Goal: Communication & Community: Answer question/provide support

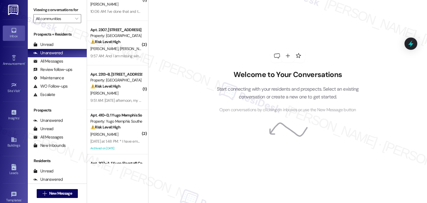
scroll to position [56, 0]
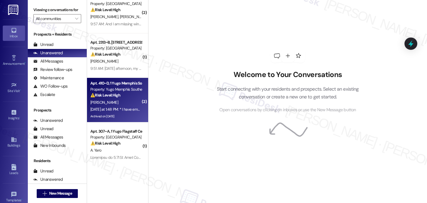
click at [122, 98] on div "⚠️ Risk Level: High The resident is having difficulty getting in touch with the…" at bounding box center [115, 95] width 51 height 6
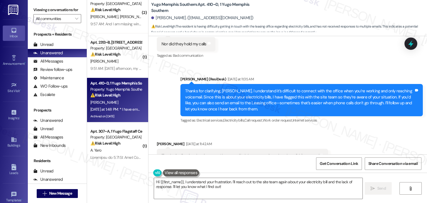
scroll to position [8664, 0]
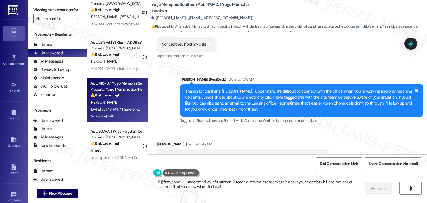
click at [230, 88] on div "Thanks for clarifying, Avishek. I understand it’s difficult to connect with the…" at bounding box center [299, 100] width 229 height 24
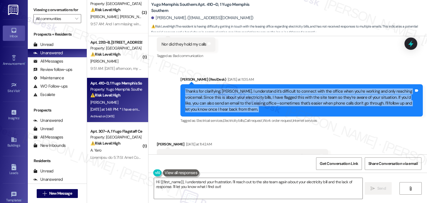
copy div "Thanks for clarifying, Avishek. I understand it’s difficult to connect with the…"
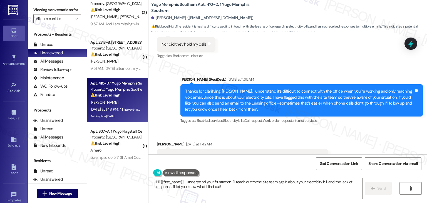
click at [251, 153] on div "Thanks for flagging the site team. I have emailed them many times but they didn…" at bounding box center [241, 156] width 158 height 6
copy div "Thanks for flagging the site team. I have emailed them many times but they didn…"
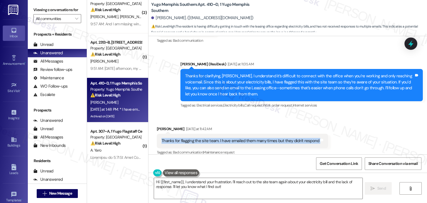
scroll to position [8720, 0]
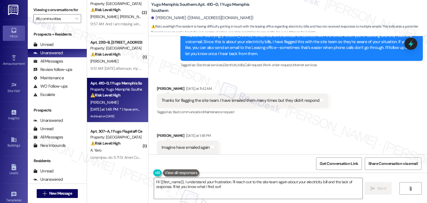
drag, startPoint x: 161, startPoint y: 141, endPoint x: 224, endPoint y: 142, distance: 63.2
click at [224, 184] on div "* I have emailed again to the site team" at bounding box center [195, 187] width 67 height 6
copy div "I have emailed again to the site team"
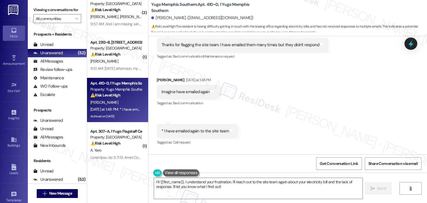
click at [317, 75] on div "Received via SMS Avishek Biswas Yesterday at 11:42 AM Thanks for flagging the s…" at bounding box center [288, 84] width 279 height 133
click at [387, 101] on div "Received via SMS Avishek Biswas Yesterday at 11:42 AM Thanks for flagging the s…" at bounding box center [288, 84] width 279 height 133
click at [345, 97] on div "Received via SMS Avishek Biswas Yesterday at 11:42 AM Thanks for flagging the s…" at bounding box center [288, 84] width 279 height 133
click at [268, 185] on textarea "Hi {{first_name}}, I understand your frustration. I'll reach out to the site te…" at bounding box center [258, 188] width 208 height 21
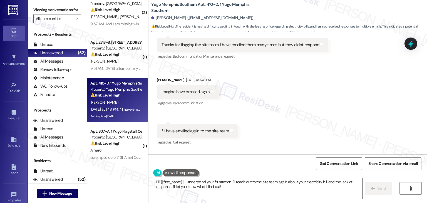
click at [268, 185] on textarea "Hi {{first_name}}, I understand your frustration. I'll reach out to the site te…" at bounding box center [258, 188] width 208 height 21
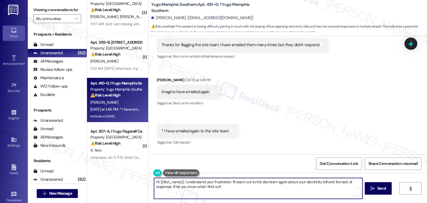
paste textarea "Thanks for letting me know, Avishek. I’m sorry to hear you haven’t received a r…"
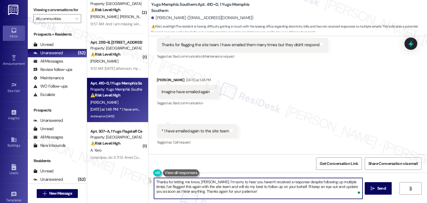
drag, startPoint x: 288, startPoint y: 188, endPoint x: 216, endPoint y: 188, distance: 71.8
click at [216, 188] on textarea "Thanks for letting me know, Avishek. I’m sorry to hear you haven’t received a r…" at bounding box center [258, 188] width 208 height 21
drag, startPoint x: 249, startPoint y: 187, endPoint x: 230, endPoint y: 188, distance: 19.2
click at [230, 188] on textarea "Thanks for letting me know, Avishek. I’m sorry to hear you haven’t received a r…" at bounding box center [258, 188] width 208 height 21
click at [332, 187] on textarea "Thanks for letting me know, Avishek. I’m sorry to hear you haven’t received a r…" at bounding box center [258, 188] width 208 height 21
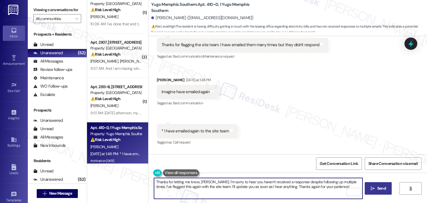
type textarea "Thanks for letting me know, Avishek. I’m sorry to hear you haven’t received a r…"
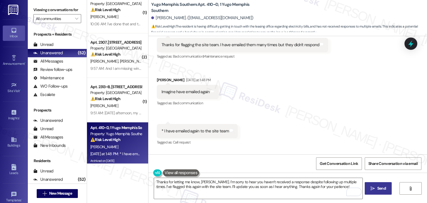
click at [380, 190] on span "Send" at bounding box center [382, 189] width 9 height 6
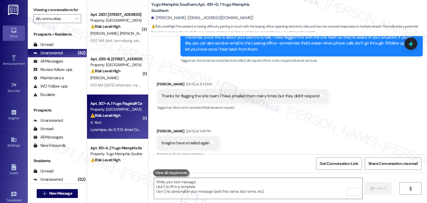
scroll to position [111, 0]
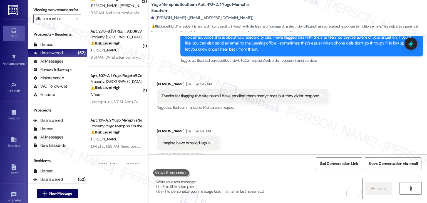
click at [280, 130] on div "Received via SMS Avishek Biswas Yesterday at 11:42 AM Thanks for flagging the s…" at bounding box center [288, 135] width 279 height 133
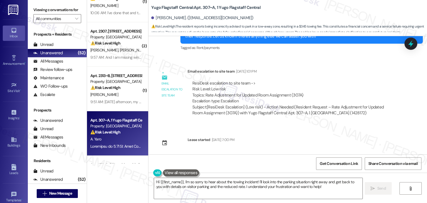
scroll to position [595, 0]
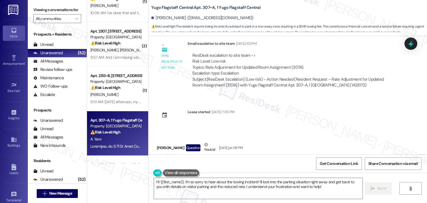
click at [278, 133] on div "Received via SMS Alexis Yaro Question Neutral Yesterday at 1:18 PM Good Morning…" at bounding box center [288, 200] width 279 height 142
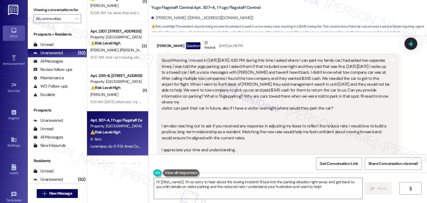
scroll to position [707, 0]
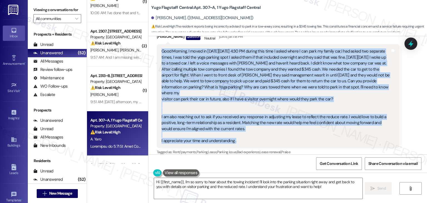
drag, startPoint x: 236, startPoint y: 134, endPoint x: 155, endPoint y: 53, distance: 115.1
click at [157, 53] on div "Good Morning, I moved in on Friday, August 15 at 4:30 PM during this time I ask…" at bounding box center [278, 96] width 243 height 104
copy div "Good Morning, I moved in on Friday, August 15 at 4:30 PM during this time I ask…"
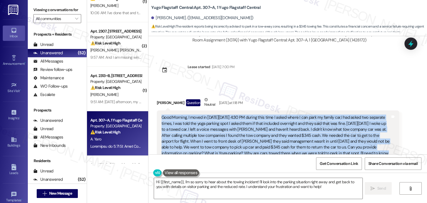
scroll to position [730, 0]
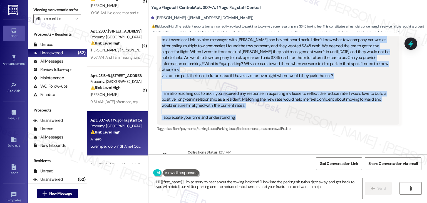
click at [278, 178] on textarea "Hi {{first_name}}, I'm so sorry to hear about the towing incident! I'll look in…" at bounding box center [258, 188] width 208 height 21
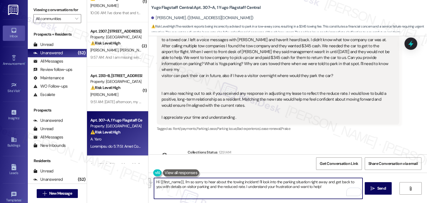
drag, startPoint x: 182, startPoint y: 181, endPoint x: 236, endPoint y: 189, distance: 54.8
click at [236, 189] on textarea "Hi {{first_name}}, I'm so sorry to hear about the towing incident! I'll look in…" at bounding box center [258, 188] width 208 height 21
click at [239, 185] on textarea "Hi {{first_name}}, I'm so sorry to hear about the towing incident! I'll look in…" at bounding box center [258, 188] width 208 height 21
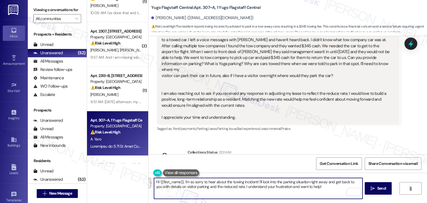
paste textarea "Alexis, I’m so sorry to hear about the towing incident. I’ll look into the park…"
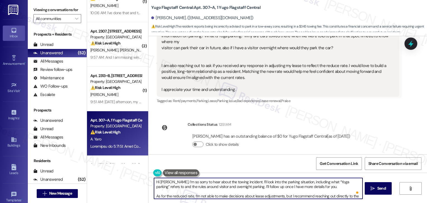
scroll to position [0, 0]
type textarea "Hi Alexis, I’m so sorry to hear about the towing incident. I’ll look into the p…"
click at [383, 187] on span "Send" at bounding box center [382, 189] width 9 height 6
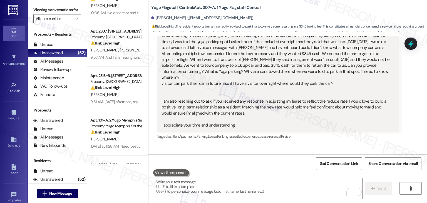
scroll to position [827, 0]
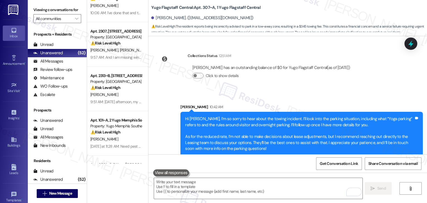
click at [268, 135] on div "Hi Alexis, I’m so sorry to hear about the towing incident. I’ll look into the p…" at bounding box center [299, 134] width 229 height 36
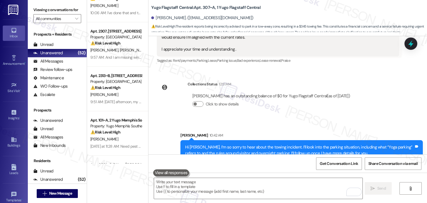
scroll to position [771, 0]
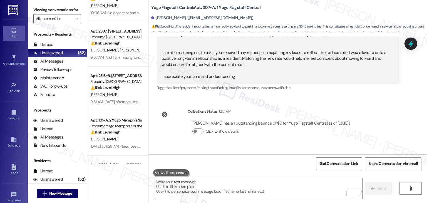
click at [396, 117] on div "Received via SMS Alexis Yaro Jul 28, 2025 at 1:46 PM Hello, I need your help wi…" at bounding box center [288, 95] width 279 height 118
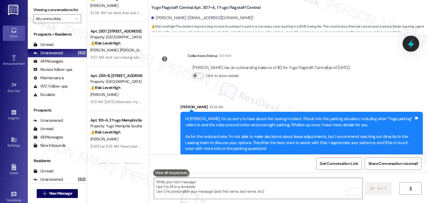
click at [407, 45] on icon at bounding box center [410, 43] width 9 height 9
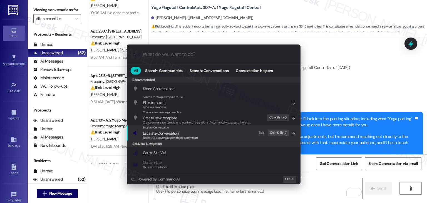
click at [167, 138] on span "Share this conversation with property team" at bounding box center [170, 138] width 55 height 4
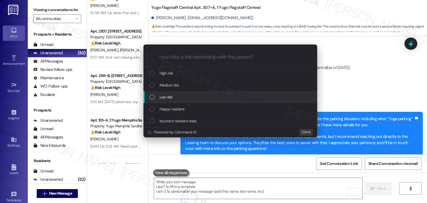
click at [152, 97] on div "List of options" at bounding box center [152, 97] width 5 height 5
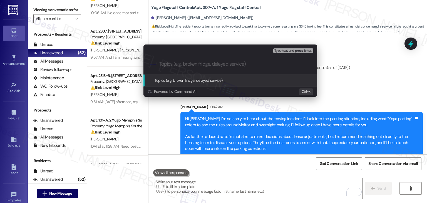
paste input "Follow-Up on Towing Incident, Parking Guidelines & Lease Rate Inquiry"
type input "Follow-Up on Towing Incident, Parking Guidelines & Lease Rate Inquiry"
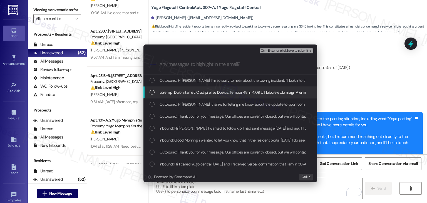
click at [153, 92] on div "List of options" at bounding box center [152, 92] width 5 height 5
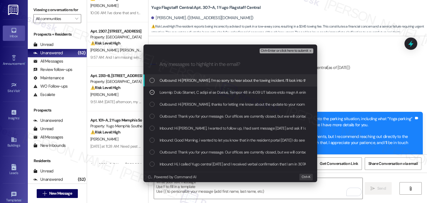
click at [290, 51] on span "Ctrl+Enter or click here to submit" at bounding box center [285, 51] width 48 height 4
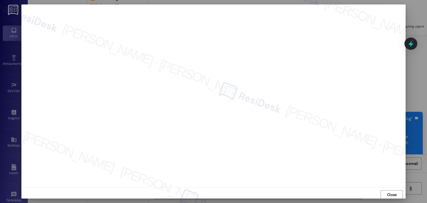
scroll to position [0, 0]
click at [398, 193] on button "Close" at bounding box center [392, 194] width 22 height 9
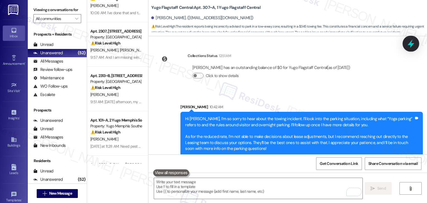
click at [408, 45] on icon at bounding box center [410, 43] width 9 height 9
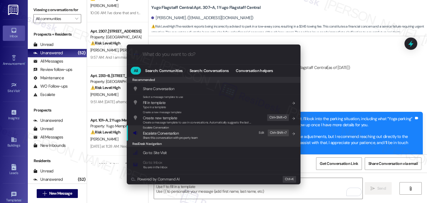
click at [168, 132] on span "Escalate Conversation" at bounding box center [161, 133] width 36 height 5
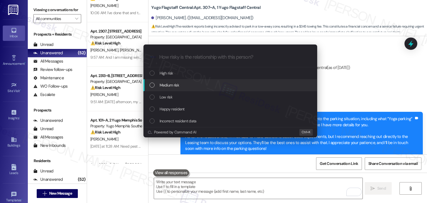
click at [154, 86] on div "List of options" at bounding box center [152, 85] width 5 height 5
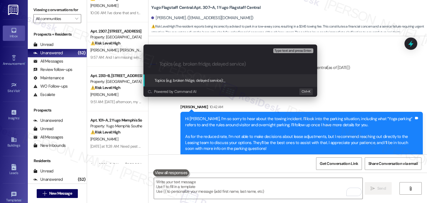
paste input "Follow-Up on Towing Incident, Parking Guidelines & Lease Rate Inquiry"
type input "Follow-Up on Towing Incident, Parking Guidelines & Lease Rate Inquiry"
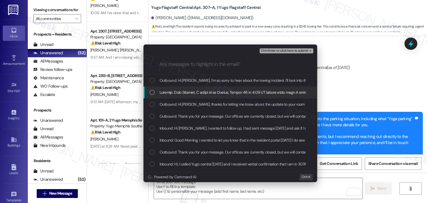
click at [150, 94] on div "List of options" at bounding box center [152, 92] width 5 height 5
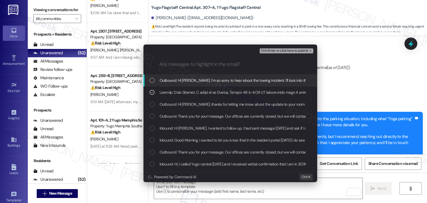
click at [278, 51] on span "Ctrl+Enter or click here to submit" at bounding box center [285, 51] width 48 height 4
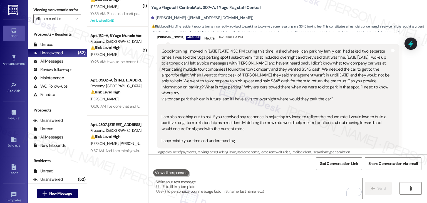
scroll to position [0, 0]
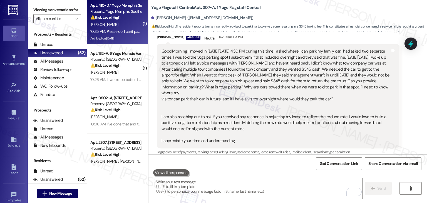
click at [119, 27] on div "A. Biswas" at bounding box center [116, 24] width 53 height 7
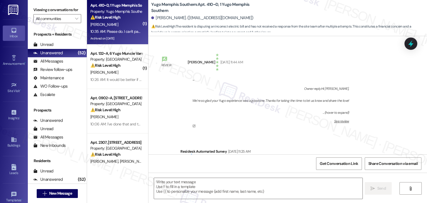
scroll to position [8875, 0]
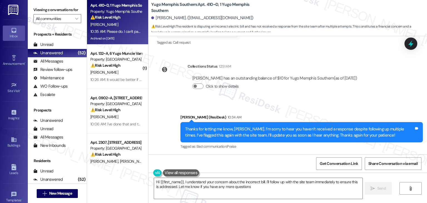
type textarea "Hi {{first_name}}, I understand your concern about the incorrect bill. I'll fol…"
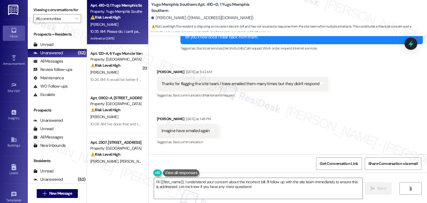
click at [280, 131] on div "Received via SMS Avishek Biswas Yesterday at 11:42 AM Thanks for flagging the s…" at bounding box center [288, 122] width 279 height 133
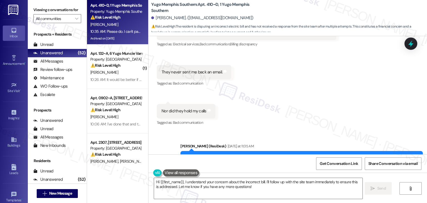
click at [258, 78] on div "Received via SMS Avishek Biswas Yesterday at 11:31 AM I have sent emails to bot…" at bounding box center [288, 68] width 279 height 125
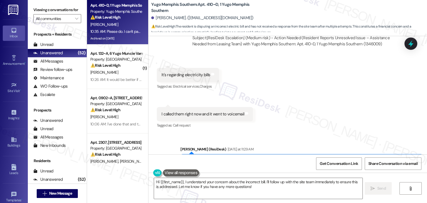
scroll to position [8402, 0]
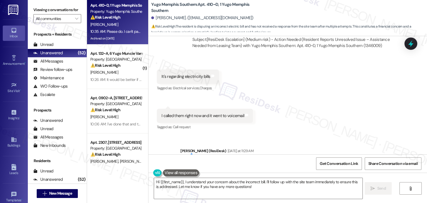
click at [295, 83] on div "Received via SMS 11:23 AM Avishek Biswas Yesterday at 11:23 AM It's regarding e…" at bounding box center [288, 96] width 279 height 78
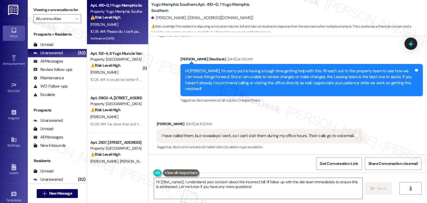
click at [285, 168] on div "Email escalation to site team Yesterday at 11:23 AM" at bounding box center [294, 172] width 212 height 8
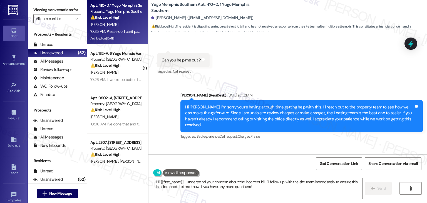
scroll to position [8152, 0]
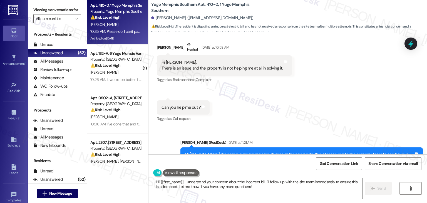
click at [299, 180] on div "Tagged as: Bad experience , Click to highlight conversations about Bad experien…" at bounding box center [302, 184] width 243 height 8
click at [306, 78] on div "Received via SMS Avishek Biswas Neutral Yesterday at 10:58 AM Hi Sarah, There i…" at bounding box center [288, 78] width 279 height 98
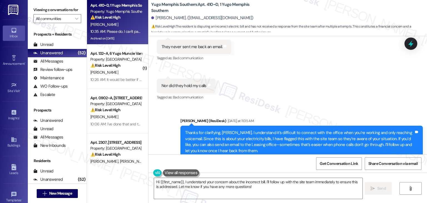
scroll to position [8625, 0]
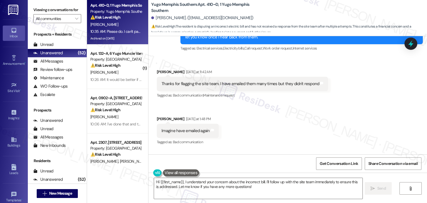
click at [282, 126] on div "Received via SMS Avishek Biswas Yesterday at 11:42 AM Thanks for flagging the s…" at bounding box center [288, 122] width 279 height 133
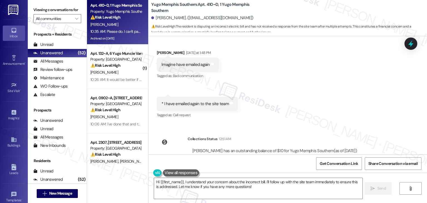
scroll to position [8875, 0]
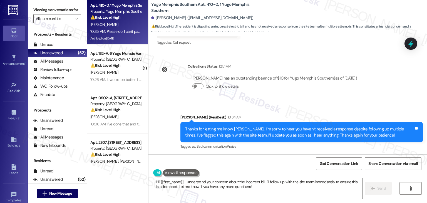
click at [278, 155] on div "Received via SMS Avishek Biswas 10:35 AM Please do. I can't pay an incorrect el…" at bounding box center [288, 178] width 279 height 47
click at [290, 155] on div "Received via SMS Avishek Biswas 10:35 AM Please do. I can't pay an incorrect el…" at bounding box center [288, 178] width 279 height 47
click at [287, 155] on div "Received via SMS Avishek Biswas 10:35 AM Please do. I can't pay an incorrect el…" at bounding box center [288, 178] width 279 height 47
click at [288, 155] on div "Received via SMS Avishek Biswas 10:35 AM Please do. I can't pay an incorrect el…" at bounding box center [288, 178] width 279 height 47
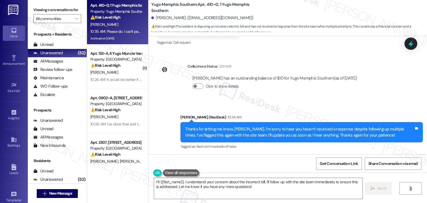
click at [288, 155] on div "Received via SMS Avishek Biswas 10:35 AM Please do. I can't pay an incorrect el…" at bounding box center [288, 178] width 279 height 47
click at [289, 155] on div "Received via SMS Avishek Biswas 10:35 AM Please do. I can't pay an incorrect el…" at bounding box center [288, 178] width 279 height 47
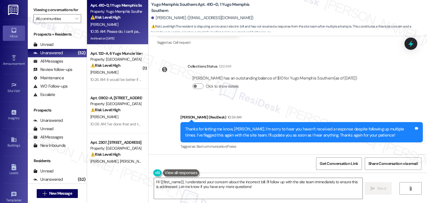
click at [279, 155] on div "Received via SMS Avishek Biswas 10:35 AM Please do. I can't pay an incorrect el…" at bounding box center [288, 178] width 279 height 47
click at [277, 155] on div "Received via SMS Avishek Biswas 10:35 AM Please do. I can't pay an incorrect el…" at bounding box center [288, 178] width 279 height 47
click at [287, 155] on div "Received via SMS Avishek Biswas 10:35 AM Please do. I can't pay an incorrect el…" at bounding box center [288, 178] width 279 height 47
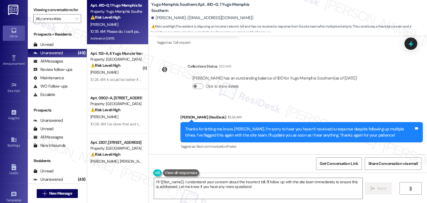
click at [328, 155] on div "Received via SMS Avishek Biswas 10:35 AM Please do. I can't pay an incorrect el…" at bounding box center [288, 178] width 279 height 47
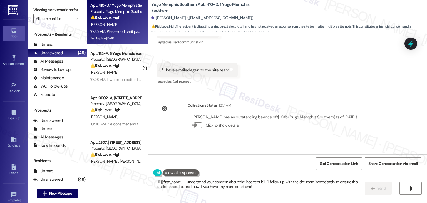
scroll to position [8820, 0]
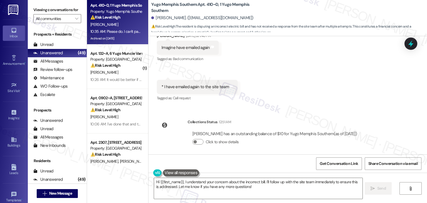
click at [313, 115] on div "Collections Status 12:51 AM Avishek Biswas has an outstanding balance of $10 fo…" at bounding box center [259, 136] width 213 height 43
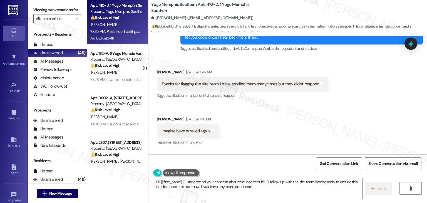
click at [319, 116] on div "Received via SMS Avishek Biswas Yesterday at 11:42 AM Thanks for flagging the s…" at bounding box center [288, 123] width 279 height 133
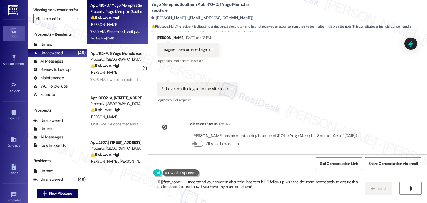
scroll to position [8875, 0]
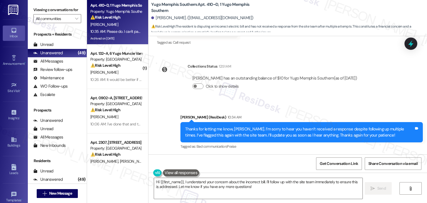
click at [305, 155] on div "Received via SMS Avishek Biswas 10:35 AM Please do. I can't pay an incorrect el…" at bounding box center [288, 178] width 279 height 47
click at [306, 155] on div "Received via SMS Avishek Biswas 10:35 AM Please do. I can't pay an incorrect el…" at bounding box center [288, 178] width 279 height 47
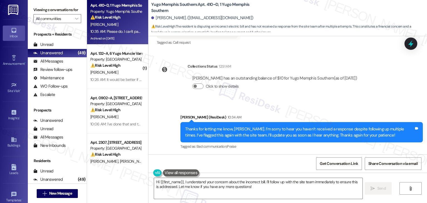
click at [306, 155] on div "Received via SMS Avishek Biswas 10:35 AM Please do. I can't pay an incorrect el…" at bounding box center [288, 178] width 279 height 47
click at [308, 155] on div "Received via SMS Avishek Biswas 10:35 AM Please do. I can't pay an incorrect el…" at bounding box center [288, 178] width 279 height 47
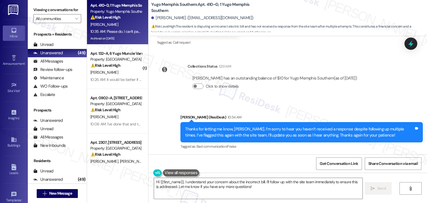
click at [308, 155] on div "Received via SMS Avishek Biswas 10:35 AM Please do. I can't pay an incorrect el…" at bounding box center [288, 178] width 279 height 47
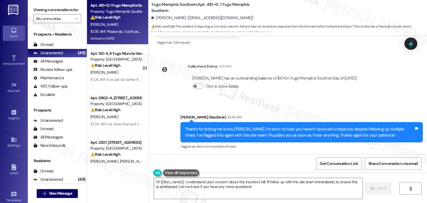
click at [307, 155] on div "Received via SMS Avishek Biswas 10:35 AM Please do. I can't pay an incorrect el…" at bounding box center [288, 178] width 279 height 47
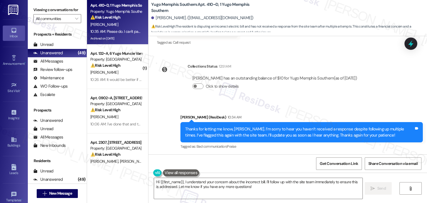
click at [307, 155] on div "Received via SMS Avishek Biswas 10:35 AM Please do. I can't pay an incorrect el…" at bounding box center [288, 178] width 279 height 47
click at [288, 155] on div "Received via SMS Avishek Biswas 10:35 AM Please do. I can't pay an incorrect el…" at bounding box center [288, 178] width 279 height 47
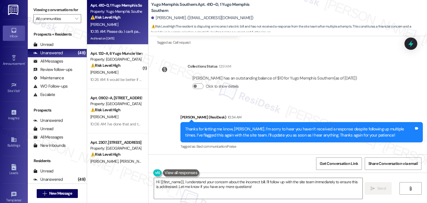
click at [288, 155] on div "Received via SMS Avishek Biswas 10:35 AM Please do. I can't pay an incorrect el…" at bounding box center [288, 178] width 279 height 47
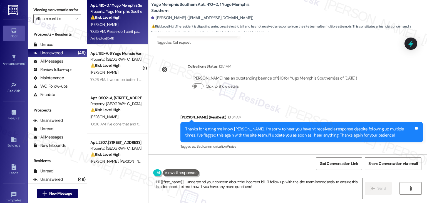
click at [288, 155] on div "Received via SMS Avishek Biswas 10:35 AM Please do. I can't pay an incorrect el…" at bounding box center [288, 178] width 279 height 47
click at [279, 156] on div "Get Conversation Link Share Conversation via email" at bounding box center [288, 163] width 279 height 18
click at [283, 155] on div "Received via SMS Avishek Biswas 10:35 AM Please do. I can't pay an incorrect el…" at bounding box center [288, 178] width 279 height 47
click at [290, 167] on div "Get Conversation Link Share Conversation via email" at bounding box center [288, 163] width 279 height 18
click at [284, 155] on div "Received via SMS Avishek Biswas 10:35 AM Please do. I can't pay an incorrect el…" at bounding box center [288, 178] width 279 height 47
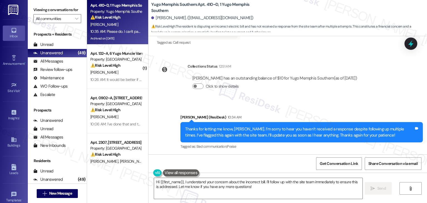
click at [284, 158] on div "Get Conversation Link Share Conversation via email" at bounding box center [288, 163] width 279 height 18
click at [285, 155] on div "Received via SMS Avishek Biswas 10:35 AM Please do. I can't pay an incorrect el…" at bounding box center [288, 178] width 279 height 47
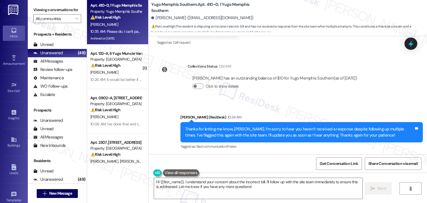
click at [285, 155] on div "Received via SMS Avishek Biswas 10:35 AM Please do. I can't pay an incorrect el…" at bounding box center [288, 178] width 279 height 47
click at [286, 155] on div "Received via SMS Avishek Biswas 10:35 AM Please do. I can't pay an incorrect el…" at bounding box center [288, 178] width 279 height 47
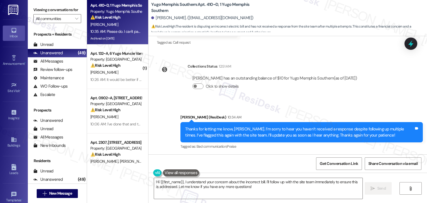
click at [337, 155] on div "Received via SMS Avishek Biswas 10:35 AM Please do. I can't pay an incorrect el…" at bounding box center [288, 178] width 279 height 47
click at [288, 155] on div "Received via SMS Avishek Biswas 10:35 AM Please do. I can't pay an incorrect el…" at bounding box center [288, 178] width 279 height 47
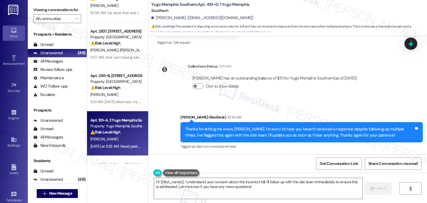
scroll to position [139, 0]
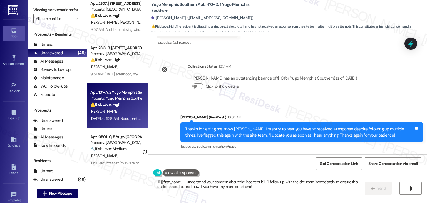
click at [119, 125] on div "Apt. 101~A, 2 Yugo Memphis Southern Property: Yugo Memphis Southern ⚠️ Risk Lev…" at bounding box center [117, 105] width 61 height 45
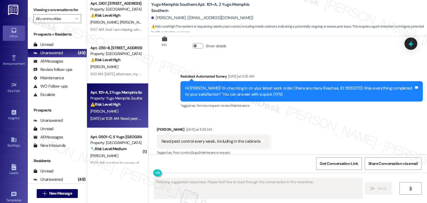
scroll to position [605, 0]
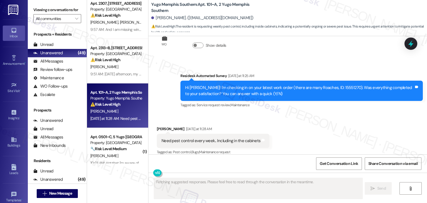
click at [307, 116] on div "Received via SMS Pratiksha Bhagwat Yesterday at 11:28 AM Need pest control ever…" at bounding box center [288, 137] width 279 height 47
click at [307, 117] on div "Received via SMS Pratiksha Bhagwat Yesterday at 11:28 AM Need pest control ever…" at bounding box center [288, 137] width 279 height 47
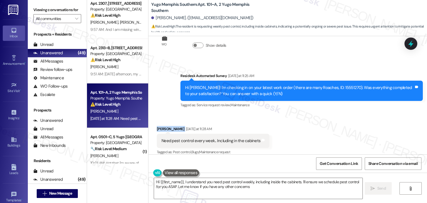
type textarea "Hi {{first_name}}, I understand you need pest control weekly, including inside …"
click at [307, 117] on div "Received via SMS Pratiksha Bhagwat Yesterday at 11:28 AM Need pest control ever…" at bounding box center [288, 137] width 279 height 47
click at [308, 117] on div "Received via SMS Pratiksha Bhagwat Yesterday at 11:28 AM Need pest control ever…" at bounding box center [288, 137] width 279 height 47
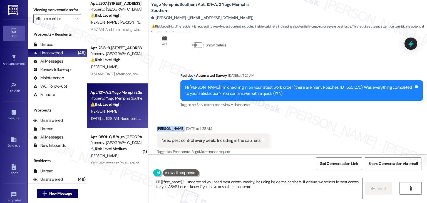
click at [285, 114] on div "Received via SMS Pratiksha Bhagwat Yesterday at 11:28 AM Need pest control ever…" at bounding box center [288, 136] width 279 height 47
click at [285, 123] on div "Received via SMS Pratiksha Bhagwat Yesterday at 11:28 AM Need pest control ever…" at bounding box center [288, 136] width 279 height 47
click at [272, 113] on div "Received via SMS Pratiksha Bhagwat Yesterday at 11:28 AM Need pest control ever…" at bounding box center [288, 136] width 279 height 47
click at [284, 130] on div "Received via SMS Pratiksha Bhagwat Yesterday at 11:28 AM Need pest control ever…" at bounding box center [288, 136] width 279 height 47
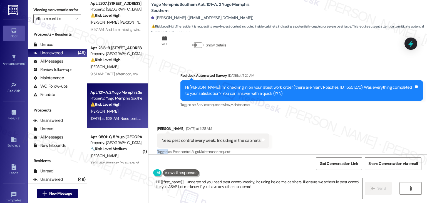
click at [284, 130] on div "Received via SMS Pratiksha Bhagwat Yesterday at 11:28 AM Need pest control ever…" at bounding box center [288, 136] width 279 height 47
click at [278, 122] on div "Received via SMS Pratiksha Bhagwat Yesterday at 11:28 AM Need pest control ever…" at bounding box center [288, 136] width 279 height 47
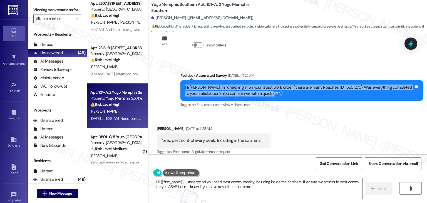
drag, startPoint x: 266, startPoint y: 88, endPoint x: 182, endPoint y: 81, distance: 84.0
click at [185, 85] on div "Hi Pratiksha! I'm checking in on your latest work order (there are many Roaches…" at bounding box center [299, 91] width 229 height 12
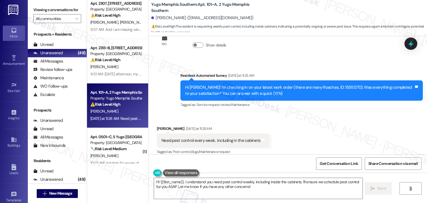
click at [272, 137] on div "Received via SMS Pratiksha Bhagwat Yesterday at 11:28 AM Need pest control ever…" at bounding box center [288, 136] width 279 height 47
click at [233, 90] on div "Hi Pratiksha! I'm checking in on your latest work order (there are many Roaches…" at bounding box center [299, 91] width 229 height 12
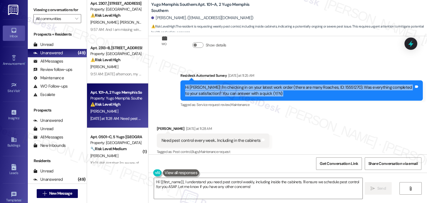
click at [233, 90] on div "Hi Pratiksha! I'm checking in on your latest work order (there are many Roaches…" at bounding box center [299, 91] width 229 height 12
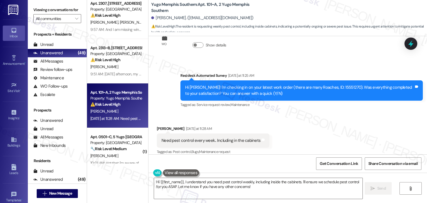
click at [268, 120] on div "Received via SMS Pratiksha Bhagwat Yesterday at 11:28 AM Need pest control ever…" at bounding box center [288, 136] width 279 height 47
click at [278, 128] on div "Received via SMS Pratiksha Bhagwat Yesterday at 11:28 AM Need pest control ever…" at bounding box center [288, 136] width 279 height 47
click at [279, 128] on div "Received via SMS Pratiksha Bhagwat Yesterday at 11:28 AM Need pest control ever…" at bounding box center [288, 136] width 279 height 47
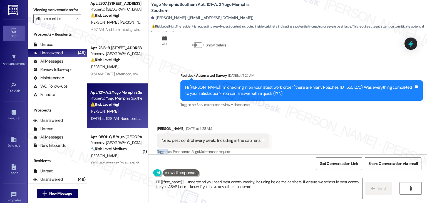
click at [279, 128] on div "Received via SMS Pratiksha Bhagwat Yesterday at 11:28 AM Need pest control ever…" at bounding box center [288, 136] width 279 height 47
click at [281, 116] on div "Received via SMS Pratiksha Bhagwat Yesterday at 11:28 AM Need pest control ever…" at bounding box center [288, 136] width 279 height 47
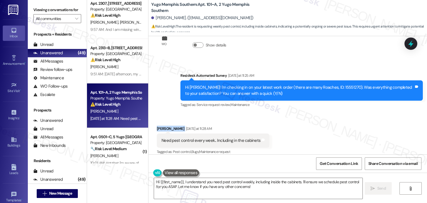
click at [281, 117] on div "Received via SMS Pratiksha Bhagwat Yesterday at 11:28 AM Need pest control ever…" at bounding box center [288, 136] width 279 height 47
click at [288, 135] on div "Received via SMS Pratiksha Bhagwat Yesterday at 11:28 AM Need pest control ever…" at bounding box center [288, 136] width 279 height 47
click at [282, 136] on div "Received via SMS Pratiksha Bhagwat Yesterday at 11:28 AM Need pest control ever…" at bounding box center [288, 136] width 279 height 47
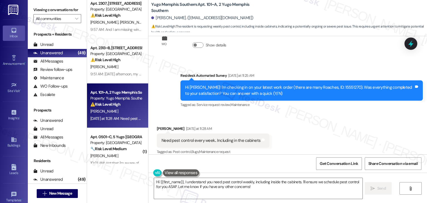
click at [282, 136] on div "Received via SMS Pratiksha Bhagwat Yesterday at 11:28 AM Need pest control ever…" at bounding box center [288, 136] width 279 height 47
click at [282, 134] on div "Received via SMS Pratiksha Bhagwat Yesterday at 11:28 AM Need pest control ever…" at bounding box center [288, 136] width 279 height 47
click at [297, 118] on div "Received via SMS Pratiksha Bhagwat Yesterday at 11:28 AM Need pest control ever…" at bounding box center [288, 136] width 279 height 47
click at [290, 117] on div "Received via SMS Pratiksha Bhagwat Yesterday at 11:28 AM Need pest control ever…" at bounding box center [288, 136] width 279 height 47
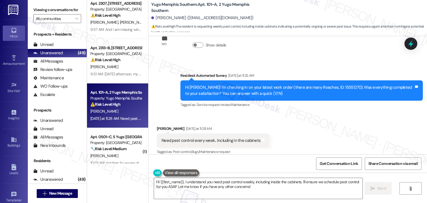
click at [290, 117] on div "Received via SMS Pratiksha Bhagwat Yesterday at 11:28 AM Need pest control ever…" at bounding box center [288, 136] width 279 height 47
click at [297, 132] on div "Received via SMS Pratiksha Bhagwat Yesterday at 11:28 AM Need pest control ever…" at bounding box center [288, 136] width 279 height 47
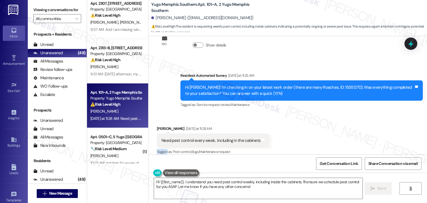
click at [298, 132] on div "Received via SMS Pratiksha Bhagwat Yesterday at 11:28 AM Need pest control ever…" at bounding box center [288, 136] width 279 height 47
click at [289, 130] on div "Received via SMS Pratiksha Bhagwat Yesterday at 11:28 AM Need pest control ever…" at bounding box center [288, 136] width 279 height 47
click at [288, 118] on div "Received via SMS Pratiksha Bhagwat Yesterday at 11:28 AM Need pest control ever…" at bounding box center [288, 136] width 279 height 47
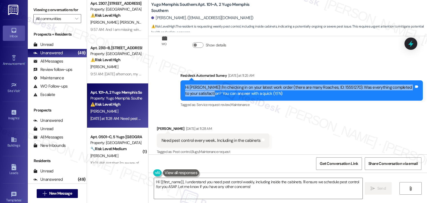
drag, startPoint x: 205, startPoint y: 89, endPoint x: 177, endPoint y: 82, distance: 29.2
click at [177, 82] on div "Survey, sent via SMS Residesk Automated Survey Yesterday at 11:25 AM Hi Pratiks…" at bounding box center [301, 90] width 251 height 45
copy div "Hi Pratiksha! I'm checking in on your latest work order (there are many Roaches…"
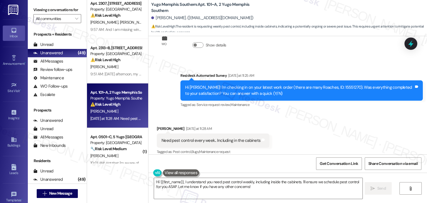
click at [299, 114] on div "Received via SMS Pratiksha Bhagwat Yesterday at 11:28 AM Need pest control ever…" at bounding box center [288, 136] width 279 height 47
click at [285, 136] on div "Received via SMS Pratiksha Bhagwat Yesterday at 11:28 AM Need pest control ever…" at bounding box center [288, 136] width 279 height 47
click at [209, 138] on div "Need pest control every week.. Including in the cabinets" at bounding box center [211, 141] width 99 height 6
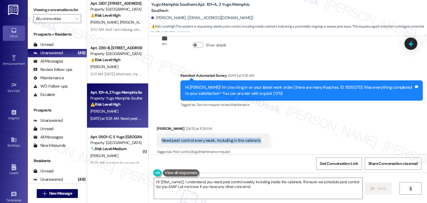
copy div "Need pest control every week.. Including in the cabinets Tags and notes"
click at [252, 113] on div "Received via SMS Pratiksha Bhagwat Yesterday at 11:28 AM Need pest control ever…" at bounding box center [288, 136] width 279 height 47
click at [203, 138] on div "Need pest control every week.. Including in the cabinets" at bounding box center [211, 141] width 99 height 6
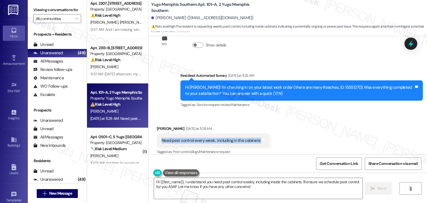
copy div "Need pest control every week.. Including in the cabinets Tags and notes"
click at [282, 118] on div "Received via SMS Pratiksha Bhagwat Yesterday at 11:28 AM Need pest control ever…" at bounding box center [288, 136] width 279 height 47
drag, startPoint x: 311, startPoint y: 124, endPoint x: 313, endPoint y: 127, distance: 3.6
click at [313, 125] on div "Received via SMS Pratiksha Bhagwat Yesterday at 11:28 AM Need pest control ever…" at bounding box center [288, 136] width 279 height 47
click at [354, 123] on div "Received via SMS Pratiksha Bhagwat Yesterday at 11:28 AM Need pest control ever…" at bounding box center [288, 136] width 279 height 47
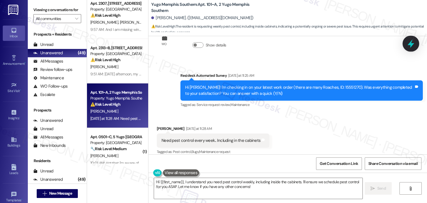
click at [411, 45] on icon at bounding box center [411, 44] width 7 height 9
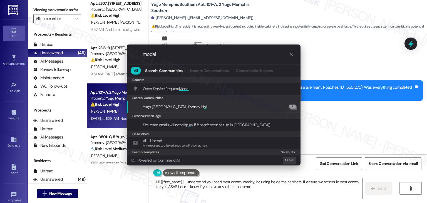
type input "modal"
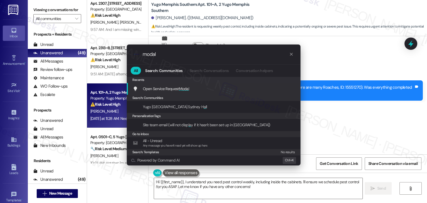
click at [195, 90] on div "Open Service Request Modal Add shortcut" at bounding box center [214, 89] width 163 height 6
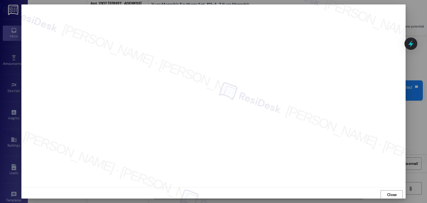
scroll to position [0, 0]
click at [394, 194] on span "Close" at bounding box center [392, 195] width 10 height 6
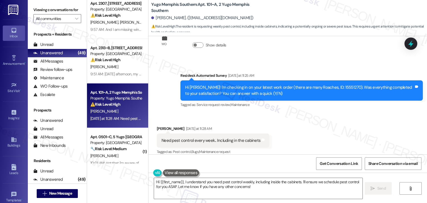
click at [353, 142] on div "Received via SMS Pratiksha Bhagwat Yesterday at 11:28 AM Need pest control ever…" at bounding box center [288, 136] width 279 height 47
click at [308, 136] on div "Received via SMS Pratiksha Bhagwat Yesterday at 11:28 AM Need pest control ever…" at bounding box center [288, 136] width 279 height 47
click at [308, 135] on div "Received via SMS Pratiksha Bhagwat Yesterday at 11:28 AM Need pest control ever…" at bounding box center [288, 136] width 279 height 47
click at [296, 139] on div "Received via SMS Pratiksha Bhagwat Yesterday at 11:28 AM Need pest control ever…" at bounding box center [288, 136] width 279 height 47
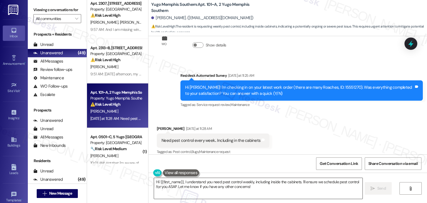
click at [229, 187] on textarea "Hi {{first_name}}, I understand you need pest control weekly, including inside …" at bounding box center [258, 188] width 208 height 21
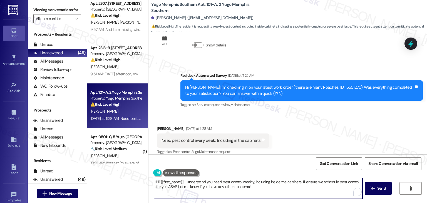
click at [229, 187] on textarea "Hi {{first_name}}, I understand you need pest control weekly, including inside …" at bounding box center [258, 188] width 208 height 21
paste textarea "Pratiksha! Thanks for the update. I understand how frustrating persistent pests…"
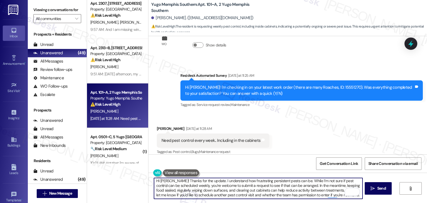
scroll to position [1, 0]
click at [290, 186] on textarea "Hi Pratiksha! Thanks for the update. I understand how frustrating persistent pe…" at bounding box center [258, 188] width 208 height 21
type textarea "Hi Pratiksha! Thanks for the update. I understand how frustrating persistent pe…"
click at [381, 187] on span "Send" at bounding box center [382, 189] width 9 height 6
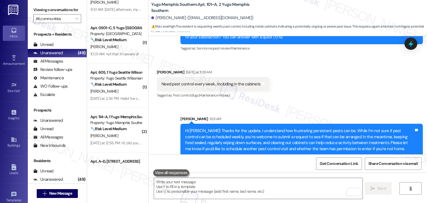
scroll to position [250, 0]
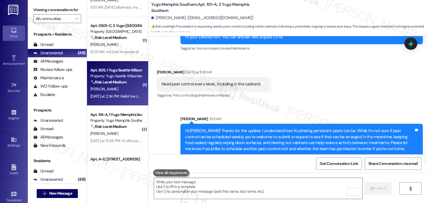
click at [126, 90] on div "O. Dimalanta" at bounding box center [116, 89] width 53 height 7
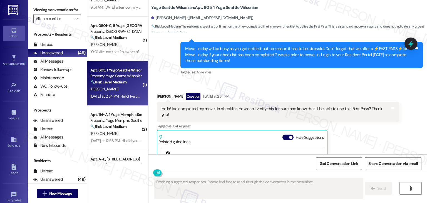
scroll to position [181, 0]
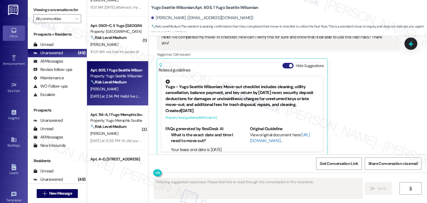
click at [283, 63] on button "Hide Suggestions" at bounding box center [288, 66] width 11 height 6
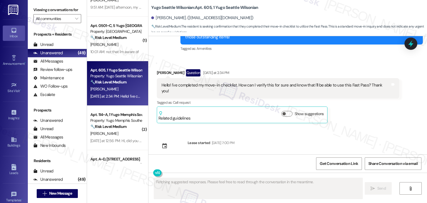
click at [366, 121] on div "Received via SMS Olivia Dimalanta Question Yesterday at 2:34 PM Hello! I've com…" at bounding box center [278, 96] width 251 height 62
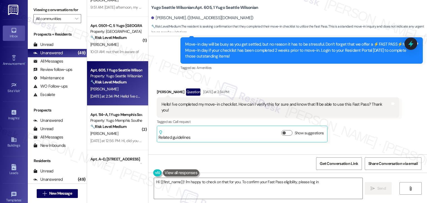
scroll to position [105, 0]
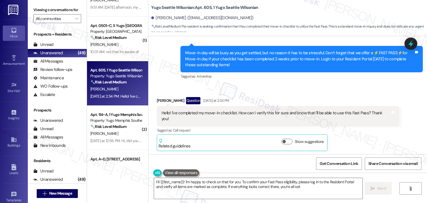
type textarea "Hi {{first_name}}! I'm happy to check on that for you. To confirm your Fast Pas…"
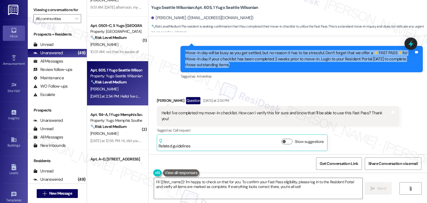
drag, startPoint x: 233, startPoint y: 69, endPoint x: 173, endPoint y: 55, distance: 61.4
click at [176, 55] on div "Sent via SMS 4:10 PM Sarah (ResiDesk) Aug 15, 2025 at 4:10 PM Move-in day will …" at bounding box center [301, 63] width 251 height 43
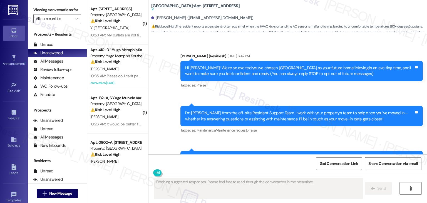
scroll to position [414, 0]
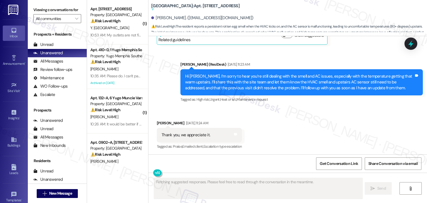
click at [293, 130] on div "Received via SMS Kaytlyn Klayer Aug 15, 2025 at 11:24 AM Thank you, we apprecia…" at bounding box center [288, 131] width 279 height 47
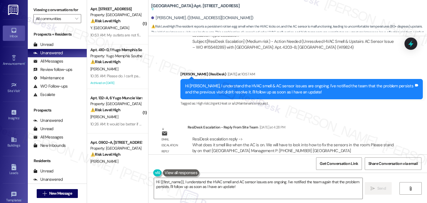
scroll to position [586, 0]
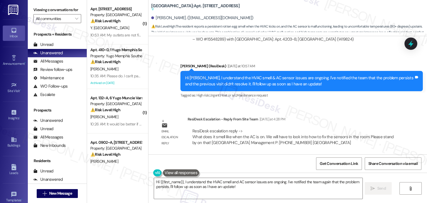
click at [349, 107] on div "Sent via SMS Sarah (ResiDesk) Jul 10, 2025 at 6:42 PM Hi Kaytlyn! We’re so exci…" at bounding box center [288, 95] width 279 height 118
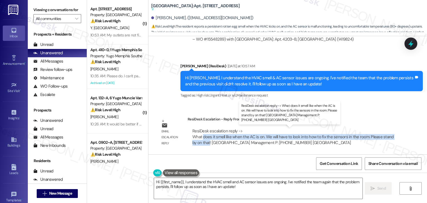
drag, startPoint x: 201, startPoint y: 144, endPoint x: 199, endPoint y: 138, distance: 6.0
click at [199, 138] on div "ResiDesk escalation reply -> What does it smell like when the AC is on. We will…" at bounding box center [293, 137] width 201 height 18
copy div "does it smell like when the AC is on. We will have to look into how to fix the …"
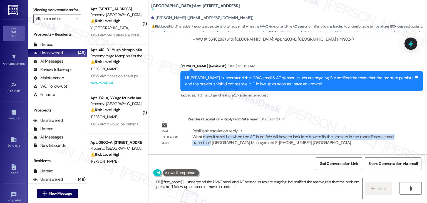
click at [231, 186] on textarea "Hi {{first_name}}, I understand the HVAC smell and AC sensor issues are ongoing…" at bounding box center [258, 188] width 208 height 21
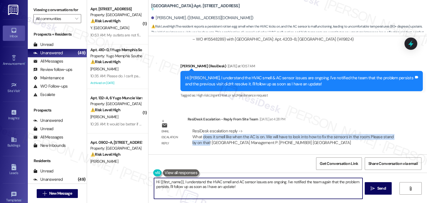
click at [231, 186] on textarea "Hi {{first_name}}, I understand the HVAC smell and AC sensor issues are ongoing…" at bounding box center [258, 188] width 208 height 21
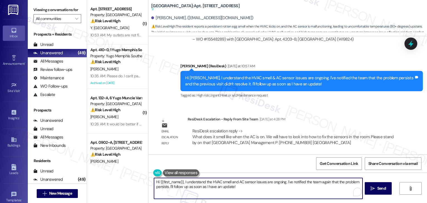
paste textarea "Kaytlyn, I’ve shared your concern with the site team, and they’d like to know w…"
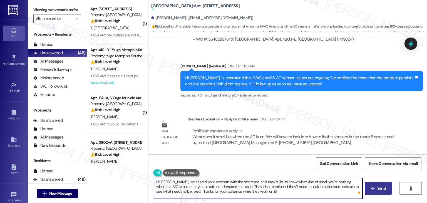
type textarea "Hi Kaytlyn, I’ve shared your concern with the site team, and they’d like to kno…"
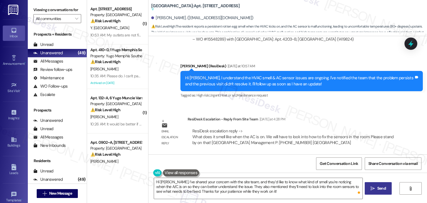
click at [376, 187] on span "Send" at bounding box center [381, 189] width 11 height 6
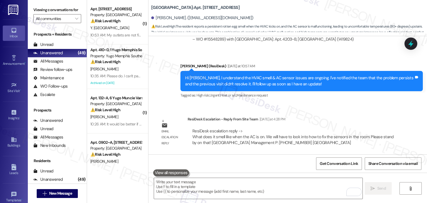
click at [369, 105] on div "Sent via SMS Sarah (ResiDesk) Jul 10, 2025 at 6:42 PM Hi Kaytlyn! We’re so exci…" at bounding box center [288, 95] width 279 height 118
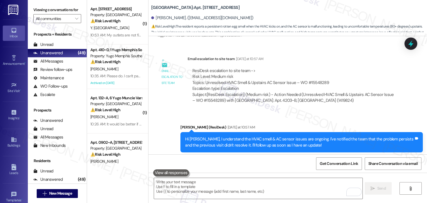
click at [392, 73] on div "ResiDesk escalation to site team -> Risk Level: Medium risk Topics: Unresolved …" at bounding box center [294, 80] width 202 height 24
click at [352, 61] on div "Email escalation to site team Yesterday at 10:57 AM" at bounding box center [294, 60] width 212 height 8
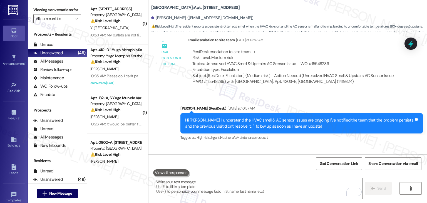
scroll to position [553, 0]
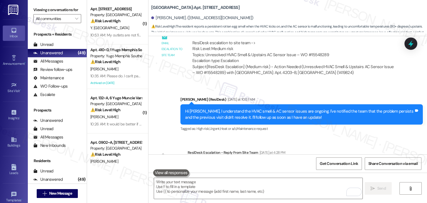
click at [343, 90] on div "Sent via SMS Sarah (ResiDesk) Yesterday at 10:57 AM Hi Kaytlyn, I understand th…" at bounding box center [288, 110] width 279 height 53
click at [326, 136] on div "Sent via SMS Sarah (ResiDesk) Yesterday at 10:57 AM Hi Kaytlyn, I understand th…" at bounding box center [301, 114] width 251 height 45
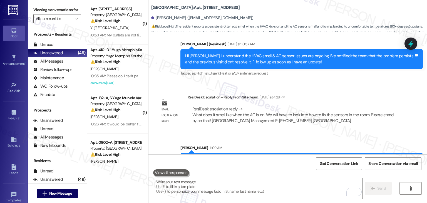
scroll to position [609, 0]
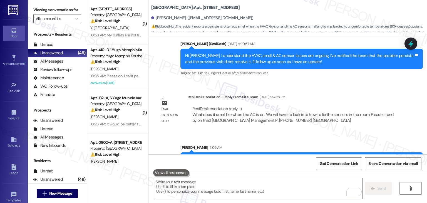
click at [364, 136] on div "Sent via SMS Sarah 11:09 AM Hi Kaytlyn, I’ve shared your concern with the site …" at bounding box center [288, 157] width 279 height 51
click at [341, 93] on div "Email escalation reply ResiDesk Escalation - Reply From Site Team Yesterday at …" at bounding box center [278, 111] width 251 height 42
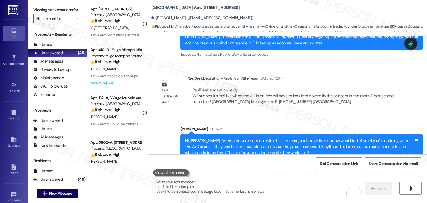
scroll to position [637, 0]
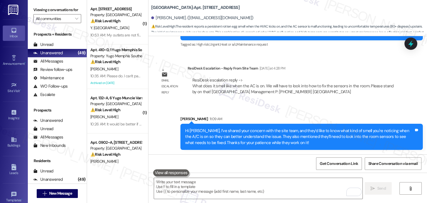
click at [386, 107] on div "Sent via SMS Sarah 11:09 AM Hi Kaytlyn, I’ve shared your concern with the site …" at bounding box center [288, 128] width 279 height 51
click at [387, 100] on div "Email escalation reply ResiDesk Escalation - Reply From Site Team Yesterday at …" at bounding box center [278, 82] width 251 height 42
click at [357, 71] on div "ResiDesk Escalation - Reply From Site Team Yesterday at 4:28 PM" at bounding box center [294, 69] width 212 height 8
click at [366, 98] on div "ResiDesk escalation reply -> What does it smell like when the AC is on. We will…" at bounding box center [294, 86] width 212 height 26
click at [367, 102] on div "Email escalation reply ResiDesk Escalation - Reply From Site Team Yesterday at …" at bounding box center [278, 82] width 251 height 42
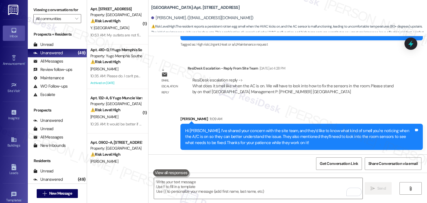
click at [367, 102] on div "Email escalation reply ResiDesk Escalation - Reply From Site Team Yesterday at …" at bounding box center [278, 82] width 251 height 42
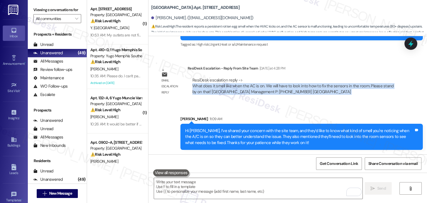
click at [367, 102] on div "Email escalation reply ResiDesk Escalation - Reply From Site Team Yesterday at …" at bounding box center [278, 82] width 251 height 42
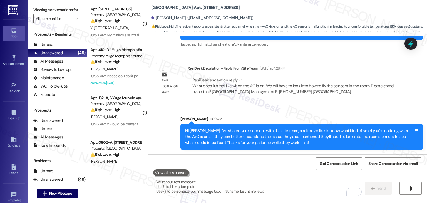
click at [367, 104] on div "Sent via SMS Sarah 11:09 AM Hi Kaytlyn, I’ve shared your concern with the site …" at bounding box center [288, 128] width 279 height 51
click at [356, 115] on div "Sent via SMS Sarah 11:09 AM Hi Kaytlyn, I’ve shared your concern with the site …" at bounding box center [301, 133] width 251 height 42
click at [357, 114] on div "Sent via SMS Sarah 11:09 AM Hi Kaytlyn, I’ve shared your concern with the site …" at bounding box center [301, 133] width 251 height 42
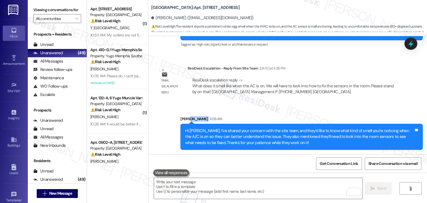
click at [357, 114] on div "Sent via SMS Sarah 11:09 AM Hi Kaytlyn, I’ve shared your concern with the site …" at bounding box center [301, 133] width 251 height 42
click at [359, 111] on div "Sent via SMS Sarah 11:09 AM Hi Kaytlyn, I’ve shared your concern with the site …" at bounding box center [288, 128] width 279 height 51
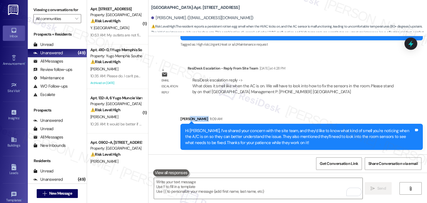
click at [359, 111] on div "Sent via SMS Sarah 11:09 AM Hi Kaytlyn, I’ve shared your concern with the site …" at bounding box center [288, 128] width 279 height 51
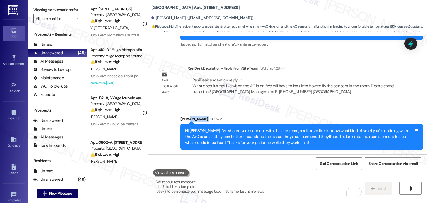
click at [359, 111] on div "Sent via SMS Sarah 11:09 AM Hi Kaytlyn, I’ve shared your concern with the site …" at bounding box center [288, 128] width 279 height 51
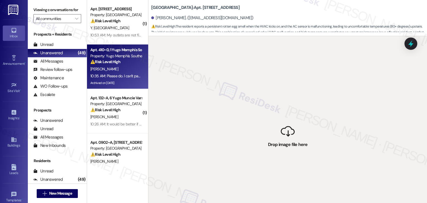
click at [124, 82] on div "Archived on 05/16/2025" at bounding box center [116, 83] width 53 height 7
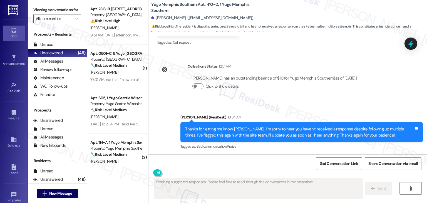
scroll to position [250, 0]
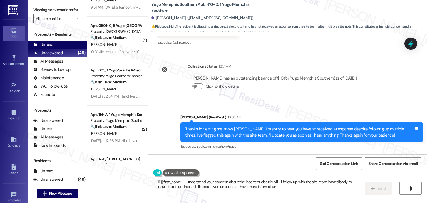
type textarea "Hi {{first_name}}, I understand your concern about the incorrect electric bill.…"
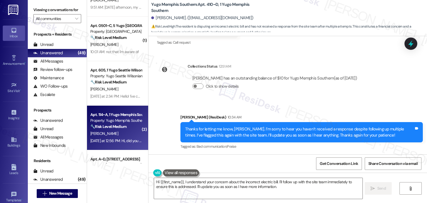
click at [291, 155] on div "Received via SMS Avishek Biswas 10:35 AM Please do. I can't pay an incorrect el…" at bounding box center [288, 178] width 279 height 47
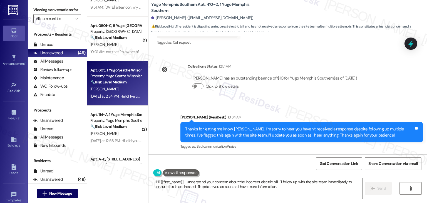
click at [119, 93] on div "Yesterday at 2:34 PM: Hello! I've completed my move-in checklist. How can I ver…" at bounding box center [116, 96] width 53 height 7
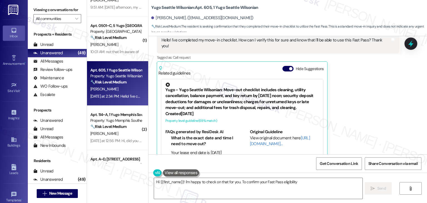
scroll to position [181, 0]
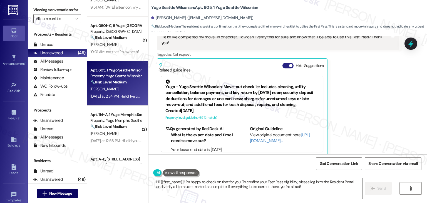
click at [285, 63] on button "Hide Suggestions" at bounding box center [288, 66] width 11 height 6
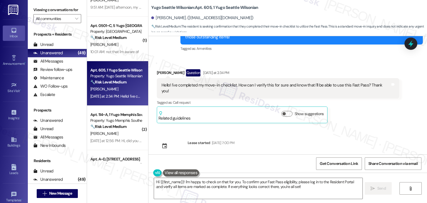
click at [309, 58] on div "Received via SMS Olivia Dimalanta Question Yesterday at 2:34 PM Hello! I've com…" at bounding box center [288, 92] width 279 height 71
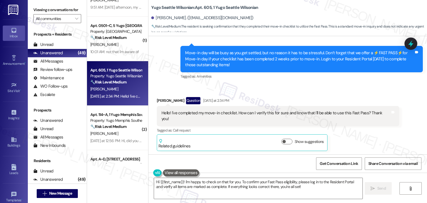
click at [307, 83] on div "Sent via SMS 4:10 PM Sarah (ResiDesk) Aug 15, 2025 at 4:10 PM Move-in day will …" at bounding box center [301, 63] width 251 height 43
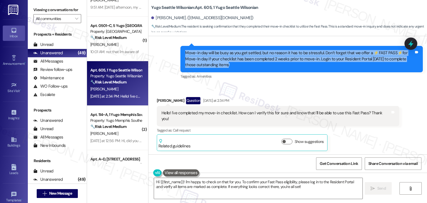
drag, startPoint x: 225, startPoint y: 68, endPoint x: 180, endPoint y: 56, distance: 46.4
click at [181, 56] on div "Move-in day will be busy as you get settled, but no reason it has to be stressf…" at bounding box center [302, 59] width 243 height 26
copy div "Move-in day will be busy as you get settled, but no reason it has to be stressf…"
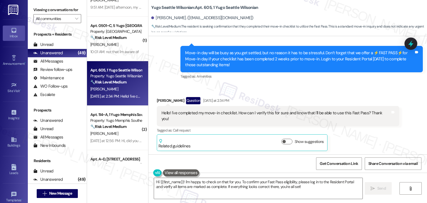
click at [323, 87] on div "Received via SMS Olivia Dimalanta Question Yesterday at 2:34 PM Hello! I've com…" at bounding box center [288, 120] width 279 height 71
click at [191, 115] on div "Hello! I've completed my move-in checklist. How can I verify this for sure and …" at bounding box center [276, 116] width 229 height 12
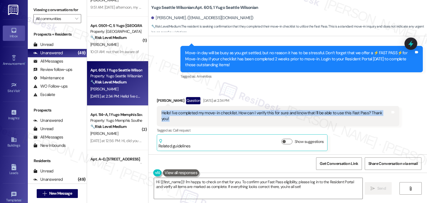
click at [191, 115] on div "Hello! I've completed my move-in checklist. How can I verify this for sure and …" at bounding box center [276, 116] width 229 height 12
copy div "Hello! I've completed my move-in checklist. How can I verify this for sure and …"
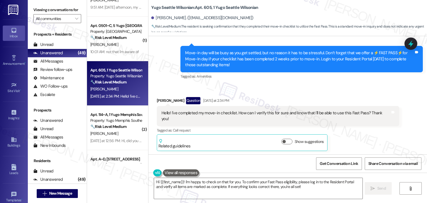
click at [301, 88] on div "Received via SMS Olivia Dimalanta Question Yesterday at 2:34 PM Hello! I've com…" at bounding box center [288, 120] width 279 height 71
click at [302, 89] on div "Received via SMS Olivia Dimalanta Question Yesterday at 2:34 PM Hello! I've com…" at bounding box center [288, 120] width 279 height 71
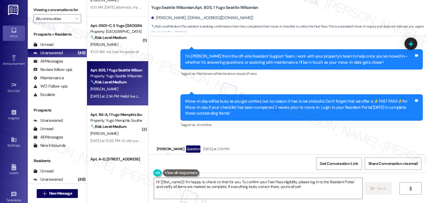
scroll to position [133, 0]
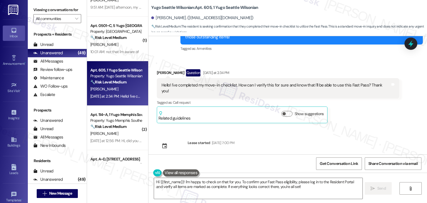
click at [360, 113] on div "Olivia Dimalanta Question Yesterday at 2:34 PM Hello! I've completed my move-in…" at bounding box center [278, 96] width 243 height 54
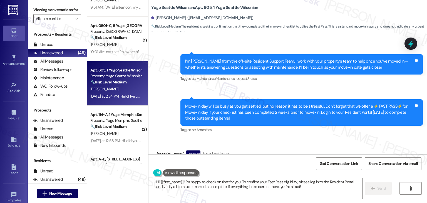
scroll to position [50, 0]
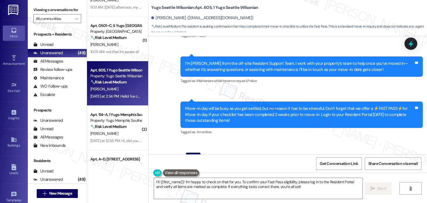
click at [344, 138] on div "Sent via SMS 4:10 PM Sarah (ResiDesk) Aug 15, 2025 at 4:10 PM Move-in day will …" at bounding box center [301, 118] width 251 height 43
click at [258, 166] on div "Get Conversation Link Share Conversation via email" at bounding box center [288, 163] width 279 height 18
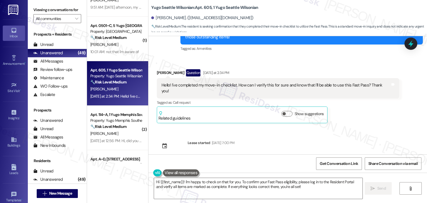
click at [268, 142] on div "Sent via SMS Sarah (ResiDesk) Aug 15, 2025 at 4:08 PM Hi Olivia! We’re so excit…" at bounding box center [288, 95] width 279 height 118
click at [272, 165] on div "Get Conversation Link Share Conversation via email" at bounding box center [288, 163] width 279 height 18
click at [292, 143] on div "Sent via SMS Sarah (ResiDesk) Aug 15, 2025 at 4:08 PM Hi Olivia! We’re so excit…" at bounding box center [288, 95] width 279 height 118
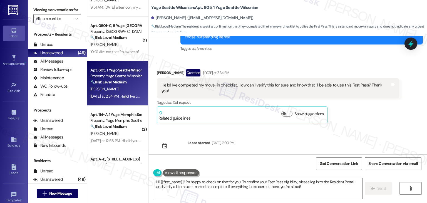
click at [292, 143] on div "Sent via SMS Sarah (ResiDesk) Aug 15, 2025 at 4:08 PM Hi Olivia! We’re so excit…" at bounding box center [288, 95] width 279 height 118
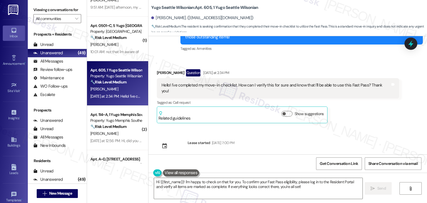
click at [278, 88] on div "Hello! I've completed my move-in checklist. How can I verify this for sure and …" at bounding box center [278, 88] width 243 height 20
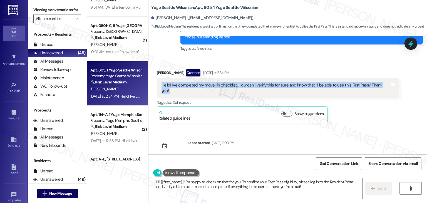
click at [278, 88] on div "Hello! I've completed my move-in checklist. How can I verify this for sure and …" at bounding box center [278, 88] width 243 height 20
copy div "Hello! I've completed my move-in checklist. How can I verify this for sure and …"
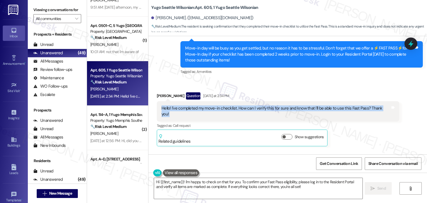
scroll to position [105, 0]
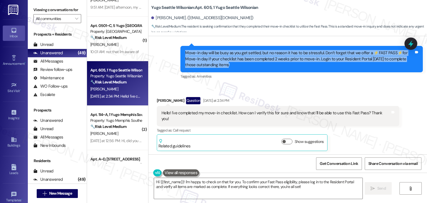
drag, startPoint x: 231, startPoint y: 65, endPoint x: 181, endPoint y: 54, distance: 51.3
click at [185, 54] on div "Move-in day will be busy as you get settled, but no reason it has to be stressf…" at bounding box center [300, 59] width 230 height 18
copy div "Move-in day will be busy as you get settled, but no reason it has to be stressf…"
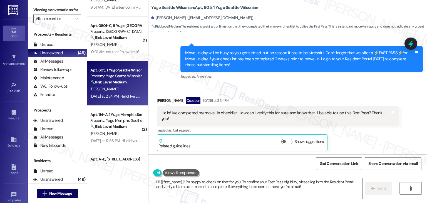
click at [216, 115] on div "Hello! I've completed my move-in checklist. How can I verify this for sure and …" at bounding box center [276, 116] width 229 height 12
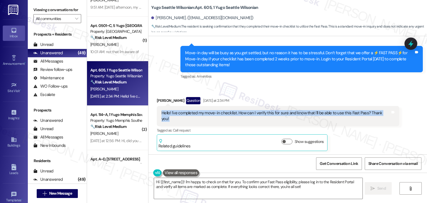
click at [216, 115] on div "Hello! I've completed my move-in checklist. How can I verify this for sure and …" at bounding box center [276, 116] width 229 height 12
copy div "Hello! I've completed my move-in checklist. How can I verify this for sure and …"
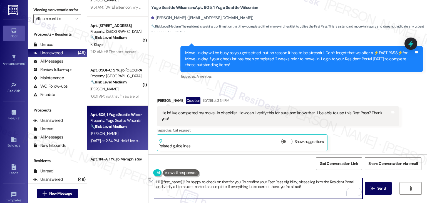
drag, startPoint x: 239, startPoint y: 183, endPoint x: 183, endPoint y: 181, distance: 56.5
click at [183, 181] on textarea "Hi {{first_name}}! I'm happy to check on that for you. To confirm your Fast Pas…" at bounding box center [258, 188] width 208 height 21
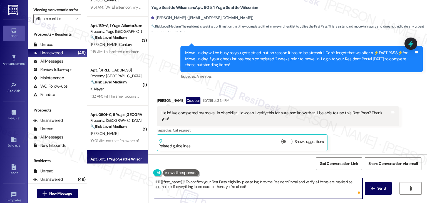
paste textarea "hanks for checking in—and great job on getting your move-in checklist done earl…"
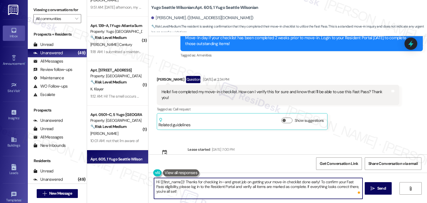
scroll to position [133, 0]
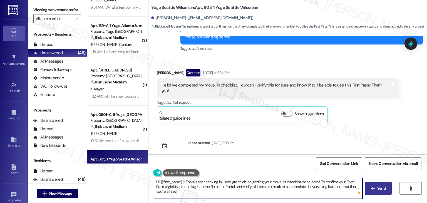
type textarea "Hi {{first_name}}! Thanks for checking in—and great job on getting your move-in…"
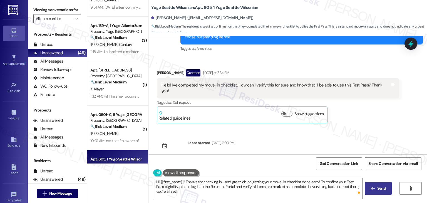
click at [383, 190] on span "Send" at bounding box center [382, 189] width 9 height 6
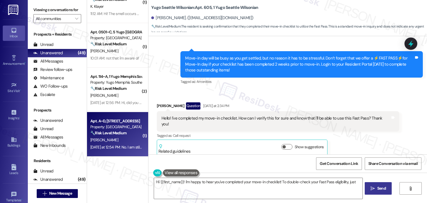
scroll to position [334, 0]
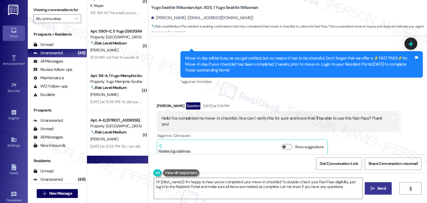
type textarea "Hi {{first_name}}! I'm happy to hear you've completed your move-in checklist! T…"
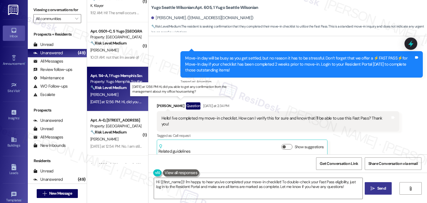
click at [124, 100] on div "Yesterday at 12:56 PM: Hi, did you able to get any confirmation from the manage…" at bounding box center [181, 101] width 183 height 5
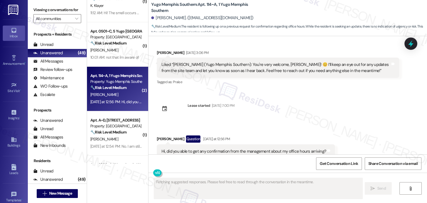
scroll to position [1231, 0]
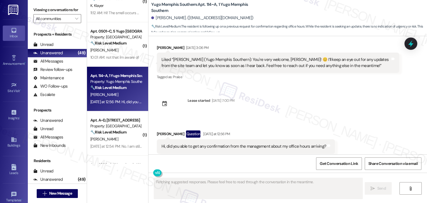
click at [332, 118] on div "Received via SMS Ruhan Coban Question Yesterday at 12:56 PM Hi, did you able to…" at bounding box center [288, 142] width 279 height 48
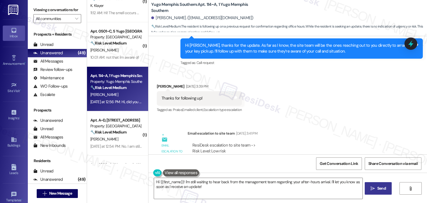
scroll to position [1004, 0]
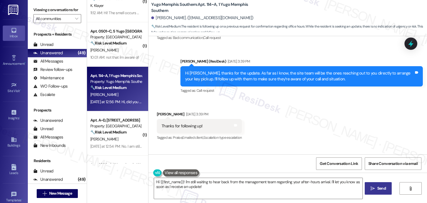
click at [263, 70] on div "Hi Ruhan, thanks for the update. As far as I know, the site team will be the on…" at bounding box center [299, 76] width 229 height 12
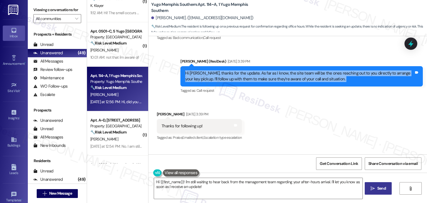
click at [263, 70] on div "Hi Ruhan, thanks for the update. As far as I know, the site team will be the on…" at bounding box center [299, 76] width 229 height 12
copy div "Hi Ruhan, thanks for the update. As far as I know, the site team will be the on…"
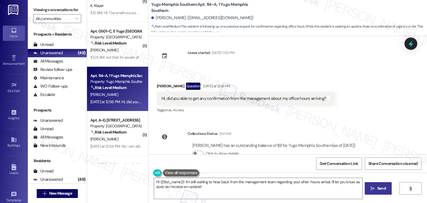
scroll to position [1282, 0]
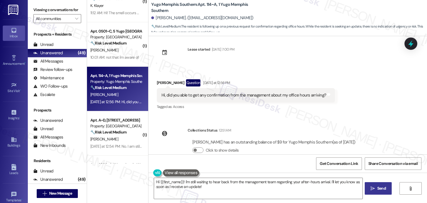
click at [201, 92] on div "Hi, did you able to get any confirmation from the management about my office ho…" at bounding box center [244, 95] width 165 height 6
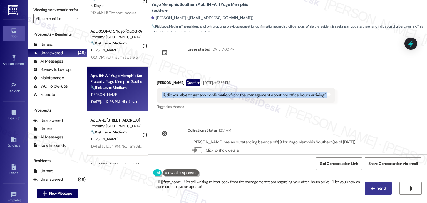
click at [201, 92] on div "Hi, did you able to get any confirmation from the management about my office ho…" at bounding box center [244, 95] width 165 height 6
copy div "Hi, did you able to get any confirmation from the management about my office ho…"
click at [272, 185] on textarea "Hi {{first_name}}! I'm still waiting to hear back from the management team rega…" at bounding box center [258, 188] width 208 height 21
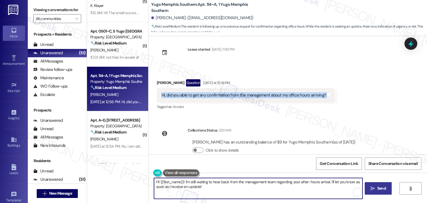
click at [272, 185] on textarea "Hi {{first_name}}! I'm still waiting to hear back from the management team rega…" at bounding box center [258, 188] width 208 height 21
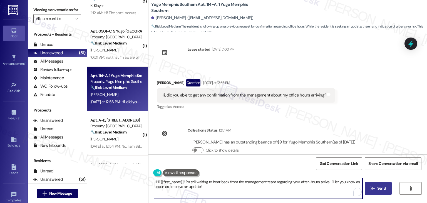
paste textarea "Ruhan, I haven’t received an update yet. Has the site team been able to contact…"
type textarea "Hi Ruhan, I haven’t received an update yet. Has the site team been able to cont…"
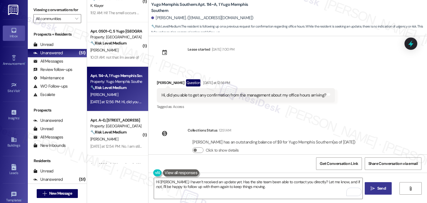
click at [379, 190] on span "Send" at bounding box center [382, 189] width 9 height 6
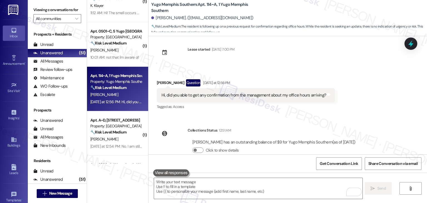
scroll to position [1231, 0]
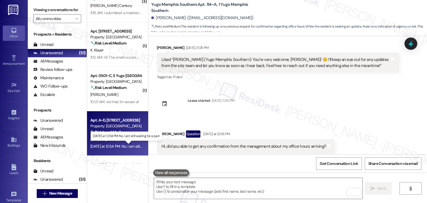
click at [116, 147] on div "Yesterday at 12:54 PM: No. I am still waiting for a part Yesterday at 12:54 PM:…" at bounding box center [129, 146] width 78 height 5
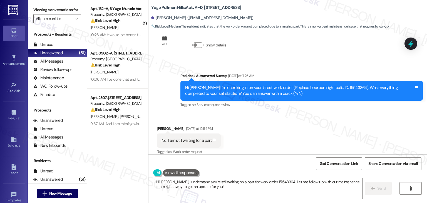
scroll to position [139, 0]
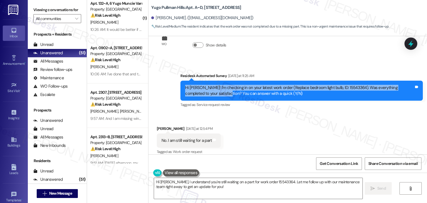
drag, startPoint x: 204, startPoint y: 87, endPoint x: 178, endPoint y: 83, distance: 26.6
click at [181, 83] on div "Hi Bradley! I'm checking in on your latest work order (Replace bedroom light bu…" at bounding box center [302, 91] width 243 height 20
copy div "Hi Bradley! I'm checking in on your latest work order (Replace bedroom light bu…"
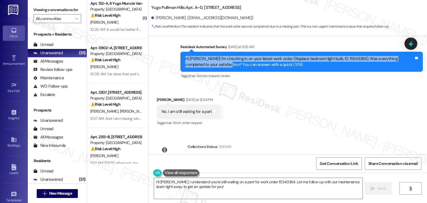
scroll to position [857, 0]
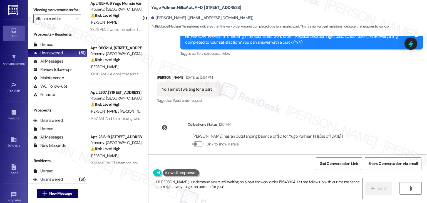
click at [181, 87] on div "No. I am still waiting for a part" at bounding box center [187, 90] width 50 height 6
copy div "No. I am still waiting for a part Tags and notes"
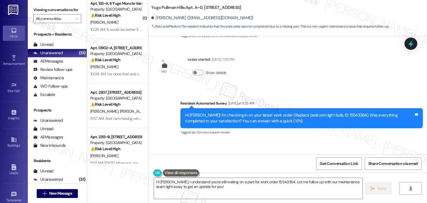
scroll to position [773, 0]
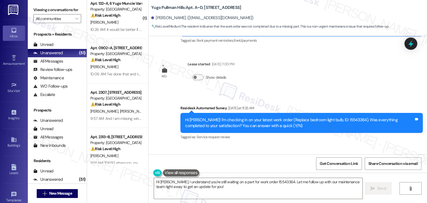
click at [340, 117] on div "Hi Bradley! I'm checking in on your latest work order (Replace bedroom light bu…" at bounding box center [299, 123] width 229 height 12
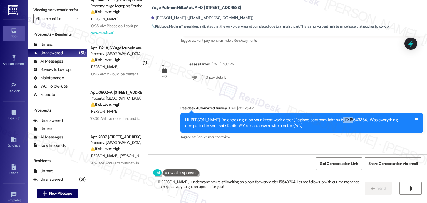
click at [190, 184] on textarea "Hi Bradley, I understand you're still waiting on a part for work order 15543364…" at bounding box center [258, 188] width 208 height 21
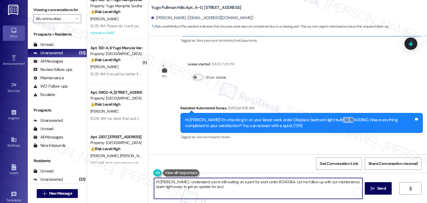
paste textarea "Thanks for the update, Bradley! I’m sorry to hear you’re still waiting on the p…"
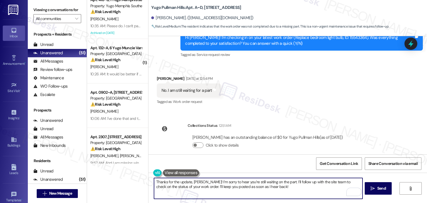
scroll to position [857, 0]
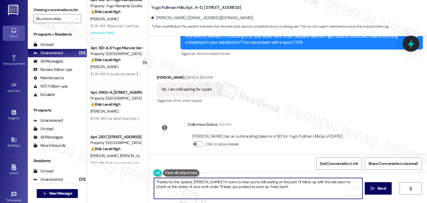
type textarea "Thanks for the update, Bradley! I’m sorry to hear you’re still waiting on the p…"
click at [409, 48] on icon at bounding box center [410, 43] width 9 height 9
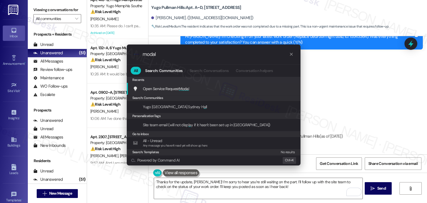
type input "modal"
click at [191, 92] on div "Open Service Request Modal Add shortcut" at bounding box center [214, 89] width 174 height 12
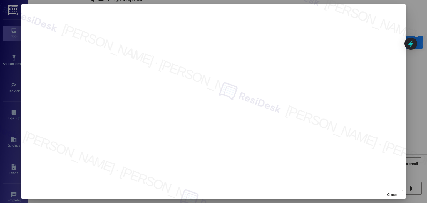
scroll to position [0, 0]
click at [384, 197] on button "Close" at bounding box center [392, 194] width 22 height 9
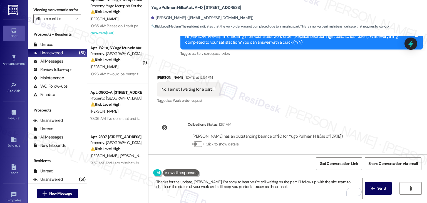
click at [384, 131] on div "Survey, sent via SMS Residesk Automated Survey Nov 06, 2024 at 11:19 AM Hi Brad…" at bounding box center [288, 95] width 279 height 118
click at [234, 184] on textarea "Thanks for the update, Bradley! I’m sorry to hear you’re still waiting on the p…" at bounding box center [258, 188] width 208 height 21
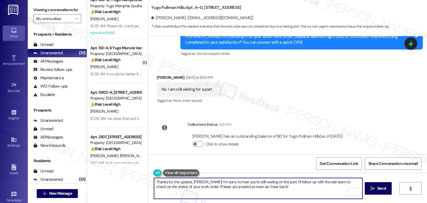
click at [234, 184] on textarea "Thanks for the update, Bradley! I’m sorry to hear you’re still waiting on the p…" at bounding box center [258, 188] width 208 height 21
click at [276, 187] on textarea "Thanks for the update, Bradley! I’m sorry to hear you’re still waiting on the p…" at bounding box center [258, 188] width 208 height 21
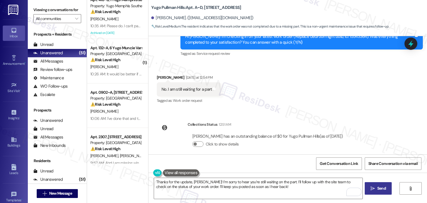
click at [382, 191] on span "Send" at bounding box center [382, 189] width 9 height 6
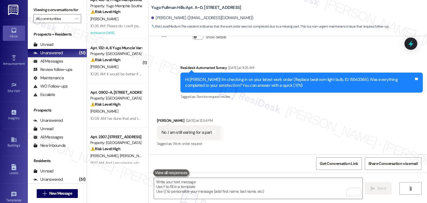
scroll to position [805, 0]
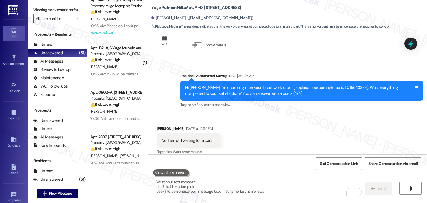
click at [259, 144] on div "Received via SMS Bradley Tharp Yesterday at 12:54 PM No. I am still waiting for…" at bounding box center [288, 136] width 279 height 47
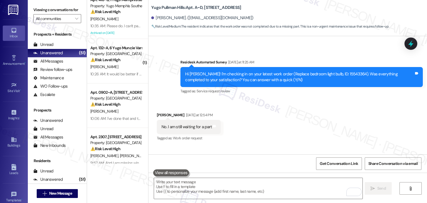
scroll to position [818, 0]
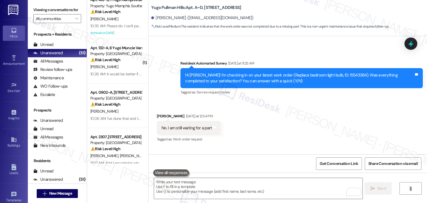
click at [294, 113] on div "Received via SMS Bradley Tharp Yesterday at 12:54 PM No. I am still waiting for…" at bounding box center [288, 124] width 279 height 47
click at [270, 112] on div "Received via SMS Bradley Tharp Yesterday at 12:54 PM No. I am still waiting for…" at bounding box center [288, 124] width 279 height 47
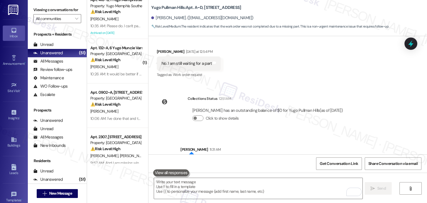
scroll to position [901, 0]
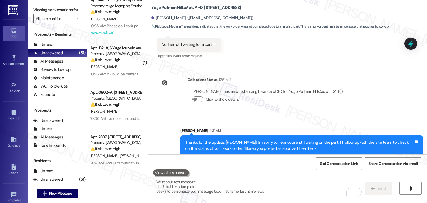
click at [360, 115] on div "Sent via SMS Sarah 11:31 AM Thanks for the update, Bradley! I’m sorry to hear y…" at bounding box center [288, 137] width 279 height 45
click at [398, 99] on div "Survey, sent via SMS Residesk Automated Survey Nov 06, 2024 at 11:19 AM Hi Brad…" at bounding box center [288, 95] width 279 height 118
click at [206, 184] on textarea "To enrich screen reader interactions, please activate Accessibility in Grammarl…" at bounding box center [258, 188] width 208 height 21
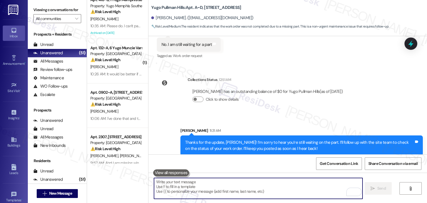
paste textarea "15551185"
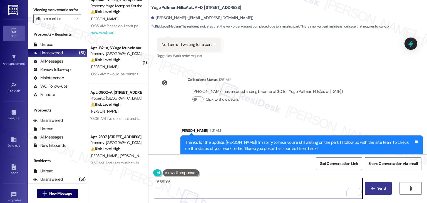
type textarea "15551185"
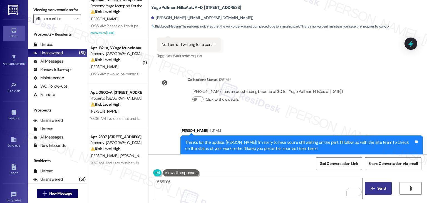
click at [276, 115] on div "Sent via SMS Sarah 11:31 AM Thanks for the update, Bradley! I’m sorry to hear y…" at bounding box center [288, 137] width 279 height 45
click at [358, 115] on div "Sent via SMS Sarah 11:31 AM Thanks for the update, Bradley! I’m sorry to hear y…" at bounding box center [288, 137] width 279 height 45
click at [362, 115] on div "Sent via SMS Sarah 11:31 AM Thanks for the update, Bradley! I’m sorry to hear y…" at bounding box center [288, 137] width 279 height 45
click at [394, 109] on div "Survey, sent via SMS Residesk Automated Survey Nov 06, 2024 at 11:19 AM Hi Brad…" at bounding box center [288, 95] width 279 height 118
click at [157, 182] on textarea "15551185" at bounding box center [258, 188] width 208 height 21
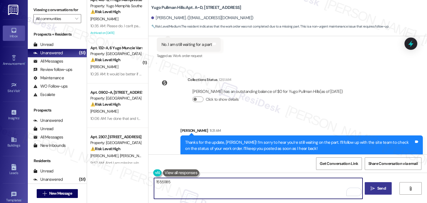
click at [157, 182] on textarea "15551185" at bounding box center [258, 188] width 208 height 21
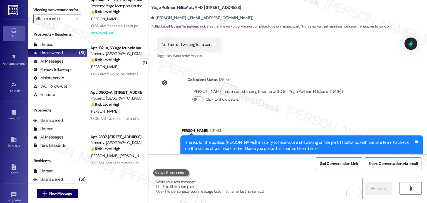
click at [408, 50] on div "Received via SMS Bradley Tharp Yesterday at 12:54 PM No. I am still waiting for…" at bounding box center [288, 40] width 279 height 47
click at [408, 44] on icon at bounding box center [410, 43] width 9 height 9
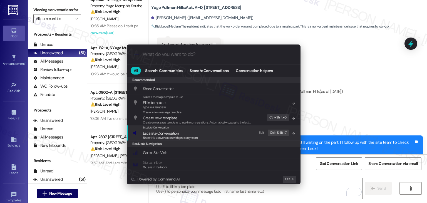
click at [177, 137] on span "Share this conversation with property team" at bounding box center [170, 138] width 55 height 4
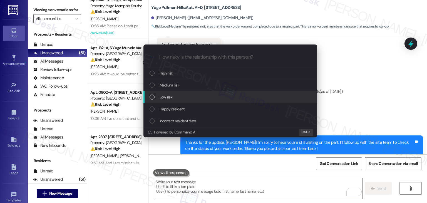
click at [154, 98] on div "List of options" at bounding box center [152, 97] width 5 height 5
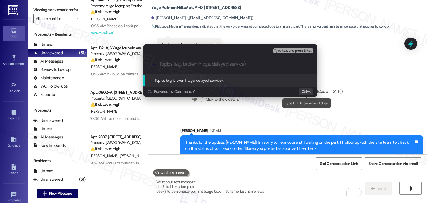
click at [383, 90] on div "Escalate Conversation Low risk Topics (e.g. broken fridge, delayed service) Any…" at bounding box center [213, 101] width 427 height 203
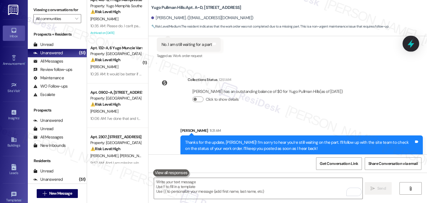
click at [415, 43] on icon at bounding box center [410, 43] width 9 height 9
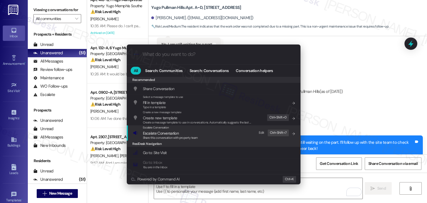
click at [165, 136] on span "Share this conversation with property team" at bounding box center [170, 138] width 55 height 4
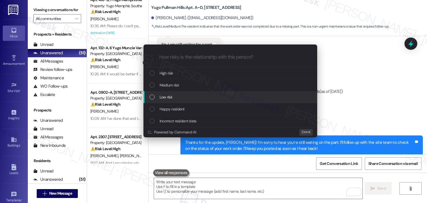
click at [151, 98] on div "List of options" at bounding box center [152, 97] width 5 height 5
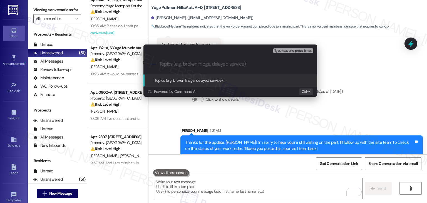
paste input "Follow-Up – Work Order #15543364 (Waiting on Part for Bedroom Light Repair)"
type input "Follow-Up – Work Order #15543364 (Waiting on Part for Bedroom Light Repair)"
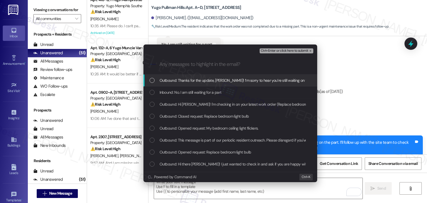
scroll to position [0, 0]
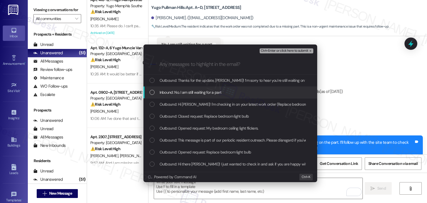
click at [154, 95] on div "Inbound: No. I am still waiting for a part" at bounding box center [231, 92] width 163 height 6
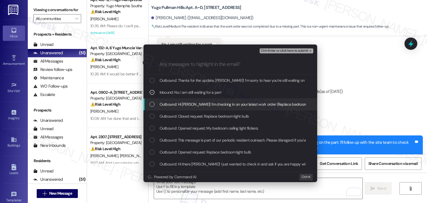
click at [154, 107] on div "Outbound: Hi Bradley! I'm checking in on your latest work order (Replace bedroo…" at bounding box center [231, 104] width 163 height 6
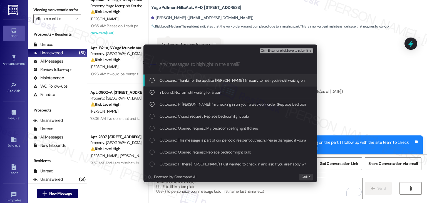
click at [286, 51] on span "Ctrl+Enter or click here to submit" at bounding box center [285, 51] width 48 height 4
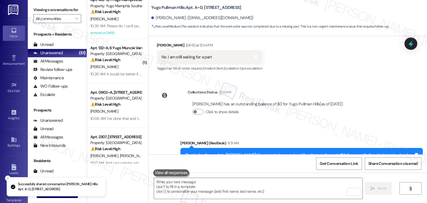
scroll to position [909, 0]
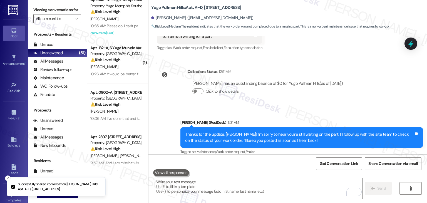
click at [161, 141] on div "Sent via SMS Sarah (ResiDesk) 11:31 AM Thanks for the update, Bradley! I’m sorr…" at bounding box center [288, 133] width 279 height 53
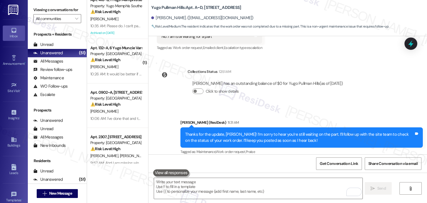
click at [161, 124] on div "Sent via SMS Sarah (ResiDesk) 11:31 AM Thanks for the update, Bradley! I’m sorr…" at bounding box center [288, 133] width 279 height 53
click at [157, 124] on div "Sent via SMS Sarah (ResiDesk) 11:31 AM Thanks for the update, Bradley! I’m sorr…" at bounding box center [288, 133] width 279 height 53
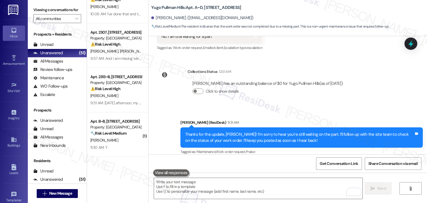
scroll to position [250, 0]
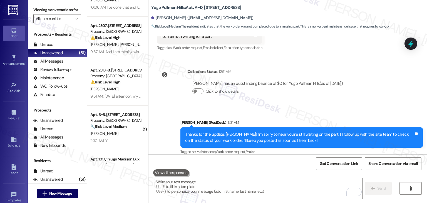
click at [161, 120] on div "Sent via SMS Sarah (ResiDesk) 11:31 AM Thanks for the update, Bradley! I’m sorr…" at bounding box center [288, 133] width 279 height 53
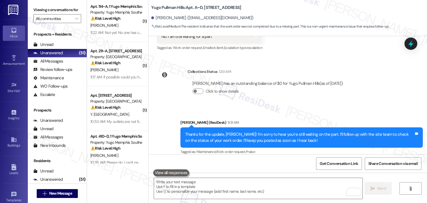
scroll to position [0, 0]
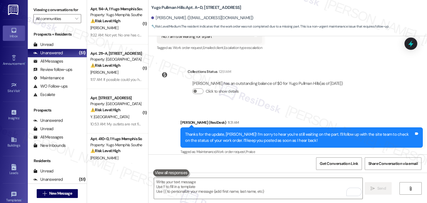
click at [158, 116] on div "Sent via SMS Sarah (ResiDesk) 11:31 AM Thanks for the update, Bradley! I’m sorr…" at bounding box center [288, 133] width 279 height 53
click at [158, 115] on div "Sent via SMS Sarah (ResiDesk) 11:31 AM Thanks for the update, Bradley! I’m sorr…" at bounding box center [288, 133] width 279 height 53
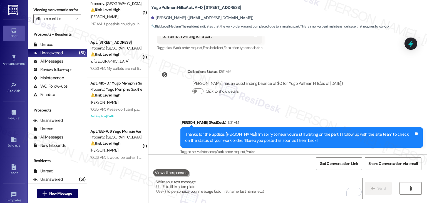
scroll to position [139, 0]
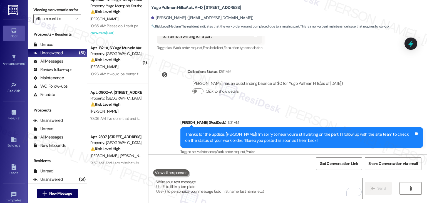
click at [161, 129] on div "Sent via SMS Sarah (ResiDesk) 11:31 AM Thanks for the update, Bradley! I’m sorr…" at bounding box center [288, 133] width 279 height 53
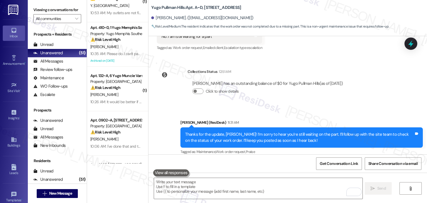
scroll to position [0, 0]
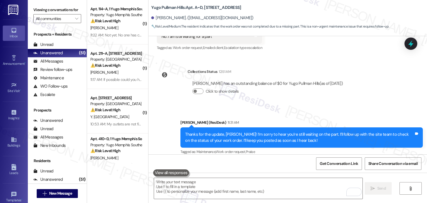
click at [162, 114] on div "Sent via SMS Sarah (ResiDesk) 11:31 AM Thanks for the update, Bradley! I’m sorr…" at bounding box center [288, 133] width 279 height 53
click at [157, 93] on div "Collections Status 12:51 AM Bradley Tharp has an outstanding balance of $0 for …" at bounding box center [252, 86] width 199 height 43
click at [155, 99] on div "Collections Status 12:51 AM Bradley Tharp has an outstanding balance of $0 for …" at bounding box center [252, 86] width 199 height 43
click at [351, 95] on div "Collections Status 12:51 AM Bradley Tharp has an outstanding balance of $0 for …" at bounding box center [252, 86] width 199 height 43
click at [389, 84] on div "Survey, sent via SMS Residesk Automated Survey Nov 06, 2024 at 11:19 AM Hi Brad…" at bounding box center [288, 95] width 279 height 118
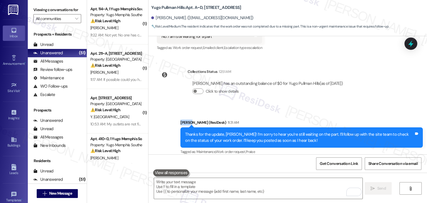
click at [389, 84] on div "Survey, sent via SMS Residesk Automated Survey Nov 06, 2024 at 11:19 AM Hi Brad…" at bounding box center [288, 95] width 279 height 118
click at [387, 92] on div "Survey, sent via SMS Residesk Automated Survey Nov 06, 2024 at 11:19 AM Hi Brad…" at bounding box center [288, 95] width 279 height 118
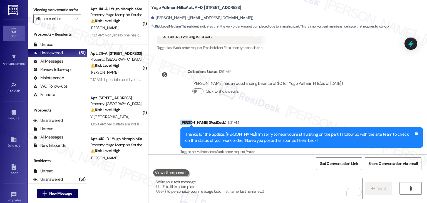
click at [387, 92] on div "Survey, sent via SMS Residesk Automated Survey Nov 06, 2024 at 11:19 AM Hi Brad…" at bounding box center [288, 95] width 279 height 118
click at [166, 107] on div "Sent via SMS Sarah (ResiDesk) 11:31 AM Thanks for the update, Bradley! I’m sorr…" at bounding box center [288, 133] width 279 height 53
click at [163, 107] on div "Sent via SMS Sarah (ResiDesk) 11:31 AM Thanks for the update, Bradley! I’m sorr…" at bounding box center [288, 133] width 279 height 53
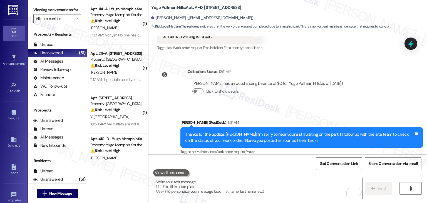
click at [158, 127] on div "Sent via SMS Sarah (ResiDesk) 11:31 AM Thanks for the update, Bradley! I’m sorr…" at bounding box center [288, 133] width 279 height 53
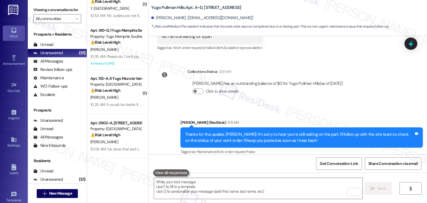
scroll to position [111, 0]
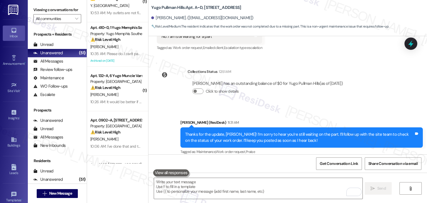
click at [156, 114] on div "Sent via SMS Sarah (ResiDesk) 11:31 AM Thanks for the update, Bradley! I’m sorr…" at bounding box center [288, 133] width 279 height 53
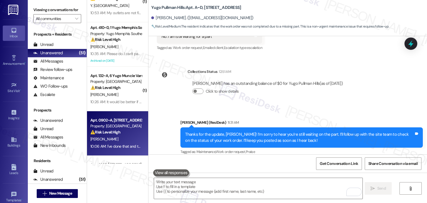
scroll to position [167, 0]
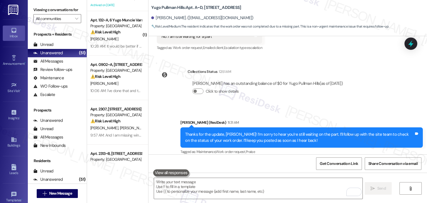
click at [158, 127] on div "Sent via SMS Sarah (ResiDesk) 11:31 AM Thanks for the update, Bradley! I’m sorr…" at bounding box center [288, 133] width 279 height 53
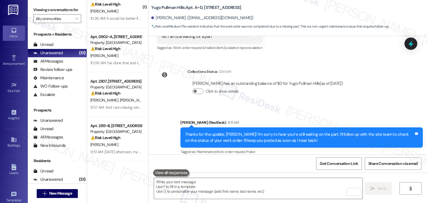
click at [160, 135] on div "Sent via SMS Sarah (ResiDesk) 11:31 AM Thanks for the update, Bradley! I’m sorr…" at bounding box center [288, 133] width 279 height 53
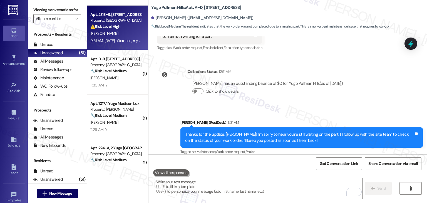
scroll to position [390, 0]
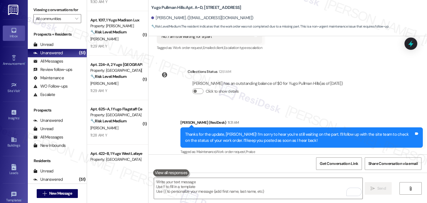
click at [165, 141] on div "Sent via SMS Sarah (ResiDesk) 11:31 AM Thanks for the update, Bradley! I’m sorr…" at bounding box center [288, 133] width 279 height 53
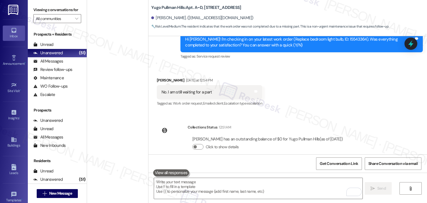
scroll to position [2062, 0]
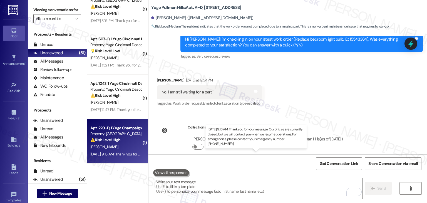
click at [113, 156] on div "Aug 16, 2025 at 9:13 AM: Thank you for your message. Our offices are currently …" at bounding box center [258, 154] width 336 height 5
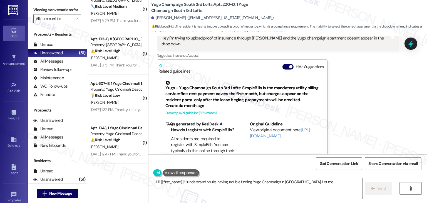
scroll to position [804, 0]
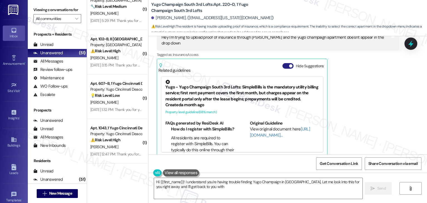
click at [283, 63] on button "Hide Suggestions" at bounding box center [288, 66] width 11 height 6
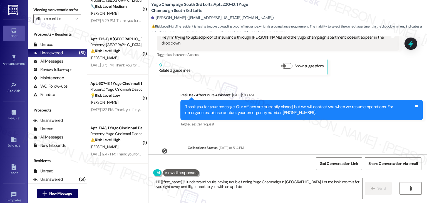
type textarea "Hi {{first_name}}! I understand you're having trouble finding Yugo Champaign in…"
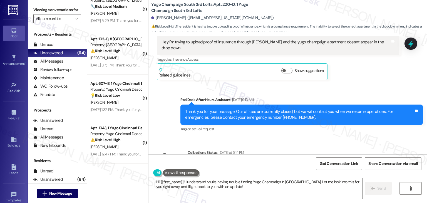
scroll to position [771, 0]
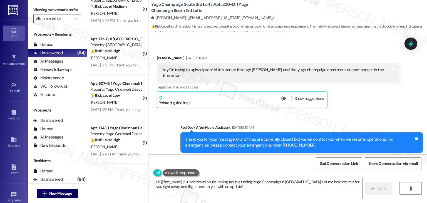
click at [229, 72] on div "Hey I'm trying to upload proof of insurance through foxen and the yugo champaig…" at bounding box center [276, 73] width 229 height 12
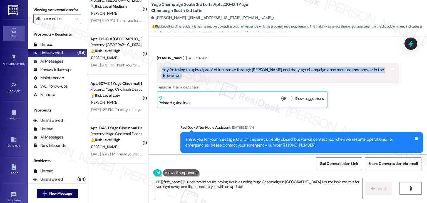
click at [229, 72] on div "Hey I'm trying to upload proof of insurance through foxen and the yugo champaig…" at bounding box center [276, 73] width 229 height 12
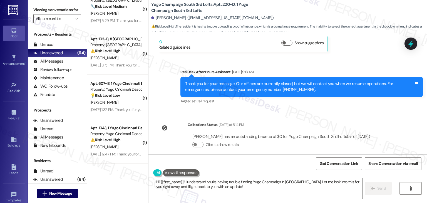
click at [334, 107] on div "Sent via SMS Sarah (ResiDesk) Jun 30, 2025 at 2:06 PM Hi Hunter! We’re so excit…" at bounding box center [288, 95] width 279 height 118
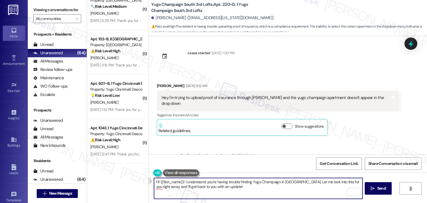
drag, startPoint x: 292, startPoint y: 183, endPoint x: 182, endPoint y: 181, distance: 109.9
click at [182, 181] on textarea "Hi {{first_name}}! I understand you're having trouble finding Yugo Champaign in…" at bounding box center [258, 188] width 208 height 21
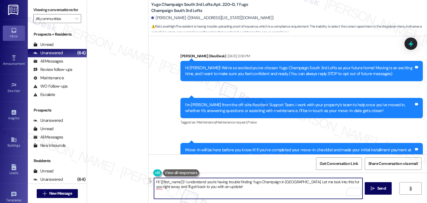
scroll to position [743, 0]
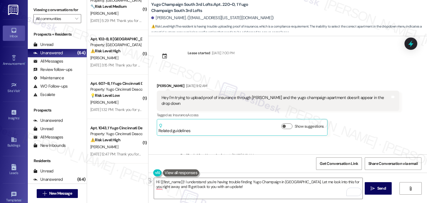
click at [368, 140] on div "Sent via SMS ResiDesk After Hours Assistant Aug 16, 2025 at 9:13 AM Thank you f…" at bounding box center [288, 166] width 279 height 53
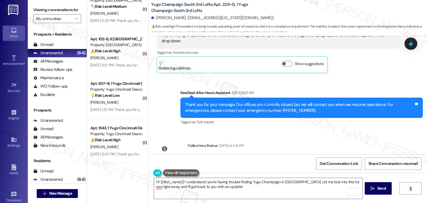
scroll to position [827, 0]
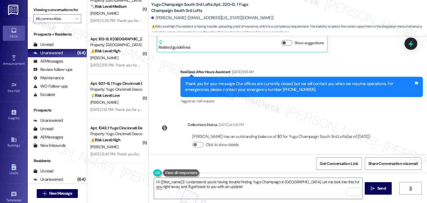
click at [290, 99] on div "Sent via SMS ResiDesk After Hours Assistant Aug 16, 2025 at 9:13 AM Thank you f…" at bounding box center [301, 87] width 251 height 45
click at [293, 106] on div "Sent via SMS Sarah (ResiDesk) Jun 30, 2025 at 2:06 PM Hi Hunter! We’re so excit…" at bounding box center [288, 95] width 279 height 118
click at [248, 186] on textarea "Hi {{first_name}}! I understand you're having trouble finding Yugo Champaign in…" at bounding box center [258, 188] width 208 height 21
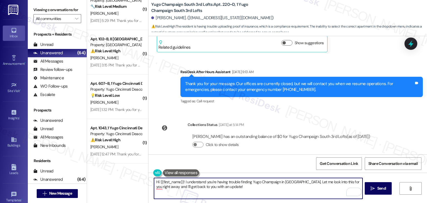
click at [248, 186] on textarea "Hi {{first_name}}! I understand you're having trouble finding Yugo Champaign in…" at bounding box center [258, 188] width 208 height 21
paste textarea "Hunter, I understand you’re having trouble finding Yugo Champaign in Foxen. I s…"
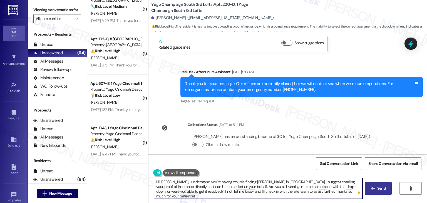
type textarea "Hi Hunter, I understand you’re having trouble finding Yugo Champaign in Foxen. …"
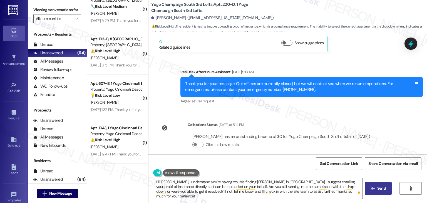
click at [378, 191] on span "Send" at bounding box center [382, 189] width 9 height 6
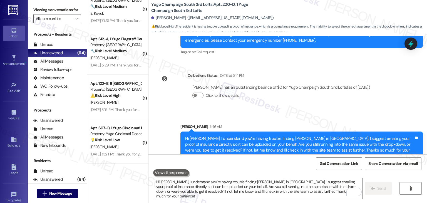
scroll to position [878, 0]
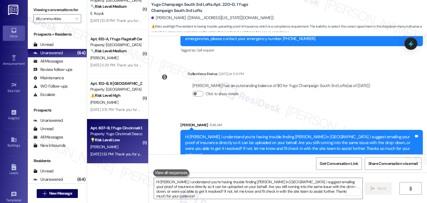
click at [112, 161] on div "Apt. 607~B, 1 Yugo Cincinnati Deacon Property: Yugo Cincinnati Deacon 💡 Risk Le…" at bounding box center [117, 141] width 61 height 45
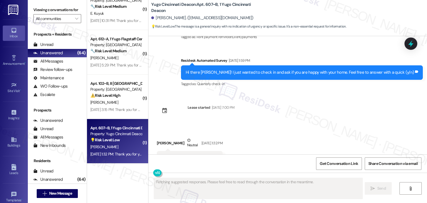
scroll to position [1696, 0]
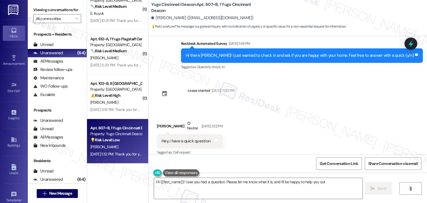
type textarea "Hi {{first_name}}! I see you had a question. Please let me know what it is, and…"
click at [260, 136] on div "Received via SMS Nathaniel Lurie Neutral Aug 17, 2025 at 1:32 PM Hey, i have a …" at bounding box center [288, 134] width 279 height 53
click at [183, 138] on div "Hey, i have a quick question" at bounding box center [186, 141] width 49 height 6
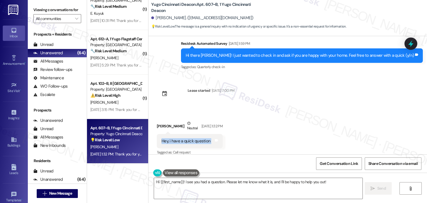
copy div "Hey, i have a quick question Tags and notes"
click at [289, 137] on div "Received via SMS Nathaniel Lurie Neutral Aug 17, 2025 at 1:32 PM Hey, i have a …" at bounding box center [288, 134] width 279 height 53
click at [325, 185] on textarea "Hi {{first_name}}! I see you had a question. Please let me know what it is, and…" at bounding box center [258, 188] width 208 height 21
click at [384, 190] on span "Send" at bounding box center [382, 189] width 9 height 6
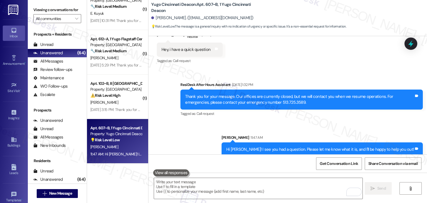
scroll to position [1788, 0]
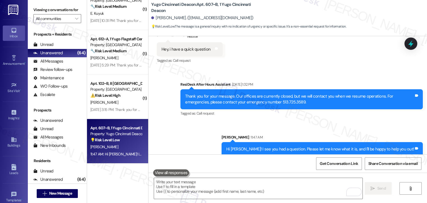
click at [203, 134] on div "Sent via SMS ResiDesk After Hours Assistant Aug 17, 2025 at 1:32 PM Thank you f…" at bounding box center [288, 115] width 279 height 92
click at [181, 137] on div "Sent via SMS ResiDesk After Hours Assistant Aug 17, 2025 at 1:32 PM Thank you f…" at bounding box center [288, 115] width 279 height 92
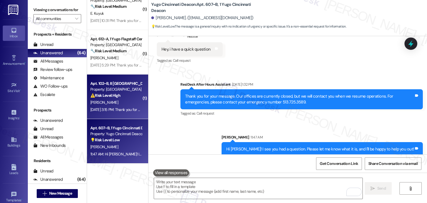
click at [113, 105] on div "H. Singh" at bounding box center [116, 102] width 53 height 7
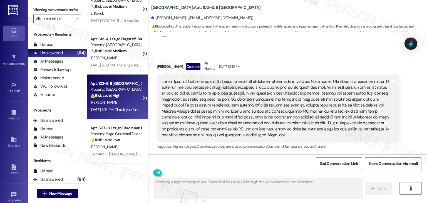
scroll to position [432, 0]
click at [283, 52] on div "Received via SMS Harvinder Singh Question Neutral Aug 17, 2025 at 3:15 PM Tags …" at bounding box center [288, 101] width 279 height 107
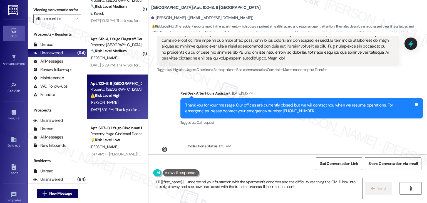
scroll to position [453, 0]
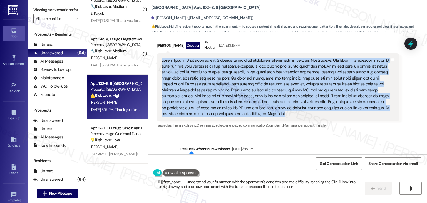
drag, startPoint x: 272, startPoint y: 117, endPoint x: 154, endPoint y: 61, distance: 130.8
click at [157, 61] on div "Tags and notes" at bounding box center [278, 87] width 243 height 68
copy div "Hello Sarah, I hope all is well. I wanted to reach out regarding my apartment a…"
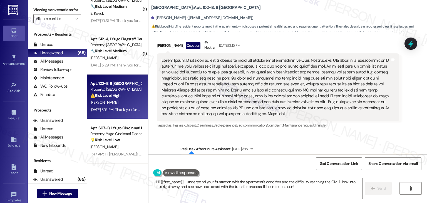
click at [390, 132] on div "Received via SMS Harvinder Singh Question Neutral Aug 17, 2025 at 3:15 PM Tags …" at bounding box center [278, 85] width 251 height 98
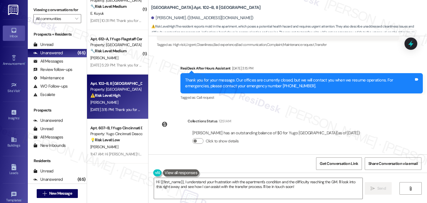
scroll to position [536, 0]
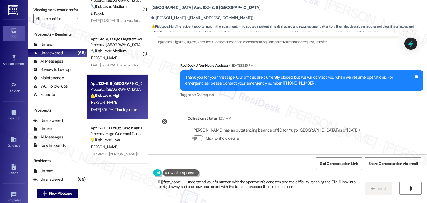
click at [393, 120] on div "Sent via SMS Sarah (ResiDesk) Jun 30, 2025 at 3:42 PM Hi Harvinder! We’re so ex…" at bounding box center [288, 95] width 279 height 118
click at [267, 184] on textarea "Hi {{first_name}}, I understand your frustration with the apartment's condition…" at bounding box center [258, 188] width 208 height 21
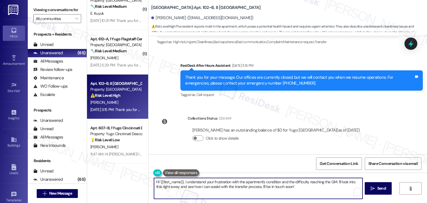
paste textarea "Harvinder, I’m sorry to hear about the condition of your apartment and the diff…"
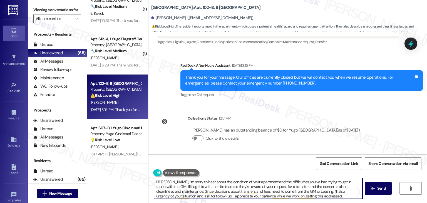
scroll to position [0, 0]
type textarea "Hi Harvinder, I’m sorry to hear about the condition of your apartment and the d…"
click at [272, 163] on div "Get Conversation Link Share Conversation via email" at bounding box center [288, 163] width 279 height 18
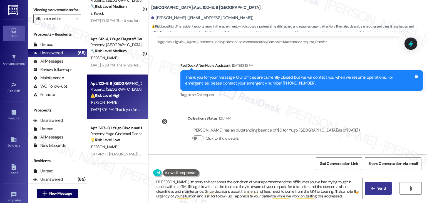
click at [383, 187] on span "Send" at bounding box center [382, 189] width 9 height 6
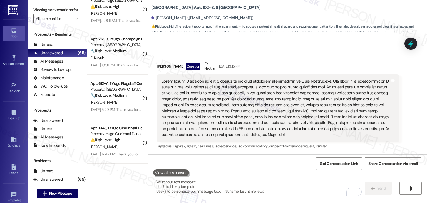
scroll to position [593, 0]
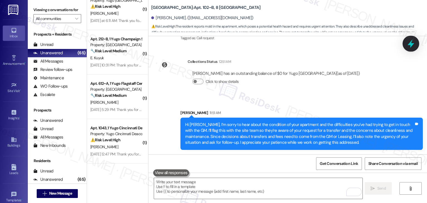
click at [412, 42] on icon at bounding box center [410, 43] width 9 height 9
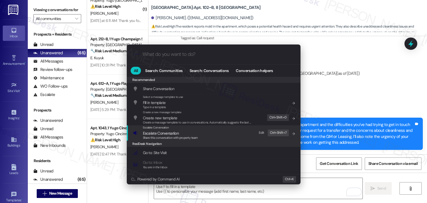
click at [164, 135] on span "Escalate Conversation" at bounding box center [161, 133] width 36 height 5
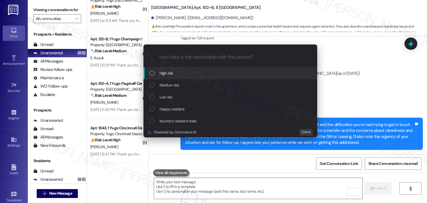
click at [154, 73] on div "List of options" at bounding box center [152, 73] width 5 height 5
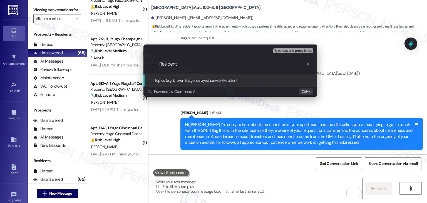
paste input "Apartment Condition, Cleaning Concerns & Transfer Request"
click at [179, 65] on input "Resident Apartment Condition, Cleaning Concerns & Transfer Request" at bounding box center [232, 64] width 147 height 6
type input "Resident Concern - Apartment Condition, Cleaning Concerns & Transfer Request"
click at [198, 62] on input "Resident Concern - Apartment Condition, Cleaning Concerns & Transfer Request" at bounding box center [232, 64] width 147 height 6
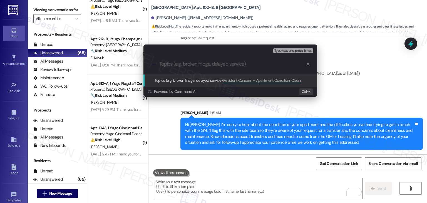
scroll to position [0, 0]
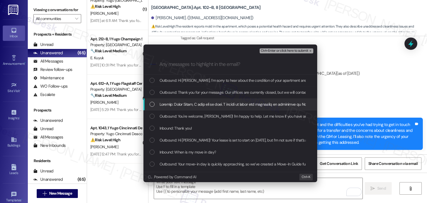
click at [151, 104] on div "List of options" at bounding box center [152, 104] width 5 height 5
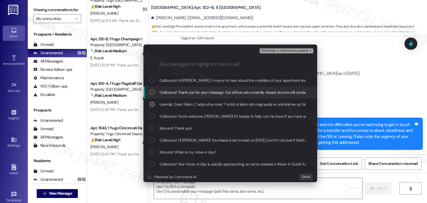
click at [278, 50] on span "Ctrl+Enter or click here to submit" at bounding box center [285, 51] width 48 height 4
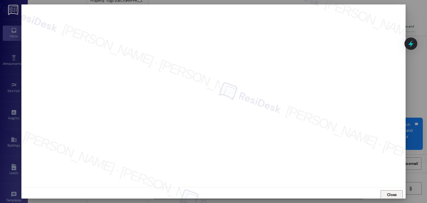
click at [389, 194] on span "Close" at bounding box center [392, 195] width 10 height 6
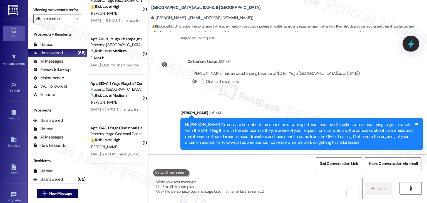
click at [412, 44] on icon at bounding box center [411, 44] width 7 height 9
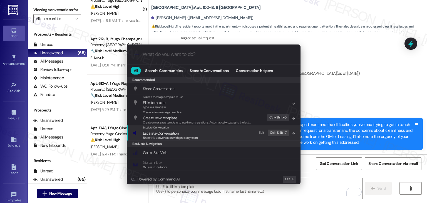
click at [169, 135] on span "Escalate Conversation" at bounding box center [161, 133] width 36 height 5
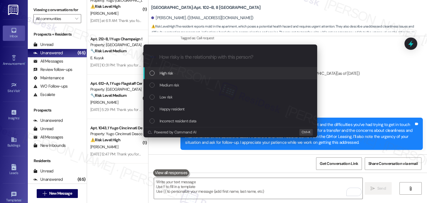
click at [152, 73] on div "List of options" at bounding box center [152, 73] width 5 height 5
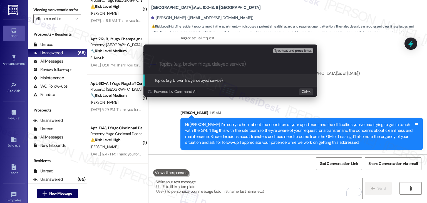
paste input "Apartment Condition, Cleaning Concerns & Transfer Request"
drag, startPoint x: 295, startPoint y: 63, endPoint x: 137, endPoint y: 68, distance: 157.8
click at [137, 68] on div "Escalate Conversation High risk Topics (e.g. broken fridge, delayed service) An…" at bounding box center [231, 70] width 188 height 63
click at [172, 62] on input "Apartment Condition, Cleaning Concerns & Transfer Request" at bounding box center [232, 64] width 147 height 6
click at [160, 61] on input "Apartment Condition, Cleaning Concerns & Transfer Request" at bounding box center [232, 64] width 147 height 6
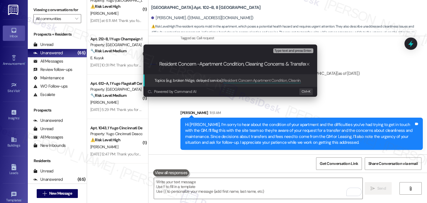
type input "Resident Concern - Apartment Condition, Cleaning Concerns & Transfer Request"
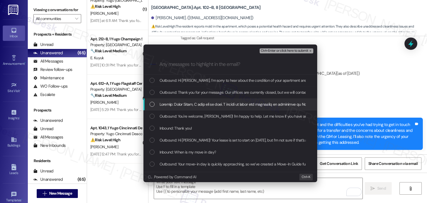
click at [152, 106] on div "List of options" at bounding box center [152, 104] width 5 height 5
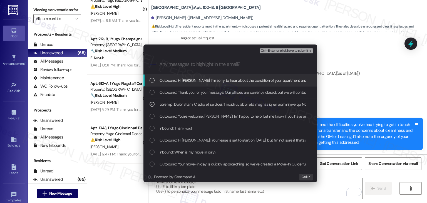
click at [286, 51] on span "Ctrl+Enter or click here to submit" at bounding box center [285, 51] width 48 height 4
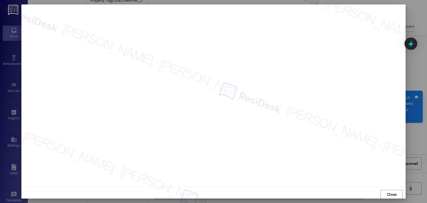
scroll to position [638, 0]
click at [395, 198] on span "Close" at bounding box center [392, 194] width 12 height 8
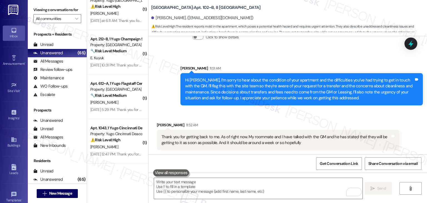
click at [280, 139] on div "Thank you for getting back to me. As of right now. My roommate and I have talke…" at bounding box center [276, 140] width 229 height 12
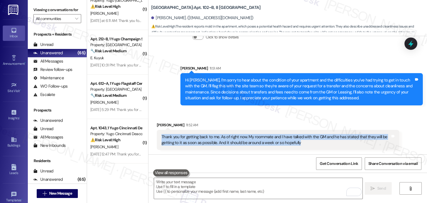
click at [280, 139] on div "Thank you for getting back to me. As of right now. My roommate and I have talke…" at bounding box center [276, 140] width 229 height 12
copy div "Thank you for getting back to me. As of right now. My roommate and I have talke…"
click at [248, 187] on textarea "To enrich screen reader interactions, please activate Accessibility in Grammarl…" at bounding box center [258, 188] width 208 height 21
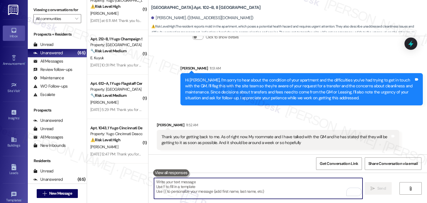
paste textarea "Thanks for the update, Harvinder! I’m glad to hear you were able to connect wit…"
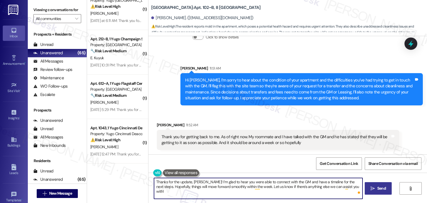
type textarea "Thanks for the update, Harvinder! I’m glad to hear you were able to connect wit…"
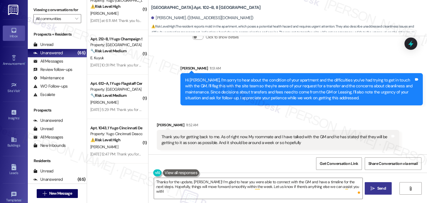
click at [380, 188] on span "Send" at bounding box center [382, 189] width 9 height 6
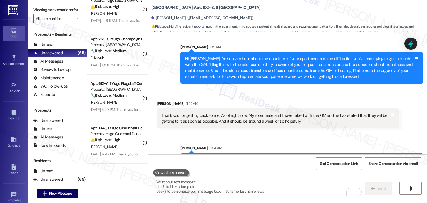
scroll to position [682, 0]
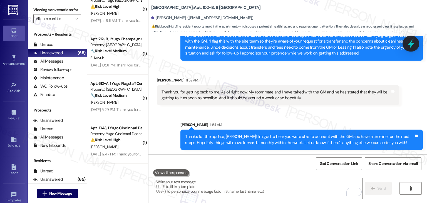
click at [406, 43] on icon at bounding box center [410, 43] width 9 height 9
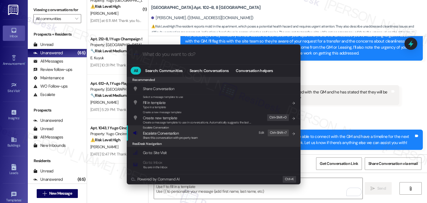
click at [178, 137] on span "Share this conversation with property team" at bounding box center [170, 138] width 55 height 4
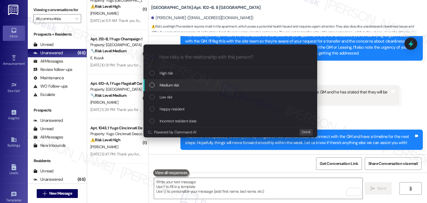
click at [152, 83] on div "List of options" at bounding box center [152, 85] width 5 height 5
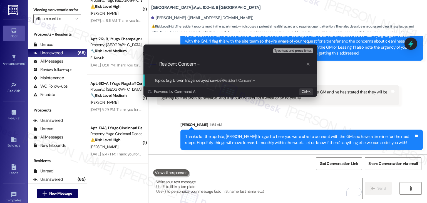
paste input "Apartment Condition, Cleaning Concerns & Transfer Request"
type input "Resident Concern - Apartment Condition, Cleaning Concerns & Transfer Request"
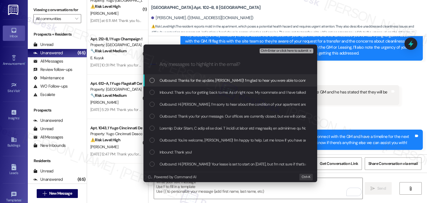
scroll to position [0, 0]
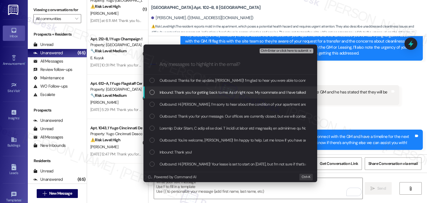
click at [153, 93] on div "List of options" at bounding box center [152, 92] width 5 height 5
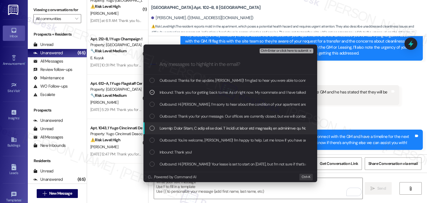
click at [155, 127] on div "List of options" at bounding box center [231, 128] width 163 height 6
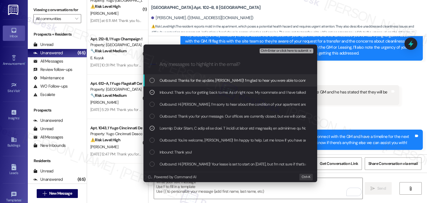
click at [285, 51] on span "Ctrl+Enter or click here to submit" at bounding box center [285, 51] width 48 height 4
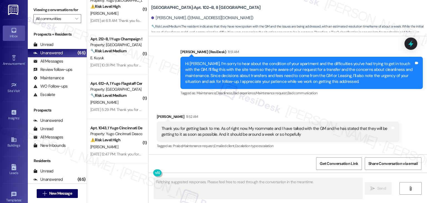
scroll to position [707, 0]
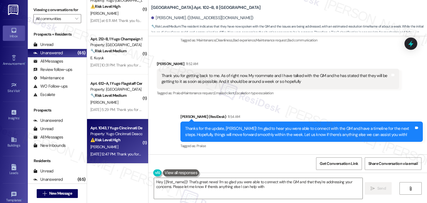
type textarea "Hey {{first_name}}! That's great news! I'm so glad you were able to connect wit…"
click at [118, 158] on div "Apt. 1043, 1 Yugo Cincinnati Deacon Property: Yugo Cincinnati Deacon ⚠️ Risk Le…" at bounding box center [117, 141] width 61 height 45
type textarea "Fetching suggested responses. Please feel free to read through the conversation…"
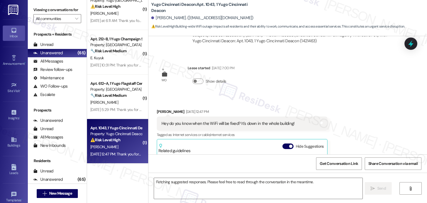
scroll to position [1809, 0]
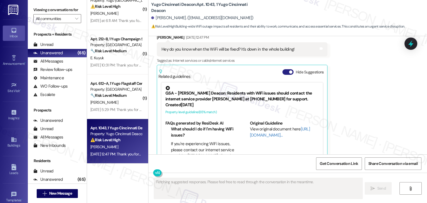
click at [283, 69] on button "Hide Suggestions" at bounding box center [288, 72] width 11 height 6
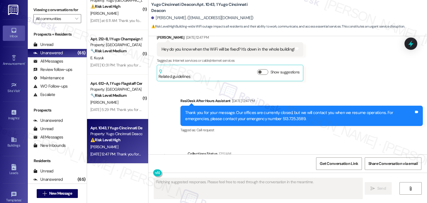
scroll to position [1832, 0]
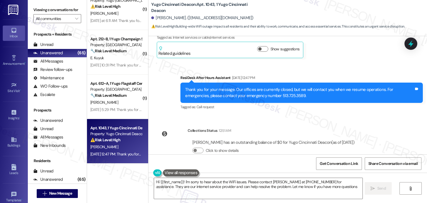
type textarea "Hi {{first_name}}! I'm sorry to hear about the WiFi issues. Please contact Pavl…"
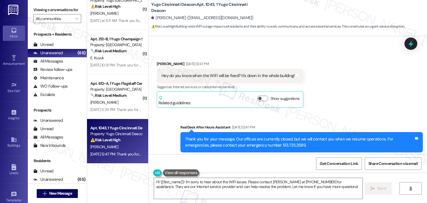
scroll to position [1777, 0]
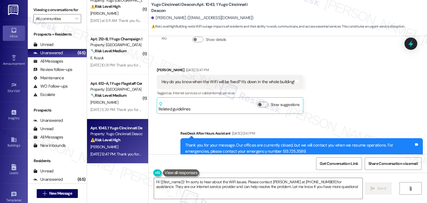
click at [223, 75] on div "Hey do you know when the WiFi will be fixed? It's down in the whole building! T…" at bounding box center [230, 82] width 147 height 14
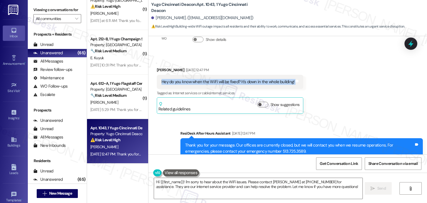
click at [223, 75] on div "Hey do you know when the WiFi will be fixed? It's down in the whole building! T…" at bounding box center [230, 82] width 147 height 14
copy div "Hey do you know when the WiFi will be fixed? It's down in the whole building! T…"
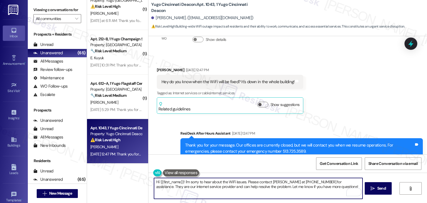
drag, startPoint x: 336, startPoint y: 184, endPoint x: 183, endPoint y: 181, distance: 153.0
click at [183, 181] on textarea "Hi {{first_name}}! I'm sorry to hear about the WiFi issues. Please contact Pavl…" at bounding box center [258, 188] width 208 height 21
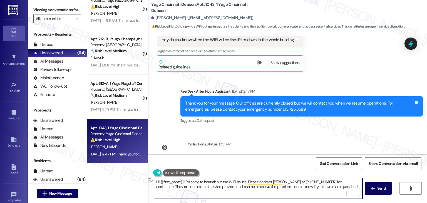
scroll to position [1832, 0]
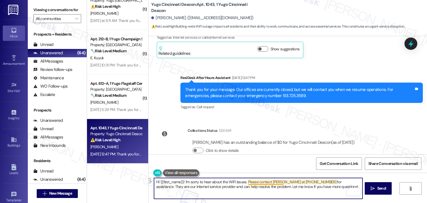
click at [247, 182] on textarea "Hi {{first_name}}! I'm sorry to hear about the WiFi issues. Please contact Pavl…" at bounding box center [258, 188] width 208 height 21
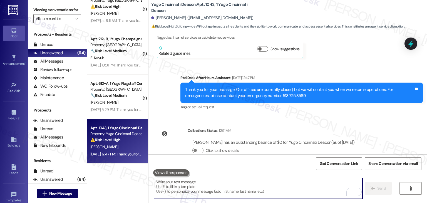
paste textarea "Hi Brylee, I’m sorry to hear about the WiFi issues. Please contact Pavlov at 88…"
type textarea "Hi Brylee, I’m sorry to hear about the WiFi issues. Please contact Pavlov at 88…"
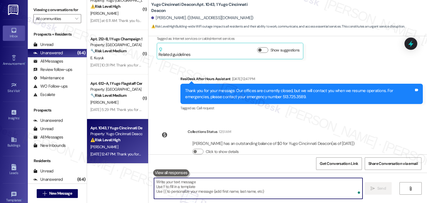
scroll to position [1883, 0]
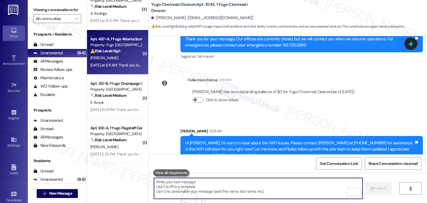
click at [98, 61] on div "[PERSON_NAME]" at bounding box center [116, 58] width 53 height 7
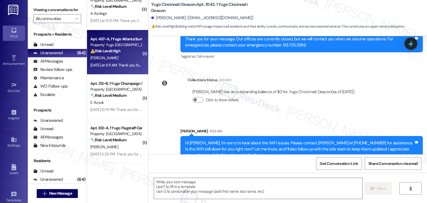
type textarea "Fetching suggested responses. Please feel free to read through the conversation…"
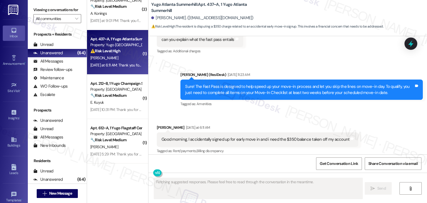
scroll to position [482, 0]
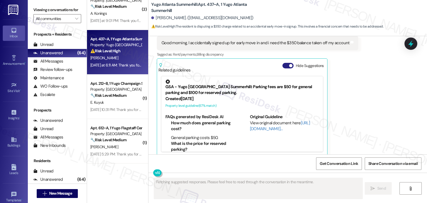
click at [285, 63] on button "Hide Suggestions" at bounding box center [288, 66] width 11 height 6
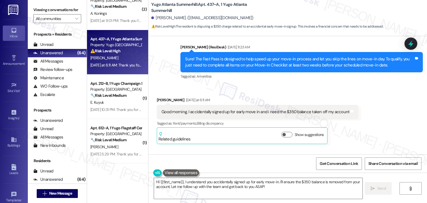
scroll to position [403, 0]
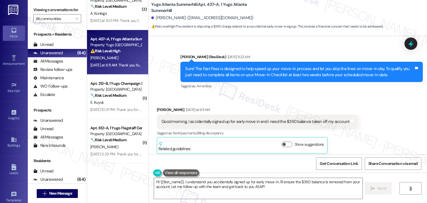
click at [366, 96] on div "Received via SMS Onna Riley Yesterday at 6:11 AM Good morning, I accidentally s…" at bounding box center [288, 125] width 279 height 63
click at [227, 119] on div "Good morning, I accidentally signed up for early move in and i need the $350 ba…" at bounding box center [256, 122] width 188 height 6
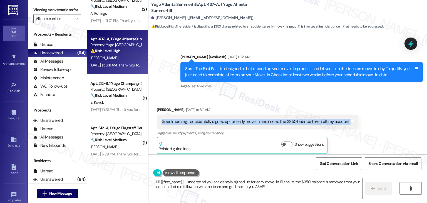
click at [227, 119] on div "Good morning, I accidentally signed up for early move in and i need the $350 ba…" at bounding box center [256, 122] width 188 height 6
copy div "Good morning, I accidentally signed up for early move in and i need the $350 ba…"
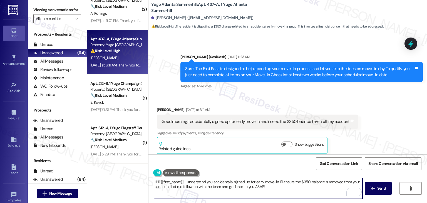
drag, startPoint x: 275, startPoint y: 184, endPoint x: 182, endPoint y: 183, distance: 92.7
click at [182, 183] on textarea "Hi {{first_name}}, I understand you accidentally signed up for early move-in. I…" at bounding box center [258, 188] width 208 height 21
click at [258, 188] on textarea "Hi {{first_name}}, I understand you accidentally signed up for early move-in. I…" at bounding box center [258, 188] width 208 height 21
drag, startPoint x: 276, startPoint y: 186, endPoint x: 226, endPoint y: 182, distance: 49.7
click at [226, 182] on textarea "Hi {{first_name}}, I understand you accidentally signed up for early move-in. I…" at bounding box center [258, 188] width 208 height 21
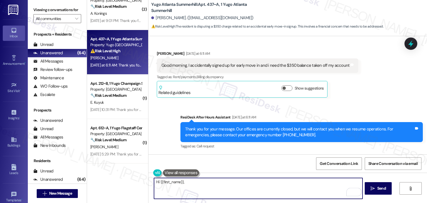
scroll to position [487, 0]
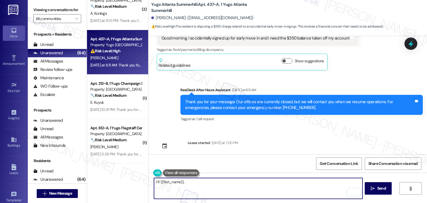
paste textarea "I understand you accidentally signed up for early move-in. Since I don’t have a…"
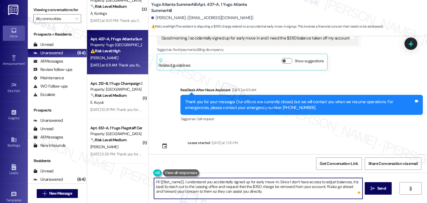
click at [264, 191] on textarea "Hi {{first_name}}, I understand you accidentally signed up for early move-in. S…" at bounding box center [258, 188] width 208 height 21
type textarea "Hi {{first_name}}, I understand you accidentally signed up for early move-in. S…"
click at [276, 165] on div "Get Conversation Link Share Conversation via email" at bounding box center [288, 163] width 279 height 18
click at [260, 193] on textarea "Hi {{first_name}}, I understand you accidentally signed up for early move-in. S…" at bounding box center [258, 188] width 208 height 21
click at [269, 162] on div "Get Conversation Link Share Conversation via email" at bounding box center [288, 163] width 279 height 18
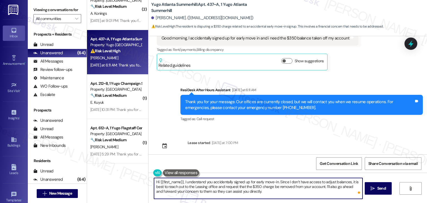
click at [262, 191] on textarea "Hi {{first_name}}, I understand you accidentally signed up for early move-in. S…" at bounding box center [258, 188] width 208 height 21
click at [380, 189] on span "Send" at bounding box center [382, 189] width 9 height 6
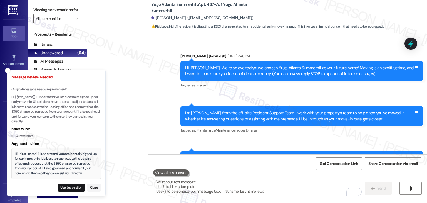
scroll to position [487, 0]
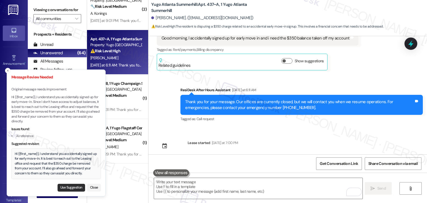
click at [65, 188] on button "Use Suggestion" at bounding box center [72, 188] width 28 height 8
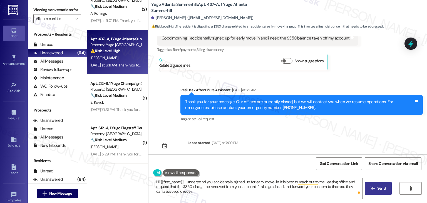
click at [379, 189] on span "Send" at bounding box center [382, 189] width 9 height 6
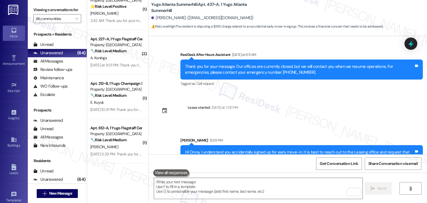
scroll to position [531, 0]
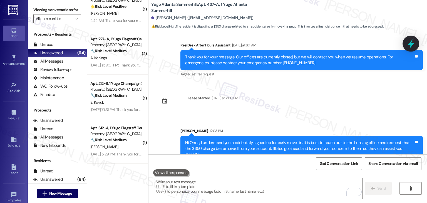
click at [406, 44] on icon at bounding box center [410, 43] width 9 height 9
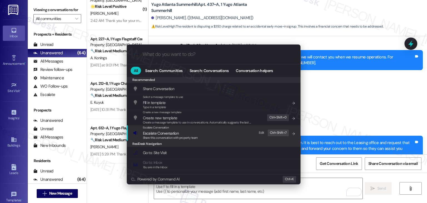
click at [184, 136] on span "Share this conversation with property team" at bounding box center [170, 138] width 55 height 4
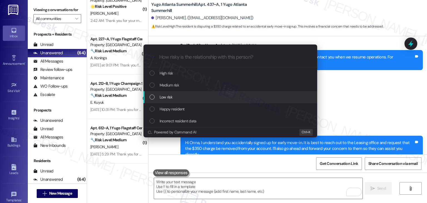
click at [154, 94] on div "Low risk" at bounding box center [231, 97] width 163 height 6
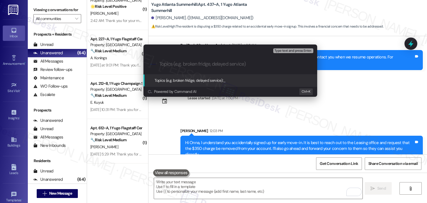
paste input "Request to Remove $350 Early Move-In Balance"
type input "Request to Remove $350 Early Move-In Balance"
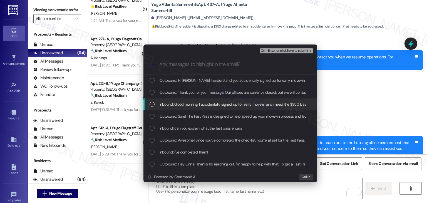
click at [149, 105] on div "Inbound: Good morning, I accidentally signed up for early move in and i need th…" at bounding box center [231, 104] width 174 height 12
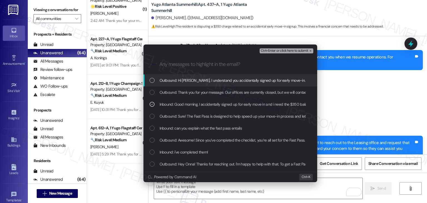
click at [283, 51] on span "Ctrl+Enter or click here to submit" at bounding box center [285, 51] width 48 height 4
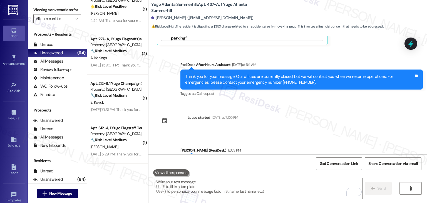
scroll to position [621, 0]
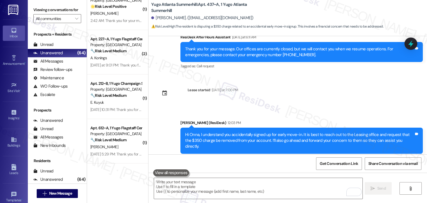
click at [354, 90] on div "Sent via SMS [PERSON_NAME] (ResiDesk) [DATE] 2:48 PM Hi Onna! We’re so excited …" at bounding box center [288, 95] width 279 height 118
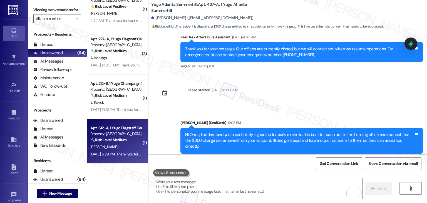
click at [119, 158] on div "Apt. 612~A, 1 Yugo Flagstaff Central Property: Yugo Flagstaff Central 🔧 Risk Le…" at bounding box center [117, 141] width 61 height 45
type textarea "Fetching suggested responses. Please feel free to read through the conversation…"
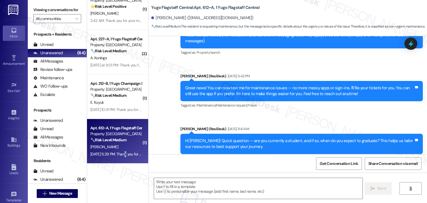
type textarea "Fetching suggested responses. Please feel free to read through the conversation…"
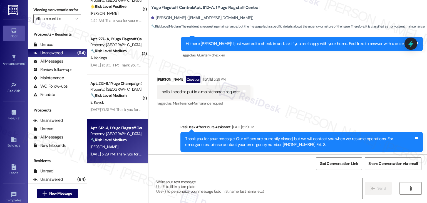
scroll to position [280, 0]
click at [210, 89] on div "hello i need to put in a maintenance request !" at bounding box center [202, 92] width 80 height 6
copy div "hello i need to put in a maintenance request ! Tags and notes"
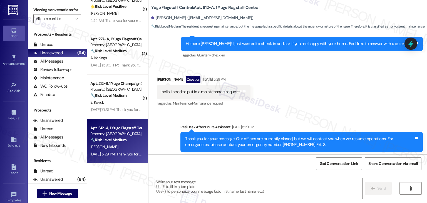
click at [159, 76] on div "[PERSON_NAME] Question [DATE] 5:29 PM" at bounding box center [204, 80] width 94 height 9
copy div "[PERSON_NAME]"
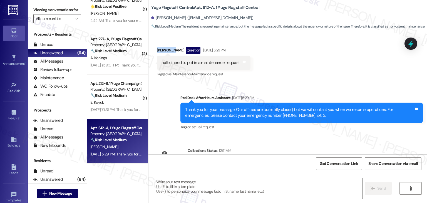
scroll to position [336, 0]
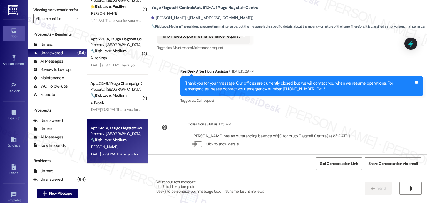
click at [204, 186] on textarea at bounding box center [258, 188] width 208 height 21
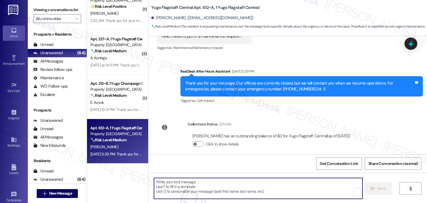
paste textarea "Hi [PERSON_NAME]! Thanks for reaching out. Could you tell me a little more abou…"
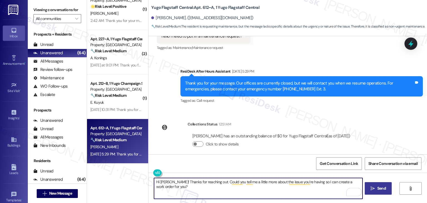
type textarea "Hi [PERSON_NAME]! Thanks for reaching out. Could you tell me a little more abou…"
click at [379, 189] on span "Send" at bounding box center [382, 189] width 9 height 6
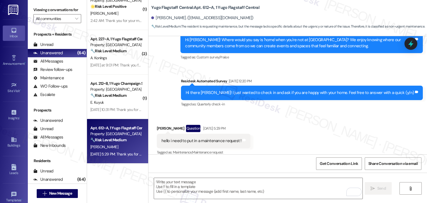
scroll to position [375, 0]
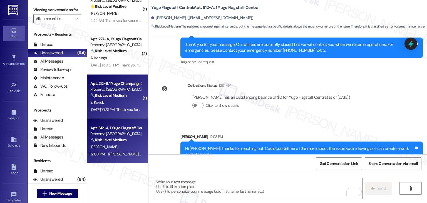
click at [124, 114] on div "Apt. 212~B, 1 Yugo Champaign South 3rd Lofts Property: [GEOGRAPHIC_DATA] South …" at bounding box center [117, 97] width 61 height 45
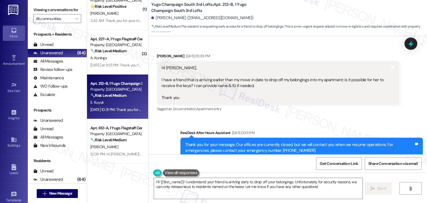
scroll to position [1161, 0]
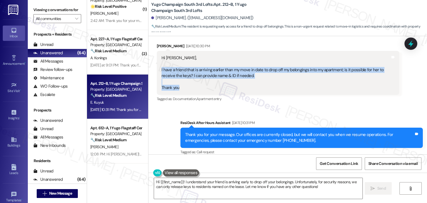
drag, startPoint x: 182, startPoint y: 79, endPoint x: 157, endPoint y: 64, distance: 29.0
click at [157, 64] on div "Hi [PERSON_NAME], I have a friend that is arriving earlier than my move in date…" at bounding box center [278, 73] width 243 height 44
copy div "I have a friend that is arriving earlier than my move in date to drop off my be…"
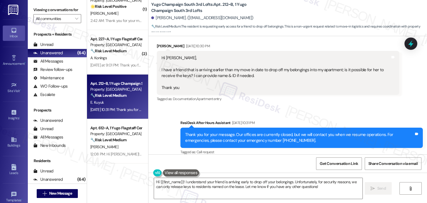
click at [307, 116] on div "Sent via SMS ResiDesk After Hours Assistant [DATE] 10:31 PM Thank you for your …" at bounding box center [301, 138] width 251 height 45
click at [277, 161] on div "Get Conversation Link Share Conversation via email" at bounding box center [288, 163] width 279 height 18
click at [243, 181] on textarea "Hi {{first_name}}! I understand your friend is arriving early to drop off your …" at bounding box center [258, 188] width 208 height 21
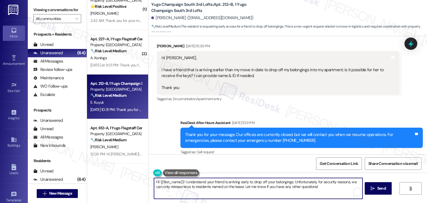
click at [243, 181] on textarea "Hi {{first_name}}! I understand your friend is arriving early to drop off your …" at bounding box center [258, 188] width 208 height 21
paste textarea "Elif! Thanks for reaching out. I understand your friend is arriving early to dr…"
type textarea "Hi [PERSON_NAME]! Thanks for reaching out. I understand your friend is arriving…"
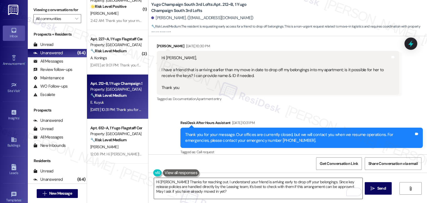
click at [218, 189] on textarea "Hi [PERSON_NAME]! Thanks for reaching out. I understand your friend is arriving…" at bounding box center [258, 188] width 208 height 21
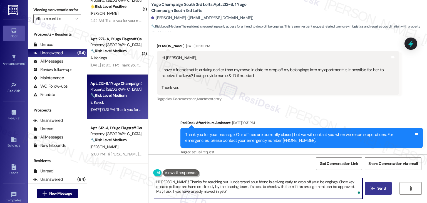
click at [379, 190] on span "Send" at bounding box center [382, 189] width 9 height 6
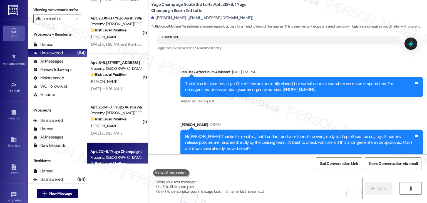
scroll to position [1895, 0]
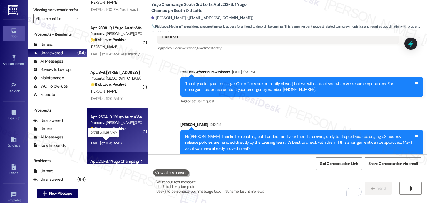
click at [122, 144] on div "[DATE] at 11:25 AM: Y [DATE] at 11:25 AM: Y" at bounding box center [106, 143] width 32 height 5
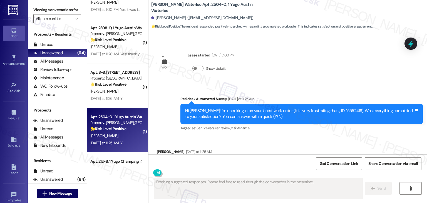
scroll to position [1284, 0]
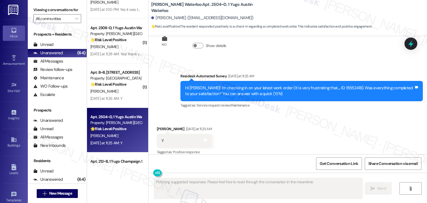
click at [290, 137] on div "Received via SMS [PERSON_NAME] [DATE] at 11:25 AM Y Tags and notes Tagged as: P…" at bounding box center [288, 137] width 279 height 47
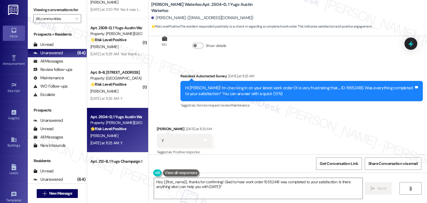
click at [281, 132] on div "Received via SMS [PERSON_NAME] [DATE] at 11:25 AM Y Tags and notes Tagged as: P…" at bounding box center [288, 137] width 279 height 47
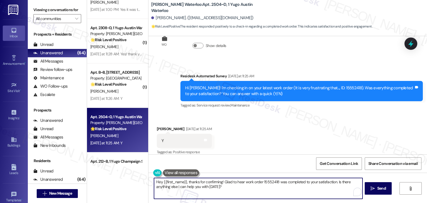
drag, startPoint x: 333, startPoint y: 188, endPoint x: 336, endPoint y: 183, distance: 6.0
click at [336, 183] on textarea "Hey {{first_name}}, thanks for confirming! Glad to hear work order 15552418 was…" at bounding box center [258, 188] width 208 height 21
paste textarea "If you ever need anything, please don’t hesitate to reach out. We're here to he…"
click at [335, 184] on textarea "Hey {{first_name}}, thanks for confirming! Glad to hear work order 15552418 was…" at bounding box center [258, 188] width 208 height 21
type textarea "Hey {{first_name}}, thanks for confirming! Glad to hear work order 15552418 was…"
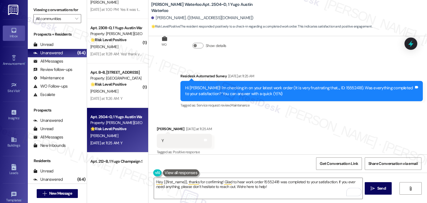
click at [284, 163] on div "Get Conversation Link Share Conversation via email" at bounding box center [288, 163] width 279 height 18
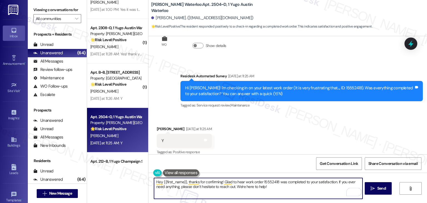
click at [261, 186] on textarea "Hey {{first_name}}, thanks for confirming! Glad to hear work order 15552418 was…" at bounding box center [258, 188] width 208 height 21
click at [271, 189] on textarea "Hey {{first_name}}, thanks for confirming! Glad to hear work order 15552418 was…" at bounding box center [258, 188] width 208 height 21
click at [276, 187] on textarea "Hey {{first_name}}, thanks for confirming! Glad to hear work order 15552418 was…" at bounding box center [258, 188] width 208 height 21
click at [375, 191] on button " Send" at bounding box center [378, 188] width 27 height 13
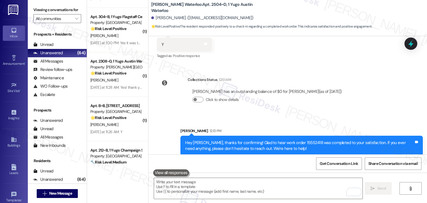
scroll to position [1840, 0]
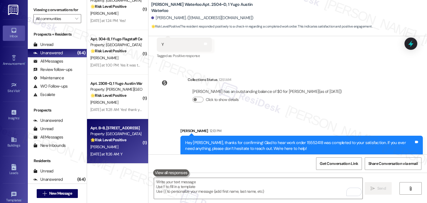
click at [124, 149] on div "[PERSON_NAME]" at bounding box center [116, 147] width 53 height 7
type textarea "Fetching suggested responses. Please feel free to read through the conversation…"
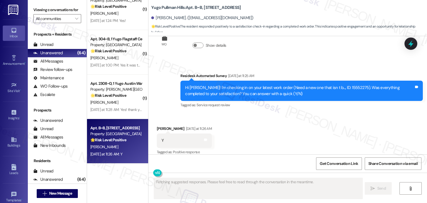
scroll to position [546, 0]
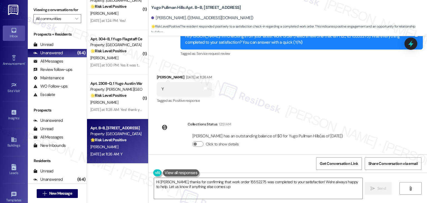
type textarea "Hi [PERSON_NAME], thanks for confirming that work order 15552275 was completed …"
click at [316, 102] on div "Received via SMS [PERSON_NAME] [DATE] at 11:26 AM Y Tags and notes Tagged as: P…" at bounding box center [288, 85] width 279 height 47
click at [222, 189] on textarea "Hi [PERSON_NAME], thanks for confirming that work order 15552275 was completed …" at bounding box center [258, 188] width 208 height 21
click at [379, 191] on span "Send" at bounding box center [382, 189] width 9 height 6
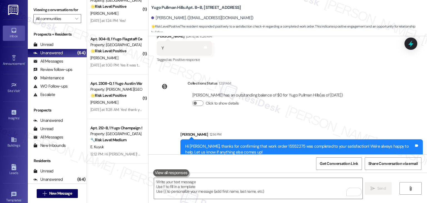
scroll to position [591, 0]
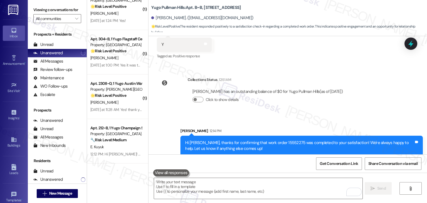
click at [305, 115] on div "Sent via SMS [PERSON_NAME] 12:14 PM Hi [PERSON_NAME], thanks for confirming tha…" at bounding box center [288, 137] width 279 height 45
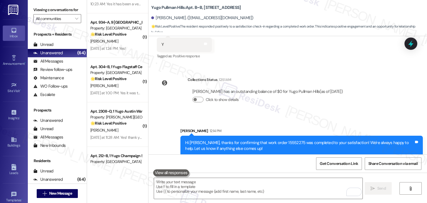
click at [167, 115] on div "Sent via SMS [PERSON_NAME] 12:14 PM Hi [PERSON_NAME], thanks for confirming tha…" at bounding box center [288, 137] width 279 height 45
click at [161, 132] on div "Sent via SMS [PERSON_NAME] 12:14 PM Hi [PERSON_NAME], thanks for confirming tha…" at bounding box center [288, 137] width 279 height 45
click at [160, 127] on div "Sent via SMS [PERSON_NAME] 12:14 PM Hi [PERSON_NAME], thanks for confirming tha…" at bounding box center [288, 137] width 279 height 45
click at [231, 124] on div "Sent via SMS [PERSON_NAME] 12:14 PM Hi [PERSON_NAME], thanks for confirming tha…" at bounding box center [301, 142] width 251 height 36
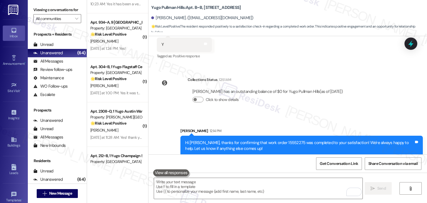
click at [167, 115] on div "Sent via SMS [PERSON_NAME] 12:14 PM Hi [PERSON_NAME], thanks for confirming tha…" at bounding box center [288, 137] width 279 height 45
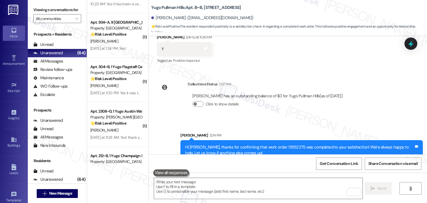
scroll to position [591, 0]
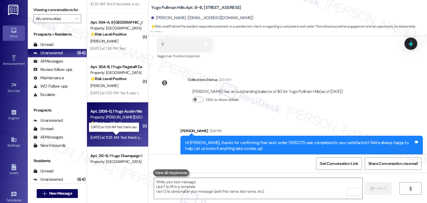
click at [132, 138] on div "[DATE] at 11:28 AM: Yes! thank you [DATE] at 11:28 AM: Yes! thank you" at bounding box center [116, 137] width 53 height 5
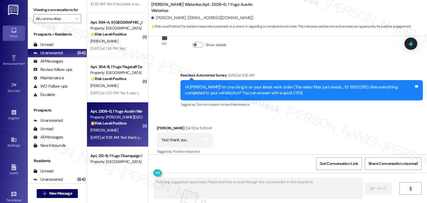
scroll to position [1208, 0]
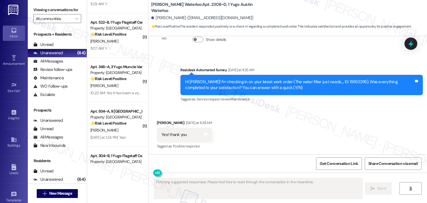
click at [258, 128] on div "Received via SMS [PERSON_NAME] [DATE] at 11:28 AM Yes! thank you Tags and notes…" at bounding box center [288, 130] width 279 height 47
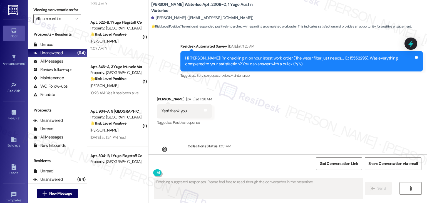
scroll to position [1259, 0]
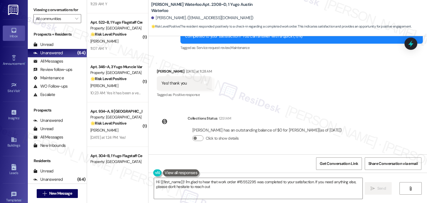
type textarea "Hi {{first_name}}! I'm glad to hear that work order #15552295 was completed to …"
click at [304, 86] on div "Received via SMS [PERSON_NAME] [DATE] at 11:28 AM Yes! thank you Tags and notes…" at bounding box center [288, 79] width 279 height 47
click at [377, 117] on div "WO Opened request: Requesting ... [DATE] 7:02 AM Status : New Show details Revi…" at bounding box center [288, 95] width 279 height 118
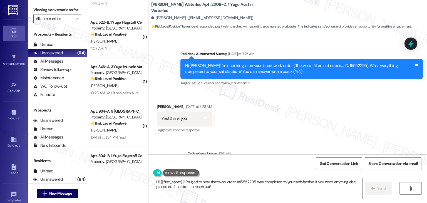
scroll to position [1204, 0]
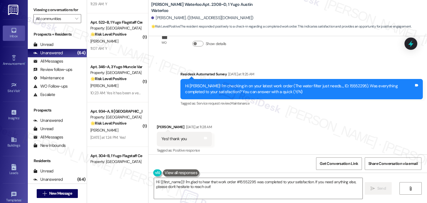
click at [324, 129] on div "Received via SMS [PERSON_NAME] [DATE] at 11:28 AM Yes! thank you Tags and notes…" at bounding box center [288, 135] width 279 height 47
click at [306, 132] on div "Received via SMS [PERSON_NAME] [DATE] at 11:28 AM Yes! thank you Tags and notes…" at bounding box center [288, 135] width 279 height 47
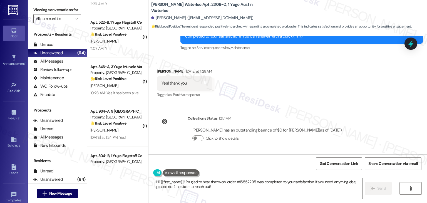
click at [327, 97] on div "Received via SMS [PERSON_NAME] [DATE] at 11:28 AM Yes! thank you Tags and notes…" at bounding box center [288, 79] width 279 height 47
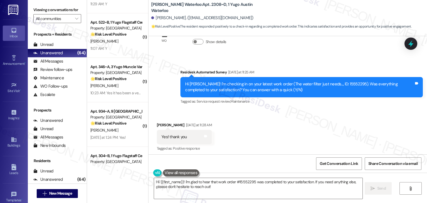
scroll to position [1204, 0]
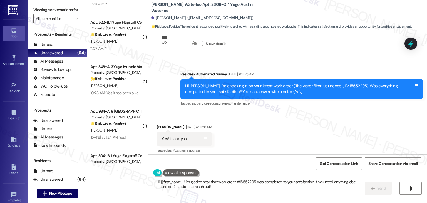
click at [294, 128] on div "Received via SMS [PERSON_NAME] [DATE] at 11:28 AM Yes! thank you Tags and notes…" at bounding box center [288, 135] width 279 height 47
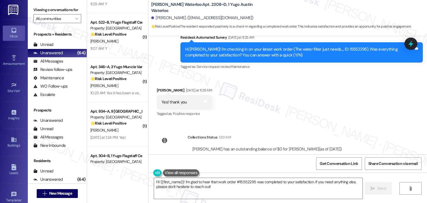
scroll to position [1231, 0]
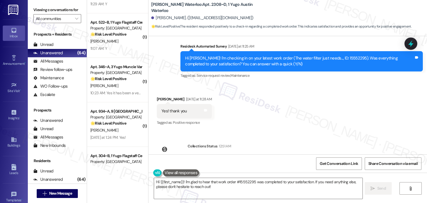
click at [302, 110] on div "Received via SMS [PERSON_NAME] [DATE] at 11:28 AM Yes! thank you Tags and notes…" at bounding box center [288, 107] width 279 height 47
click at [300, 109] on div "Received via SMS [PERSON_NAME] [DATE] at 11:28 AM Yes! thank you Tags and notes…" at bounding box center [288, 107] width 279 height 47
click at [300, 108] on div "Received via SMS [PERSON_NAME] [DATE] at 11:28 AM Yes! thank you Tags and notes…" at bounding box center [288, 107] width 279 height 47
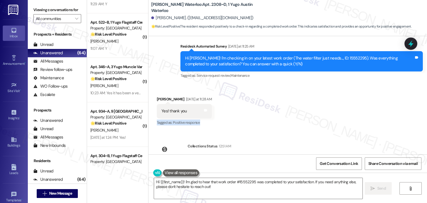
click at [300, 108] on div "Received via SMS [PERSON_NAME] [DATE] at 11:28 AM Yes! thank you Tags and notes…" at bounding box center [288, 107] width 279 height 47
click at [299, 108] on div "Received via SMS [PERSON_NAME] [DATE] at 11:28 AM Yes! thank you Tags and notes…" at bounding box center [288, 107] width 279 height 47
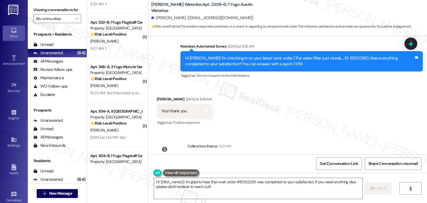
click at [299, 108] on div "Received via SMS [PERSON_NAME] [DATE] at 11:28 AM Yes! thank you Tags and notes…" at bounding box center [288, 107] width 279 height 47
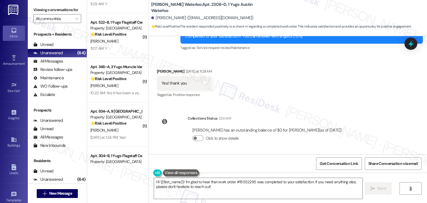
click at [299, 108] on div "WO Opened request: Requesting ... [DATE] 7:02 AM Status : New Show details Revi…" at bounding box center [288, 95] width 279 height 118
click at [303, 104] on div "WO Opened request: Requesting ... [DATE] 7:02 AM Status : New Show details Revi…" at bounding box center [288, 95] width 279 height 118
click at [326, 105] on div "WO Opened request: Requesting ... [DATE] 7:02 AM Status : New Show details Revi…" at bounding box center [288, 95] width 279 height 118
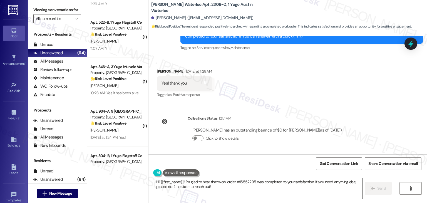
click at [233, 185] on textarea "Hi {{first_name}}! I'm glad to hear that work order #15552295 was completed to …" at bounding box center [258, 188] width 208 height 21
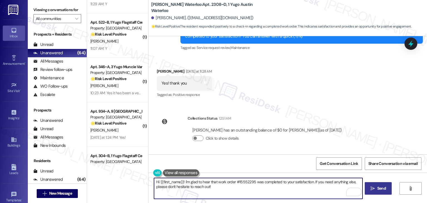
click at [385, 190] on span "Send" at bounding box center [382, 189] width 9 height 6
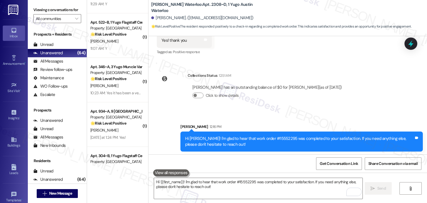
scroll to position [1304, 0]
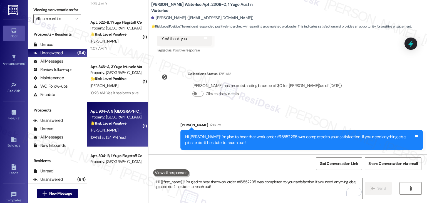
click at [122, 143] on div "Apt. 934~A, 9 Yugo Flagstaff Grove Property: Yugo Flagstaff Grove 🌟 Risk Level:…" at bounding box center [117, 124] width 61 height 45
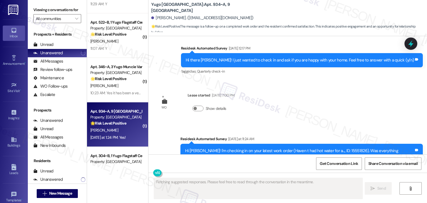
scroll to position [489, 0]
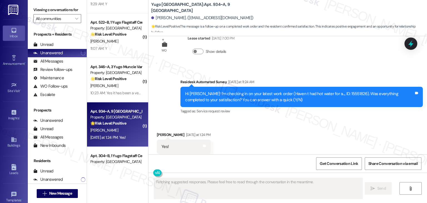
click at [262, 126] on div "Received via SMS Rachel Mcallister Yesterday at 1:24 PM Yes! Tags and notes Tag…" at bounding box center [288, 142] width 279 height 47
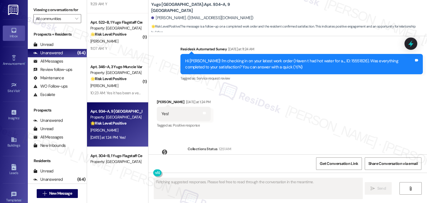
scroll to position [512, 0]
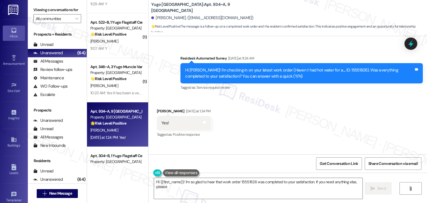
click at [275, 112] on div "Received via SMS Rachel Mcallister Yesterday at 1:24 PM Yes! Tags and notes Tag…" at bounding box center [288, 119] width 279 height 47
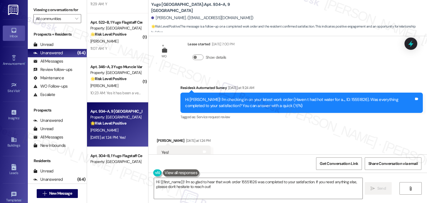
scroll to position [534, 0]
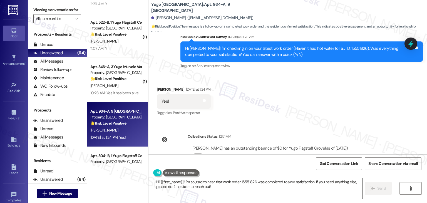
click at [310, 192] on textarea "Hi {{first_name}}! I'm so glad to hear that work order 15551826 was completed t…" at bounding box center [258, 188] width 208 height 21
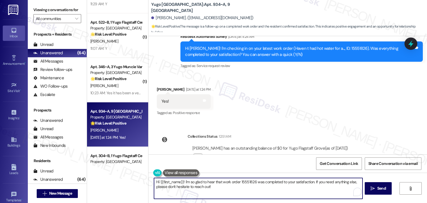
drag, startPoint x: 314, startPoint y: 189, endPoint x: 315, endPoint y: 183, distance: 7.0
click at [315, 183] on textarea "Hi {{first_name}}! I'm so glad to hear that work order 15551826 was completed t…" at bounding box center [258, 188] width 208 height 21
paste textarea "If you ever need anything, please don’t hesitate to reach out. We're here to he…"
type textarea "Hi {{first_name}}! I'm so glad to hear that work order 15551826 was completed t…"
click at [301, 163] on div "Get Conversation Link Share Conversation via email" at bounding box center [288, 163] width 279 height 18
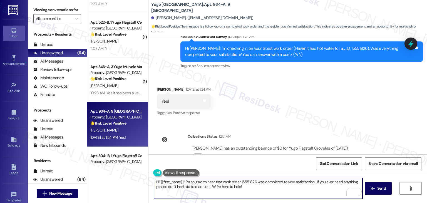
click at [252, 191] on textarea "Hi {{first_name}}! I'm so glad to hear that work order 15551826 was completed t…" at bounding box center [258, 188] width 208 height 21
click at [382, 188] on span "Send" at bounding box center [382, 189] width 9 height 6
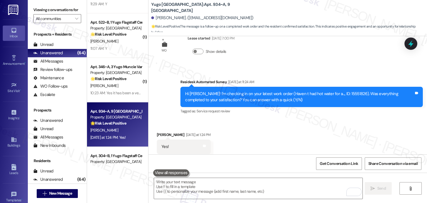
scroll to position [585, 0]
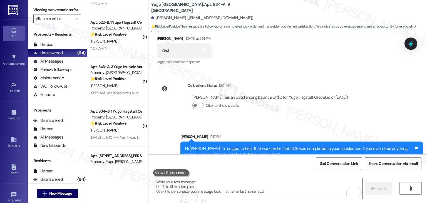
click at [235, 184] on textarea "To enrich screen reader interactions, please activate Accessibility in Grammarl…" at bounding box center [258, 188] width 208 height 21
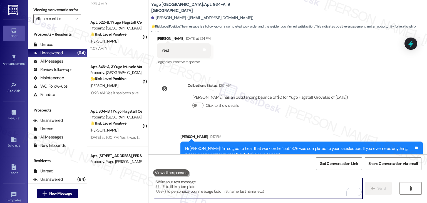
paste textarea "We’d also really appreciate it if you could share your experience in a review, …"
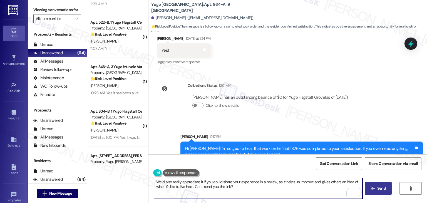
click at [248, 190] on textarea "We’d also really appreciate it if you could share your experience in a review, …" at bounding box center [258, 188] width 208 height 21
type textarea "We’d also really appreciate it if you could share your experience in a review, …"
click at [254, 163] on div "Get Conversation Link Share Conversation via email" at bounding box center [288, 163] width 279 height 18
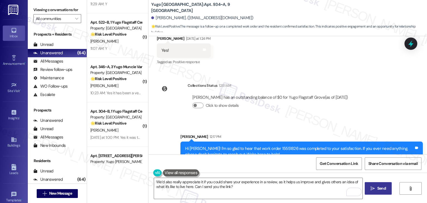
click at [263, 163] on div "Get Conversation Link Share Conversation via email" at bounding box center [288, 163] width 279 height 18
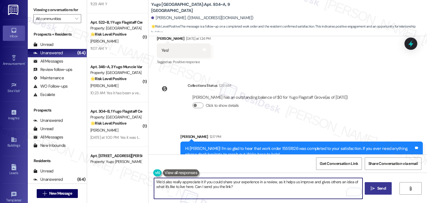
click at [231, 188] on textarea "We’d also really appreciate it if you could share your experience in a review, …" at bounding box center [258, 188] width 208 height 21
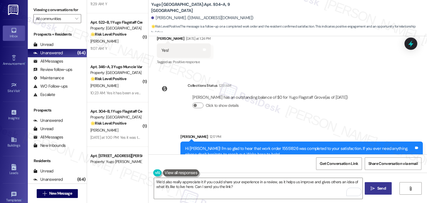
click at [242, 161] on div "Get Conversation Link Share Conversation via email" at bounding box center [288, 163] width 279 height 18
click at [239, 184] on textarea "We’d also really appreciate it if you could share your experience in a review, …" at bounding box center [258, 188] width 208 height 21
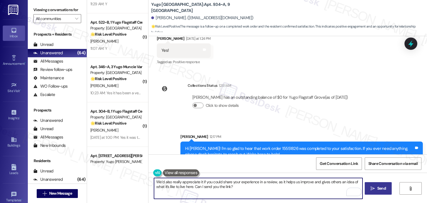
click at [256, 185] on textarea "We’d also really appreciate it if you could share your experience in a review, …" at bounding box center [258, 188] width 208 height 21
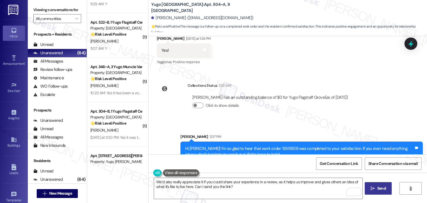
click at [378, 189] on span "Send" at bounding box center [382, 189] width 9 height 6
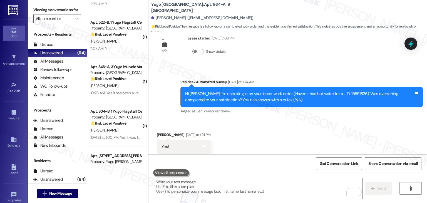
scroll to position [630, 0]
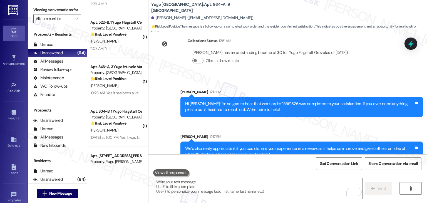
click at [162, 139] on div "Sent via SMS Sarah 12:17 PM Hi Rachel! I'm so glad to hear that work order 1555…" at bounding box center [288, 122] width 279 height 90
click at [262, 130] on div "Sent via SMS Sarah 12:17 PM We’d also really appreciate it if you could share y…" at bounding box center [301, 148] width 251 height 36
click at [164, 133] on div "Sent via SMS Sarah 12:17 PM Hi Rachel! I'm so glad to hear that work order 1555…" at bounding box center [288, 122] width 279 height 90
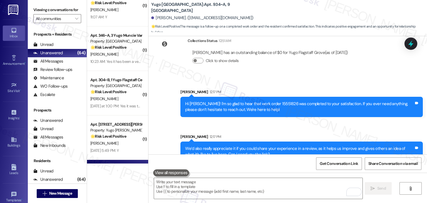
scroll to position [1867, 0]
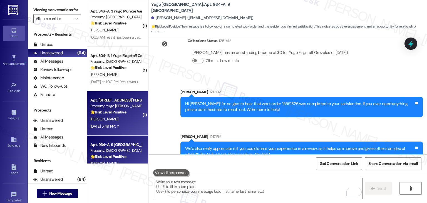
click at [126, 130] on div "Apt. 512~A, 1 Yugo Eugene Courtside Property: Yugo Eugene Courtside 🌟 Risk Leve…" at bounding box center [117, 113] width 61 height 45
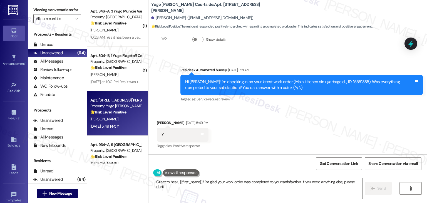
scroll to position [646, 0]
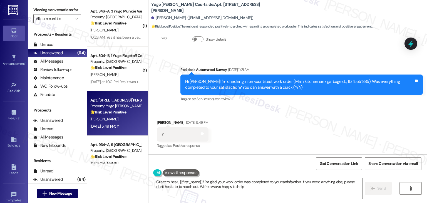
click at [292, 127] on div "Received via SMS Annisa Thomas Aug 15, 2025 at 5:49 PM Y Tags and notes Tagged …" at bounding box center [288, 130] width 279 height 47
click at [201, 184] on textarea "Great to hear, {{first_name}}! I'm glad your work order was completed to your s…" at bounding box center [258, 188] width 208 height 21
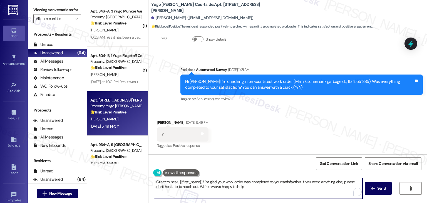
click at [204, 186] on textarea "Great to hear, {{first_name}}! I'm glad your work order was completed to your s…" at bounding box center [258, 188] width 208 height 21
type textarea "Great to hear, {{first_name}}! I'm glad your work order was completed to your s…"
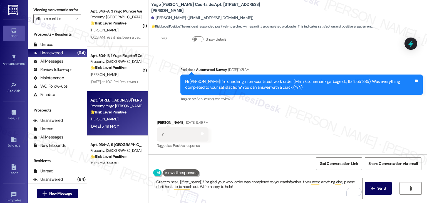
click div "Get Conversation Link Share Conversation via email"
click span "Send"
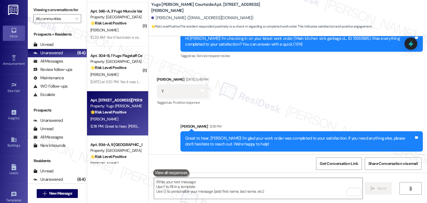
scroll to position [691, 0]
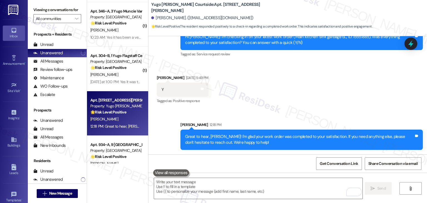
click div "Sent via SMS Sarah 12:18 PM Great to hear, Annisa! I'm glad your work order was…"
click textarea "To enrich screen reader interactions, please activate Accessibility in Grammarl…"
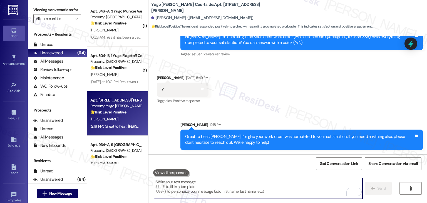
paste textarea "We’d love it if you could share your experience in a review, it helps us improv…"
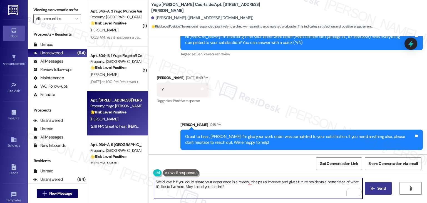
type textarea "We’d love it if you could share your experience in a review, it helps us improv…"
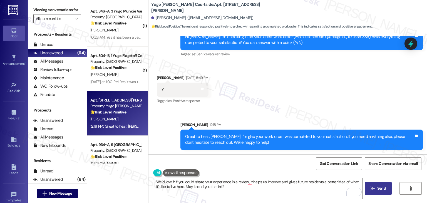
click div "Get Conversation Link Share Conversation via email"
click textarea "We’d love it if you could share your experience in a review, it helps us improv…"
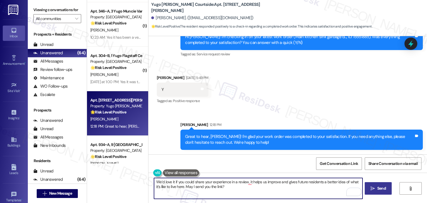
click div "Get Conversation Link Share Conversation via email"
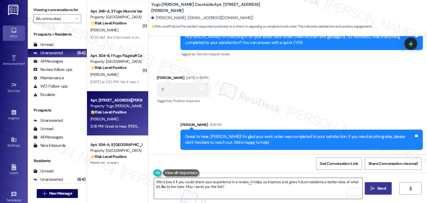
click textarea "We’d love it if you could share your experience in a review, it helps us improv…"
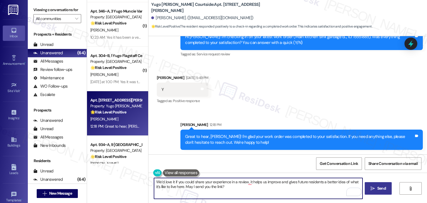
click textarea "We’d love it if you could share your experience in a review, it helps us improv…"
click div "Get Conversation Link Share Conversation via email"
click textarea "We’d love it if you could share your experience in a review, it helps us improv…"
click span "Send"
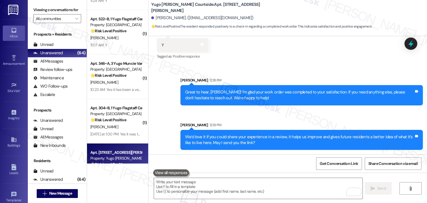
scroll to position [1812, 0]
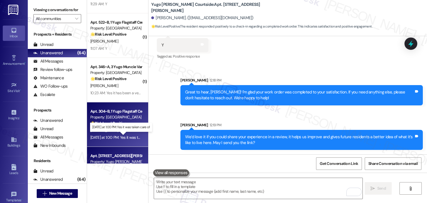
click div "Yesterday at 1:00 PM: Yes it was taken care of Yesterday at 1:00 PM: Yes it was…"
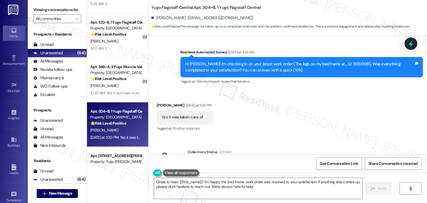
scroll to position [1084, 0]
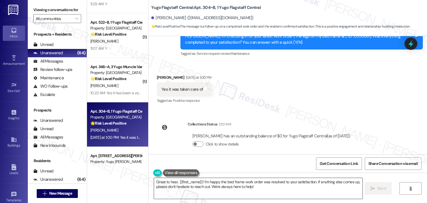
click textarea "Great to hear, {{first_name}}! I'm happy the bed frame work order was resolved …"
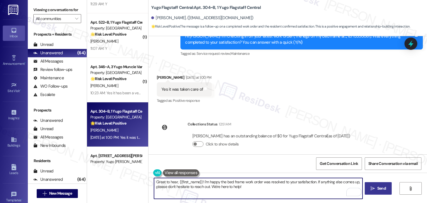
type textarea "Great to hear, {{first_name}}! I'm happy the bed frame work order was resolved …"
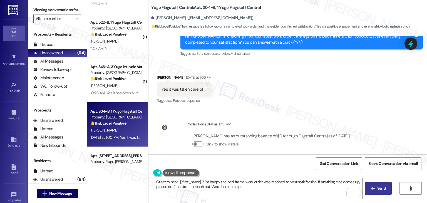
click span "Send"
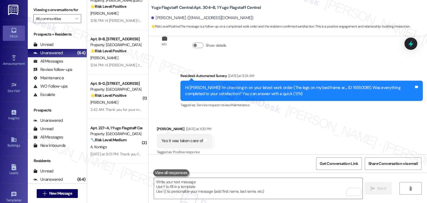
scroll to position [1129, 0]
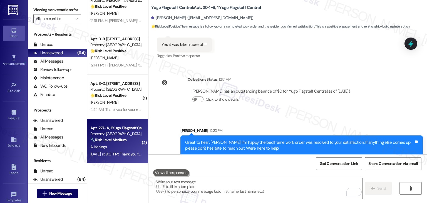
click div "Apt. 227~A, 1 Yugo Flagstaff Central Property: Yugo Flagstaff Central 🔧 Risk Le…"
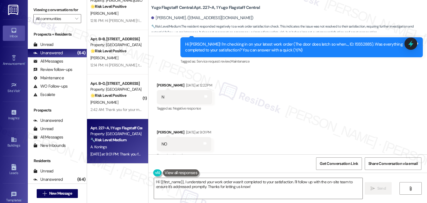
scroll to position [561, 0]
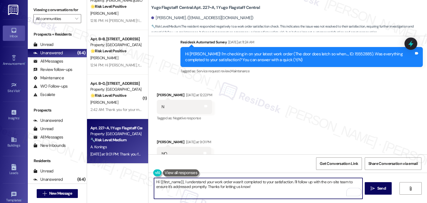
click textarea "Hi {{first_name}}, I understand your work order wasn't completed to your satisf…"
paste textarea "Can you provide more details about what wasn't addressed so I can follow up app…"
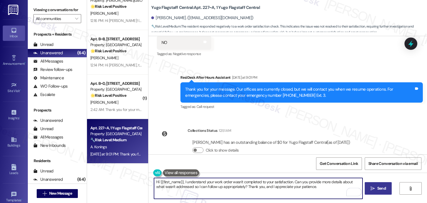
type textarea "Hi {{first_name}}, I understand your work order wasn't completed to your satisf…"
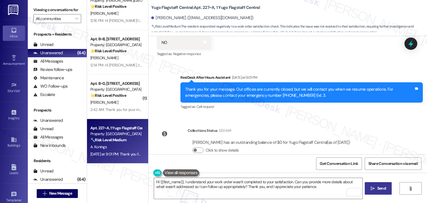
click span "Send"
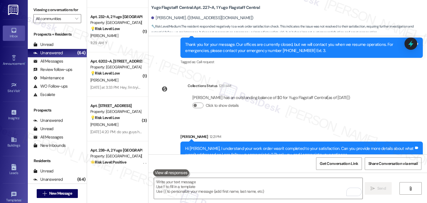
scroll to position [1283, 0]
click strong "💡 Risk Level: Low"
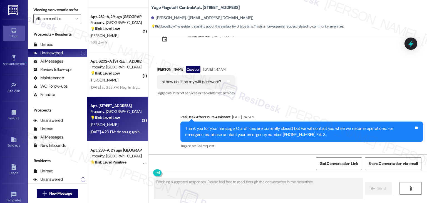
scroll to position [1167, 0]
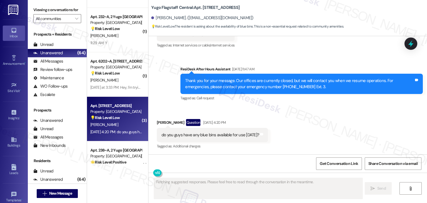
click div "Received via SMS Charlie Hoel Question Aug 16, 2025 at 4:20 PM do you guys have…"
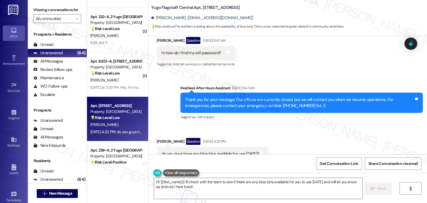
scroll to position [1219, 0]
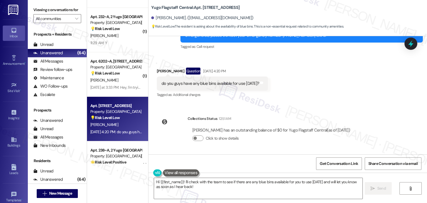
click div "do you guys have any blue bins available for use today?"
copy div "do you guys have any blue bins available for use today? Tags and notes"
click div "Charlie Hoel Question Aug 16, 2025 at 4:20 PM"
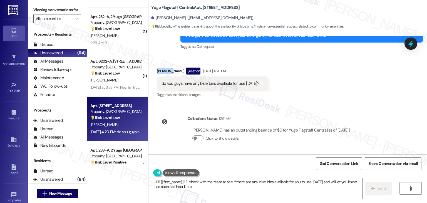
click div "Charlie Hoel Question Aug 16, 2025 at 4:20 PM"
copy div "Charlie"
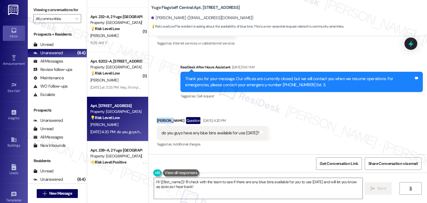
scroll to position [1163, 0]
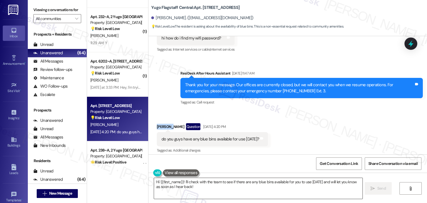
click textarea "Hi {{first_name}}! I'll check with the team to see if there are any blue bins a…"
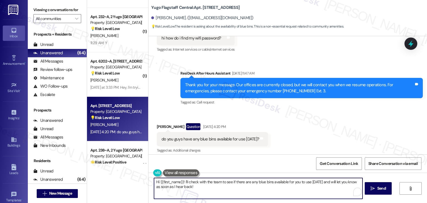
paste textarea "Charlie, sorry for the late reply! I may not be available over the weekend, but…"
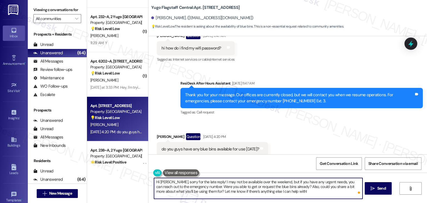
scroll to position [1219, 0]
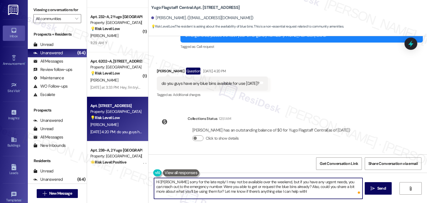
click textarea "Hi Charlie, sorry for the late reply! I may not be available over the weekend, …"
type textarea "Hi Charlie, sorry for the late reply! I may not be available over the weekend, …"
click textarea "Hi Charlie, sorry for the late reply! I may not be available over the weekend, …"
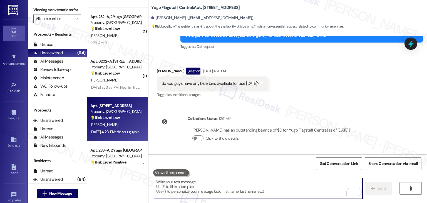
click textarea "To enrich screen reader interactions, please activate Accessibility in Grammarl…"
paste textarea "Hi Charlie, thanks for reaching out! Were you able to get or request the blue b…"
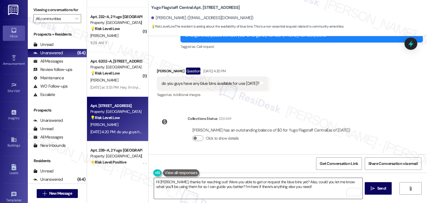
drag, startPoint x: 226, startPoint y: 188, endPoint x: 273, endPoint y: 189, distance: 46.8
click textarea "Hi Charlie, thanks for reaching out! Were you able to get or request the blue b…"
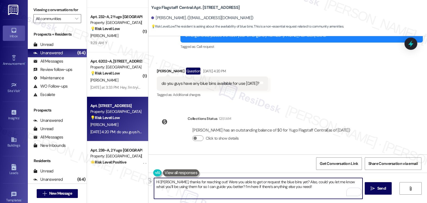
drag, startPoint x: 285, startPoint y: 186, endPoint x: 220, endPoint y: 187, distance: 65.7
click textarea "Hi Charlie, thanks for reaching out! Were you able to get or request the blue b…"
paste textarea "Let us know if there's anything else we can assist you with!"
type textarea "Hi Charlie, thanks for reaching out! Were you able to get or request the blue b…"
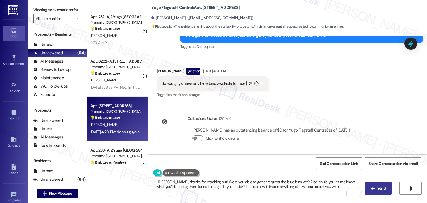
click span "Send"
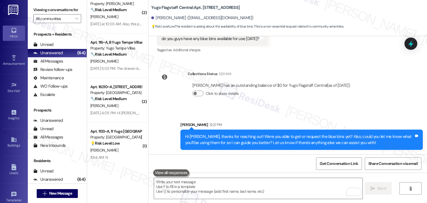
scroll to position [1200, 0]
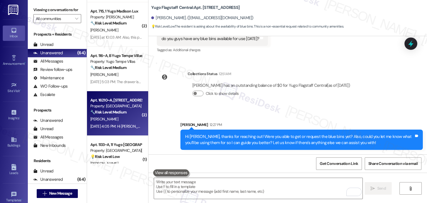
click div "Apt. 16210~A, 16 Yugo Lexington Campus Court Property: Yugo Lexington Campus Co…"
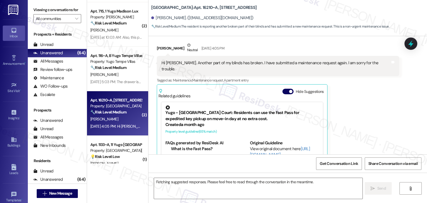
scroll to position [180, 0]
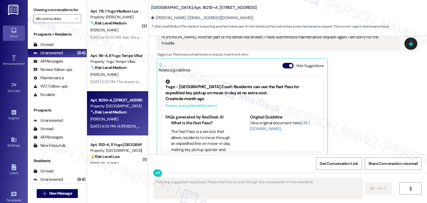
click div "Related guidelines Hide Suggestions"
click div "Hide Suggestions"
click button "Hide Suggestions"
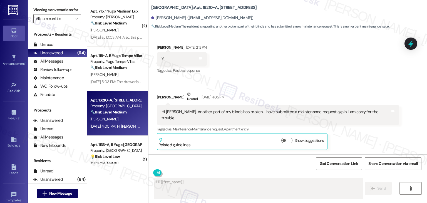
scroll to position [99, 0]
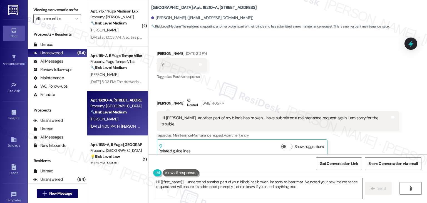
type textarea "Hi {{first_name}}, I understand another part of your blinds has broken. I'm sor…"
click icon
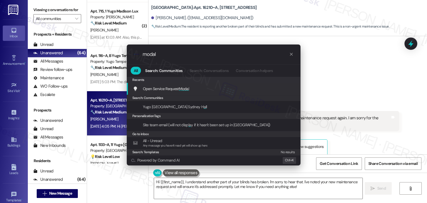
type input "modal"
click div "Open Service Request Modal Add shortcut"
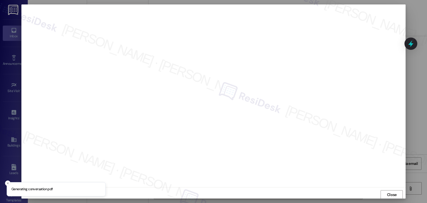
scroll to position [0, 0]
click span "Close"
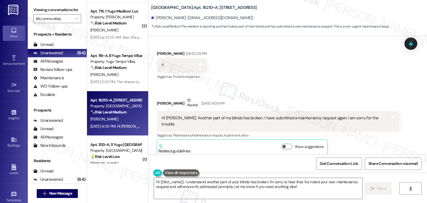
click div "Hi Sarah. Another part of my blinds has broken. I have submitted a maintenance …"
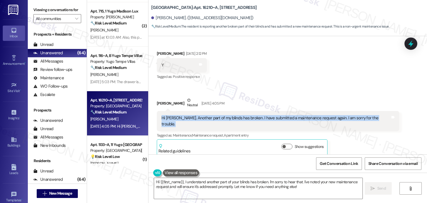
click div "Hi Sarah. Another part of my blinds has broken. I have submitted a maintenance …"
copy div "Hi Sarah. Another part of my blinds has broken. I have submitted a maintenance …"
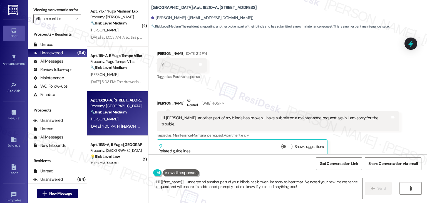
click div "Haiqing Liu Neutral Aug 15, 2025 at 4:05 PM"
copy div "Haiqing"
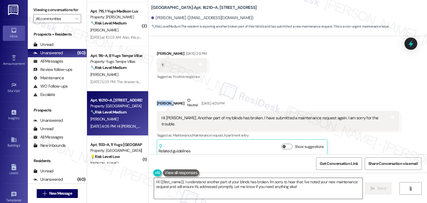
click textarea "Hi {{first_name}}, I understand another part of your blinds has broken. I'm sor…"
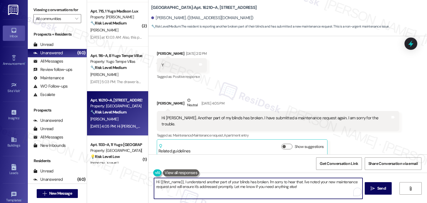
paste textarea "Haiqing, thanks for letting me know! I see you’ve submitted the work order (WO …"
type textarea "Hi Haiqing, thanks for letting me know! I see you’ve submitted the work order (…"
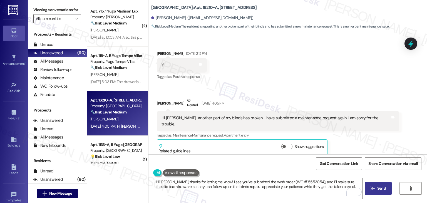
click span "Send"
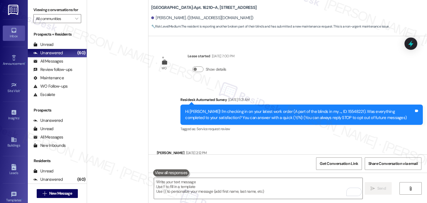
scroll to position [1200, 0]
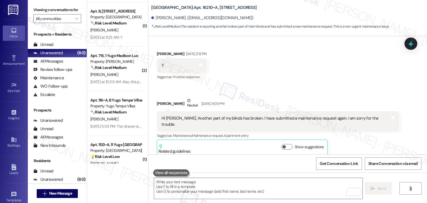
click at [326, 82] on div "Received via SMS [PERSON_NAME] [DATE] 2:12 PM Y Tags and notes Tagged as: Posit…" at bounding box center [288, 99] width 279 height 122
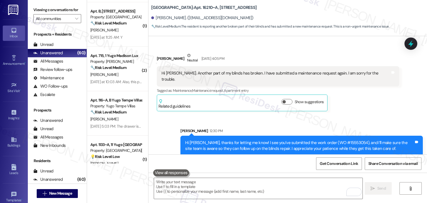
click at [347, 106] on div "Received via SMS [PERSON_NAME] [DATE] 4:05 PM Hi [PERSON_NAME]. Another part of…" at bounding box center [278, 81] width 251 height 67
click at [406, 45] on icon at bounding box center [410, 43] width 9 height 9
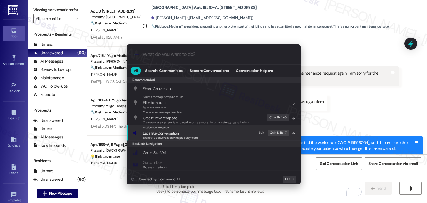
click at [173, 134] on span "Escalate Conversation" at bounding box center [161, 133] width 36 height 5
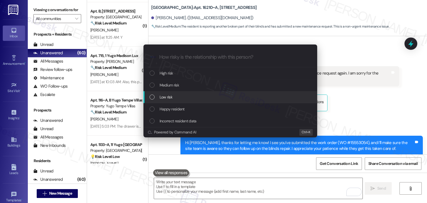
click at [154, 96] on div "List of options" at bounding box center [152, 97] width 5 height 5
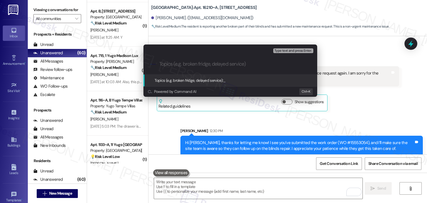
paste input "Follow-Up on Blinds Repair – Work Order #15553054"
type input "Follow-Up on Blinds Repair – Work Order #15553054"
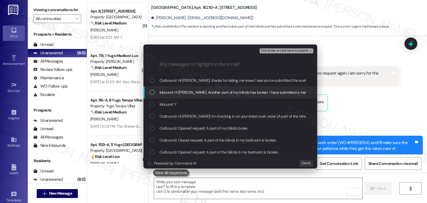
click at [152, 91] on div "List of options" at bounding box center [152, 92] width 5 height 5
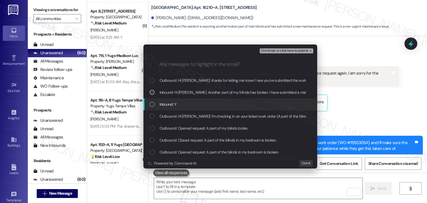
click at [150, 104] on div "List of options" at bounding box center [152, 104] width 5 height 5
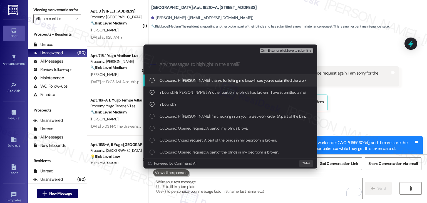
click at [277, 50] on span "Ctrl+Enter or click here to submit" at bounding box center [285, 51] width 48 height 4
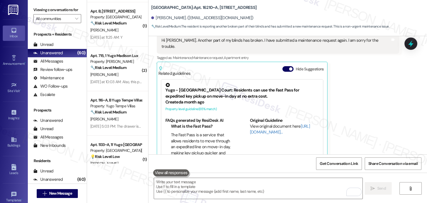
scroll to position [180, 0]
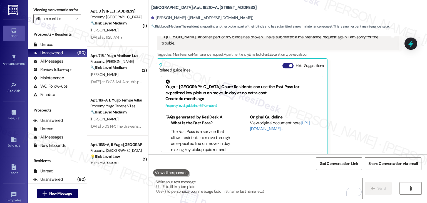
click at [283, 63] on button "Hide Suggestions" at bounding box center [288, 66] width 11 height 6
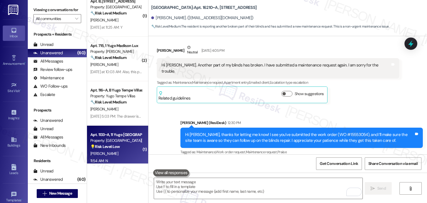
scroll to position [1200, 0]
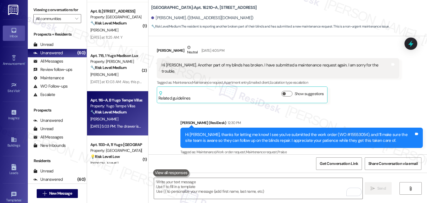
click at [124, 127] on div "Aug 15, 2025 at 5:03 PM: The drawer is to the right of the stove near the wall.…" at bounding box center [182, 126] width 184 height 5
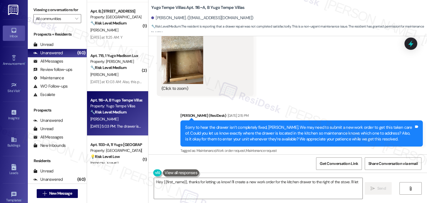
scroll to position [424, 0]
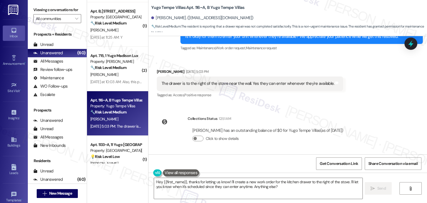
click at [379, 136] on div "WO Lease started Jul 31, 2025 at 7:00 PM Show details Survey, sent via SMS Resi…" at bounding box center [288, 95] width 279 height 118
click at [377, 117] on div "WO Lease started Jul 31, 2025 at 7:00 PM Show details Survey, sent via SMS Resi…" at bounding box center [288, 95] width 279 height 118
click at [353, 115] on div "Collections Status 12:51 AM Sai Amulya Yellapragada has an outstanding balance …" at bounding box center [253, 133] width 200 height 43
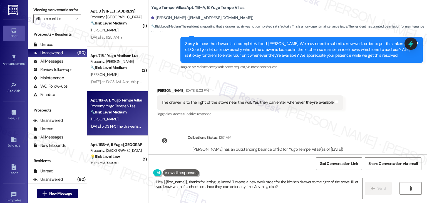
scroll to position [396, 0]
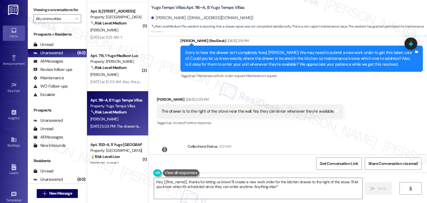
click at [363, 115] on div "Received via SMS Sai Amulya Yellapragada Aug 15, 2025 at 5:03 PM The drawer is …" at bounding box center [288, 107] width 279 height 47
click at [292, 61] on div "Sorry to hear the drawer isn’t completely fixed, Sai Amulya. We may need to sub…" at bounding box center [299, 59] width 229 height 18
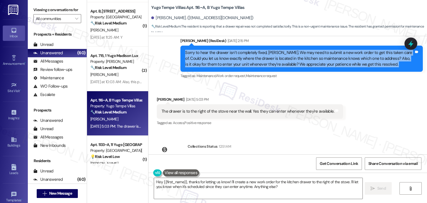
click at [292, 61] on div "Sorry to hear the drawer isn’t completely fixed, Sai Amulya. We may need to sub…" at bounding box center [299, 59] width 229 height 18
copy div "Sorry to hear the drawer isn’t completely fixed, Sai Amulya. We may need to sub…"
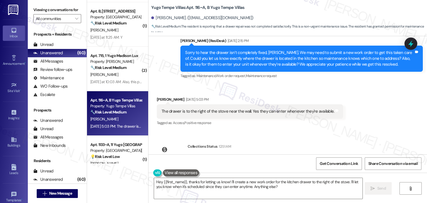
click at [215, 114] on div "The drawer is to the right of the stove near the wall. Yes they can enter whene…" at bounding box center [248, 112] width 173 height 6
click at [215, 113] on div "The drawer is to the right of the stove near the wall. Yes they can enter whene…" at bounding box center [248, 112] width 173 height 6
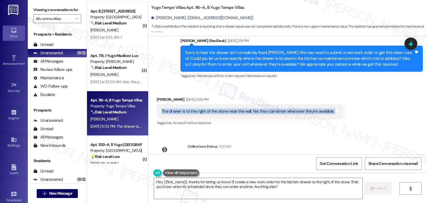
click at [215, 113] on div "The drawer is to the right of the stove near the wall. Yes they can enter whene…" at bounding box center [248, 112] width 173 height 6
copy div "The drawer is to the right of the stove near the wall. Yes they can enter whene…"
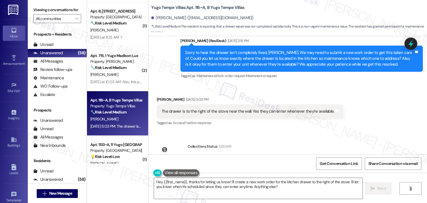
click at [386, 133] on div "WO Lease started Jul 31, 2025 at 7:00 PM Show details Survey, sent via SMS Resi…" at bounding box center [288, 95] width 279 height 118
click at [380, 127] on div "Received via SMS Sai Amulya Yellapragada Aug 15, 2025 at 5:03 PM The drawer is …" at bounding box center [288, 107] width 279 height 47
click at [381, 124] on div "Received via SMS Sai Amulya Yellapragada Aug 15, 2025 at 5:03 PM The drawer is …" at bounding box center [288, 107] width 279 height 47
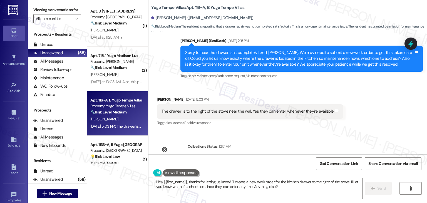
click at [381, 124] on div "Received via SMS Sai Amulya Yellapragada Aug 15, 2025 at 5:03 PM The drawer is …" at bounding box center [288, 107] width 279 height 47
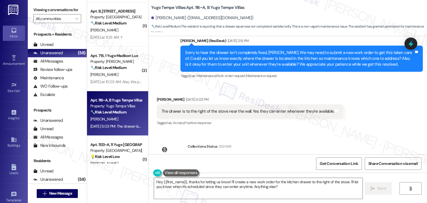
click at [381, 124] on div "Received via SMS Sai Amulya Yellapragada Aug 15, 2025 at 5:03 PM The drawer is …" at bounding box center [288, 107] width 279 height 47
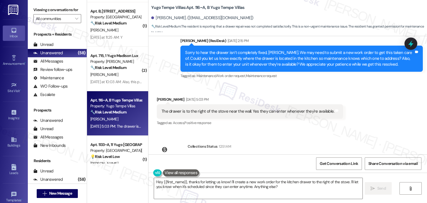
click at [381, 124] on div "Received via SMS Sai Amulya Yellapragada Aug 15, 2025 at 5:03 PM The drawer is …" at bounding box center [288, 107] width 279 height 47
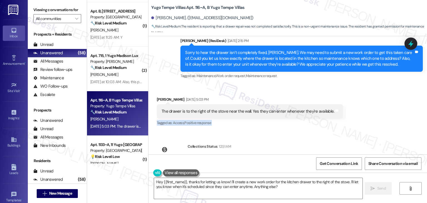
click at [381, 124] on div "Received via SMS Sai Amulya Yellapragada Aug 15, 2025 at 5:03 PM The drawer is …" at bounding box center [288, 107] width 279 height 47
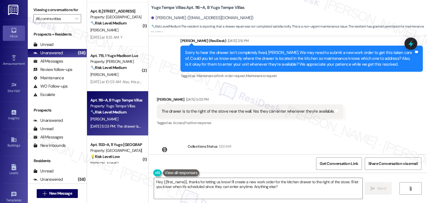
click at [278, 112] on div "The drawer is to the right of the stove near the wall. Yes they can enter whene…" at bounding box center [248, 112] width 173 height 6
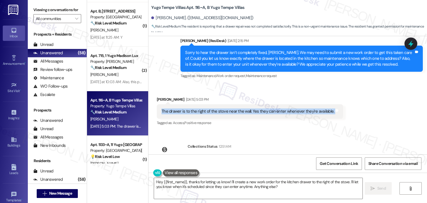
click at [278, 112] on div "The drawer is to the right of the stove near the wall. Yes they can enter whene…" at bounding box center [248, 112] width 173 height 6
copy div "The drawer is to the right of the stove near the wall. Yes they can enter whene…"
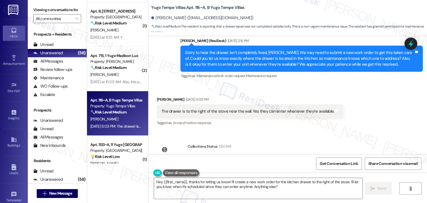
click at [383, 100] on div "Received via SMS Sai Amulya Yellapragada Aug 15, 2025 at 5:03 PM The drawer is …" at bounding box center [288, 107] width 279 height 47
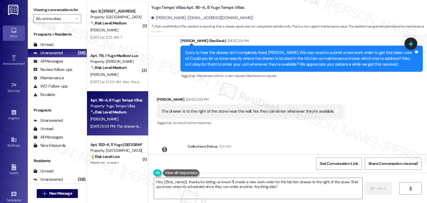
click at [371, 123] on div "Received via SMS Sai Amulya Yellapragada Aug 15, 2025 at 5:03 PM The drawer is …" at bounding box center [288, 107] width 279 height 47
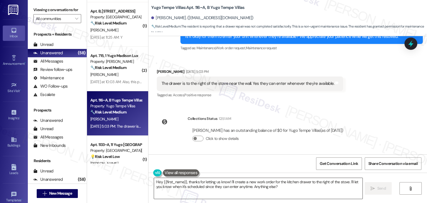
click at [209, 184] on textarea "Hey {{first_name}}, thanks for letting us know! I'll create a new work order fo…" at bounding box center [258, 188] width 208 height 21
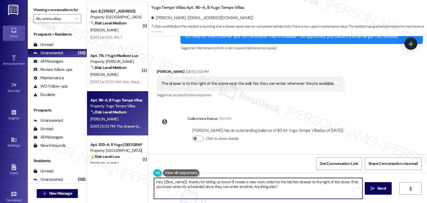
click at [209, 184] on textarea "Hey {{first_name}}, thanks for letting us know! I'll create a new work order fo…" at bounding box center [258, 188] width 208 height 21
paste textarea "Thanks for clarifying, Sai Amulya! I’ll note that the drawer is to the right of…"
click at [220, 167] on div "Get Conversation Link Share Conversation via email" at bounding box center [288, 163] width 279 height 18
click at [324, 188] on textarea "Thanks for clarifying, Sai Amulya! I’ll note that the drawer is to the right of…" at bounding box center [258, 188] width 208 height 21
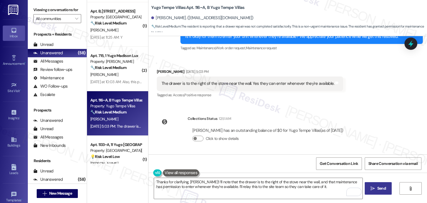
click at [381, 188] on span "Send" at bounding box center [382, 189] width 9 height 6
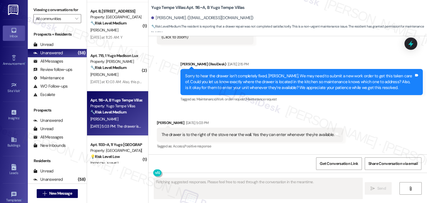
scroll to position [469, 0]
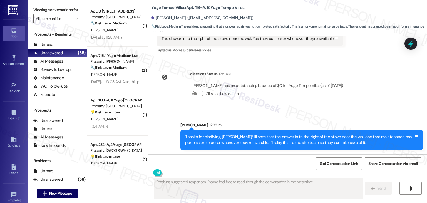
click at [392, 113] on div "Sent via SMS Sarah 12:38 PM Thanks for clarifying, Sai Amulya! I’ll note that t…" at bounding box center [288, 132] width 279 height 45
click at [397, 103] on div "WO Lease started Jul 31, 2025 at 7:00 PM Show details Survey, sent via SMS Resi…" at bounding box center [288, 95] width 279 height 118
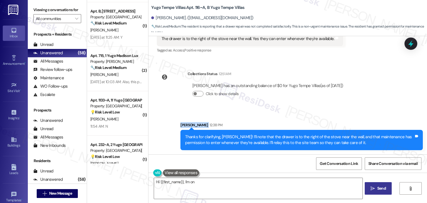
click at [397, 103] on div "WO Lease started Jul 31, 2025 at 7:00 PM Show details Survey, sent via SMS Resi…" at bounding box center [288, 95] width 279 height 118
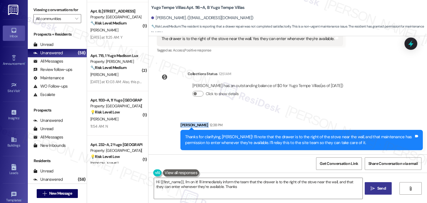
type textarea "Hi {{first_name}}, I'm on it! I'll immediately inform the team that the drawer …"
click at [397, 103] on div "WO Lease started Jul 31, 2025 at 7:00 PM Show details Survey, sent via SMS Resi…" at bounding box center [288, 95] width 279 height 118
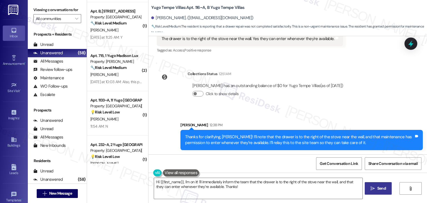
click at [397, 103] on div "WO Lease started Jul 31, 2025 at 7:00 PM Show details Survey, sent via SMS Resi…" at bounding box center [288, 95] width 279 height 118
click at [396, 102] on div "WO Lease started Jul 31, 2025 at 7:00 PM Show details Survey, sent via SMS Resi…" at bounding box center [288, 95] width 279 height 118
click at [387, 98] on div "WO Lease started Jul 31, 2025 at 7:00 PM Show details Survey, sent via SMS Resi…" at bounding box center [288, 95] width 279 height 118
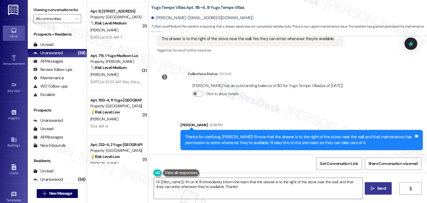
click at [387, 98] on div "WO Lease started Jul 31, 2025 at 7:00 PM Show details Survey, sent via SMS Resi…" at bounding box center [288, 95] width 279 height 118
click at [387, 99] on div "WO Lease started Jul 31, 2025 at 7:00 PM Show details Survey, sent via SMS Resi…" at bounding box center [288, 95] width 279 height 118
click at [386, 100] on div "WO Lease started Jul 31, 2025 at 7:00 PM Show details Survey, sent via SMS Resi…" at bounding box center [288, 95] width 279 height 118
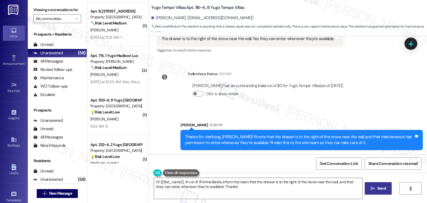
click at [386, 100] on div "WO Lease started Jul 31, 2025 at 7:00 PM Show details Survey, sent via SMS Resi…" at bounding box center [288, 95] width 279 height 118
click at [388, 100] on div "WO Lease started Jul 31, 2025 at 7:00 PM Show details Survey, sent via SMS Resi…" at bounding box center [288, 95] width 279 height 118
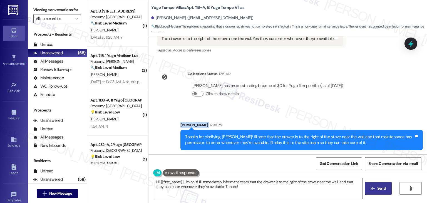
click at [388, 100] on div "WO Lease started Jul 31, 2025 at 7:00 PM Show details Survey, sent via SMS Resi…" at bounding box center [288, 95] width 279 height 118
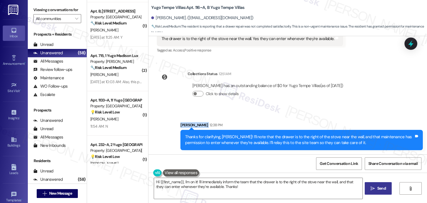
click at [388, 100] on div "WO Lease started Jul 31, 2025 at 7:00 PM Show details Survey, sent via SMS Resi…" at bounding box center [288, 95] width 279 height 118
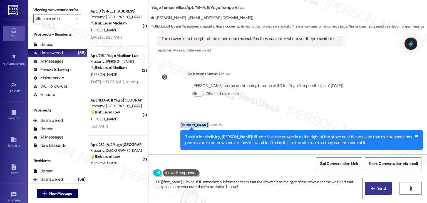
click at [388, 100] on div "WO Lease started Jul 31, 2025 at 7:00 PM Show details Survey, sent via SMS Resi…" at bounding box center [288, 95] width 279 height 118
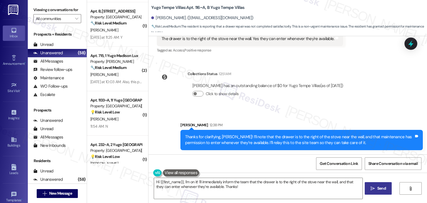
click at [388, 100] on div "WO Lease started Jul 31, 2025 at 7:00 PM Show details Survey, sent via SMS Resi…" at bounding box center [288, 95] width 279 height 118
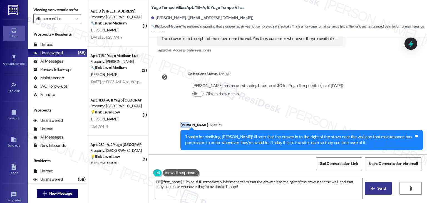
click at [388, 100] on div "WO Lease started Jul 31, 2025 at 7:00 PM Show details Survey, sent via SMS Resi…" at bounding box center [288, 95] width 279 height 118
click at [388, 101] on div "WO Lease started Jul 31, 2025 at 7:00 PM Show details Survey, sent via SMS Resi…" at bounding box center [288, 95] width 279 height 118
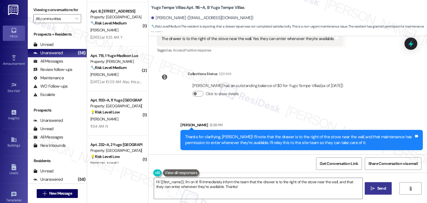
click at [388, 101] on div "WO Lease started Jul 31, 2025 at 7:00 PM Show details Survey, sent via SMS Resi…" at bounding box center [288, 95] width 279 height 118
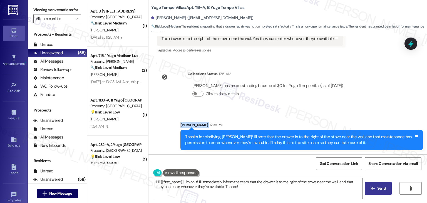
click at [388, 101] on div "WO Lease started Jul 31, 2025 at 7:00 PM Show details Survey, sent via SMS Resi…" at bounding box center [288, 95] width 279 height 118
click at [385, 111] on div "Sent via SMS Sarah 12:38 PM Thanks for clarifying, Sai Amulya! I’ll note that t…" at bounding box center [288, 132] width 279 height 45
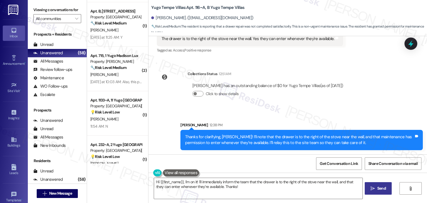
click at [335, 114] on div "Sent via SMS Sarah 12:38 PM Thanks for clarifying, Sai Amulya! I’ll note that t…" at bounding box center [288, 132] width 279 height 45
click at [393, 113] on div "Sent via SMS Sarah 12:38 PM Thanks for clarifying, Sai Amulya! I’ll note that t…" at bounding box center [288, 132] width 279 height 45
click at [413, 40] on icon at bounding box center [410, 43] width 9 height 9
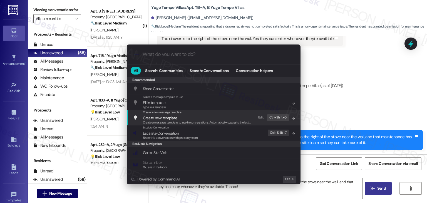
click at [330, 98] on div ".cls-1{fill:#0a055f;}.cls-2{fill:#0cc4c4;} resideskLogoBlueOrange All Search: C…" at bounding box center [213, 101] width 427 height 203
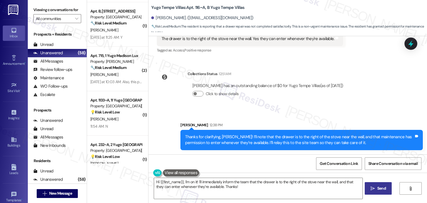
drag, startPoint x: 149, startPoint y: 6, endPoint x: 244, endPoint y: 11, distance: 95.6
click at [244, 11] on div "Yugo Tempe Villas: Apt. 116~A, B Yugo Tempe Villas Sai Amulya Yellapragada. (ys…" at bounding box center [289, 16] width 276 height 31
copy div "Yugo Tempe Villas: Apt. 116~A, B Yugo Tempe Villas Sai Amulya Yellapragada. (ys…"
click at [346, 164] on span "Get Conversation Link" at bounding box center [339, 164] width 38 height 6
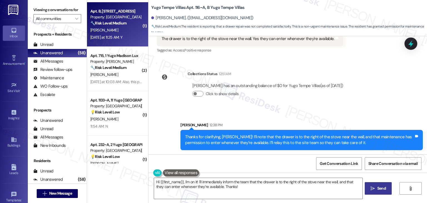
click at [109, 34] on div "Yesterday at 11:25 AM: Y Yesterday at 11:25 AM: Y" at bounding box center [116, 37] width 53 height 7
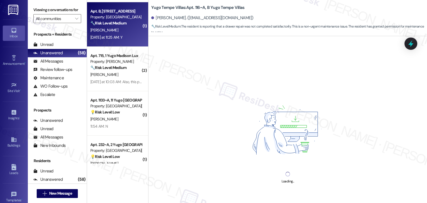
click at [126, 38] on div "Yesterday at 11:25 AM: Y Yesterday at 11:25 AM: Y" at bounding box center [116, 37] width 53 height 7
click at [280, 13] on div "Sai Amulya Yellapragada. (ysaiamulya30@gmail.com)" at bounding box center [289, 18] width 276 height 11
click at [279, 6] on div "Yugo Tempe Villas: Apt. 116~A, B Yugo Tempe Villas Sai Amulya Yellapragada. (ys…" at bounding box center [289, 16] width 276 height 31
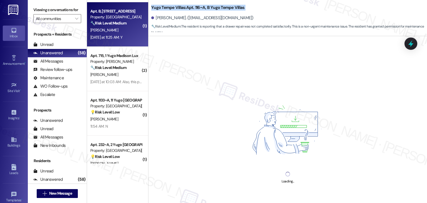
click at [279, 6] on div "Yugo Tempe Villas: Apt. 116~A, B Yugo Tempe Villas Sai Amulya Yellapragada. (ys…" at bounding box center [289, 16] width 276 height 31
click at [280, 6] on div "Yugo Tempe Villas: Apt. 116~A, B Yugo Tempe Villas Sai Amulya Yellapragada. (ys…" at bounding box center [289, 16] width 276 height 31
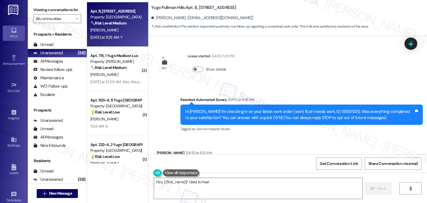
scroll to position [30, 0]
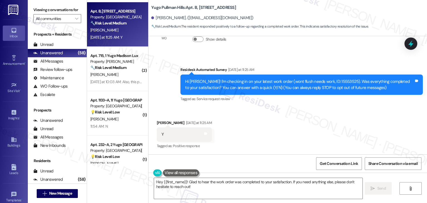
click at [263, 141] on div "Received via SMS Sami Hart Yesterday at 11:25 AM Y Tags and notes Tagged as: Po…" at bounding box center [288, 130] width 279 height 47
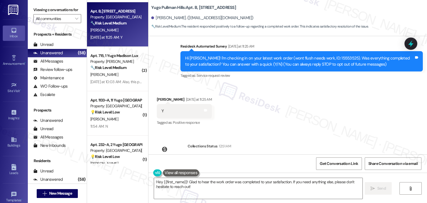
scroll to position [81, 0]
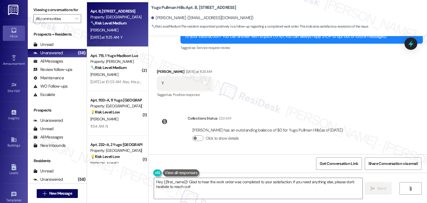
click at [300, 90] on div "Received via SMS Sami Hart Yesterday at 11:25 AM Y Tags and notes Tagged as: Po…" at bounding box center [288, 79] width 279 height 47
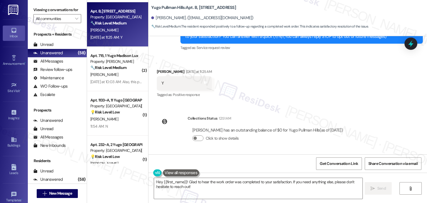
click at [300, 90] on div "Received via SMS Sami Hart Yesterday at 11:25 AM Y Tags and notes Tagged as: Po…" at bounding box center [288, 79] width 279 height 47
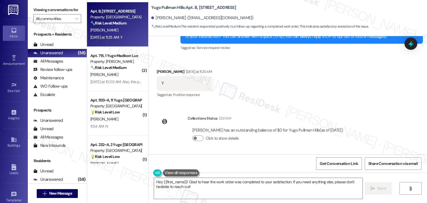
click at [300, 90] on div "Received via SMS Sami Hart Yesterday at 11:25 AM Y Tags and notes Tagged as: Po…" at bounding box center [288, 79] width 279 height 47
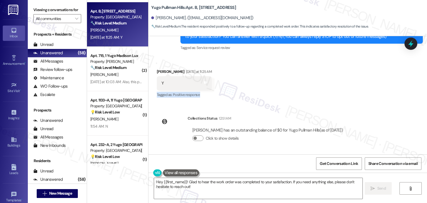
click at [300, 90] on div "Received via SMS Sami Hart Yesterday at 11:25 AM Y Tags and notes Tagged as: Po…" at bounding box center [288, 79] width 279 height 47
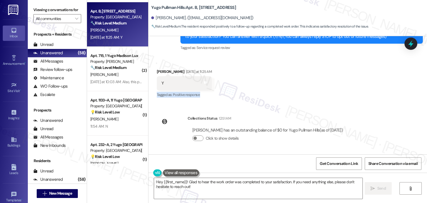
click at [300, 90] on div "Received via SMS Sami Hart Yesterday at 11:25 AM Y Tags and notes Tagged as: Po…" at bounding box center [288, 79] width 279 height 47
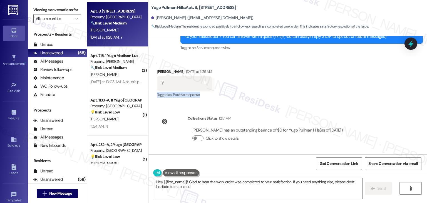
click at [300, 90] on div "Received via SMS Sami Hart Yesterday at 11:25 AM Y Tags and notes Tagged as: Po…" at bounding box center [288, 79] width 279 height 47
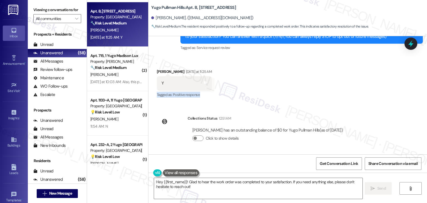
click at [300, 90] on div "Received via SMS Sami Hart Yesterday at 11:25 AM Y Tags and notes Tagged as: Po…" at bounding box center [288, 79] width 279 height 47
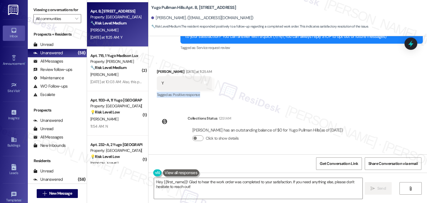
click at [300, 90] on div "Received via SMS Sami Hart Yesterday at 11:25 AM Y Tags and notes Tagged as: Po…" at bounding box center [288, 79] width 279 height 47
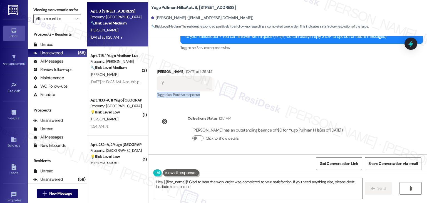
click at [300, 90] on div "Received via SMS Sami Hart Yesterday at 11:25 AM Y Tags and notes Tagged as: Po…" at bounding box center [288, 79] width 279 height 47
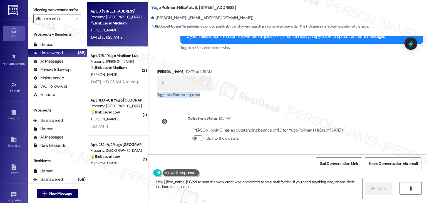
click at [300, 90] on div "Received via SMS Sami Hart Yesterday at 11:25 AM Y Tags and notes Tagged as: Po…" at bounding box center [288, 79] width 279 height 47
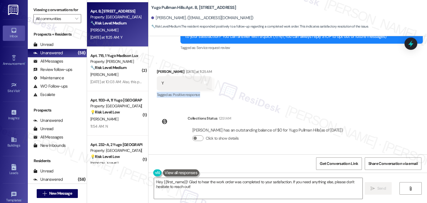
click at [300, 90] on div "Received via SMS Sami Hart Yesterday at 11:25 AM Y Tags and notes Tagged as: Po…" at bounding box center [288, 79] width 279 height 47
click at [305, 73] on div "Received via SMS Sami Hart Yesterday at 11:25 AM Y Tags and notes Tagged as: Po…" at bounding box center [288, 79] width 279 height 47
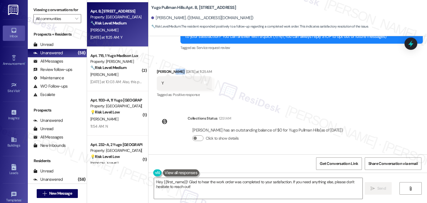
click at [305, 73] on div "Received via SMS Sami Hart Yesterday at 11:25 AM Y Tags and notes Tagged as: Po…" at bounding box center [288, 79] width 279 height 47
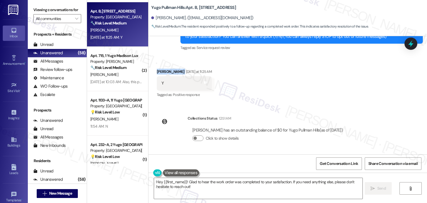
click at [305, 73] on div "Received via SMS Sami Hart Yesterday at 11:25 AM Y Tags and notes Tagged as: Po…" at bounding box center [288, 79] width 279 height 47
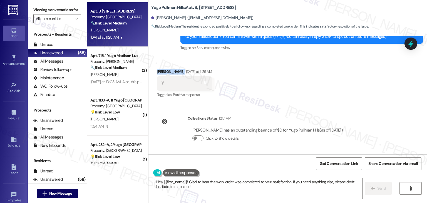
click at [305, 73] on div "Received via SMS Sami Hart Yesterday at 11:25 AM Y Tags and notes Tagged as: Po…" at bounding box center [288, 79] width 279 height 47
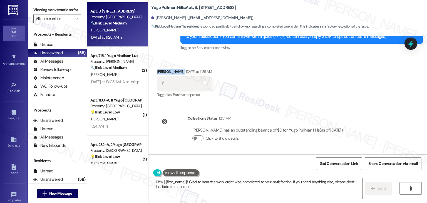
click at [305, 73] on div "Received via SMS Sami Hart Yesterday at 11:25 AM Y Tags and notes Tagged as: Po…" at bounding box center [288, 79] width 279 height 47
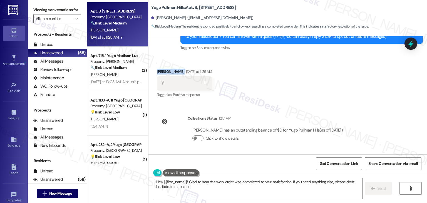
click at [305, 73] on div "Received via SMS Sami Hart Yesterday at 11:25 AM Y Tags and notes Tagged as: Po…" at bounding box center [288, 79] width 279 height 47
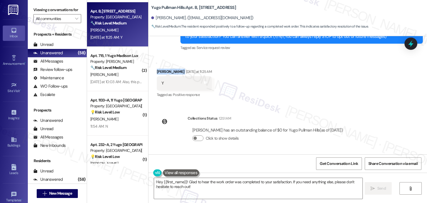
click at [305, 73] on div "Received via SMS Sami Hart Yesterday at 11:25 AM Y Tags and notes Tagged as: Po…" at bounding box center [288, 79] width 279 height 47
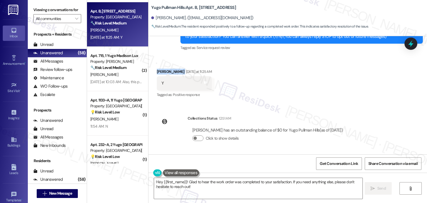
click at [305, 73] on div "Received via SMS Sami Hart Yesterday at 11:25 AM Y Tags and notes Tagged as: Po…" at bounding box center [288, 79] width 279 height 47
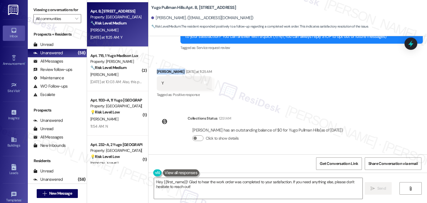
click at [305, 73] on div "Received via SMS Sami Hart Yesterday at 11:25 AM Y Tags and notes Tagged as: Po…" at bounding box center [288, 79] width 279 height 47
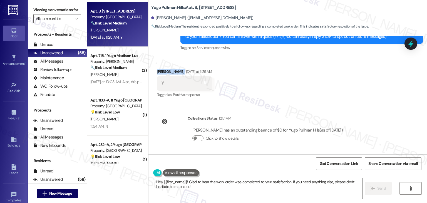
click at [305, 73] on div "Received via SMS Sami Hart Yesterday at 11:25 AM Y Tags and notes Tagged as: Po…" at bounding box center [288, 79] width 279 height 47
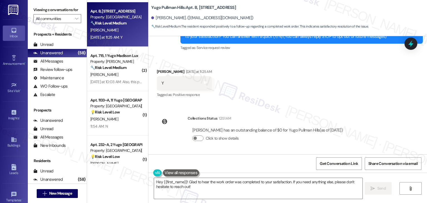
click at [322, 91] on div "Received via SMS Sami Hart Yesterday at 11:25 AM Y Tags and notes Tagged as: Po…" at bounding box center [288, 79] width 279 height 47
click at [322, 88] on div "Received via SMS Sami Hart Yesterday at 11:25 AM Y Tags and notes Tagged as: Po…" at bounding box center [288, 79] width 279 height 47
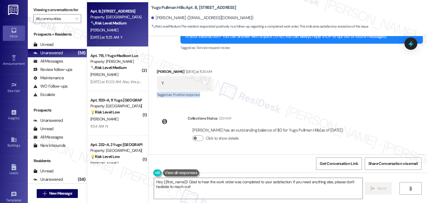
click at [322, 88] on div "Received via SMS Sami Hart Yesterday at 11:25 AM Y Tags and notes Tagged as: Po…" at bounding box center [288, 79] width 279 height 47
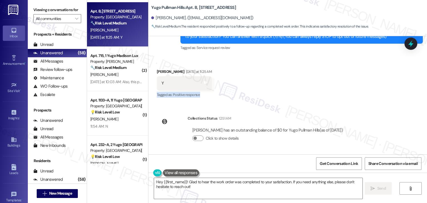
click at [322, 88] on div "Received via SMS Sami Hart Yesterday at 11:25 AM Y Tags and notes Tagged as: Po…" at bounding box center [288, 79] width 279 height 47
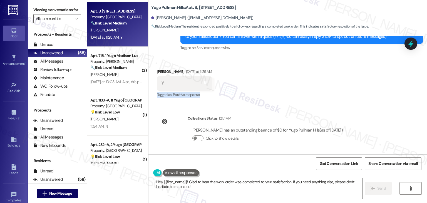
click at [322, 88] on div "Received via SMS Sami Hart Yesterday at 11:25 AM Y Tags and notes Tagged as: Po…" at bounding box center [288, 79] width 279 height 47
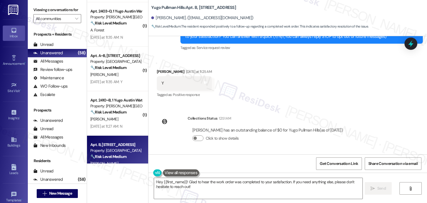
click at [292, 80] on div "Received via SMS Sami Hart Yesterday at 11:25 AM Y Tags and notes Tagged as: Po…" at bounding box center [288, 79] width 279 height 47
click at [349, 102] on div "Received via SMS Sami Hart Yesterday at 11:25 AM Y Tags and notes Tagged as: Po…" at bounding box center [288, 79] width 279 height 47
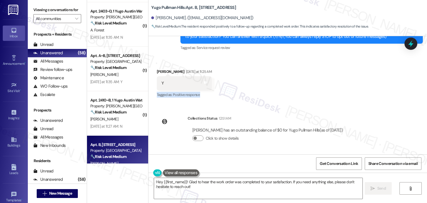
click at [349, 102] on div "Received via SMS Sami Hart Yesterday at 11:25 AM Y Tags and notes Tagged as: Po…" at bounding box center [288, 79] width 279 height 47
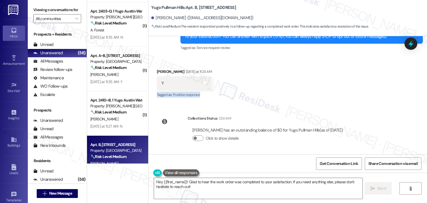
click at [349, 102] on div "Received via SMS Sami Hart Yesterday at 11:25 AM Y Tags and notes Tagged as: Po…" at bounding box center [288, 79] width 279 height 47
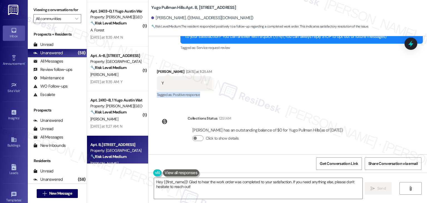
click at [349, 102] on div "Received via SMS Sami Hart Yesterday at 11:25 AM Y Tags and notes Tagged as: Po…" at bounding box center [288, 79] width 279 height 47
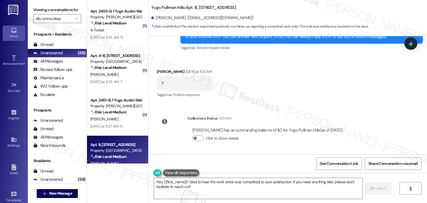
click at [349, 102] on div "Received via SMS Sami Hart Yesterday at 11:25 AM Y Tags and notes Tagged as: Po…" at bounding box center [288, 79] width 279 height 47
click at [275, 189] on textarea "Hey {{first_name}}! Glad to hear the work order was completed to your satisfact…" at bounding box center [258, 188] width 208 height 21
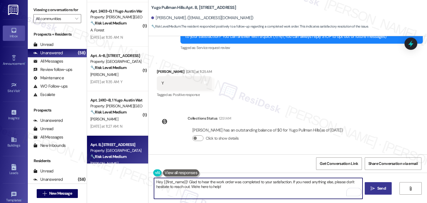
type textarea "Hey {{first_name}}! Glad to hear the work order was completed to your satisfact…"
click at [386, 189] on span "Send" at bounding box center [382, 189] width 9 height 6
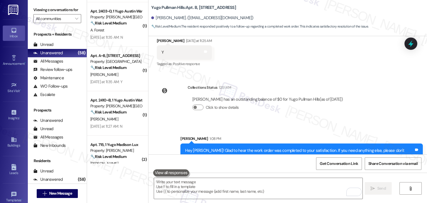
scroll to position [126, 0]
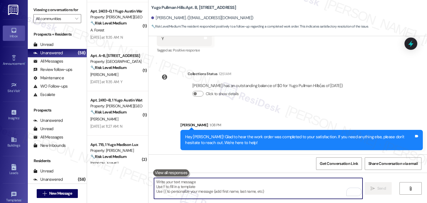
click at [247, 179] on textarea "To enrich screen reader interactions, please activate Accessibility in Grammarl…" at bounding box center [258, 188] width 208 height 21
paste textarea "We’d love it if you could share your experience in a review, it helps us improv…"
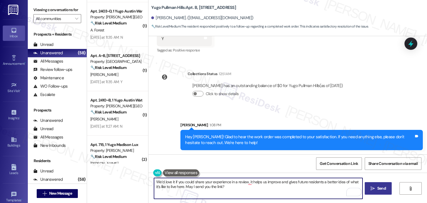
type textarea "We’d love it if you could share your experience in a review, it helps us improv…"
click at [382, 188] on span "Send" at bounding box center [382, 189] width 9 height 6
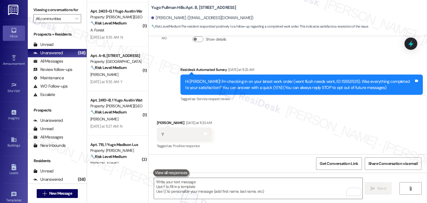
scroll to position [171, 0]
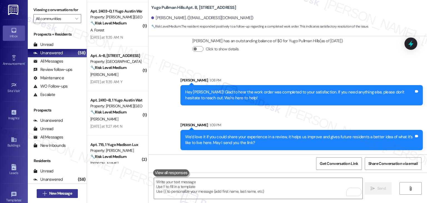
click at [63, 194] on span "New Message" at bounding box center [60, 194] width 23 height 6
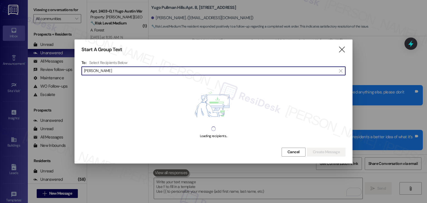
click at [96, 72] on input "Ryan Pirrung" at bounding box center [210, 71] width 253 height 8
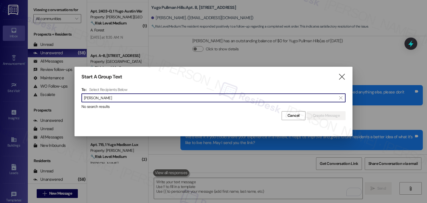
click at [123, 98] on input "Pirrung" at bounding box center [210, 98] width 253 height 8
type input "Pirrung"
click at [296, 117] on span "Cancel" at bounding box center [294, 116] width 12 height 6
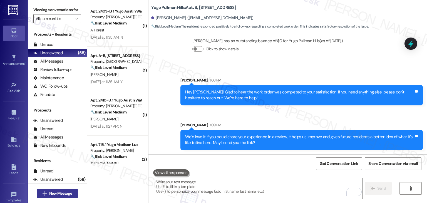
click at [56, 192] on span "New Message" at bounding box center [60, 194] width 23 height 6
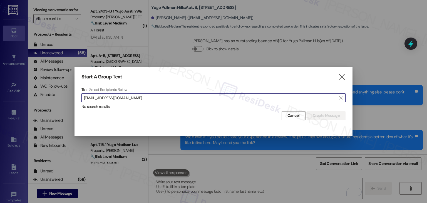
drag, startPoint x: 143, startPoint y: 97, endPoint x: 77, endPoint y: 97, distance: 66.2
click at [77, 97] on div "Start A Group Text  To: Select Recipients Below  ryanandrewpirrung@gmail.com …" at bounding box center [214, 97] width 278 height 60
paste input "Jasen Garcia-de Guzman"
click at [96, 98] on input "Jasen Garcia-de Guzman" at bounding box center [210, 98] width 253 height 8
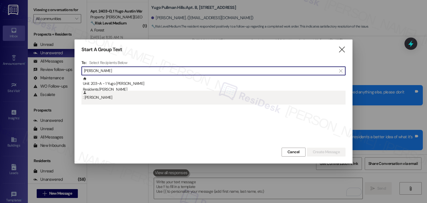
type input "Jasen Garcia-de Guzman"
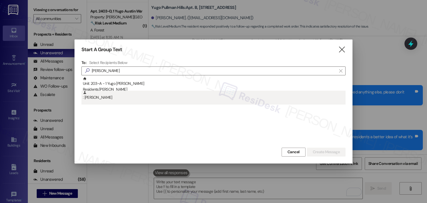
click at [113, 98] on div ": Jasen Garcia-De Guzman" at bounding box center [214, 96] width 263 height 10
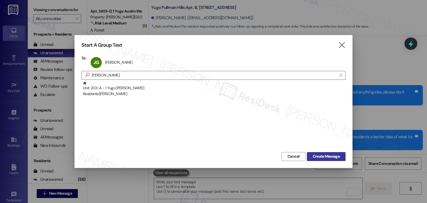
click at [319, 156] on span "Create Message" at bounding box center [326, 157] width 27 height 6
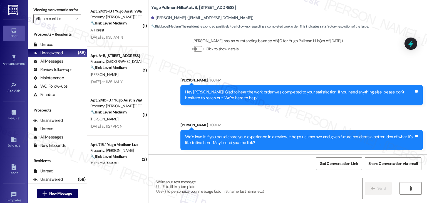
type textarea "Fetching suggested responses. Please feel free to read through the conversation…"
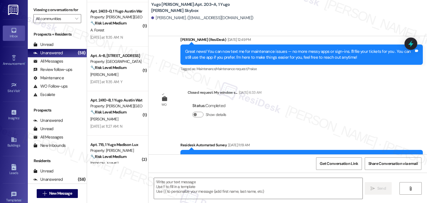
type textarea "Fetching suggested responses. Please feel free to read through the conversation…"
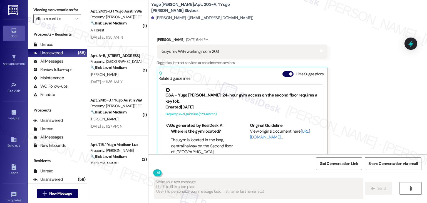
scroll to position [455, 0]
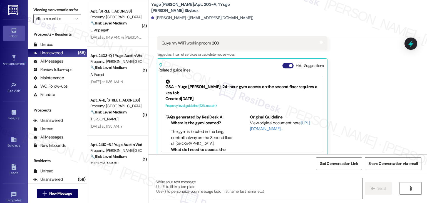
click at [284, 63] on button "Hide Suggestions" at bounding box center [288, 66] width 11 height 6
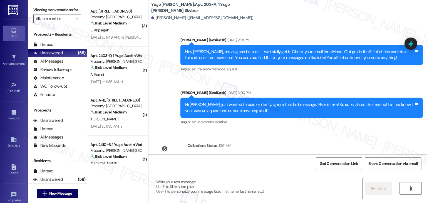
scroll to position [743, 0]
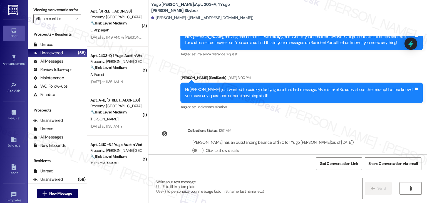
drag, startPoint x: 199, startPoint y: 158, endPoint x: 199, endPoint y: 161, distance: 3.1
click at [199, 158] on div "Get Conversation Link Share Conversation via email" at bounding box center [288, 163] width 279 height 18
click at [189, 186] on textarea at bounding box center [258, 188] width 208 height 21
paste textarea "Hi {{first_name}}, As your lease comes to an end this month, please remember to…"
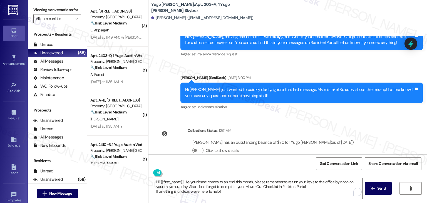
click at [230, 192] on textarea "Hi {{first_name}}, As your lease comes to an end this month, please remember to…" at bounding box center [258, 188] width 208 height 21
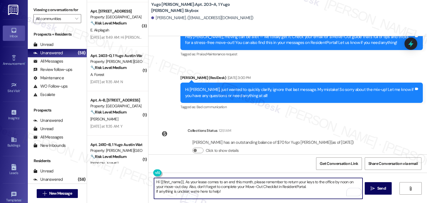
click at [317, 188] on textarea "Hi {{first_name}}, As your lease comes to an end this month, please remember to…" at bounding box center [258, 188] width 208 height 21
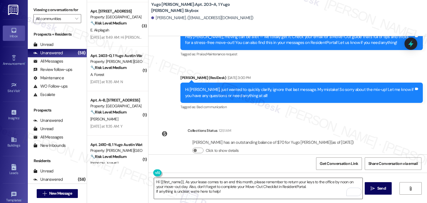
click at [211, 187] on textarea "Hi {{first_name}}, As your lease comes to an end this month, please remember to…" at bounding box center [258, 188] width 208 height 21
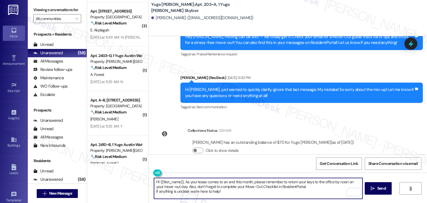
click at [211, 187] on textarea "Hi {{first_name}}, As your lease comes to an end this month, please remember to…" at bounding box center [258, 188] width 208 height 21
paste textarea "Portal. If anything is unclear, we’re here to help!"
click at [177, 185] on textarea "Hi {{first_name}}, As your lease comes to an end this month, please remember to…" at bounding box center [258, 188] width 208 height 21
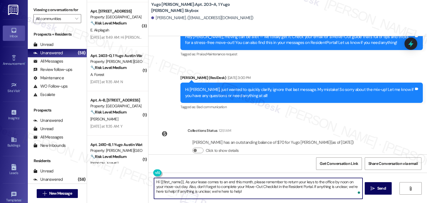
click at [177, 185] on textarea "Hi {{first_name}}, As your lease comes to an end this month, please remember to…" at bounding box center [258, 188] width 208 height 21
type textarea "Hi {{first_name}}, As your lease comes to an end this month, please remember to…"
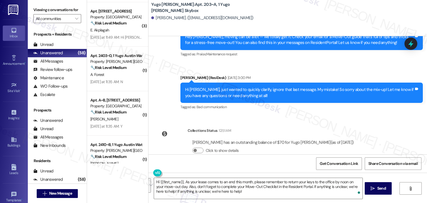
click at [233, 162] on div "Get Conversation Link Share Conversation via email" at bounding box center [288, 163] width 279 height 18
click at [382, 191] on span "Send" at bounding box center [382, 189] width 9 height 6
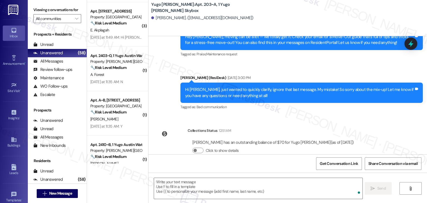
scroll to position [374, 0]
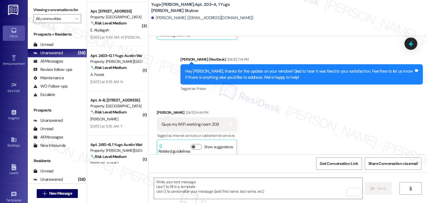
click at [299, 136] on div "Received via SMS Jasen Garcia-De Guzman Apr 29, 2025 at 6:44 PM Guys my WiFi wo…" at bounding box center [288, 128] width 279 height 63
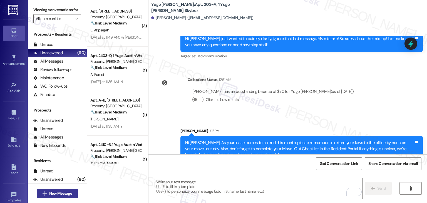
click at [68, 192] on span "New Message" at bounding box center [60, 194] width 23 height 6
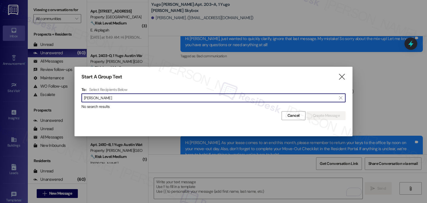
click at [96, 99] on input "Rocio Dellarroquelle" at bounding box center [210, 98] width 253 height 8
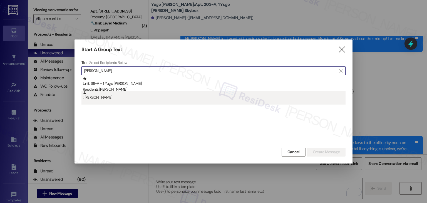
type input "Rocio Dellarroquelle"
click at [124, 98] on div ": Rocio Dellarroquelle" at bounding box center [214, 96] width 263 height 10
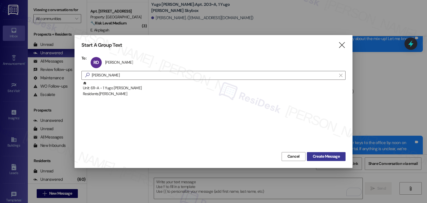
click at [326, 160] on button "Create Message" at bounding box center [326, 156] width 39 height 9
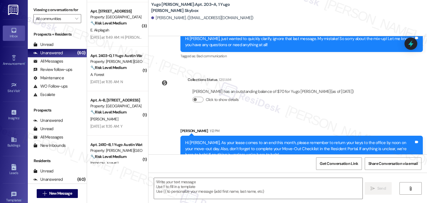
type textarea "Fetching suggested responses. Please feel free to read through the conversation…"
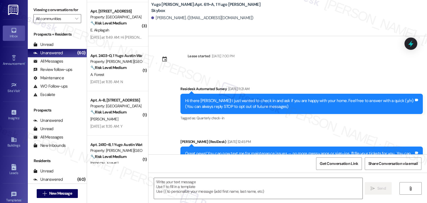
type textarea "Fetching suggested responses. Please feel free to read through the conversation…"
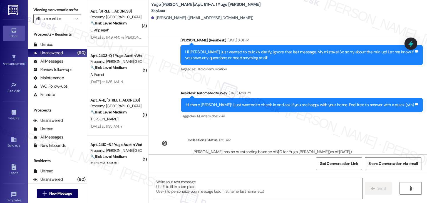
scroll to position [282, 0]
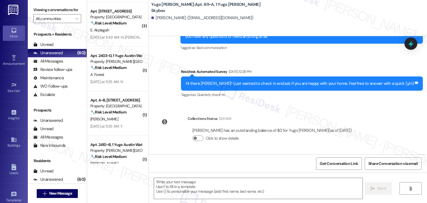
click at [196, 160] on div "Get Conversation Link Share Conversation via email" at bounding box center [288, 163] width 279 height 18
click at [196, 189] on textarea at bounding box center [258, 188] width 208 height 21
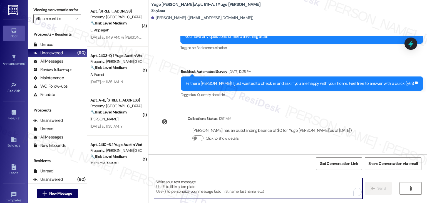
paste textarea "Hi {{first_name}}, As your lease comes to an end this month, please remember to…"
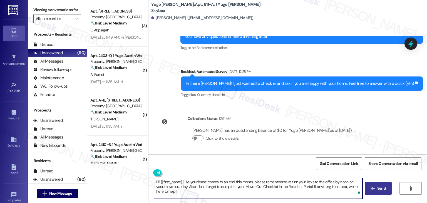
type textarea "Hi {{first_name}}, As your lease comes to an end this month, please remember to…"
click at [376, 188] on span "Send" at bounding box center [381, 189] width 11 height 6
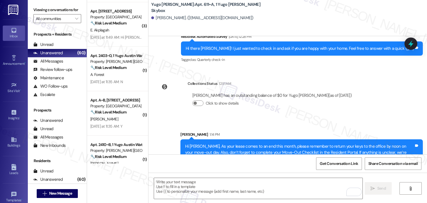
scroll to position [327, 0]
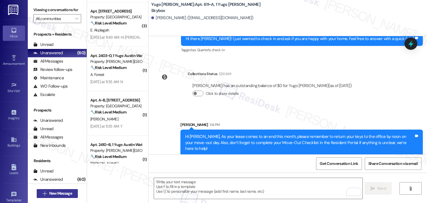
click at [63, 195] on span "New Message" at bounding box center [60, 194] width 23 height 6
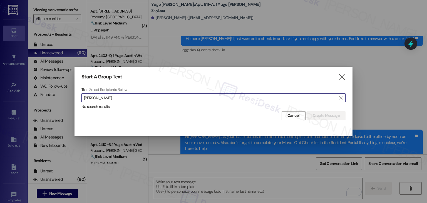
click at [104, 98] on input "Suvichaya Vinijchaitham" at bounding box center [210, 98] width 253 height 8
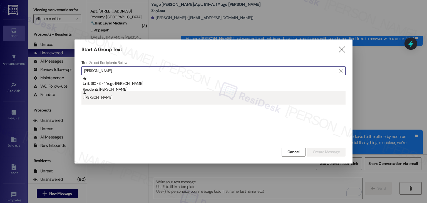
type input "Suvichaya Vinijchaitham"
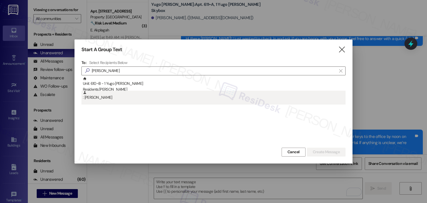
click at [106, 98] on div ": Suvichaya Vinijchaitham" at bounding box center [214, 96] width 263 height 10
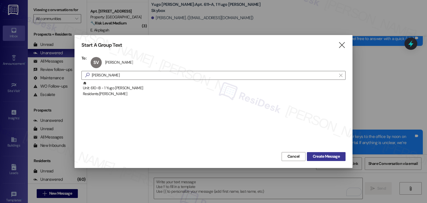
click at [326, 154] on span "Create Message" at bounding box center [326, 157] width 27 height 6
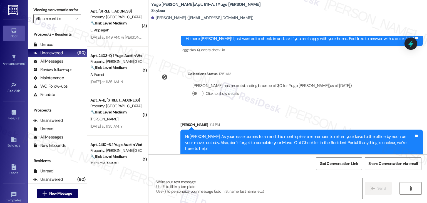
type textarea "Fetching suggested responses. Please feel free to read through the conversation…"
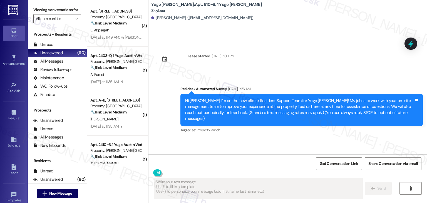
scroll to position [0, 0]
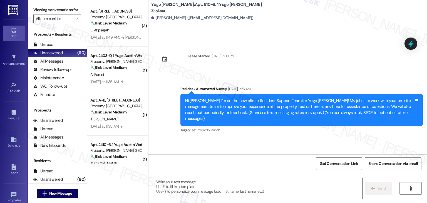
click at [200, 188] on textarea at bounding box center [258, 188] width 208 height 21
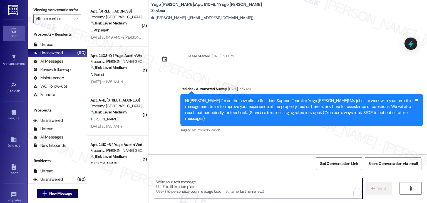
paste textarea "Hi {{first_name}}, As your lease comes to an end this month, please remember to…"
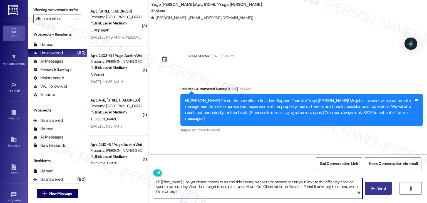
type textarea "Hi {{first_name}}, As your lease comes to an end this month, please remember to…"
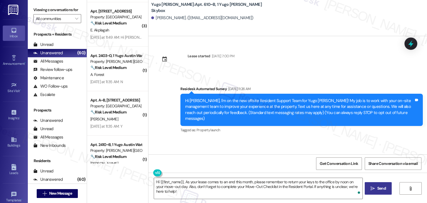
click at [381, 187] on span "Send" at bounding box center [382, 189] width 9 height 6
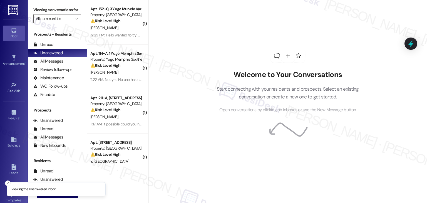
click at [196, 45] on div "Welcome to Your Conversations Start connecting with your residents and prospect…" at bounding box center [287, 101] width 279 height 203
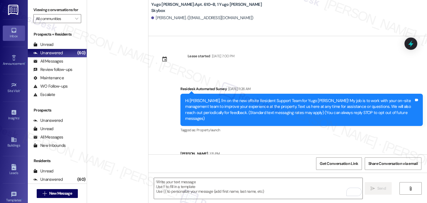
scroll to position [1200, 0]
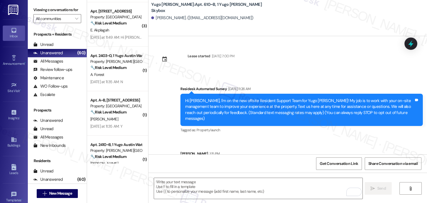
drag, startPoint x: 235, startPoint y: 132, endPoint x: 240, endPoint y: 130, distance: 5.6
click at [235, 132] on div "Survey, sent via SMS Residesk Automated Survey [DATE] 11:26 AM Hi Suvichaya, I'…" at bounding box center [288, 130] width 279 height 115
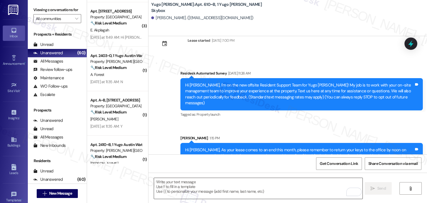
scroll to position [23, 0]
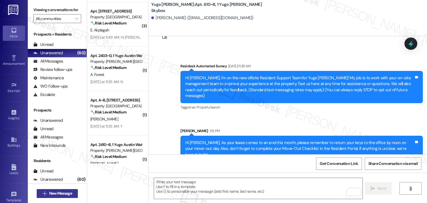
click at [70, 193] on span "New Message" at bounding box center [60, 194] width 23 height 6
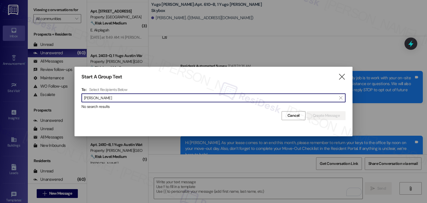
click at [97, 97] on input "[PERSON_NAME]" at bounding box center [210, 98] width 253 height 8
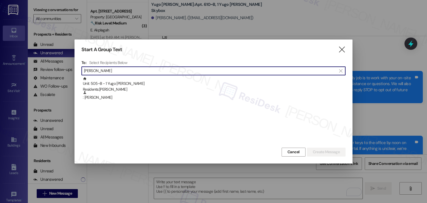
type input "[PERSON_NAME]"
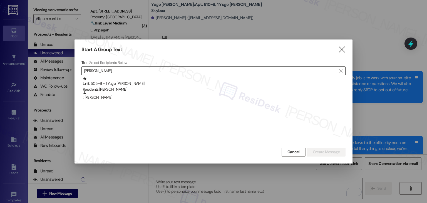
click at [97, 97] on div ": [PERSON_NAME]" at bounding box center [214, 96] width 263 height 10
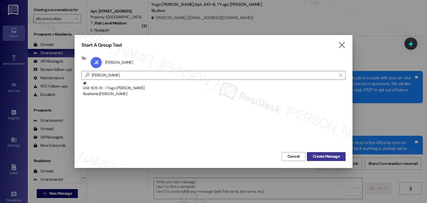
click at [319, 156] on span "Create Message" at bounding box center [326, 157] width 27 height 6
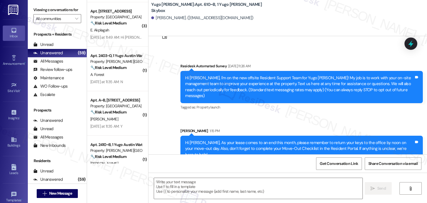
type textarea "Fetching suggested responses. Please feel free to read through the conversation…"
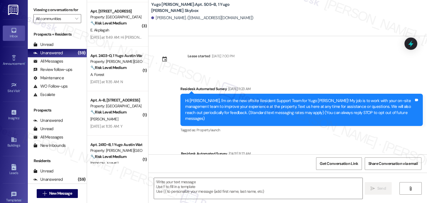
type textarea "Fetching suggested responses. Please feel free to read through the conversation…"
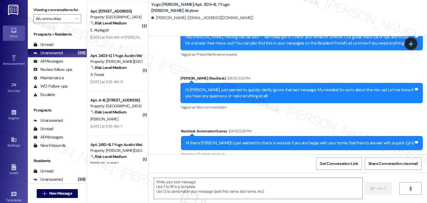
scroll to position [582, 0]
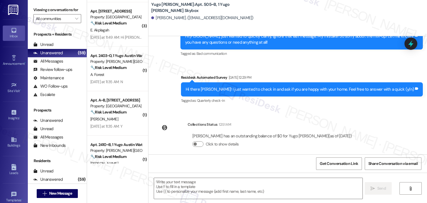
drag, startPoint x: 213, startPoint y: 156, endPoint x: 218, endPoint y: 174, distance: 19.2
click at [213, 156] on div "Get Conversation Link Share Conversation via email" at bounding box center [288, 163] width 279 height 18
click at [215, 193] on textarea at bounding box center [258, 188] width 208 height 21
paste textarea "Hi {{first_name}}, As your lease comes to an end this month, please remember to…"
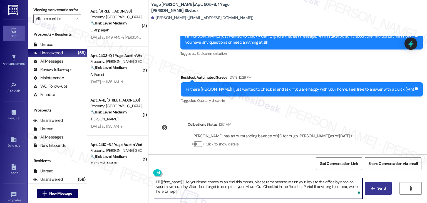
type textarea "Hi {{first_name}}, As your lease comes to an end this month, please remember to…"
click at [375, 188] on span " Send" at bounding box center [379, 189] width 18 height 6
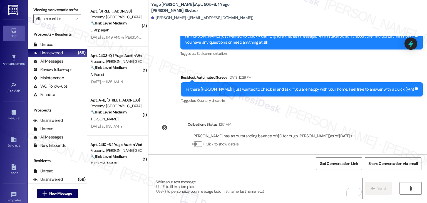
scroll to position [627, 0]
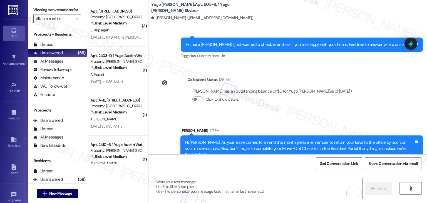
click at [366, 82] on div "Lease started [DATE] 7:00 PM Survey, sent via SMS Residesk Automated Survey [DA…" at bounding box center [288, 95] width 279 height 118
click at [51, 192] on span "New Message" at bounding box center [60, 194] width 23 height 6
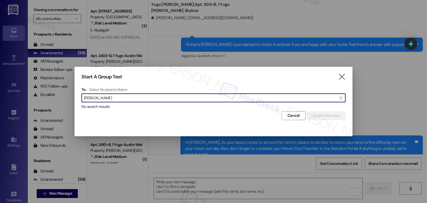
click at [99, 98] on input "[PERSON_NAME]" at bounding box center [210, 98] width 253 height 8
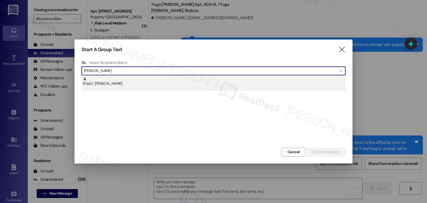
type input "[PERSON_NAME]"
click at [115, 88] on div "(Past) : [PERSON_NAME]" at bounding box center [214, 84] width 264 height 14
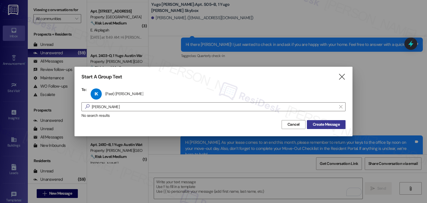
click at [322, 120] on button "Create Message" at bounding box center [326, 124] width 39 height 9
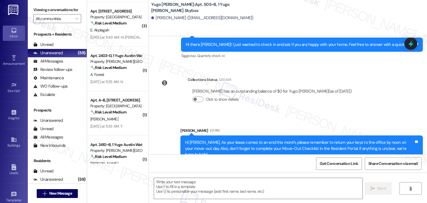
type textarea "Fetching suggested responses. Please feel free to read through the conversation…"
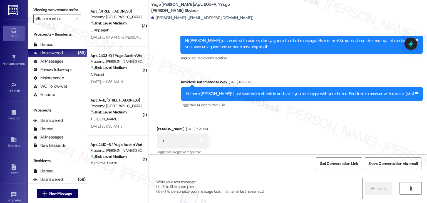
scroll to position [675, 0]
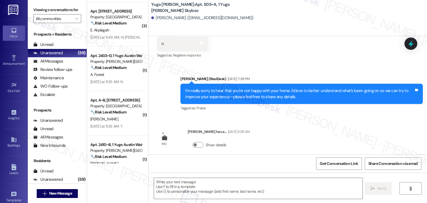
click at [323, 112] on div "Lease started Sep 18, 2024 at 7:00 PM Survey, sent via SMS Residesk Automated S…" at bounding box center [288, 95] width 279 height 118
click at [220, 185] on textarea at bounding box center [258, 188] width 208 height 21
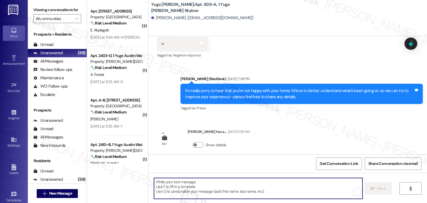
paste textarea "Indyana Kilgore-Reyes"
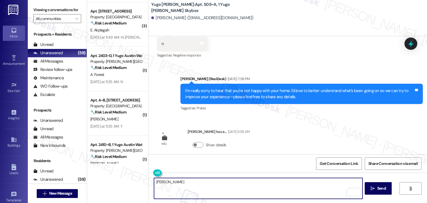
click at [195, 181] on textarea "Indyana Kilgore-Reyes" at bounding box center [258, 188] width 208 height 21
drag, startPoint x: 197, startPoint y: 183, endPoint x: 146, endPoint y: 183, distance: 51.2
click at [149, 183] on div "Indyana Kilgore-Reyes  Send " at bounding box center [288, 194] width 279 height 42
paste textarea "Hi {{first_name}}, As your lease comes to an end this month, please remember to…"
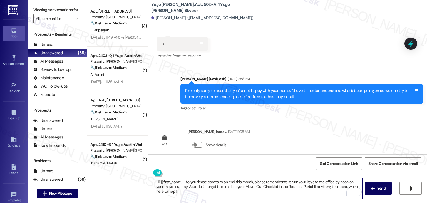
type textarea "Hi {{first_name}}, As your lease comes to an end this month, please remember to…"
click at [258, 161] on div "Get Conversation Link Share Conversation via email" at bounding box center [288, 163] width 279 height 18
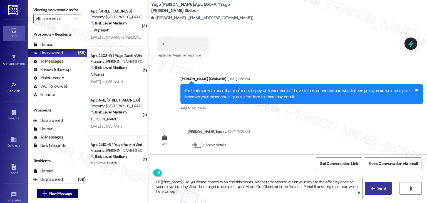
click at [378, 189] on span "Send" at bounding box center [382, 189] width 9 height 6
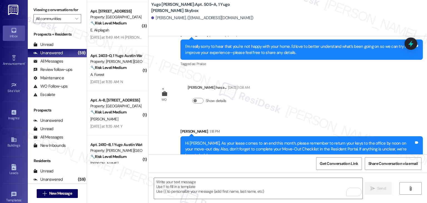
scroll to position [719, 0]
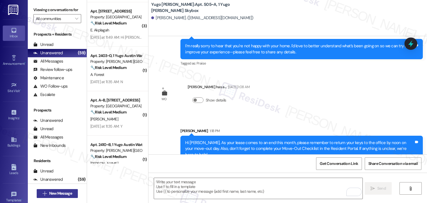
click at [69, 193] on span "New Message" at bounding box center [60, 194] width 23 height 6
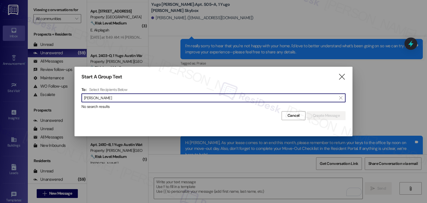
click at [97, 97] on input "Sawyer Lex" at bounding box center [210, 98] width 253 height 8
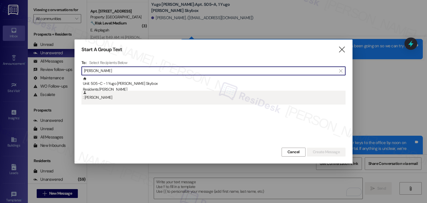
type input "Sawyer Lex"
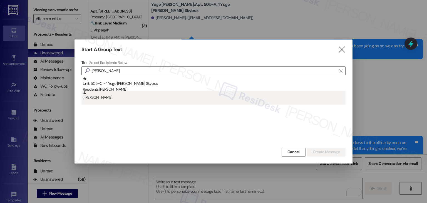
click at [99, 99] on div ": Sawyer Lex" at bounding box center [214, 96] width 263 height 10
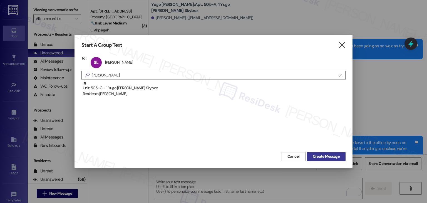
click at [324, 156] on span "Create Message" at bounding box center [326, 157] width 27 height 6
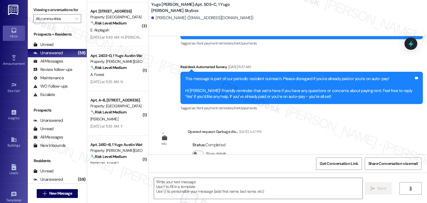
type textarea "Fetching suggested responses. Please feel free to read through the conversation…"
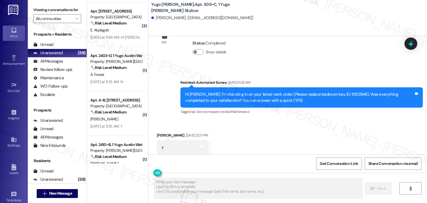
scroll to position [689, 0]
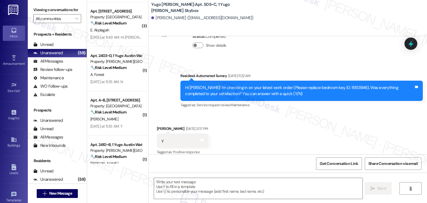
click at [220, 133] on div "Received via SMS Sawyer Lex Jun 13, 2025 at 2:07 PM y Tags and notes Tagged as:…" at bounding box center [288, 136] width 279 height 47
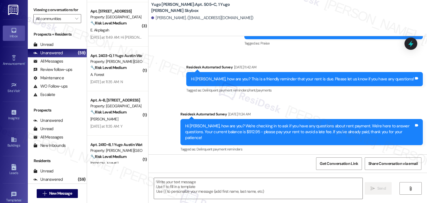
scroll to position [980, 0]
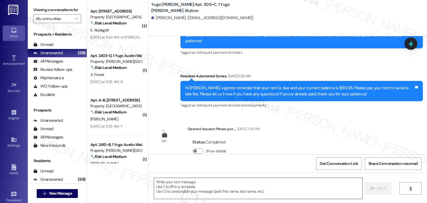
click at [232, 190] on textarea at bounding box center [258, 188] width 208 height 21
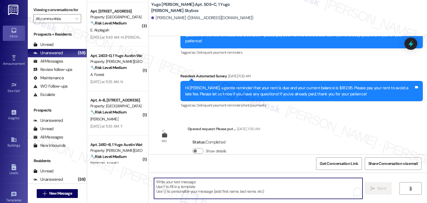
paste textarea "Hi {{first_name}}, As your lease comes to an end this month, please remember to…"
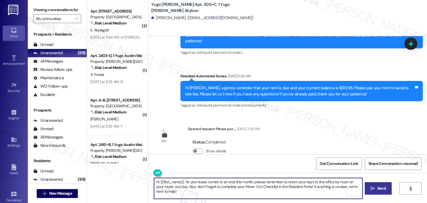
type textarea "Hi {{first_name}}, As your lease comes to an end this month, please remember to…"
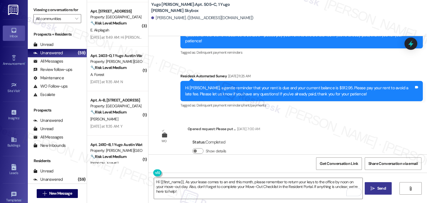
click at [386, 188] on span "Send" at bounding box center [381, 189] width 11 height 6
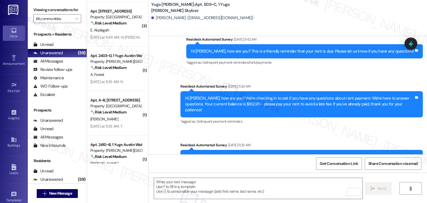
scroll to position [1025, 0]
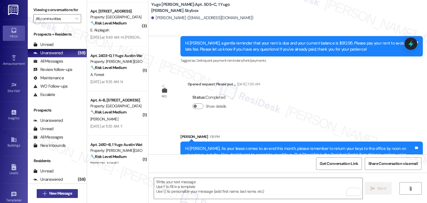
click at [66, 192] on span "New Message" at bounding box center [60, 194] width 23 height 6
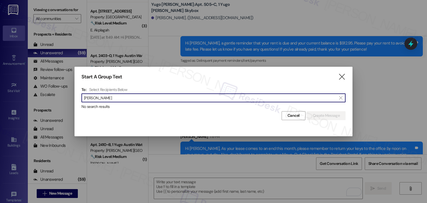
click at [97, 99] on input "Emma Williams" at bounding box center [210, 98] width 253 height 8
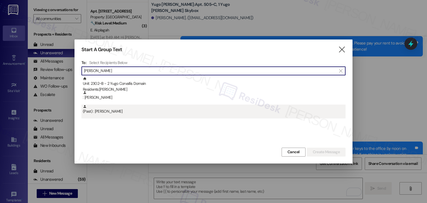
type input "Emma Williams"
click at [130, 114] on div "(Past) : Emma Williams" at bounding box center [214, 110] width 263 height 10
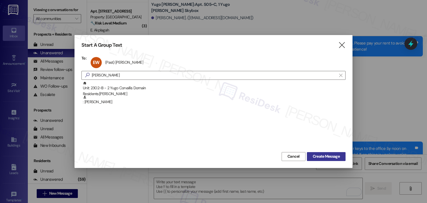
click at [323, 156] on span "Create Message" at bounding box center [326, 157] width 27 height 6
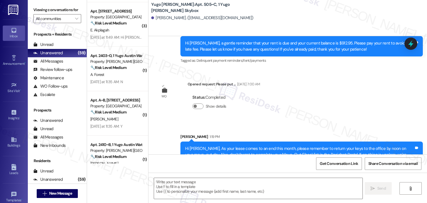
type textarea "Fetching suggested responses. Please feel free to read through the conversation…"
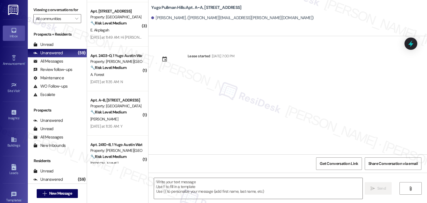
type textarea "Fetching suggested responses. Please feel free to read through the conversation…"
click at [363, 109] on div "Lease started Aug 16, 2021 at 7:00 PM" at bounding box center [288, 95] width 279 height 118
click at [65, 194] on span "New Message" at bounding box center [60, 194] width 23 height 6
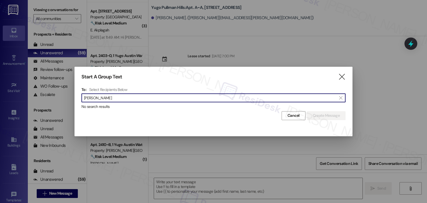
click at [96, 99] on input "Emma Williams" at bounding box center [210, 98] width 253 height 8
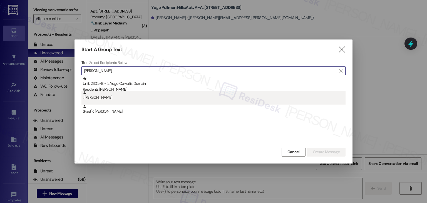
type input "Emma Williams"
click at [113, 98] on div ": Emma Williamson" at bounding box center [214, 96] width 263 height 10
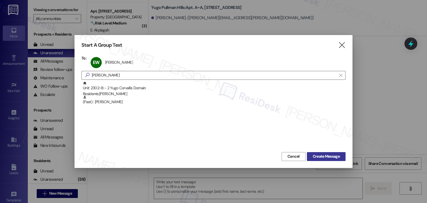
click at [330, 160] on button "Create Message" at bounding box center [326, 156] width 39 height 9
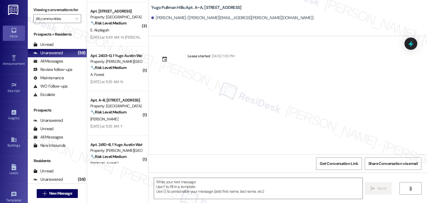
type textarea "Fetching suggested responses. Please feel free to read through the conversation…"
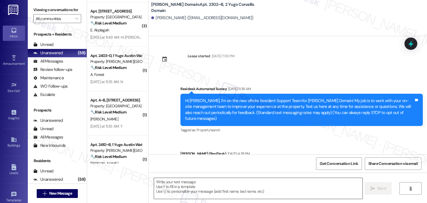
type textarea "Fetching suggested responses. Please feel free to read through the conversation…"
click at [66, 193] on span "New Message" at bounding box center [60, 194] width 23 height 6
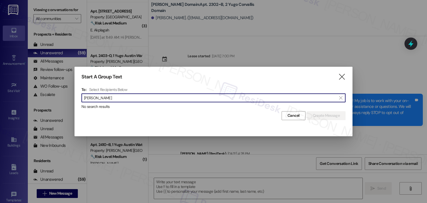
click at [96, 95] on input "Emma Williams" at bounding box center [210, 98] width 253 height 8
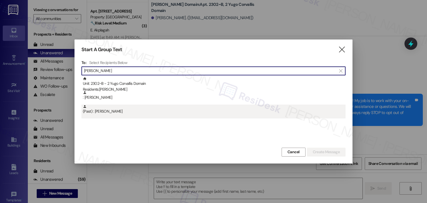
type input "Emma Williams"
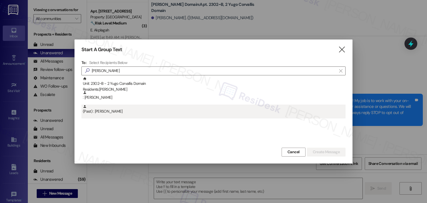
click at [112, 114] on div "(Past) : Emma Williams" at bounding box center [214, 110] width 263 height 10
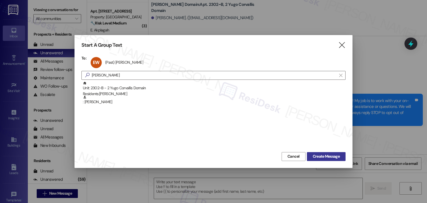
click at [329, 157] on span "Create Message" at bounding box center [326, 157] width 27 height 6
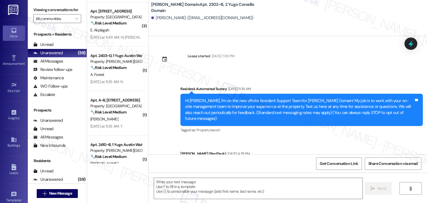
type textarea "Fetching suggested responses. Please feel free to read through the conversation…"
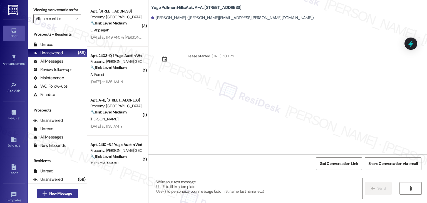
click at [67, 193] on span "New Message" at bounding box center [60, 194] width 23 height 6
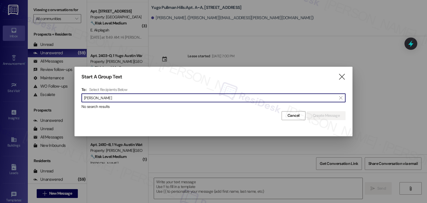
click at [98, 97] on input "Valerie Ponce" at bounding box center [210, 98] width 253 height 8
click at [96, 96] on input "Valerie Ponce" at bounding box center [210, 98] width 253 height 8
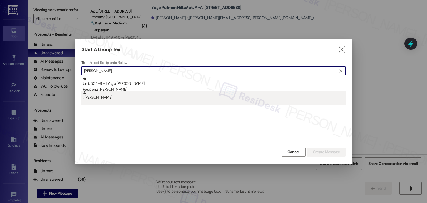
type input "Valerie Ponce"
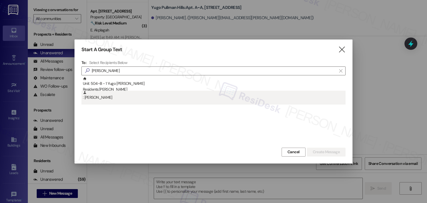
click at [97, 96] on div ": Valerie Ponce" at bounding box center [214, 96] width 263 height 10
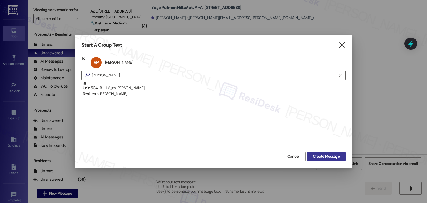
click at [329, 157] on span "Create Message" at bounding box center [326, 157] width 27 height 6
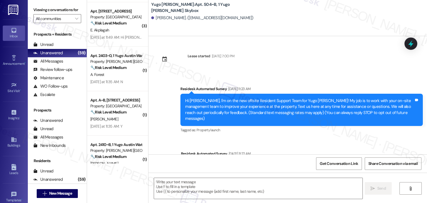
type textarea "Fetching suggested responses. Please feel free to read through the conversation…"
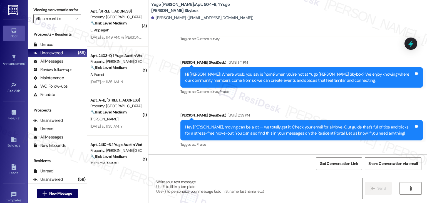
scroll to position [582, 0]
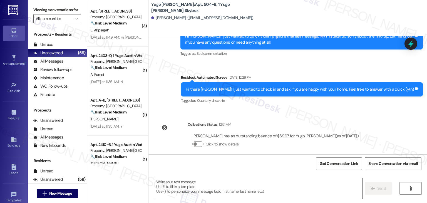
click at [206, 184] on textarea at bounding box center [258, 188] width 208 height 21
paste textarea "Hi {{first_name}}, As your lease comes to an end this month, please remember to…"
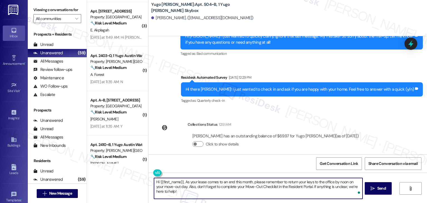
click at [183, 181] on textarea "Hi {{first_name}}, As your lease comes to an end this month, please remember to…" at bounding box center [258, 188] width 208 height 21
type textarea "Hi {{first_name}}, as your lease comes to an end this month, please remember to…"
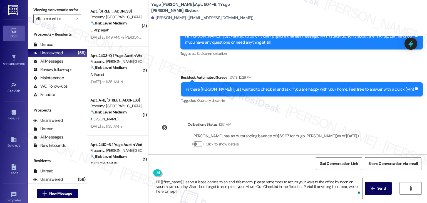
click at [221, 162] on div "Get Conversation Link Share Conversation via email" at bounding box center [288, 163] width 279 height 18
click at [388, 190] on button " Send" at bounding box center [378, 188] width 27 height 13
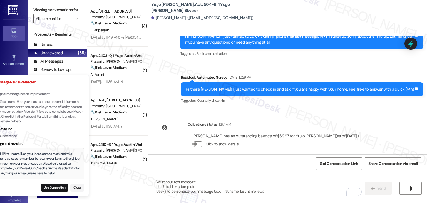
drag, startPoint x: 75, startPoint y: 173, endPoint x: 59, endPoint y: 167, distance: 18.0
click at [59, 167] on div "Hi {{first_name}}, as your lease comes to an end this month, please remember to…" at bounding box center [39, 164] width 83 height 24
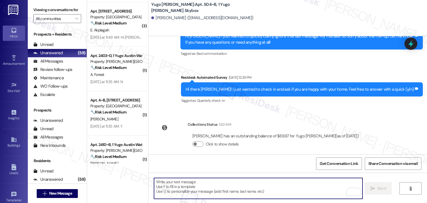
click at [228, 188] on textarea "To enrich screen reader interactions, please activate Accessibility in Grammarl…" at bounding box center [258, 188] width 208 height 21
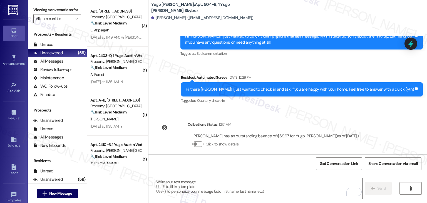
click at [196, 188] on textarea "To enrich screen reader interactions, please activate Accessibility in Grammarl…" at bounding box center [258, 188] width 208 height 21
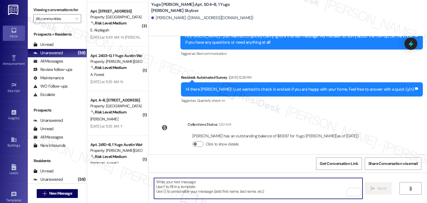
paste textarea "Megan Ortiz"
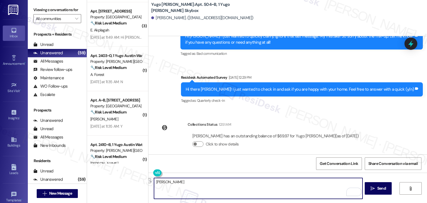
drag, startPoint x: 181, startPoint y: 184, endPoint x: 152, endPoint y: 185, distance: 29.5
click at [154, 185] on textarea "Megan Ortiz" at bounding box center [258, 188] width 208 height 21
paste textarea "Hi {{first_name}}, as your lease comes to an end this month, please remember to…"
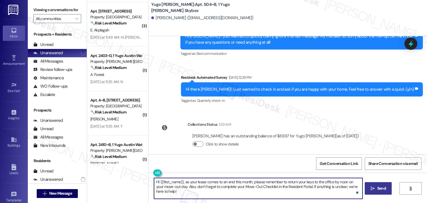
type textarea "Hi {{first_name}}, as your lease comes to an end this month, please remember to…"
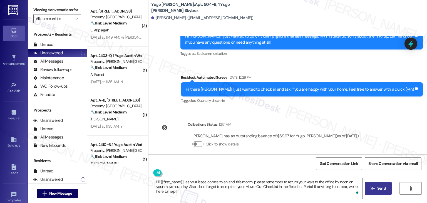
click at [379, 190] on span "Send" at bounding box center [382, 189] width 9 height 6
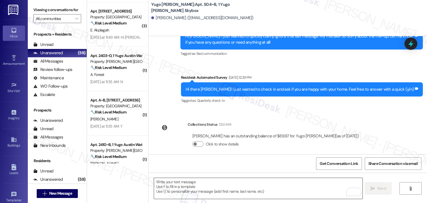
click at [232, 184] on textarea "To enrich screen reader interactions, please activate Accessibility in Grammarl…" at bounding box center [258, 188] width 208 height 21
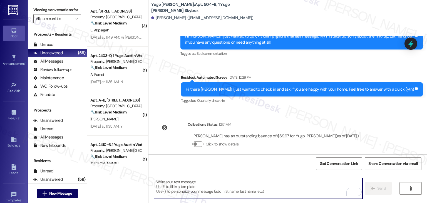
paste textarea "Hi {{first_name}}, as your lease comes to an end this month, please remember to…"
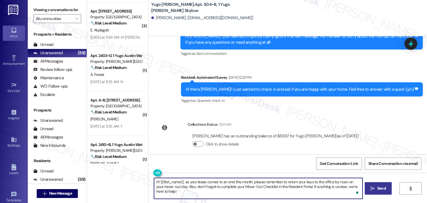
type textarea "Hi {{first_name}}, as your lease comes to an end this month, please remember to…"
click at [375, 188] on span " Send" at bounding box center [379, 189] width 18 height 6
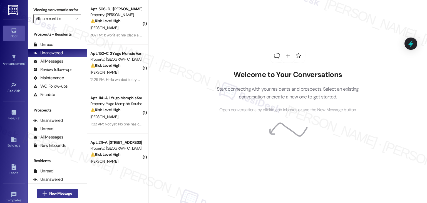
click at [67, 191] on span "New Message" at bounding box center [60, 194] width 23 height 6
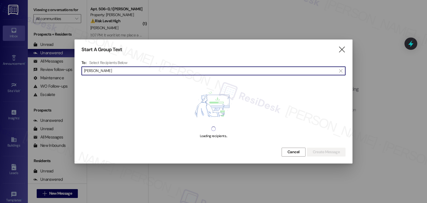
click at [96, 72] on input "[PERSON_NAME]" at bounding box center [210, 71] width 253 height 8
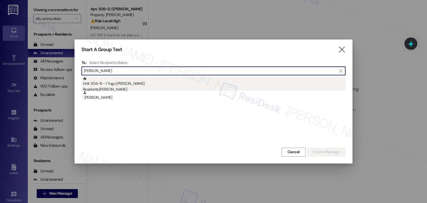
type input "[PERSON_NAME]"
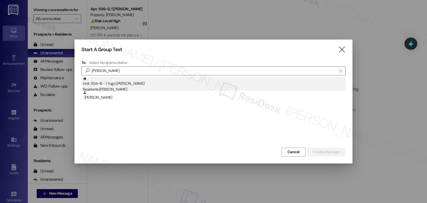
click at [118, 88] on div "Residents: [PERSON_NAME]" at bounding box center [214, 90] width 263 height 6
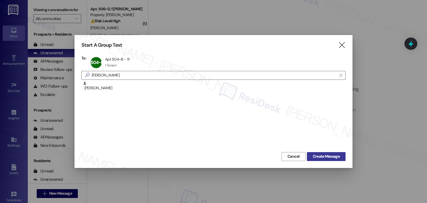
click at [333, 159] on span "Create Message" at bounding box center [326, 157] width 27 height 6
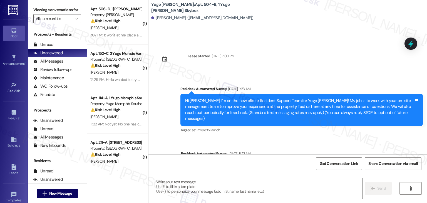
type textarea "Fetching suggested responses. Please feel free to read through the conversation…"
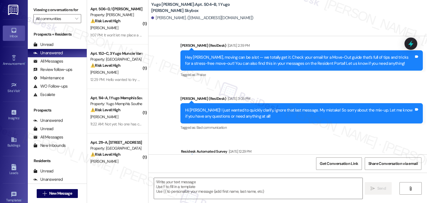
scroll to position [582, 0]
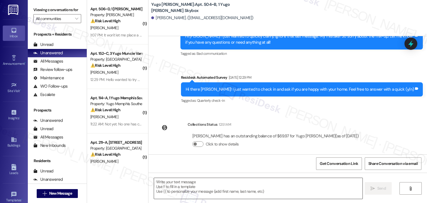
drag, startPoint x: 167, startPoint y: 183, endPoint x: 175, endPoint y: 183, distance: 8.6
click at [167, 183] on textarea at bounding box center [258, 188] width 208 height 21
paste textarea "Hi {{first_name}}, as your lease comes to an end this month, please remember to…"
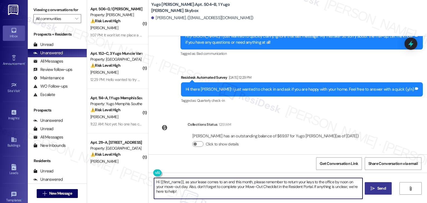
type textarea "Hi {{first_name}}, as your lease comes to an end this month, please remember to…"
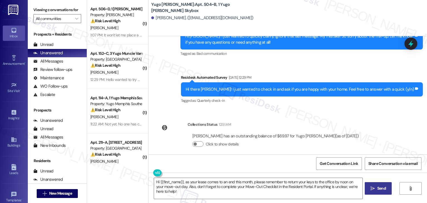
click at [382, 191] on span "Send" at bounding box center [382, 189] width 9 height 6
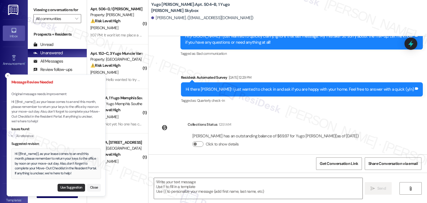
click at [69, 188] on button "Use Suggestion" at bounding box center [72, 188] width 28 height 8
type textarea "Hi {{first_name}}, as your lease comes to an end this month, please remember to…"
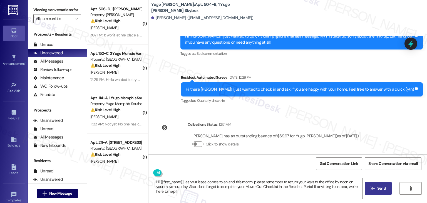
click at [289, 168] on div "Get Conversation Link Share Conversation via email" at bounding box center [288, 163] width 279 height 18
click at [384, 189] on span "Send" at bounding box center [382, 189] width 9 height 6
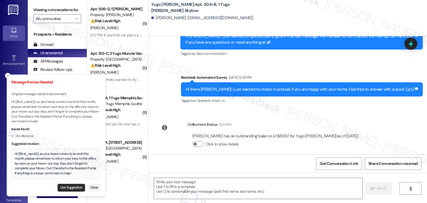
click at [75, 188] on button "Use Suggestion" at bounding box center [72, 188] width 28 height 8
type textarea "Hi {{first_name}}, as your lease comes to an end this month, please remember to…"
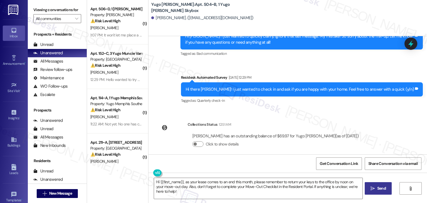
click at [378, 186] on span "Send" at bounding box center [382, 189] width 9 height 6
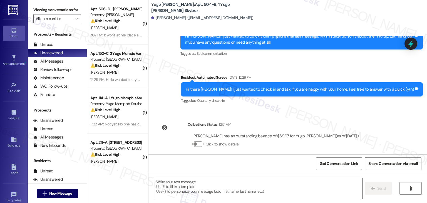
click at [189, 185] on textarea at bounding box center [258, 188] width 208 height 21
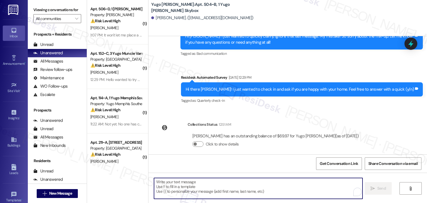
paste textarea "Hi {{first_name}}, as your lease comes to an end this month, please remember to…"
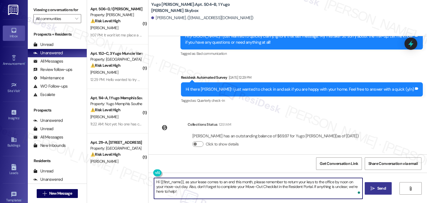
drag, startPoint x: 186, startPoint y: 193, endPoint x: 153, endPoint y: 183, distance: 34.6
click at [154, 183] on textarea "Hi {{first_name}}, as your lease comes to an end this month, please remember to…" at bounding box center [258, 188] width 208 height 21
type textarea "Hi {{first_name}}, as your lease comes to an end this month, please remember to…"
click at [378, 187] on span "Send" at bounding box center [382, 189] width 9 height 6
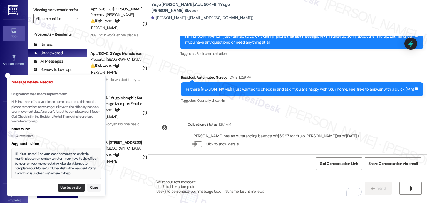
click at [74, 187] on button "Use Suggestion" at bounding box center [72, 188] width 28 height 8
type textarea "Hi {{first_name}}, as your lease comes to an end this month, please remember to…"
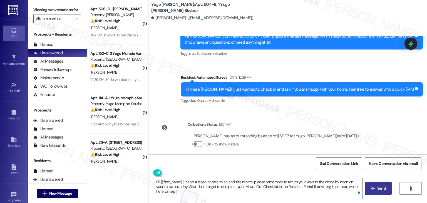
click at [378, 188] on span "Send" at bounding box center [382, 189] width 9 height 6
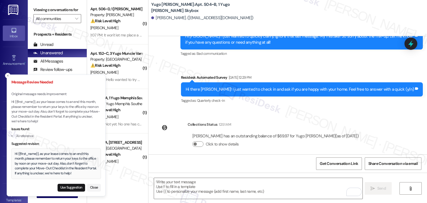
click at [51, 162] on div "Hi {{first_name}}, as your lease comes to an end this month, please remember to…" at bounding box center [56, 164] width 83 height 24
click at [51, 161] on div "Hi {{first_name}}, as your lease comes to an end this month, please remember to…" at bounding box center [56, 164] width 83 height 24
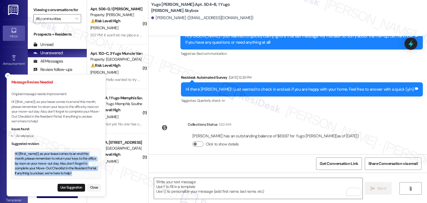
click at [51, 161] on div "Hi {{first_name}}, as your lease comes to an end this month, please remember to…" at bounding box center [56, 164] width 83 height 24
copy div "Hi {{first_name}}, as your lease comes to an end this month, please remember to…"
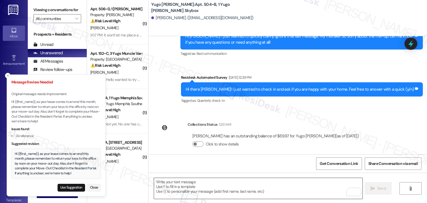
click at [199, 186] on textarea "To enrich screen reader interactions, please activate Accessibility in Grammarl…" at bounding box center [258, 188] width 208 height 21
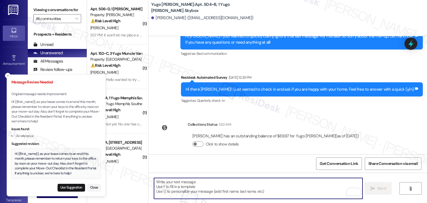
paste textarea "Hi {{first_name}}, as your lease comes to an end this month, please remember to…"
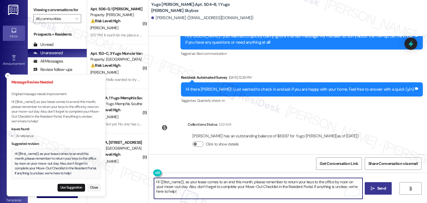
type textarea "Hi {{first_name}}, as your lease comes to an end this month, please remember to…"
click at [380, 187] on span "Send" at bounding box center [382, 189] width 9 height 6
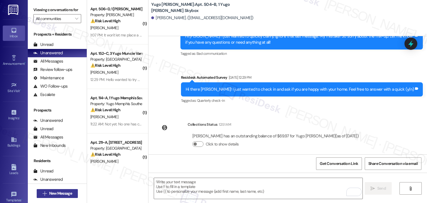
click at [56, 192] on span "New Message" at bounding box center [60, 194] width 23 height 6
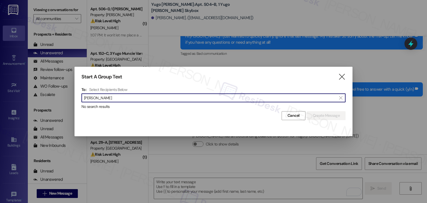
click at [97, 100] on input "[PERSON_NAME]" at bounding box center [210, 98] width 253 height 8
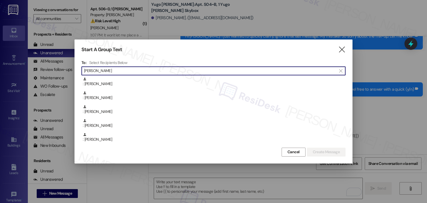
scroll to position [0, 0]
drag, startPoint x: 94, startPoint y: 74, endPoint x: 82, endPoint y: 73, distance: 12.0
click at [82, 73] on div " [PERSON_NAME] " at bounding box center [214, 70] width 264 height 9
paste input "[PERSON_NAME]"
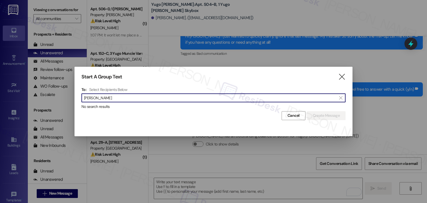
click at [101, 101] on input "[PERSON_NAME]" at bounding box center [210, 98] width 253 height 8
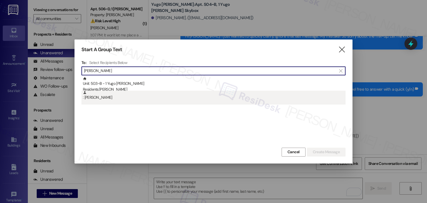
type input "[PERSON_NAME]"
click at [101, 100] on div ": [PERSON_NAME]" at bounding box center [214, 96] width 263 height 10
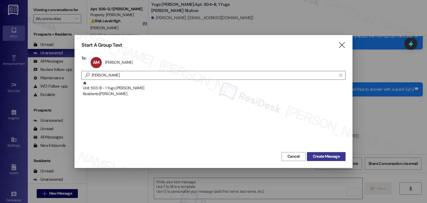
click at [319, 158] on span "Create Message" at bounding box center [326, 157] width 27 height 6
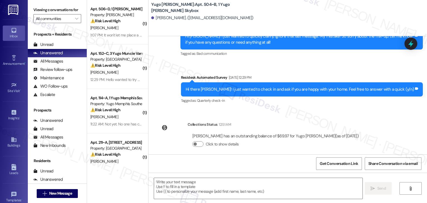
type textarea "Fetching suggested responses. Please feel free to read through the conversation…"
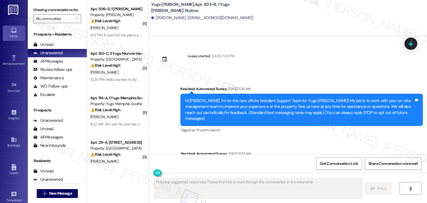
type textarea "Fetching suggested responses. Please feel free to read through the conversation…"
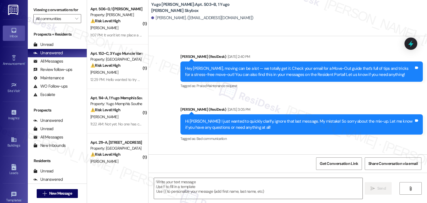
scroll to position [388, 0]
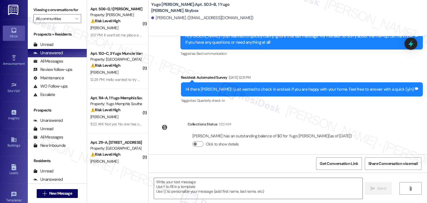
click at [228, 153] on div "Collections Status 12:51 AM [PERSON_NAME] has an outstanding balance of $0 for …" at bounding box center [257, 138] width 208 height 43
click at [238, 183] on textarea at bounding box center [258, 188] width 208 height 21
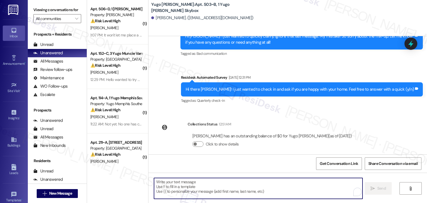
paste textarea "Hi {{first_name}}, as your lease comes to an end this month, please remember to…"
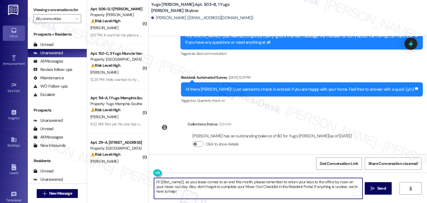
type textarea "Hi {{first_name}}, as your lease comes to an end this month, please remember to…"
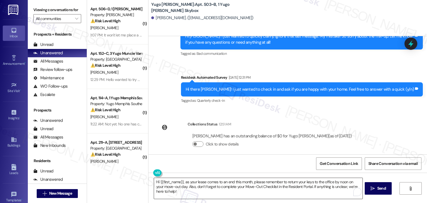
click at [280, 193] on textarea "Hi {{first_name}}, as your lease comes to an end this month, please remember to…" at bounding box center [258, 188] width 208 height 21
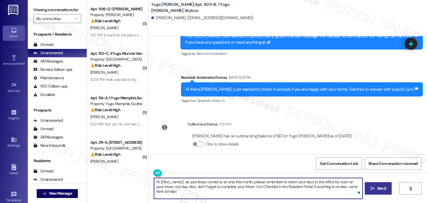
click at [378, 190] on span "Send" at bounding box center [382, 189] width 9 height 6
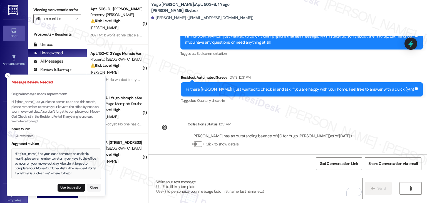
click at [57, 169] on div "Hi {{first_name}}, as your lease comes to an end this month, please remember to…" at bounding box center [56, 164] width 83 height 24
click at [67, 188] on button "Use Suggestion" at bounding box center [72, 188] width 28 height 8
type textarea "Hi {{first_name}}, as your lease comes to an end this month, please remember to…"
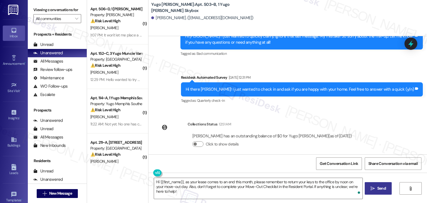
click at [385, 191] on span "Send" at bounding box center [382, 189] width 9 height 6
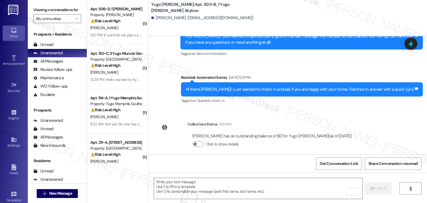
click at [233, 146] on div "[PERSON_NAME] has an outstanding balance of $0 for Yugo [PERSON_NAME] (as of [D…" at bounding box center [272, 142] width 169 height 27
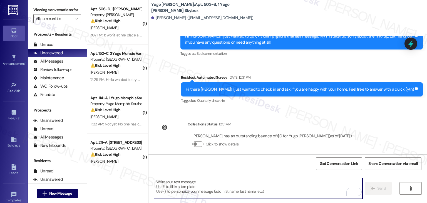
click at [237, 180] on textarea "To enrich screen reader interactions, please activate Accessibility in Grammarl…" at bounding box center [258, 188] width 208 height 21
paste textarea "Hi {{first_name}}, As your lease comes to an end this month, please remember to…"
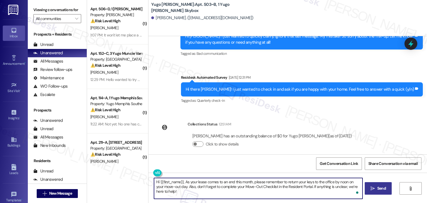
type textarea "Hi {{first_name}}, As your lease comes to an end this month, please remember to…"
click at [383, 188] on span "Send" at bounding box center [382, 189] width 9 height 6
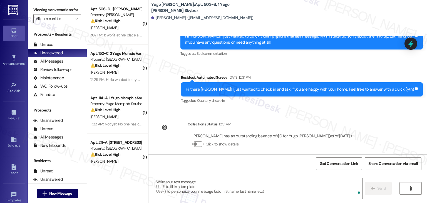
scroll to position [433, 0]
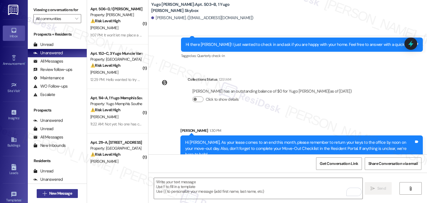
click at [57, 196] on span "New Message" at bounding box center [60, 194] width 23 height 6
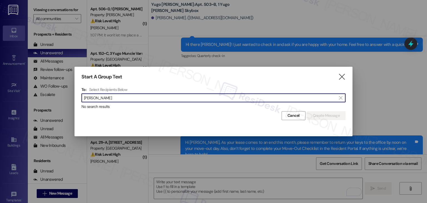
click at [95, 102] on div " [PERSON_NAME] " at bounding box center [214, 97] width 264 height 9
click at [96, 97] on input "[PERSON_NAME]" at bounding box center [210, 98] width 253 height 8
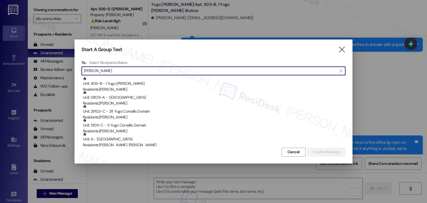
drag, startPoint x: 101, startPoint y: 69, endPoint x: 82, endPoint y: 70, distance: 18.7
click at [82, 70] on div " [PERSON_NAME] " at bounding box center [214, 70] width 264 height 9
paste input "[PERSON_NAME]"
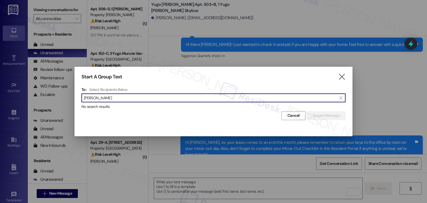
click at [97, 98] on input "[PERSON_NAME]" at bounding box center [210, 98] width 253 height 8
click at [97, 97] on input "[PERSON_NAME]" at bounding box center [210, 98] width 253 height 8
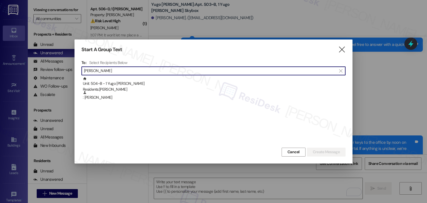
type input "[PERSON_NAME]"
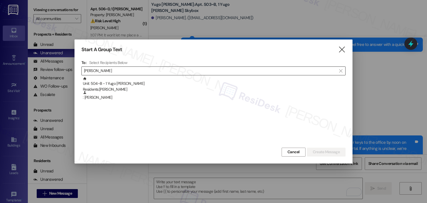
click at [97, 97] on div ": [PERSON_NAME]" at bounding box center [214, 96] width 263 height 10
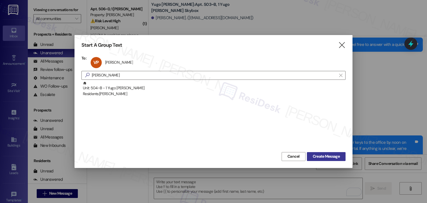
click at [330, 157] on span "Create Message" at bounding box center [326, 157] width 27 height 6
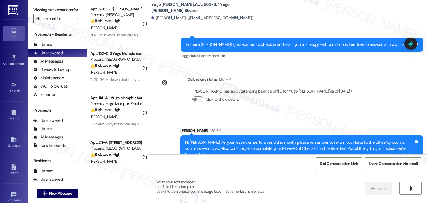
type textarea "Fetching suggested responses. Please feel free to read through the conversation…"
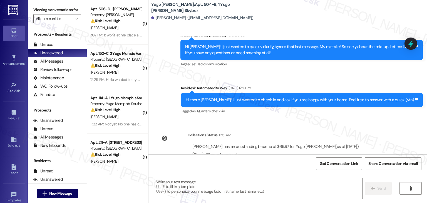
scroll to position [582, 0]
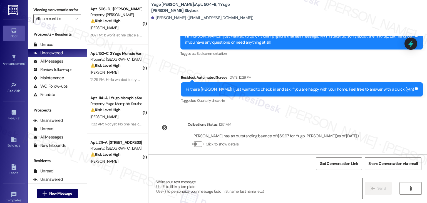
click at [229, 187] on textarea at bounding box center [258, 188] width 208 height 21
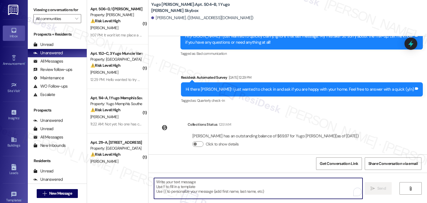
paste textarea "Hi {{first_name}}, As your lease comes to an end this month, please remember to…"
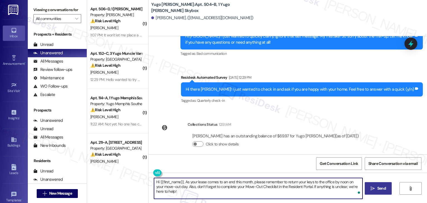
type textarea "Hi {{first_name}}, As your lease comes to an end this month, please remember to…"
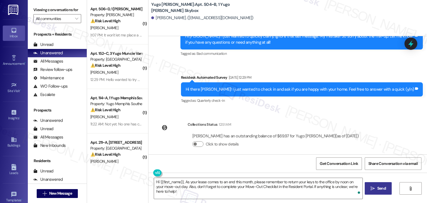
click at [372, 191] on span " Send" at bounding box center [379, 189] width 18 height 6
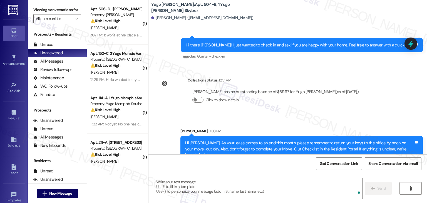
scroll to position [627, 0]
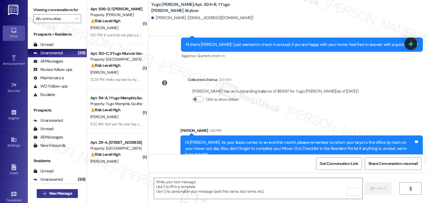
click at [66, 194] on span "New Message" at bounding box center [60, 194] width 23 height 6
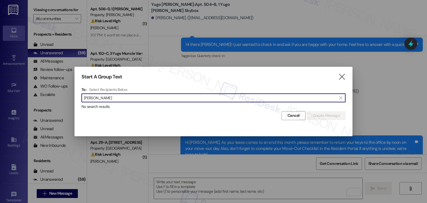
click at [101, 98] on input "[PERSON_NAME]" at bounding box center [210, 98] width 253 height 8
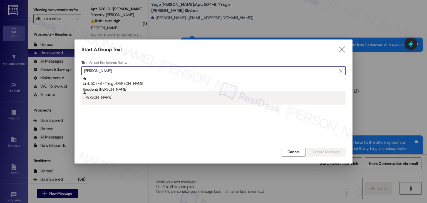
type input "[PERSON_NAME]"
click at [102, 100] on div ": [PERSON_NAME]" at bounding box center [214, 96] width 263 height 10
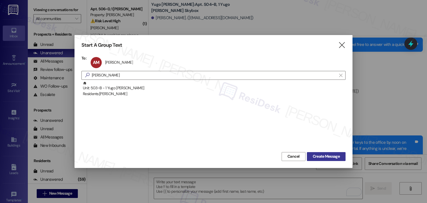
click at [322, 155] on span "Create Message" at bounding box center [326, 157] width 27 height 6
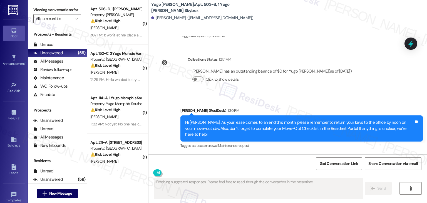
scroll to position [441, 0]
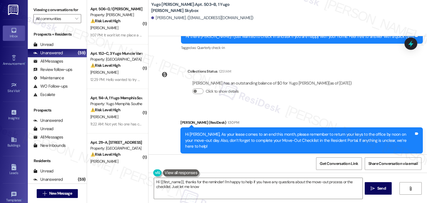
type textarea "Hi {{first_name}}, thanks for the reminder! I'm happy to help if you have any q…"
click at [68, 192] on span "New Message" at bounding box center [60, 194] width 23 height 6
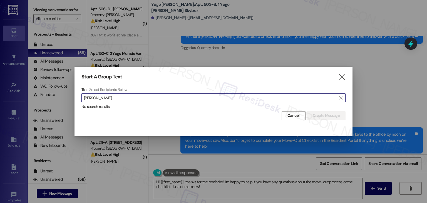
click at [100, 101] on input "[PERSON_NAME]" at bounding box center [210, 98] width 253 height 8
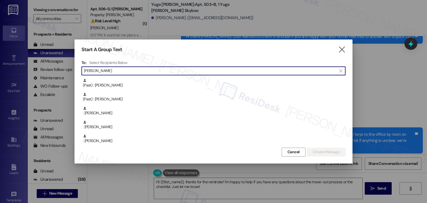
scroll to position [403, 0]
drag, startPoint x: 105, startPoint y: 70, endPoint x: 78, endPoint y: 70, distance: 26.7
click at [79, 70] on div "Start A Group Text  To: Select Recipients Below  Coleman  (Past) : Cayla Col…" at bounding box center [214, 102] width 278 height 124
paste input "Cameron"
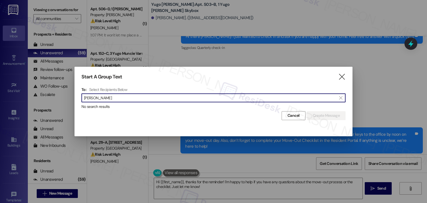
click at [101, 102] on input "Cameron Coleman" at bounding box center [210, 98] width 253 height 8
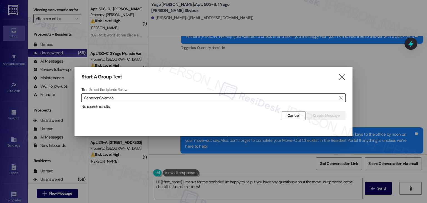
click at [83, 99] on div "" at bounding box center [83, 98] width 1 height 8
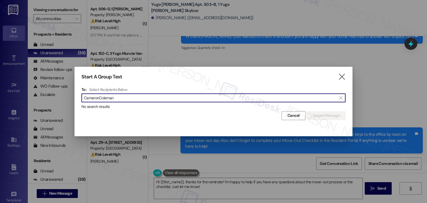
click at [99, 99] on input "CameronColeman" at bounding box center [210, 98] width 253 height 8
drag, startPoint x: 120, startPoint y: 97, endPoint x: 79, endPoint y: 99, distance: 41.2
click at [77, 98] on div "Start A Group Text  To: Select Recipients Below  Cameron Coleman  No search …" at bounding box center [214, 97] width 278 height 60
paste input "Diego Carpenter"
click at [96, 98] on input "Diego Carpenter" at bounding box center [210, 98] width 253 height 8
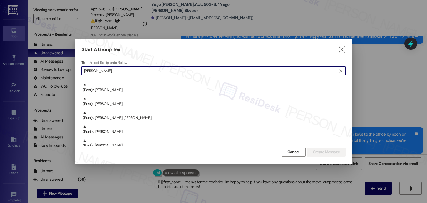
scroll to position [195, 0]
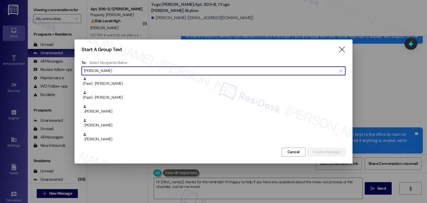
click at [91, 72] on input "Carpenter" at bounding box center [210, 71] width 253 height 8
paste input "Diego"
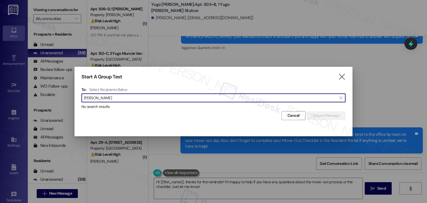
click at [97, 96] on input "Diego Carpenter" at bounding box center [210, 98] width 253 height 8
drag, startPoint x: 120, startPoint y: 99, endPoint x: 78, endPoint y: 98, distance: 42.0
click at [78, 98] on div "Start A Group Text  To: Select Recipients Below  Diego Carpenter  No search …" at bounding box center [214, 97] width 278 height 60
paste input "rew Manley"
click at [96, 102] on input "Drew Manley" at bounding box center [210, 98] width 253 height 8
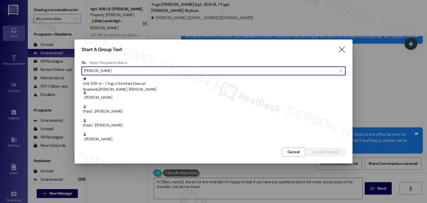
drag, startPoint x: 99, startPoint y: 72, endPoint x: 81, endPoint y: 70, distance: 18.4
click at [81, 70] on div "Start A Group Text  To: Select Recipients Below  Manley  Unit: 639~A - 1 Yug…" at bounding box center [214, 102] width 278 height 124
paste input "Allison Hernandez"
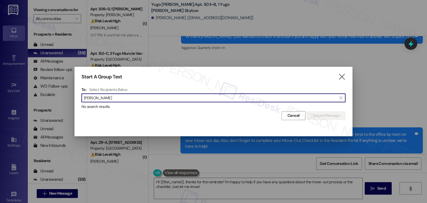
click at [97, 97] on input "Allison Hernandez" at bounding box center [210, 98] width 253 height 8
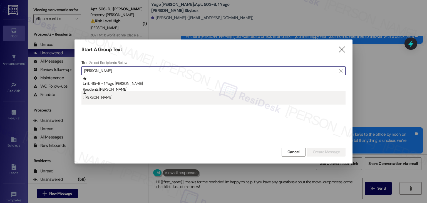
type input "Allison Hernandez"
click at [99, 98] on div ": Allison Hernandez" at bounding box center [214, 96] width 263 height 10
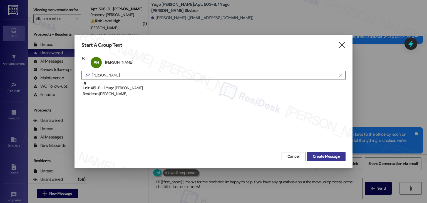
click at [336, 159] on button "Create Message" at bounding box center [326, 156] width 39 height 9
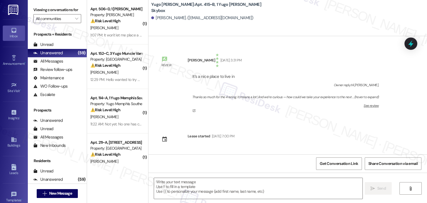
type textarea "Fetching suggested responses. Please feel free to read through the conversation…"
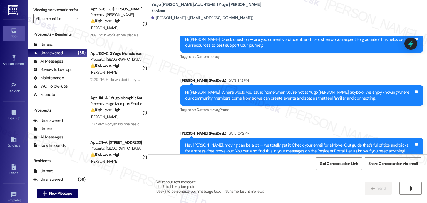
scroll to position [662, 0]
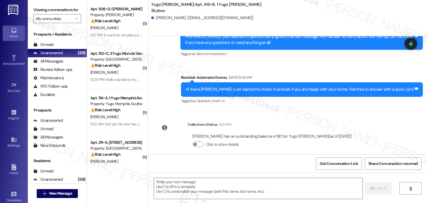
click at [238, 111] on div "Review Allison Hernandez Dec 14, 2023 at 3:31 PM It’s a nice place to live in O…" at bounding box center [288, 95] width 279 height 118
click at [263, 187] on textarea at bounding box center [258, 188] width 208 height 21
paste textarea "Hi {{first_name}}, As your lease comes to an end this month, please remember to…"
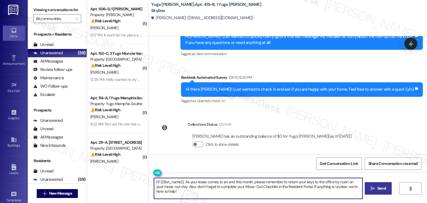
type textarea "Hi {{first_name}}, As your lease comes to an end this month, please remember to…"
click at [390, 187] on button " Send" at bounding box center [378, 188] width 27 height 13
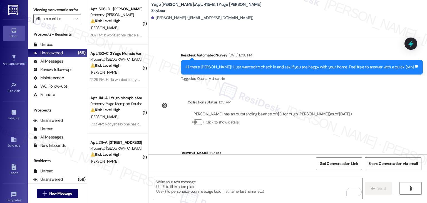
scroll to position [707, 0]
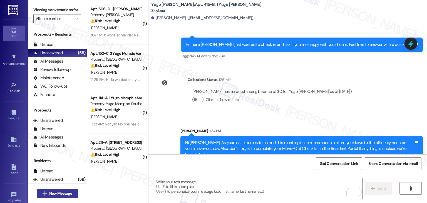
click at [66, 191] on span "New Message" at bounding box center [60, 194] width 23 height 6
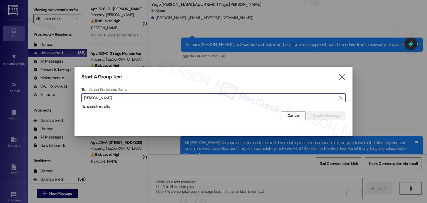
click at [97, 95] on input "Sophia Burton" at bounding box center [210, 98] width 253 height 8
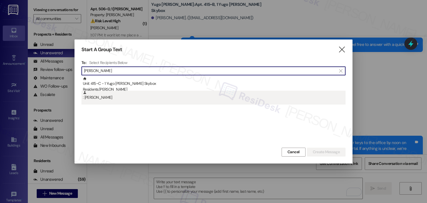
type input "Sophia Burton"
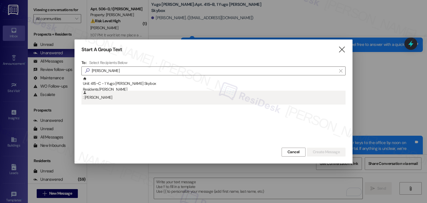
click at [100, 100] on div ": Sophia Burton" at bounding box center [214, 96] width 263 height 10
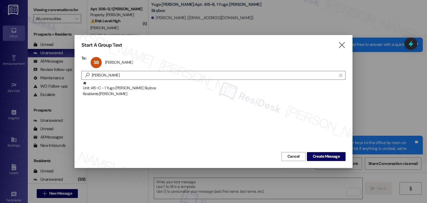
click at [323, 151] on div "Cancel Create Message" at bounding box center [214, 156] width 264 height 10
click at [324, 155] on span "Create Message" at bounding box center [326, 157] width 27 height 6
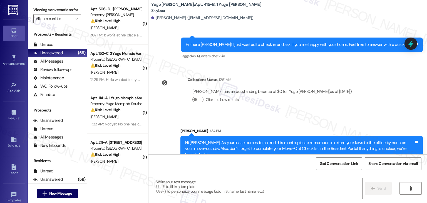
type textarea "Fetching suggested responses. Please feel free to read through the conversation…"
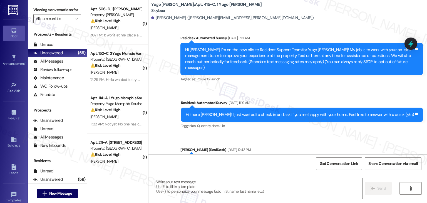
type textarea "Fetching suggested responses. Please feel free to read through the conversation…"
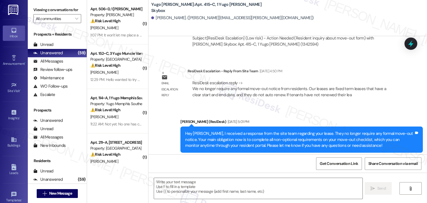
scroll to position [873, 0]
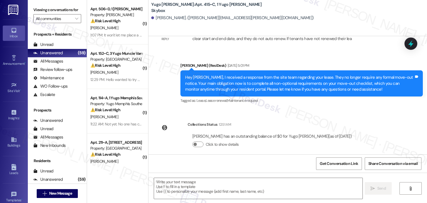
drag, startPoint x: 213, startPoint y: 106, endPoint x: 218, endPoint y: 121, distance: 16.0
click at [213, 106] on div "Lease started Aug 31, 2024 at 7:00 PM Survey, sent via SMS Residesk Automated S…" at bounding box center [288, 95] width 279 height 118
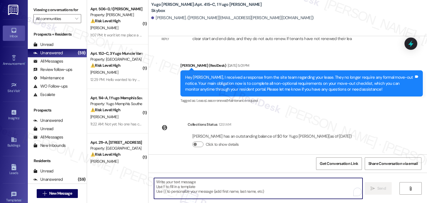
click at [217, 179] on textarea "To enrich screen reader interactions, please activate Accessibility in Grammarl…" at bounding box center [258, 188] width 208 height 21
paste textarea "Hi {{first_name}}, As your lease comes to an end this month, please remember to…"
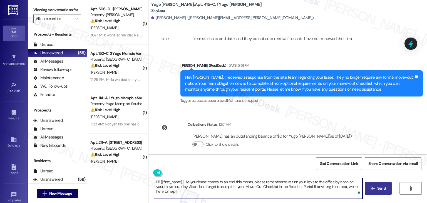
type textarea "Hi {{first_name}}, As your lease comes to an end this month, please remember to…"
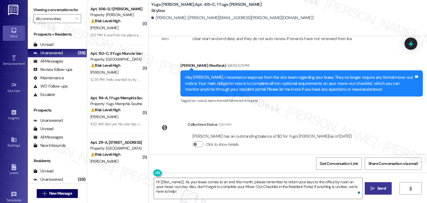
click at [382, 191] on span "Send" at bounding box center [382, 189] width 9 height 6
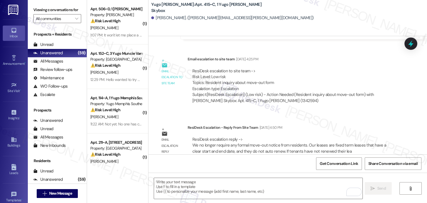
scroll to position [918, 0]
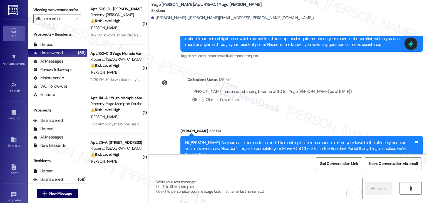
drag, startPoint x: 380, startPoint y: 102, endPoint x: 382, endPoint y: 105, distance: 3.7
click at [382, 105] on div "Lease started Aug 31, 2024 at 7:00 PM Survey, sent via SMS Residesk Automated S…" at bounding box center [288, 95] width 279 height 118
click at [68, 192] on span "New Message" at bounding box center [60, 194] width 23 height 6
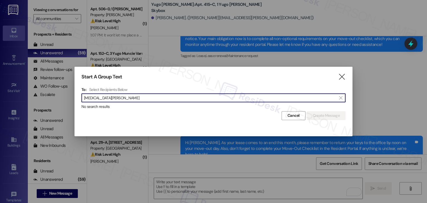
click at [97, 97] on input "Skyla Baker-Swartzendruber" at bounding box center [210, 98] width 253 height 8
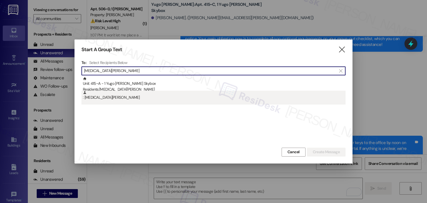
type input "Skyla Baker-Swartzendruber"
click at [98, 97] on div ": Skyla Baker-Swartzendruber" at bounding box center [214, 96] width 263 height 10
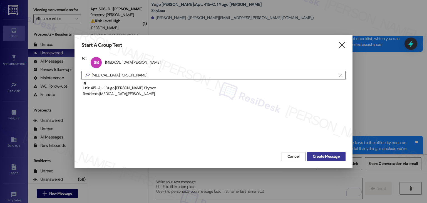
click at [337, 152] on button "Create Message" at bounding box center [326, 156] width 39 height 9
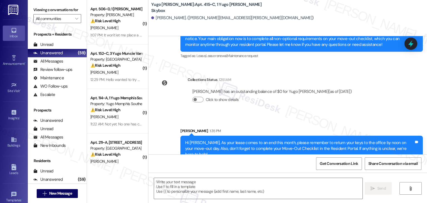
type textarea "Fetching suggested responses. Please feel free to read through the conversation…"
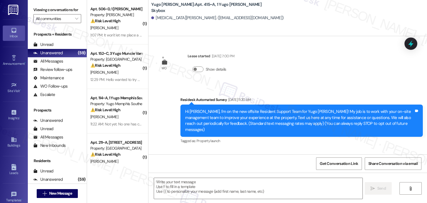
type textarea "Fetching suggested responses. Please feel free to read through the conversation…"
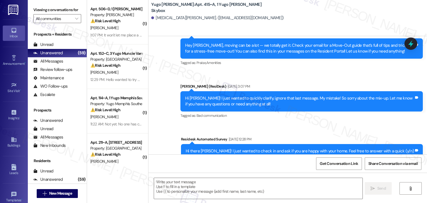
scroll to position [593, 0]
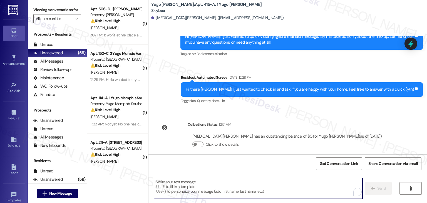
click at [273, 188] on textarea "To enrich screen reader interactions, please activate Accessibility in Grammarl…" at bounding box center [258, 188] width 208 height 21
paste textarea "Hi {{first_name}}, As your lease comes to an end this month, please remember to…"
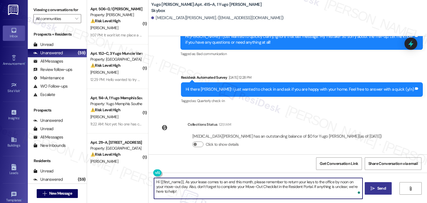
type textarea "Hi {{first_name}}, As your lease comes to an end this month, please remember to…"
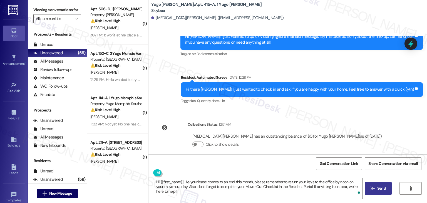
click at [381, 191] on span "Send" at bounding box center [382, 189] width 9 height 6
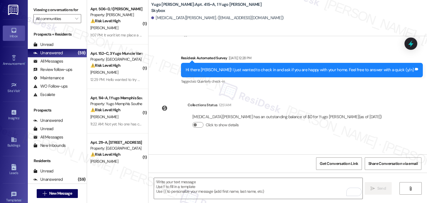
scroll to position [638, 0]
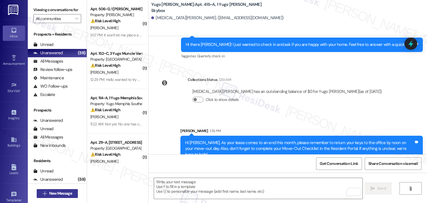
click at [68, 194] on span "New Message" at bounding box center [60, 194] width 23 height 6
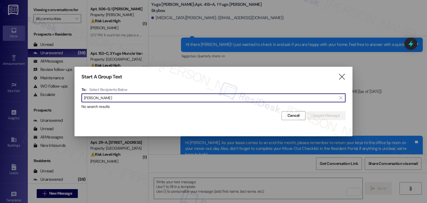
click at [97, 100] on input "Willem Patrick" at bounding box center [210, 98] width 253 height 8
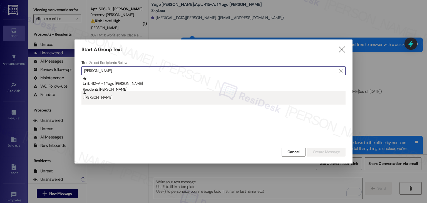
type input "Willem Patrick"
click at [107, 99] on div ": Willem Patrick" at bounding box center [214, 96] width 263 height 10
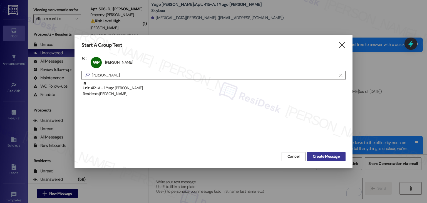
click at [329, 158] on span "Create Message" at bounding box center [326, 157] width 27 height 6
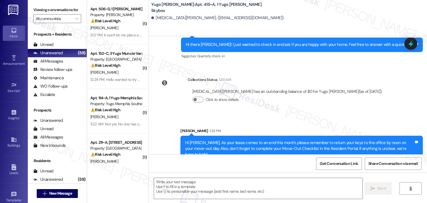
type textarea "Fetching suggested responses. Please feel free to read through the conversation…"
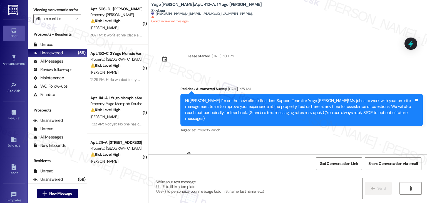
scroll to position [31, 0]
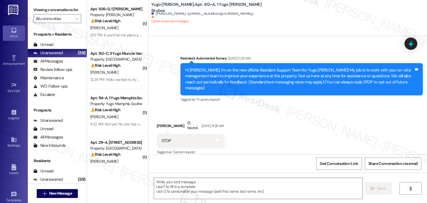
type textarea "Fetching suggested responses. Please feel free to read through the conversation…"
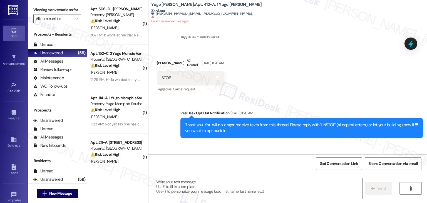
scroll to position [117, 0]
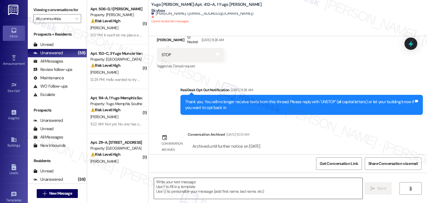
click at [223, 162] on div "Get Conversation Link Share Conversation via email" at bounding box center [288, 163] width 279 height 18
click at [216, 189] on textarea at bounding box center [258, 188] width 208 height 21
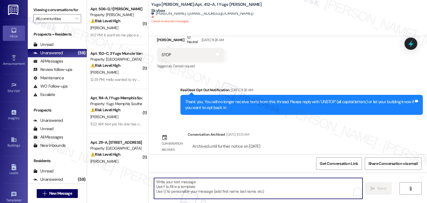
paste textarea "Hi {{first_name}}, As your lease comes to an end this month, please remember to…"
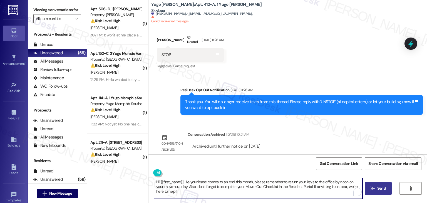
type textarea "Hi {{first_name}}, As your lease comes to an end this month, please remember to…"
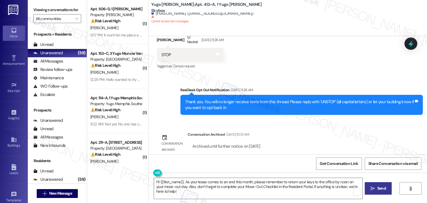
click at [379, 186] on span "Send" at bounding box center [382, 189] width 9 height 6
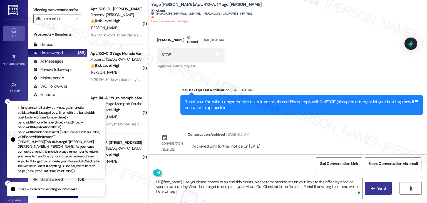
click at [325, 127] on div "Lease started Aug 31, 2024 at 7:00 PM Survey, sent via SMS Residesk Automated S…" at bounding box center [288, 95] width 279 height 118
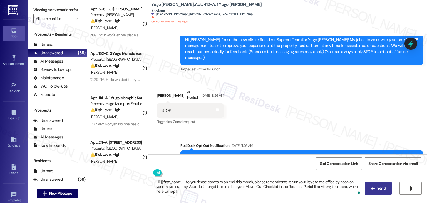
scroll to position [89, 0]
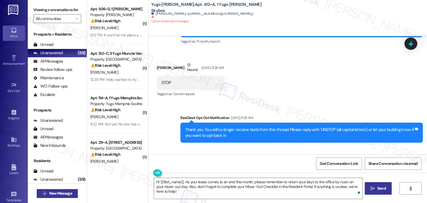
click at [67, 193] on span "New Message" at bounding box center [60, 194] width 23 height 6
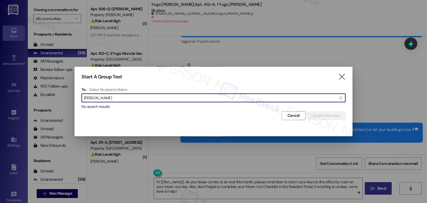
click at [93, 97] on input "Luis Ortega" at bounding box center [210, 98] width 253 height 8
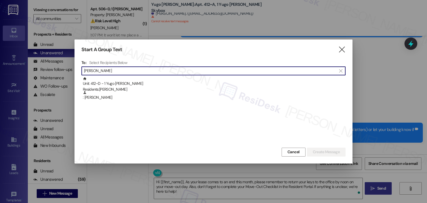
type input "Luis Ortega"
click at [93, 97] on div ": Luis Ortega" at bounding box center [214, 96] width 263 height 10
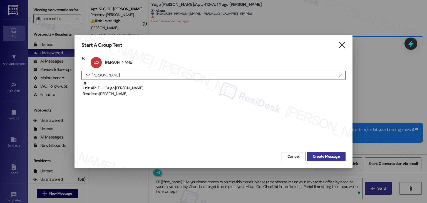
click at [322, 160] on button "Create Message" at bounding box center [326, 156] width 39 height 9
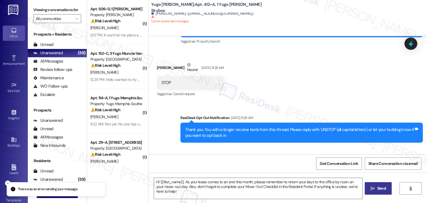
type textarea "Fetching suggested responses. Please feel free to read through the conversation…"
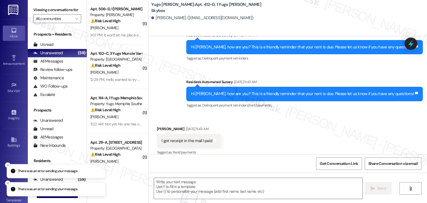
scroll to position [537, 0]
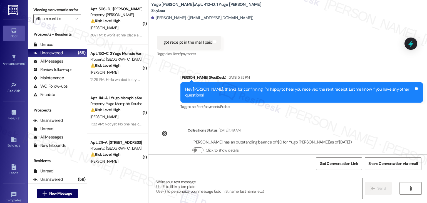
click at [189, 161] on div "Get Conversation Link Share Conversation via email" at bounding box center [288, 163] width 279 height 18
click at [250, 189] on textarea at bounding box center [258, 188] width 208 height 21
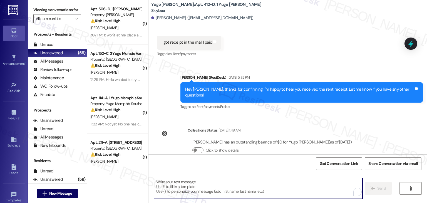
paste textarea "Hi {{first_name}}, As your lease comes to an end this month, please remember to…"
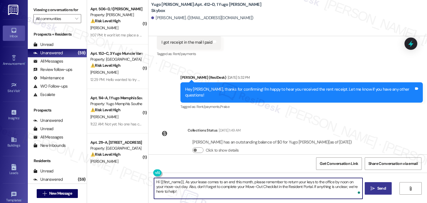
type textarea "Hi {{first_name}}, As your lease comes to an end this month, please remember to…"
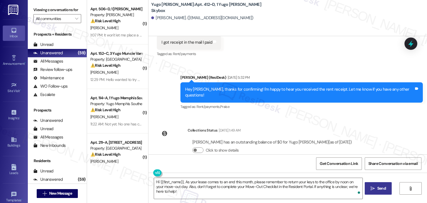
click at [379, 187] on span "Send" at bounding box center [382, 189] width 9 height 6
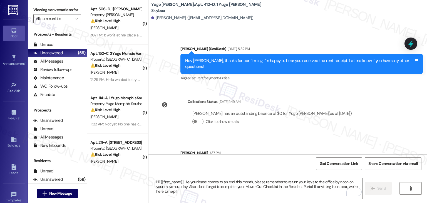
scroll to position [581, 0]
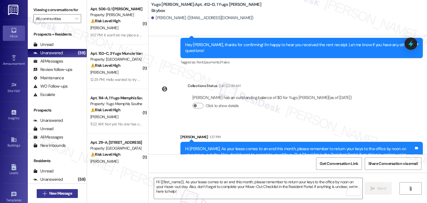
click at [61, 195] on span "New Message" at bounding box center [60, 194] width 23 height 6
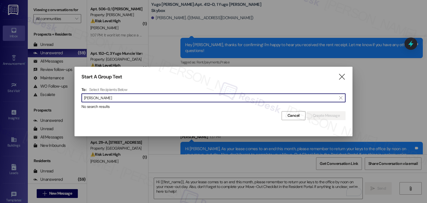
click at [92, 98] on input "[PERSON_NAME]" at bounding box center [210, 98] width 253 height 8
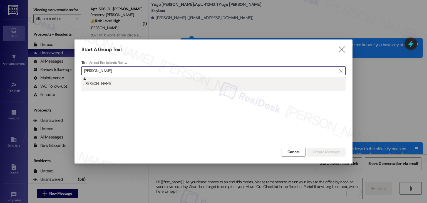
type input "[PERSON_NAME]"
click at [95, 86] on div ": [PERSON_NAME]" at bounding box center [214, 82] width 263 height 10
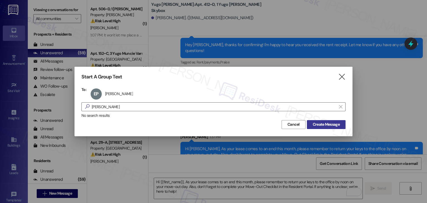
click at [323, 126] on span "Create Message" at bounding box center [326, 125] width 27 height 6
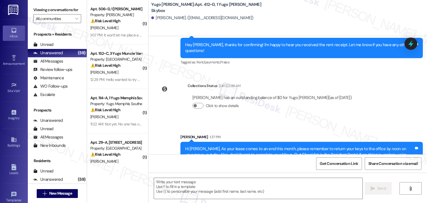
type textarea "Fetching suggested responses. Please feel free to read through the conversation…"
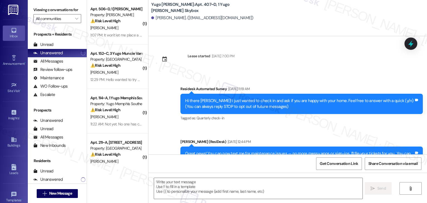
type textarea "Fetching suggested responses. Please feel free to read through the conversation…"
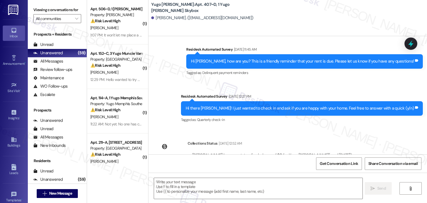
scroll to position [223, 0]
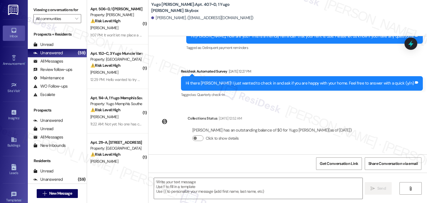
click at [394, 117] on div "Lease started [DATE] 7:00 PM Survey, sent via SMS Residesk Automated Survey [DA…" at bounding box center [288, 95] width 279 height 118
click at [212, 184] on textarea at bounding box center [258, 188] width 208 height 21
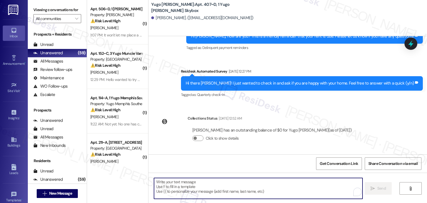
paste textarea "Hi {{first_name}}, As your lease comes to an end this month, please remember to…"
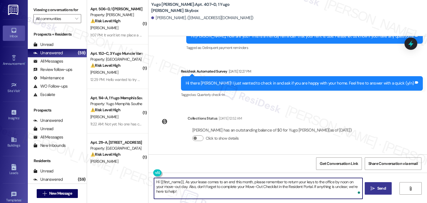
type textarea "Hi {{first_name}}, As your lease comes to an end this month, please remember to…"
click at [381, 190] on span "Send" at bounding box center [382, 189] width 9 height 6
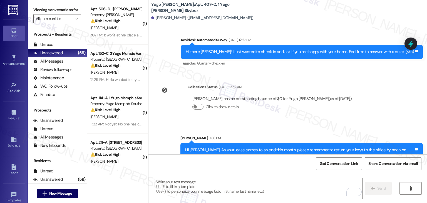
scroll to position [268, 0]
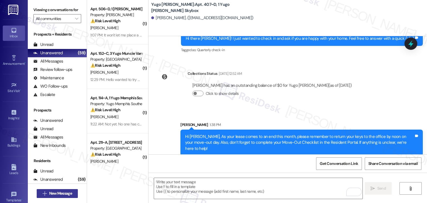
click at [68, 192] on span "New Message" at bounding box center [60, 194] width 23 height 6
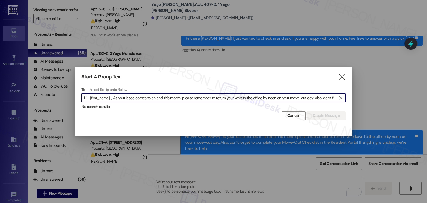
scroll to position [0, 168]
type input "Hi {{first_name}}, As your lease comes to an end this month, please remember to…"
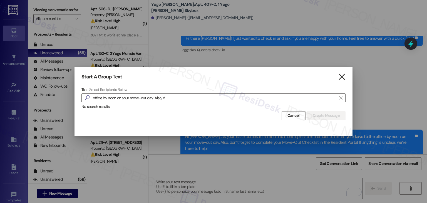
click at [344, 76] on icon "" at bounding box center [342, 77] width 8 height 6
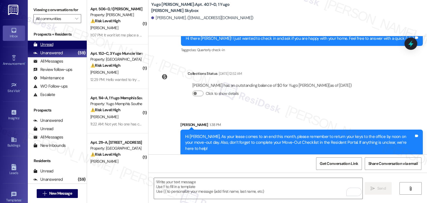
click at [55, 46] on div "Unread (0)" at bounding box center [57, 45] width 59 height 8
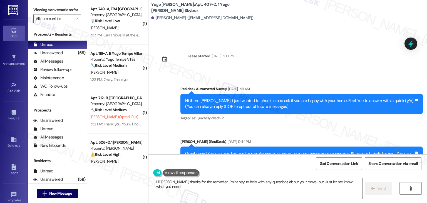
type textarea "Hi [PERSON_NAME], thanks for the reminder! I'm happy to help with any questions…"
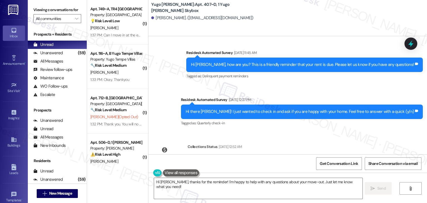
scroll to position [276, 0]
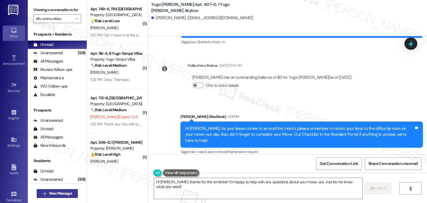
click at [61, 192] on span "New Message" at bounding box center [60, 194] width 23 height 6
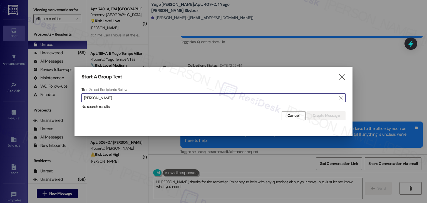
click at [101, 98] on input "[PERSON_NAME]" at bounding box center [210, 98] width 253 height 8
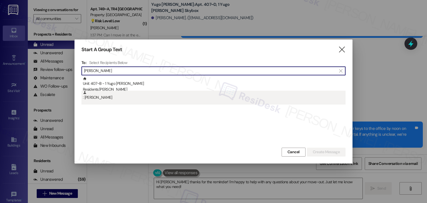
type input "[PERSON_NAME]"
click at [104, 99] on div ": [PERSON_NAME]" at bounding box center [214, 96] width 263 height 10
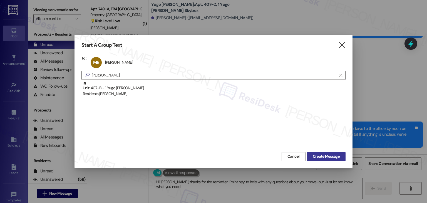
click at [332, 156] on span "Create Message" at bounding box center [326, 157] width 27 height 6
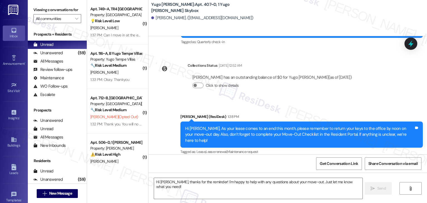
type textarea "Fetching suggested responses. Please feel free to read through the conversation…"
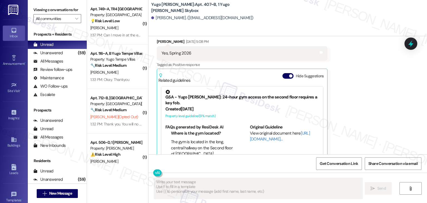
scroll to position [286, 0]
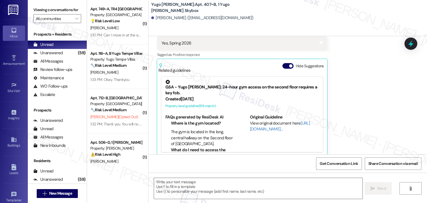
click at [362, 84] on div "Received via SMS [PERSON_NAME] [DATE] 5:08 PM Yes, Spring 2026 Tags and notes T…" at bounding box center [288, 88] width 279 height 145
click at [283, 63] on button "Hide Suggestions" at bounding box center [288, 66] width 11 height 6
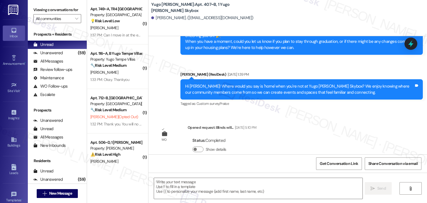
scroll to position [367, 0]
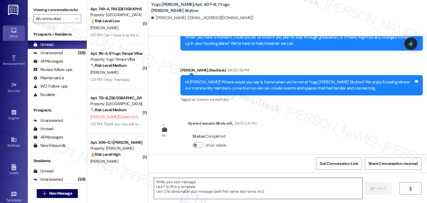
click at [214, 185] on textarea at bounding box center [258, 188] width 208 height 21
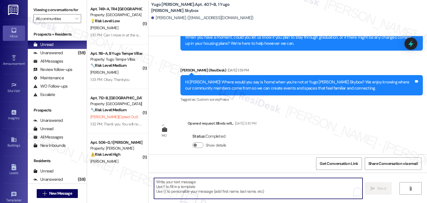
paste textarea "Hi {{first_name}}, As your lease comes to an end this month, please remember to…"
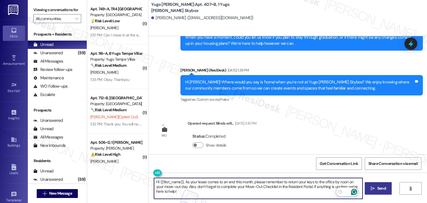
type textarea "Hi {{first_name}}, As your lease comes to an end this month, please remember to…"
click at [382, 189] on span "Send" at bounding box center [382, 189] width 9 height 6
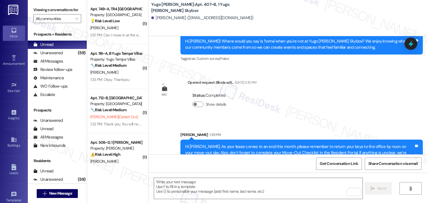
scroll to position [412, 0]
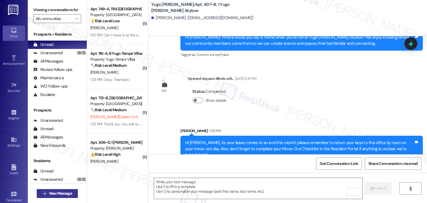
click at [65, 193] on span "New Message" at bounding box center [60, 194] width 23 height 6
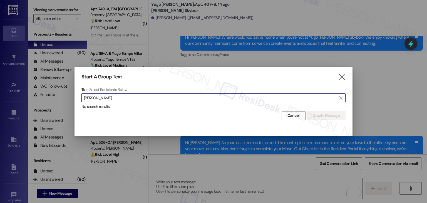
click at [100, 99] on input "[PERSON_NAME]" at bounding box center [210, 98] width 253 height 8
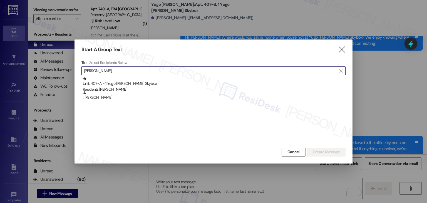
type input "[PERSON_NAME]"
click at [100, 99] on div ": [PERSON_NAME]" at bounding box center [214, 96] width 263 height 10
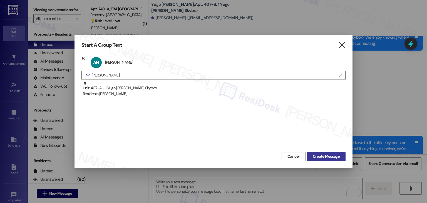
click at [319, 154] on span "Create Message" at bounding box center [326, 157] width 27 height 6
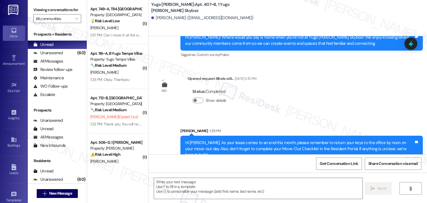
type textarea "Fetching suggested responses. Please feel free to read through the conversation…"
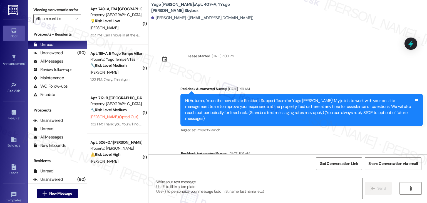
type textarea "Fetching suggested responses. Please feel free to read through the conversation…"
click at [342, 46] on div "Lease started [DATE] 7:00 PM Survey, sent via SMS Residesk Automated Survey [DA…" at bounding box center [288, 95] width 279 height 118
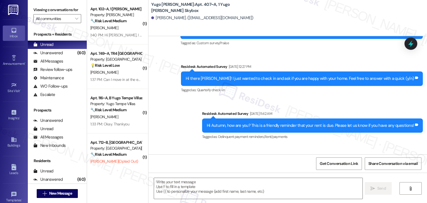
scroll to position [329, 0]
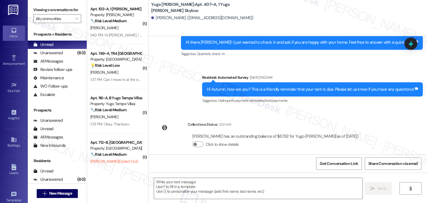
click at [219, 169] on div "Get Conversation Link Share Conversation via email" at bounding box center [288, 163] width 279 height 18
click at [207, 190] on textarea at bounding box center [258, 188] width 208 height 21
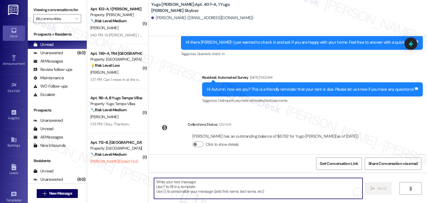
paste textarea "Hi {{first_name}}, As your lease comes to an end this month, please remember to…"
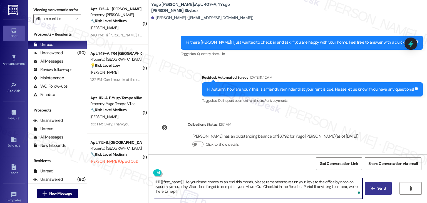
type textarea "Hi {{first_name}}, As your lease comes to an end this month, please remember to…"
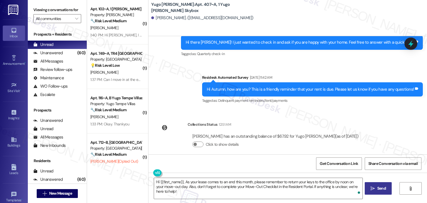
click at [378, 187] on span "Send" at bounding box center [382, 189] width 9 height 6
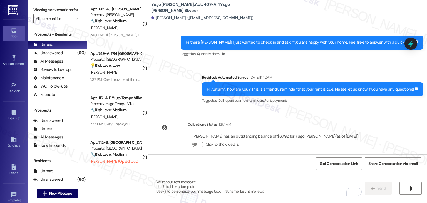
scroll to position [374, 0]
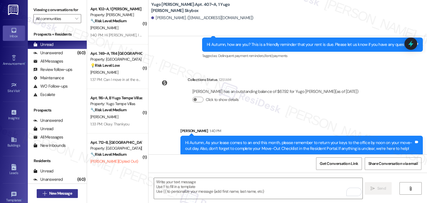
click at [68, 194] on span "New Message" at bounding box center [60, 194] width 23 height 6
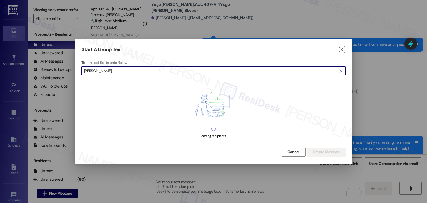
click at [100, 72] on input "[PERSON_NAME]" at bounding box center [210, 71] width 253 height 8
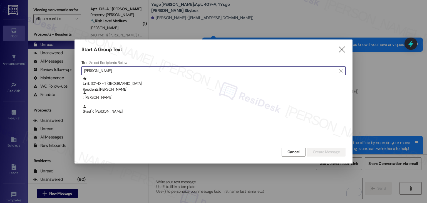
drag, startPoint x: 102, startPoint y: 72, endPoint x: 79, endPoint y: 71, distance: 23.1
click at [79, 71] on div "Start A Group Text  To: Select Recipients Below  [PERSON_NAME]  Unit: 301~D …" at bounding box center [214, 102] width 278 height 124
paste input "Brooklyn [PERSON_NAME]"
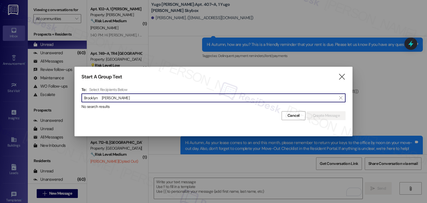
click at [100, 100] on input "Brooklyn [PERSON_NAME]" at bounding box center [210, 98] width 253 height 8
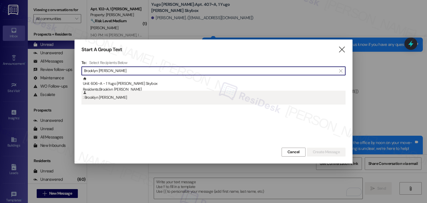
type input "Brooklyn [PERSON_NAME]"
click at [109, 100] on div ": Brooklyn [PERSON_NAME]" at bounding box center [214, 98] width 264 height 14
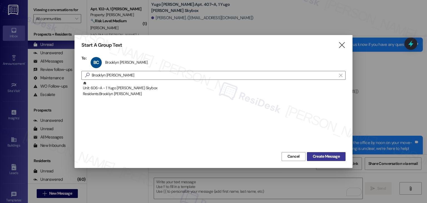
click at [324, 158] on span "Create Message" at bounding box center [326, 157] width 27 height 6
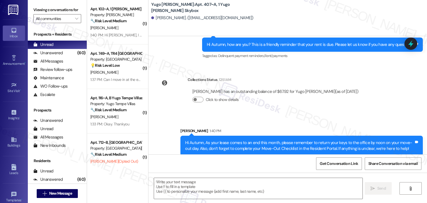
type textarea "Fetching suggested responses. Please feel free to read through the conversation…"
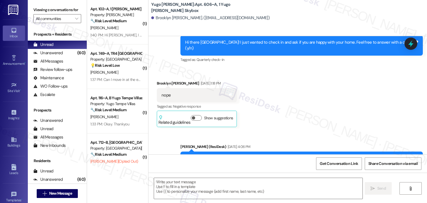
type textarea "Fetching suggested responses. Please feel free to read through the conversation…"
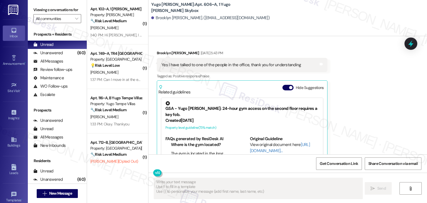
scroll to position [533, 0]
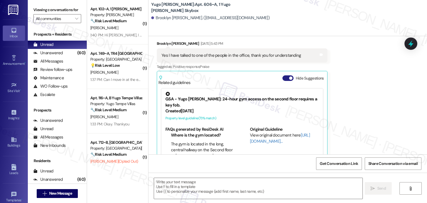
click at [284, 75] on button "Hide Suggestions" at bounding box center [288, 78] width 11 height 6
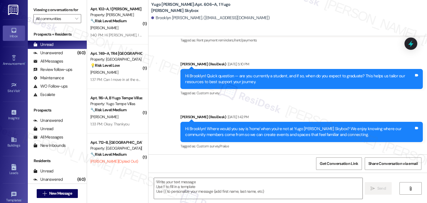
scroll to position [956, 0]
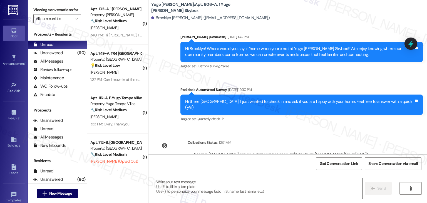
click at [227, 181] on textarea at bounding box center [258, 188] width 208 height 21
paste textarea "Hi {{first_name}}, As your lease comes to an end this month, please remember to…"
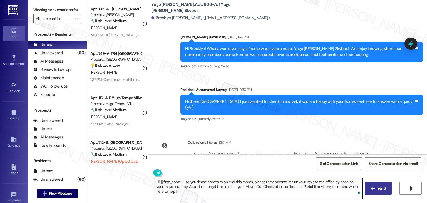
type textarea "Hi {{first_name}}, As your lease comes to an end this month, please remember to…"
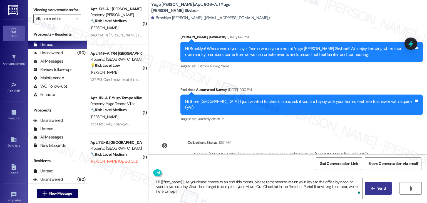
click at [384, 188] on span "Send" at bounding box center [382, 189] width 9 height 6
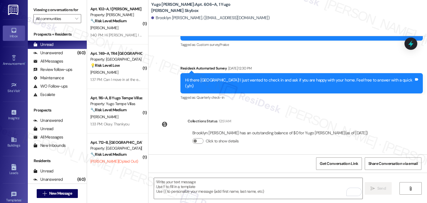
scroll to position [1000, 0]
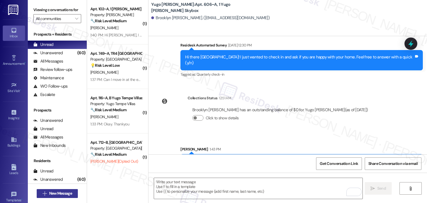
click at [53, 195] on span "New Message" at bounding box center [60, 194] width 23 height 6
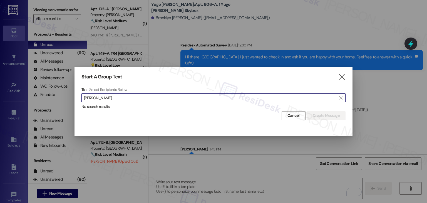
click at [97, 95] on input "[PERSON_NAME]" at bounding box center [210, 98] width 253 height 8
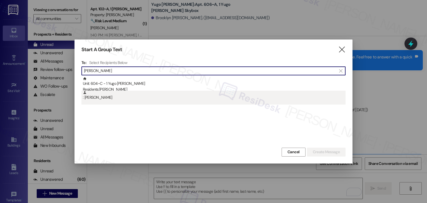
type input "[PERSON_NAME]"
click at [104, 102] on div ": [PERSON_NAME]" at bounding box center [214, 98] width 264 height 14
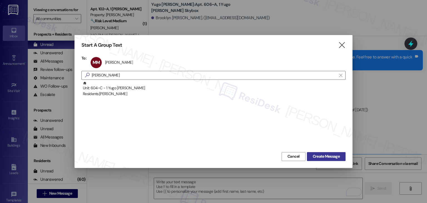
click at [329, 153] on button "Create Message" at bounding box center [326, 156] width 39 height 9
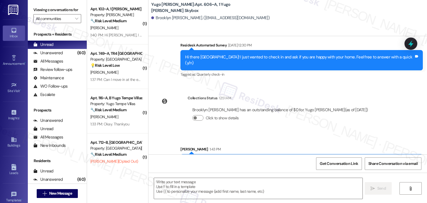
type textarea "Fetching suggested responses. Please feel free to read through the conversation…"
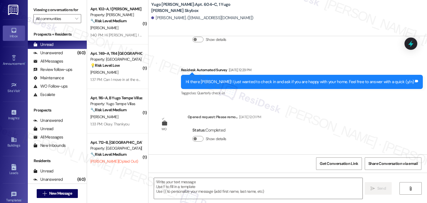
scroll to position [336, 0]
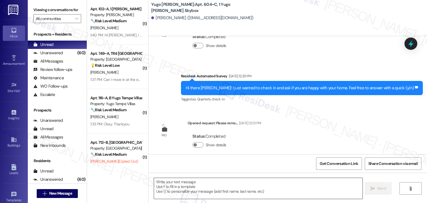
click at [216, 182] on textarea at bounding box center [258, 188] width 208 height 21
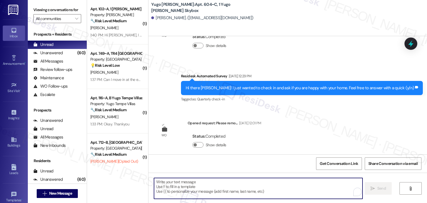
paste textarea "Hi {{first_name}}, As your lease comes to an end this month, please remember to…"
type textarea "Hi {{first_name}}, As your lease comes to an end this month, please remember to…"
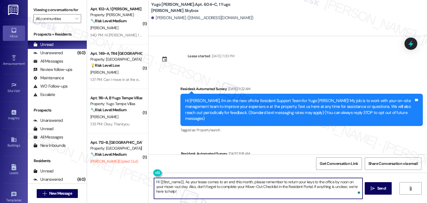
scroll to position [336, 0]
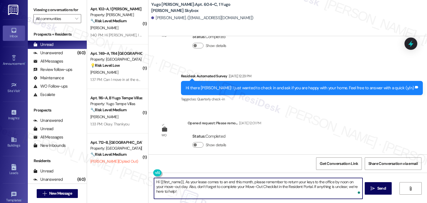
type textarea "Hi {{first_name}}, As your lease comes to an end this month, please remember to…"
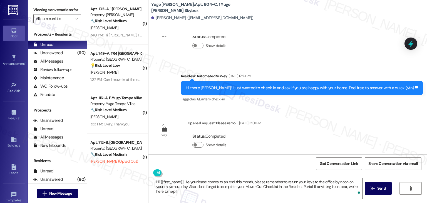
click at [300, 187] on textarea "Hi {{first_name}}, As your lease comes to an end this month, please remember to…" at bounding box center [258, 188] width 208 height 21
click at [376, 186] on span "Send" at bounding box center [381, 189] width 11 height 6
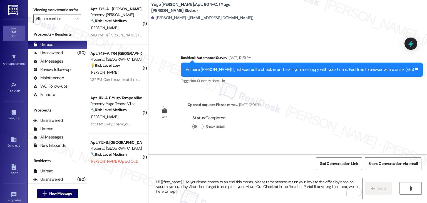
scroll to position [381, 0]
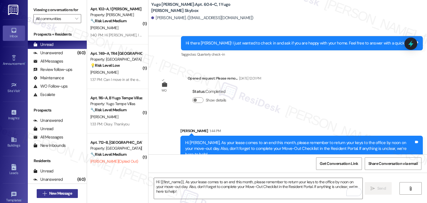
click at [65, 192] on span "New Message" at bounding box center [60, 194] width 23 height 6
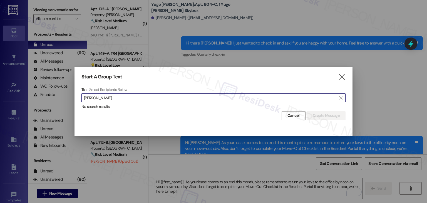
click at [99, 99] on input "[PERSON_NAME]" at bounding box center [210, 98] width 253 height 8
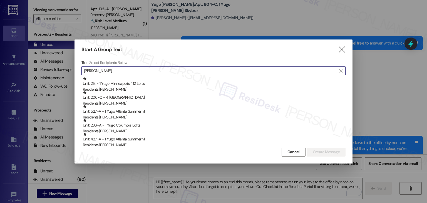
drag, startPoint x: 95, startPoint y: 71, endPoint x: 80, endPoint y: 69, distance: 14.9
click at [80, 69] on div "Start A Group Text  To: Select Recipients Below  [PERSON_NAME]  Unit: 213 - …" at bounding box center [214, 102] width 278 height 124
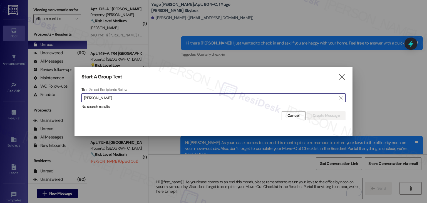
drag, startPoint x: 113, startPoint y: 97, endPoint x: 103, endPoint y: 97, distance: 9.5
click at [103, 97] on input "[PERSON_NAME]" at bounding box center [210, 98] width 253 height 8
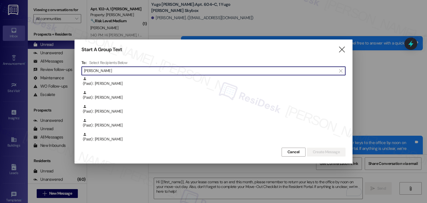
scroll to position [223, 0]
drag, startPoint x: 107, startPoint y: 74, endPoint x: 80, endPoint y: 71, distance: 27.2
click at [80, 71] on div "Start A Group Text  To: Select Recipients Below  Claudia  (Past) : Claudia G…" at bounding box center [214, 102] width 278 height 124
paste input "Nathan Clark"
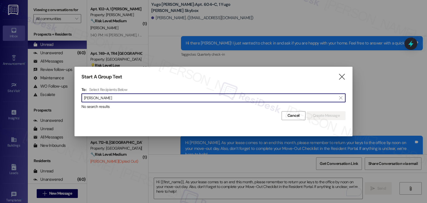
click at [98, 95] on input "Nathan Clark" at bounding box center [210, 98] width 253 height 8
click at [97, 95] on input "Nathan Clark" at bounding box center [210, 98] width 253 height 8
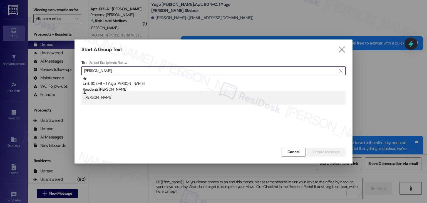
type input "Nathan Clark"
click at [100, 100] on div ": Nathan Clark" at bounding box center [214, 96] width 263 height 10
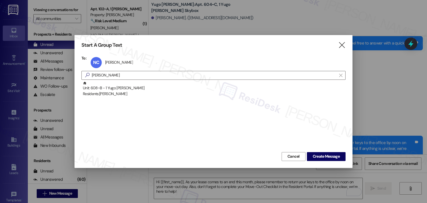
click at [324, 162] on div "Start A Group Text  To: NC Nathan Clark Nathan Clark click to remove  Nathan …" at bounding box center [214, 101] width 278 height 133
click at [324, 158] on span "Create Message" at bounding box center [326, 157] width 27 height 6
click at [324, 155] on span "Create Message" at bounding box center [326, 157] width 27 height 6
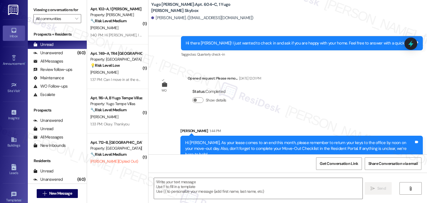
type textarea "Fetching suggested responses. Please feel free to read through the conversation…"
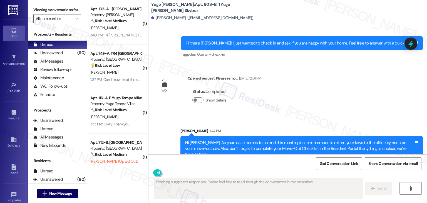
click at [368, 93] on div "Lease started Aug 31, 2024 at 7:00 PM Survey, sent via SMS Residesk Automated S…" at bounding box center [288, 95] width 279 height 118
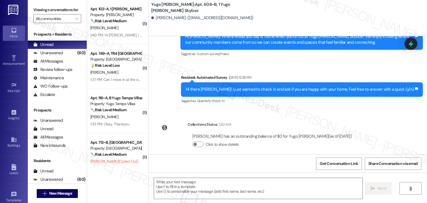
click at [368, 110] on div "Lease started Sep 18, 2024 at 7:00 PM Survey, sent via SMS Residesk Automated S…" at bounding box center [288, 95] width 279 height 118
click at [233, 158] on div "Get Conversation Link Share Conversation via email" at bounding box center [288, 163] width 279 height 18
click at [250, 189] on textarea at bounding box center [258, 188] width 208 height 21
paste textarea "Hi {{first_name}}, As your lease comes to an end this month, please remember to…"
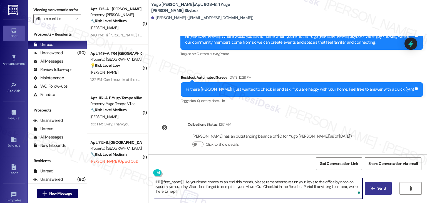
type textarea "Hi {{first_name}}, As your lease comes to an end this month, please remember to…"
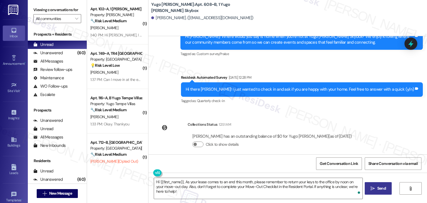
click at [380, 188] on span "Send" at bounding box center [382, 189] width 9 height 6
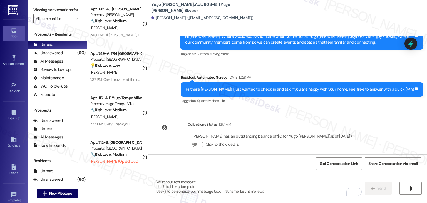
scroll to position [327, 0]
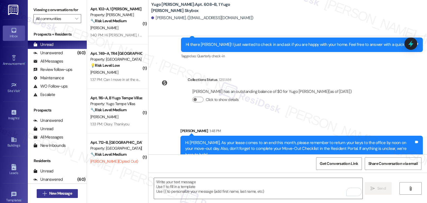
click at [67, 193] on span "New Message" at bounding box center [60, 194] width 23 height 6
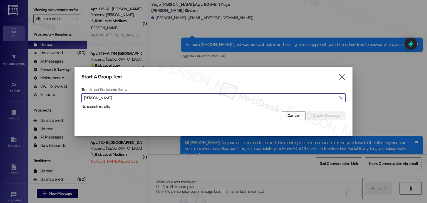
click at [95, 99] on input "Stella Mashburn" at bounding box center [210, 98] width 253 height 8
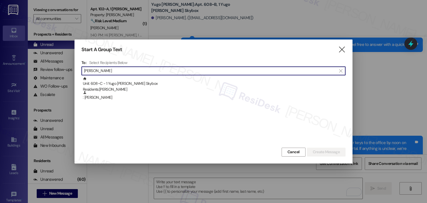
type input "Stella Mashburn"
click at [108, 97] on div ": Stella Mashburn" at bounding box center [214, 96] width 263 height 10
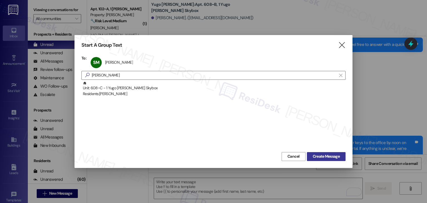
click at [319, 153] on button "Create Message" at bounding box center [326, 156] width 39 height 9
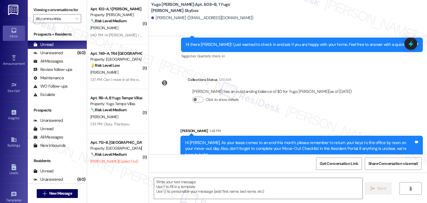
type textarea "Fetching suggested responses. Please feel free to read through the conversation…"
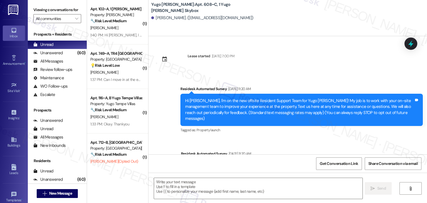
type textarea "Fetching suggested responses. Please feel free to read through the conversation…"
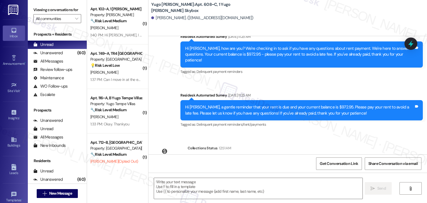
scroll to position [482, 0]
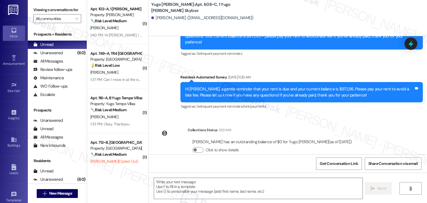
click at [230, 167] on div "Get Conversation Link Share Conversation via email" at bounding box center [288, 163] width 279 height 18
click at [221, 190] on textarea at bounding box center [258, 188] width 208 height 21
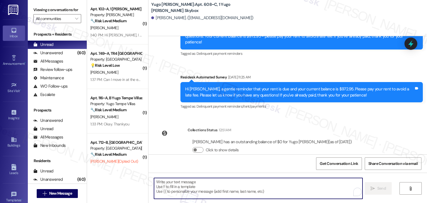
paste textarea "Hi {{first_name}}, As your lease comes to an end this month, please remember to…"
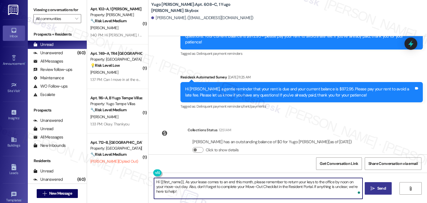
type textarea "Hi {{first_name}}, As your lease comes to an end this month, please remember to…"
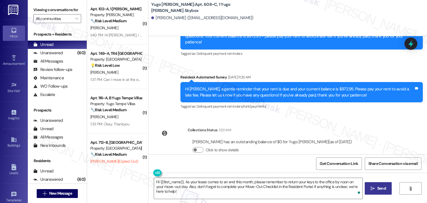
click at [373, 188] on icon "" at bounding box center [373, 188] width 4 height 4
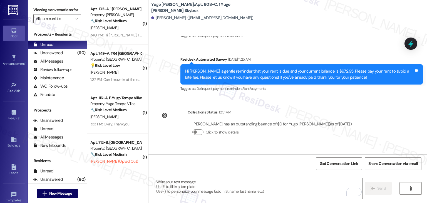
scroll to position [526, 0]
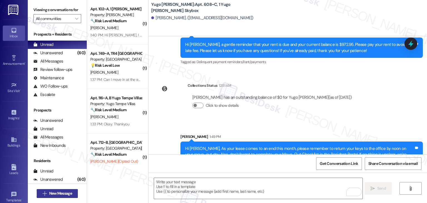
click at [67, 194] on span "New Message" at bounding box center [60, 194] width 23 height 6
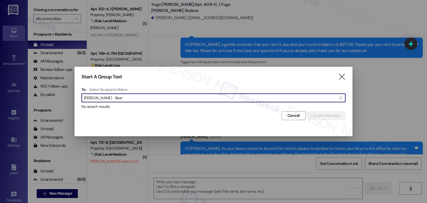
click at [97, 98] on input "Brady Beer" at bounding box center [210, 98] width 253 height 8
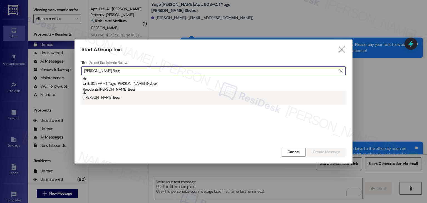
type input "Brady Beer"
click at [98, 98] on div ": Brady Beer" at bounding box center [214, 96] width 263 height 10
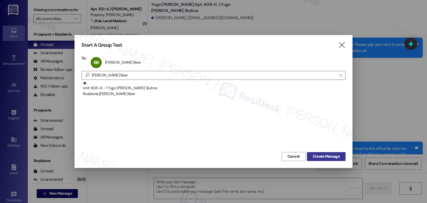
click at [323, 161] on button "Create Message" at bounding box center [326, 156] width 39 height 9
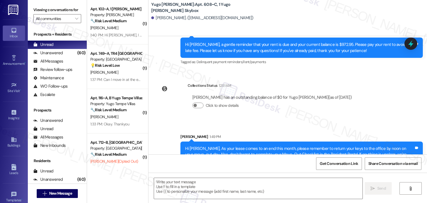
type textarea "Fetching suggested responses. Please feel free to read through the conversation…"
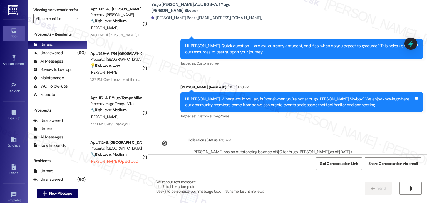
scroll to position [831, 0]
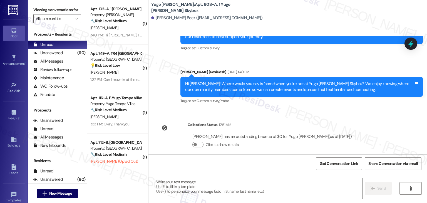
click at [381, 126] on div "Lease started Sep 18, 2024 at 7:00 PM Survey, sent via SMS Residesk Automated S…" at bounding box center [288, 95] width 279 height 118
click at [211, 192] on textarea at bounding box center [258, 188] width 208 height 21
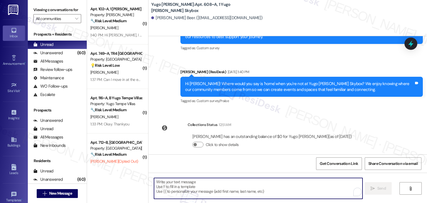
paste textarea "Hi {{first_name}}, As your lease comes to an end this month, please remember to…"
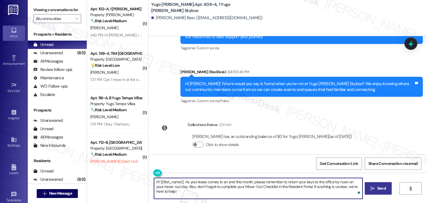
type textarea "Hi {{first_name}}, As your lease comes to an end this month, please remember to…"
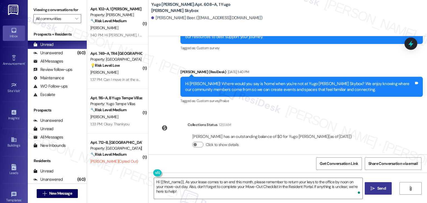
click at [378, 187] on span "Send" at bounding box center [382, 189] width 9 height 6
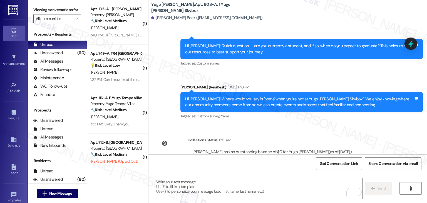
scroll to position [876, 0]
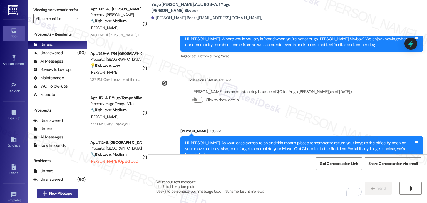
click at [69, 194] on span "New Message" at bounding box center [60, 194] width 23 height 6
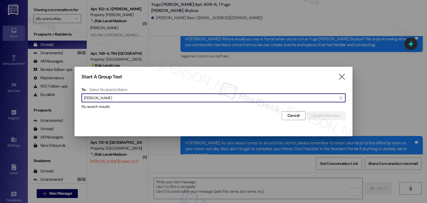
click at [96, 98] on input "Katrin Degner" at bounding box center [210, 98] width 253 height 8
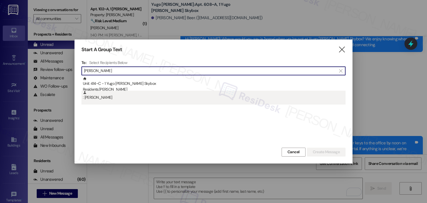
type input "Katrin Degner"
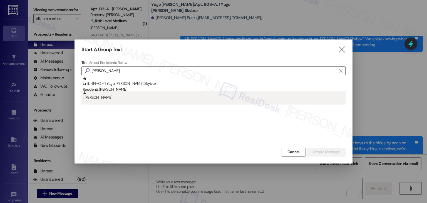
click at [100, 99] on div ": Katrin Degner" at bounding box center [214, 96] width 263 height 10
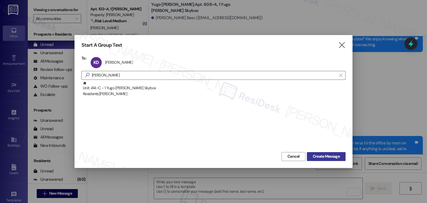
click at [321, 157] on span "Create Message" at bounding box center [326, 157] width 27 height 6
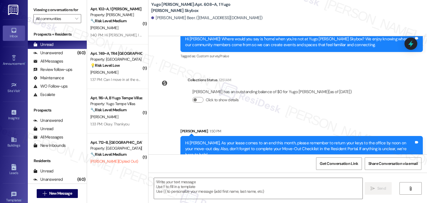
type textarea "Fetching suggested responses. Please feel free to read through the conversation…"
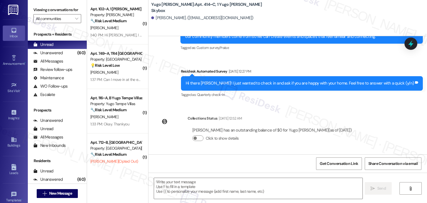
scroll to position [476, 0]
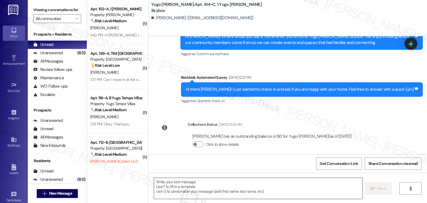
click at [214, 184] on textarea at bounding box center [258, 188] width 208 height 21
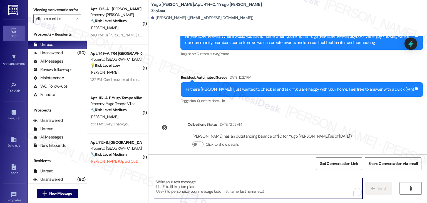
paste textarea "Hi {{first_name}}, As your lease comes to an end this month, please remember to…"
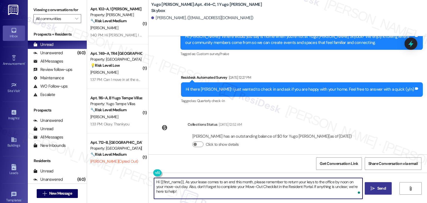
type textarea "Hi {{first_name}}, As your lease comes to an end this month, please remember to…"
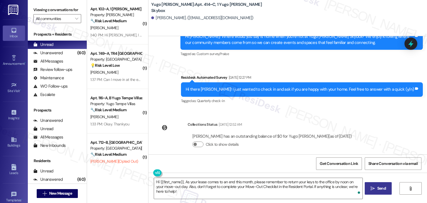
click at [380, 189] on span "Send" at bounding box center [382, 189] width 9 height 6
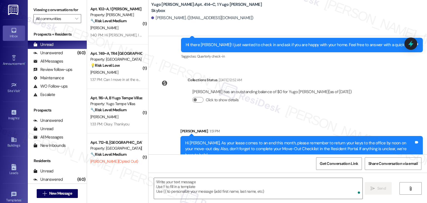
scroll to position [521, 0]
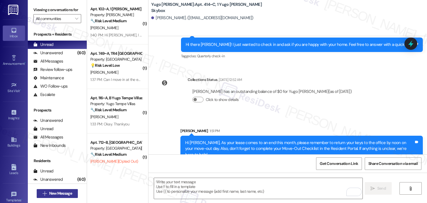
click at [66, 196] on span "New Message" at bounding box center [60, 194] width 23 height 6
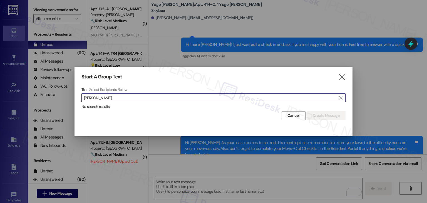
click at [100, 99] on input "Sydney Volkman" at bounding box center [210, 98] width 253 height 8
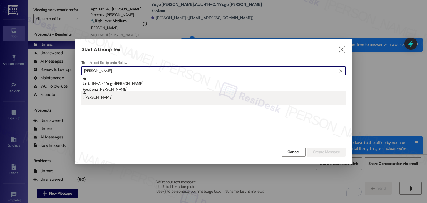
type input "Sydney Volkman"
click at [100, 99] on div ": Sydney Volkman" at bounding box center [214, 96] width 263 height 10
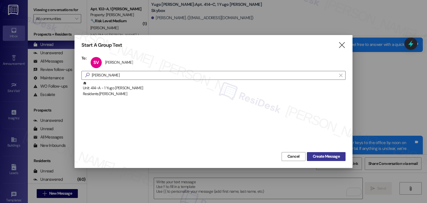
click at [316, 154] on span "Create Message" at bounding box center [326, 157] width 27 height 6
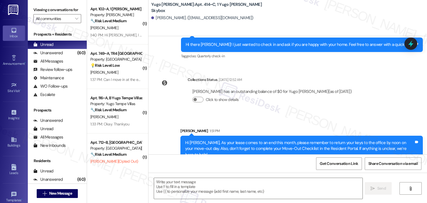
type textarea "Fetching suggested responses. Please feel free to read through the conversation…"
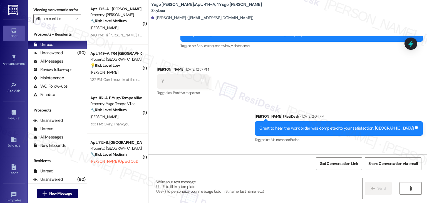
scroll to position [761, 0]
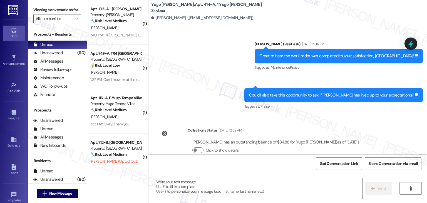
click at [235, 159] on div "Get Conversation Link Share Conversation via email" at bounding box center [288, 163] width 279 height 18
click at [228, 185] on textarea at bounding box center [258, 188] width 208 height 21
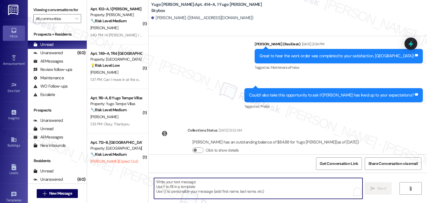
paste textarea "Hi {{first_name}}, As your lease comes to an end this month, please remember to…"
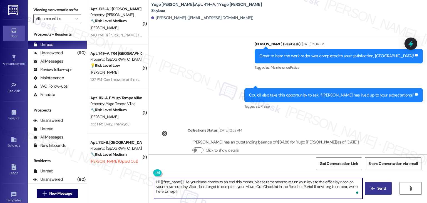
type textarea "Hi {{first_name}}, As your lease comes to an end this month, please remember to…"
click at [381, 189] on span "Send" at bounding box center [382, 189] width 9 height 6
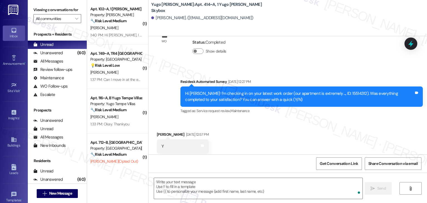
scroll to position [623, 0]
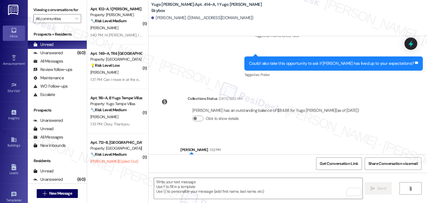
scroll to position [806, 0]
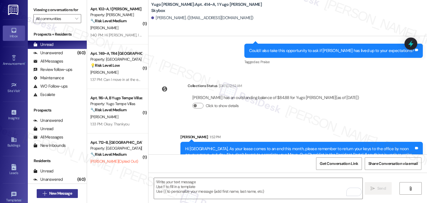
click at [66, 194] on span "New Message" at bounding box center [60, 194] width 23 height 6
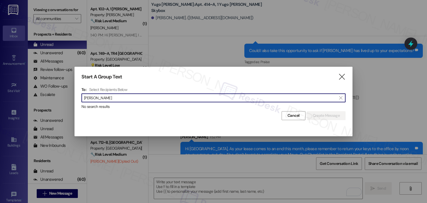
click at [96, 96] on input "[PERSON_NAME]" at bounding box center [210, 98] width 253 height 8
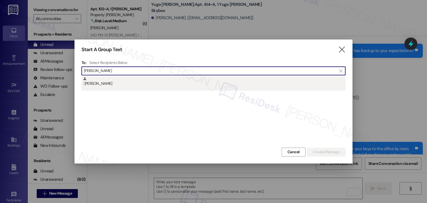
type input "[PERSON_NAME]"
click at [100, 83] on div ": [PERSON_NAME]" at bounding box center [214, 82] width 263 height 10
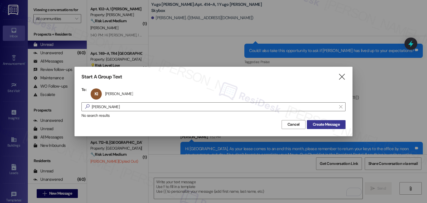
click at [326, 125] on span "Create Message" at bounding box center [326, 125] width 27 height 6
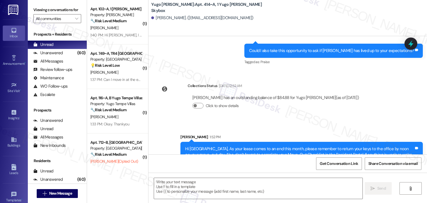
type textarea "Fetching suggested responses. Please feel free to read through the conversation…"
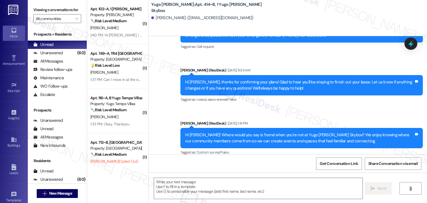
scroll to position [665, 0]
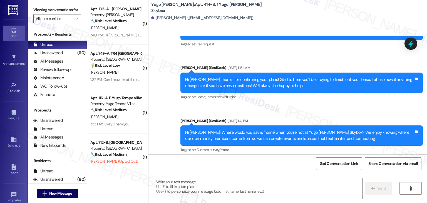
click at [362, 101] on div "Sent via SMS ResiDesk After Hours Assistant [DATE] 6:23 PM Thank you for your m…" at bounding box center [288, 78] width 279 height 159
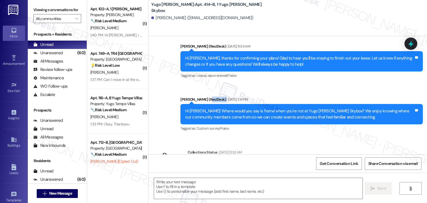
scroll to position [708, 0]
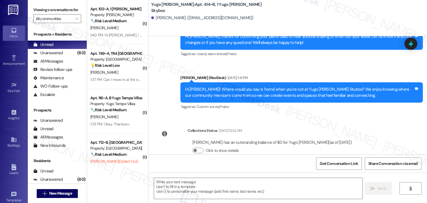
click at [235, 165] on div "Get Conversation Link Share Conversation via email" at bounding box center [288, 163] width 279 height 18
click at [227, 189] on textarea at bounding box center [258, 188] width 208 height 21
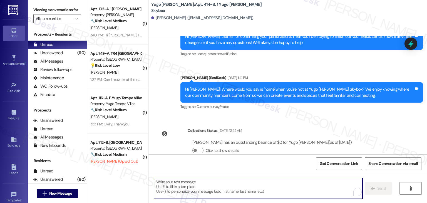
paste textarea "Hi {{first_name}}, As your lease comes to an end this month, please remember to…"
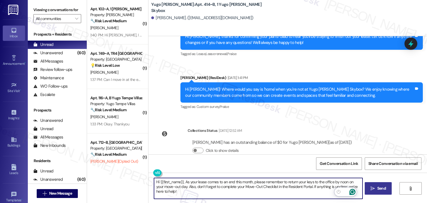
type textarea "Hi {{first_name}}, As your lease comes to an end this month, please remember to…"
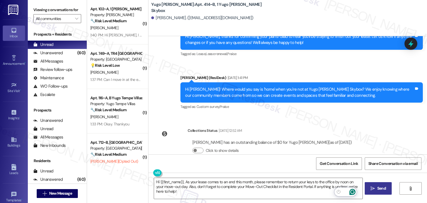
click at [380, 189] on span "Send" at bounding box center [382, 189] width 9 height 6
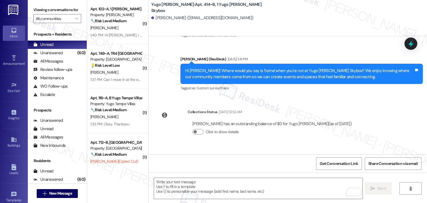
scroll to position [753, 0]
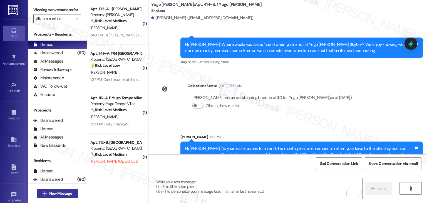
click at [65, 193] on span "New Message" at bounding box center [60, 194] width 23 height 6
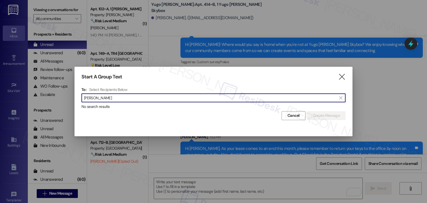
click at [96, 98] on input "[PERSON_NAME]" at bounding box center [210, 98] width 253 height 8
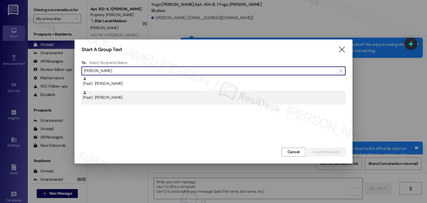
type input "[PERSON_NAME]"
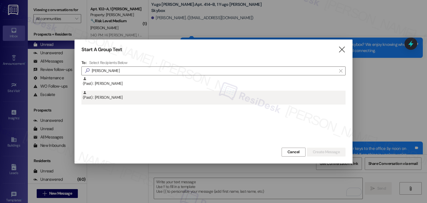
click at [114, 101] on div "(Past) : [PERSON_NAME]" at bounding box center [214, 98] width 264 height 14
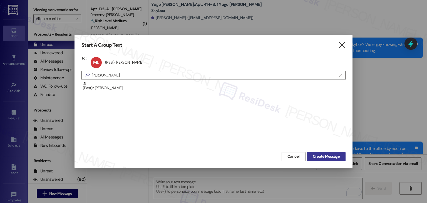
click at [322, 156] on span "Create Message" at bounding box center [326, 157] width 27 height 6
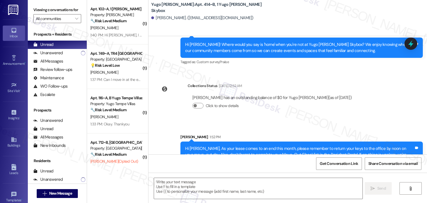
type textarea "Fetching suggested responses. Please feel free to read through the conversation…"
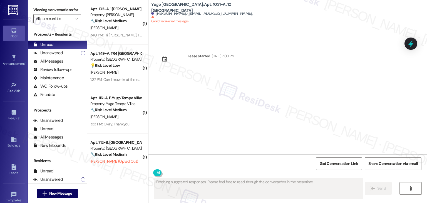
scroll to position [0, 0]
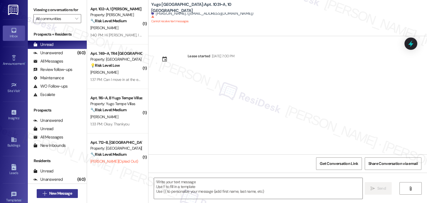
click at [60, 193] on span "New Message" at bounding box center [60, 194] width 23 height 6
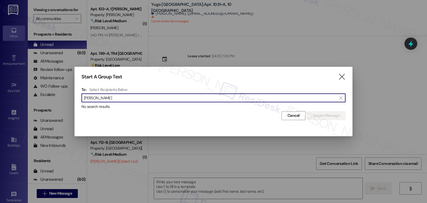
click at [96, 98] on input "[PERSON_NAME]" at bounding box center [210, 98] width 253 height 8
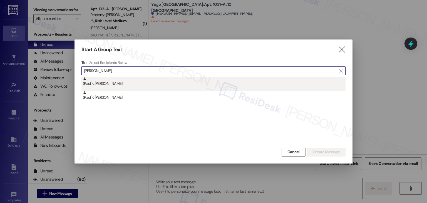
type input "[PERSON_NAME]"
click at [105, 86] on div "(Past) : [PERSON_NAME]" at bounding box center [214, 82] width 263 height 10
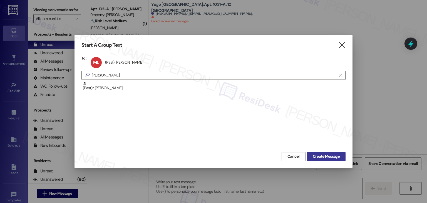
click at [323, 156] on span "Create Message" at bounding box center [326, 157] width 27 height 6
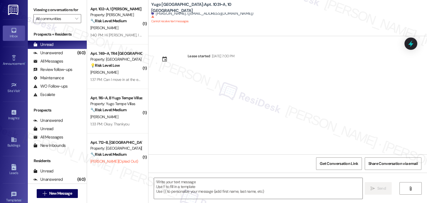
type textarea "Fetching suggested responses. Please feel free to read through the conversation…"
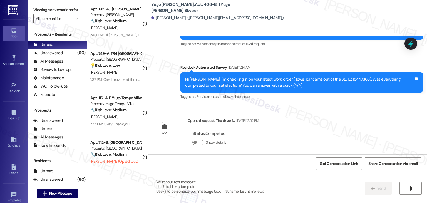
scroll to position [653, 0]
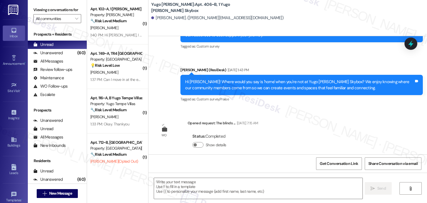
click at [221, 160] on div "Get Conversation Link Share Conversation via email" at bounding box center [288, 163] width 279 height 18
click at [252, 188] on textarea at bounding box center [258, 188] width 208 height 21
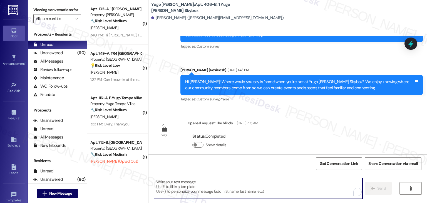
paste textarea "Hi {{first_name}}, As your lease comes to an end this month, please remember to…"
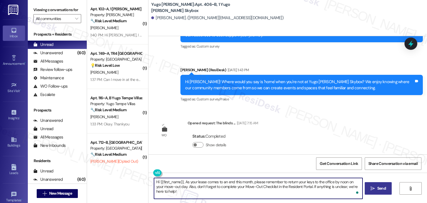
type textarea "Hi {{first_name}}, As your lease comes to an end this month, please remember to…"
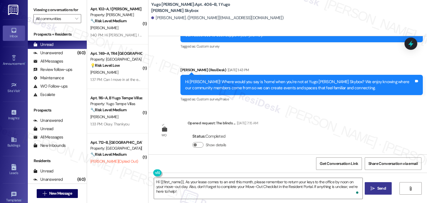
click at [299, 136] on div "Lease started Aug 31, 2024 at 7:00 PM Survey, sent via SMS Residesk Automated S…" at bounding box center [288, 95] width 279 height 118
click at [378, 186] on span "Send" at bounding box center [382, 189] width 9 height 6
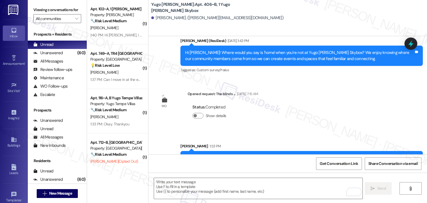
scroll to position [698, 0]
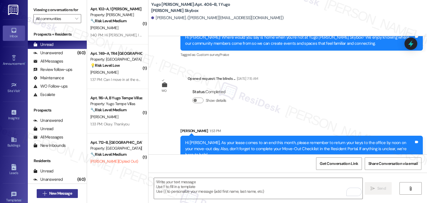
click at [70, 195] on span "New Message" at bounding box center [60, 194] width 23 height 6
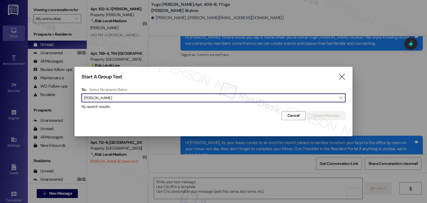
click at [101, 97] on input "Matthew Greschner" at bounding box center [210, 98] width 253 height 8
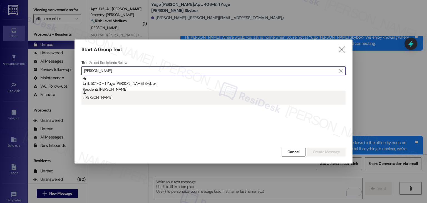
type input "Matthew Greschner"
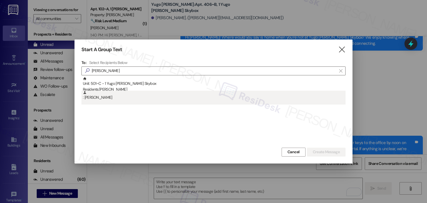
click at [102, 98] on div ": Matthew Greschner" at bounding box center [214, 96] width 263 height 10
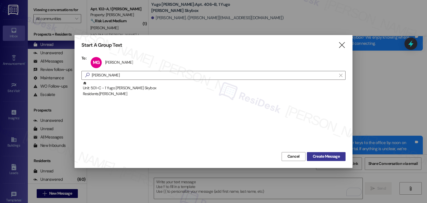
click at [327, 155] on span "Create Message" at bounding box center [326, 157] width 27 height 6
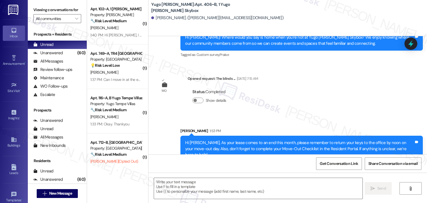
type textarea "Fetching suggested responses. Please feel free to read through the conversation…"
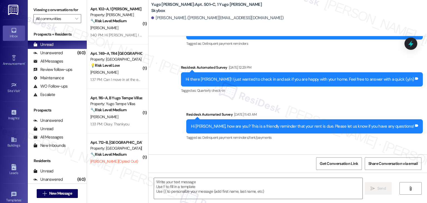
scroll to position [588, 0]
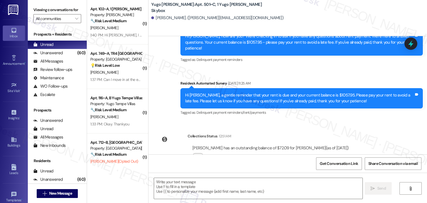
click at [231, 164] on div "Get Conversation Link Share Conversation via email" at bounding box center [288, 163] width 279 height 18
click at [242, 188] on textarea at bounding box center [258, 188] width 208 height 21
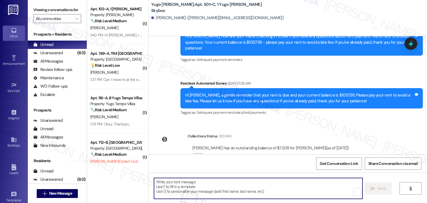
paste textarea "Hi {{first_name}}, As your lease comes to an end this month, please remember to…"
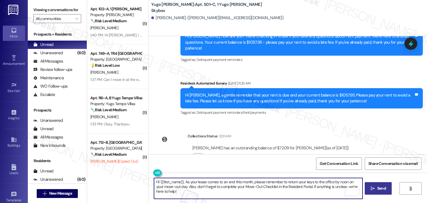
type textarea "Hi {{first_name}}, As your lease comes to an end this month, please remember to…"
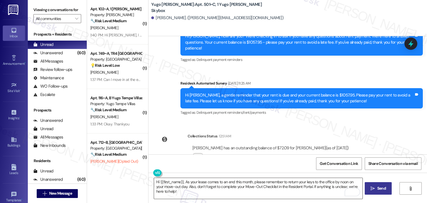
click at [273, 188] on textarea "Hi {{first_name}}, As your lease comes to an end this month, please remember to…" at bounding box center [258, 188] width 208 height 21
click at [384, 188] on span "Send" at bounding box center [382, 189] width 9 height 6
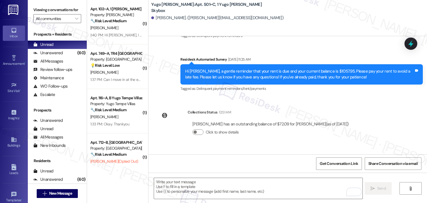
scroll to position [632, 0]
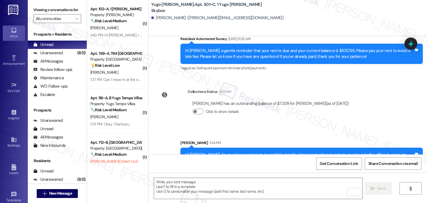
click at [316, 107] on div "Collections Status 12:51 AM Matthew Greschner has an outstanding balance of $72…" at bounding box center [255, 106] width 205 height 43
click at [294, 127] on div "Sent via SMS Sarah 1:54 PM Hi Matthew, As your lease comes to an end this month…" at bounding box center [288, 152] width 279 height 51
click at [62, 195] on span "New Message" at bounding box center [60, 194] width 23 height 6
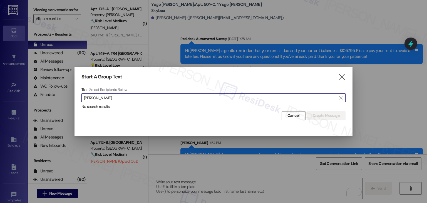
click at [95, 98] on input "Lenn Luemkemann" at bounding box center [210, 98] width 253 height 8
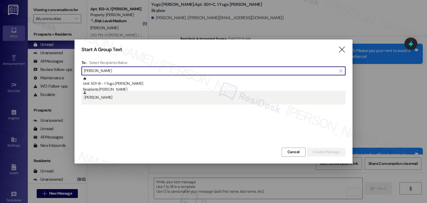
type input "Lenn Luemkemann"
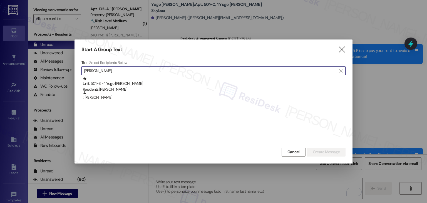
drag, startPoint x: 103, startPoint y: 101, endPoint x: 108, endPoint y: 104, distance: 4.9
click at [103, 101] on div ": Lenn Luemkemann" at bounding box center [214, 98] width 264 height 14
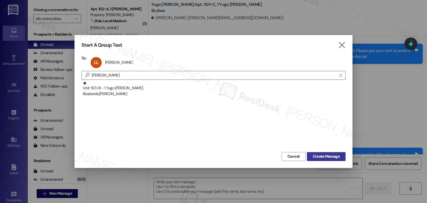
click at [316, 155] on span "Create Message" at bounding box center [326, 157] width 27 height 6
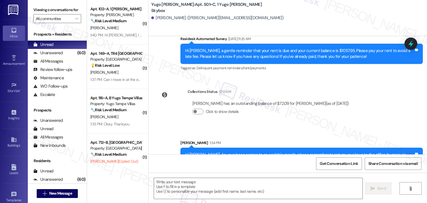
type textarea "Fetching suggested responses. Please feel free to read through the conversation…"
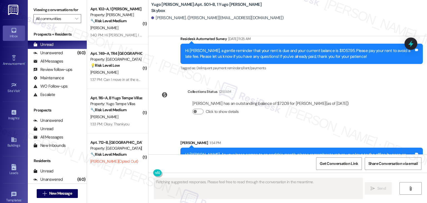
scroll to position [376, 0]
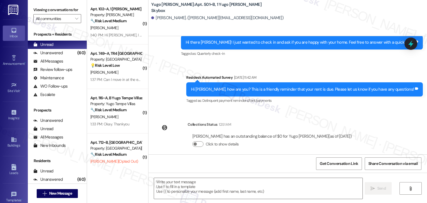
click at [233, 157] on div "Get Conversation Link Share Conversation via email" at bounding box center [288, 163] width 279 height 18
click at [229, 191] on textarea at bounding box center [258, 188] width 208 height 21
paste textarea "Hi {{first_name}}, As your lease comes to an end this month, please remember to…"
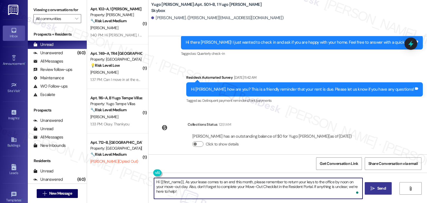
type textarea "Hi {{first_name}}, As your lease comes to an end this month, please remember to…"
click at [385, 191] on span "Send" at bounding box center [382, 189] width 9 height 6
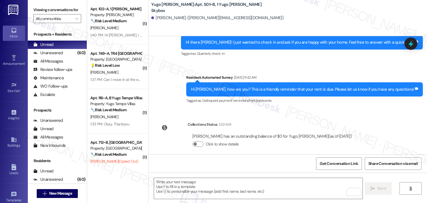
scroll to position [421, 0]
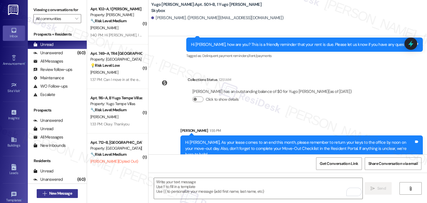
click at [64, 193] on span "New Message" at bounding box center [60, 194] width 23 height 6
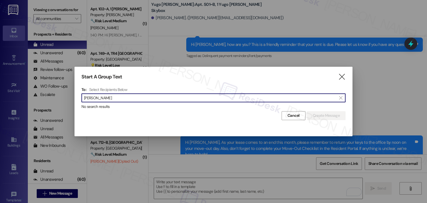
click at [101, 99] on input "Destinee Kaya" at bounding box center [210, 98] width 253 height 8
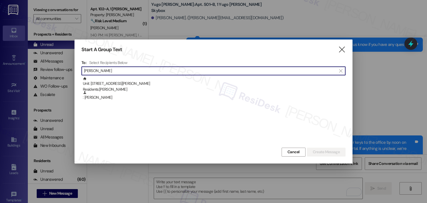
type input "Destinee Kaya"
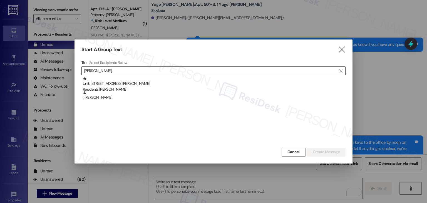
click at [101, 99] on div ": Destinee Kaya" at bounding box center [214, 96] width 263 height 10
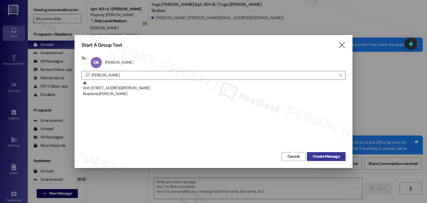
click at [326, 154] on span "Create Message" at bounding box center [326, 157] width 27 height 6
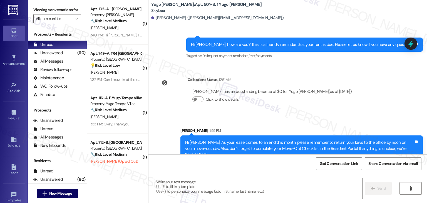
type textarea "Fetching suggested responses. Please feel free to read through the conversation…"
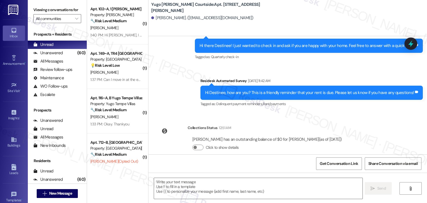
scroll to position [487, 0]
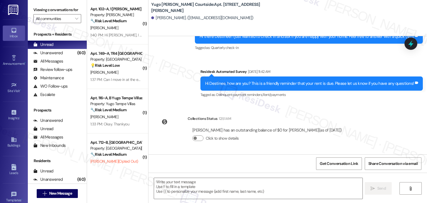
click at [227, 168] on div "Get Conversation Link Share Conversation via email" at bounding box center [288, 163] width 279 height 18
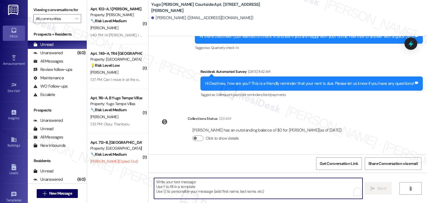
click at [226, 183] on textarea "To enrich screen reader interactions, please activate Accessibility in Grammarl…" at bounding box center [258, 188] width 208 height 21
paste textarea "Hi {{first_name}}, As your lease comes to an end this month, please remember to…"
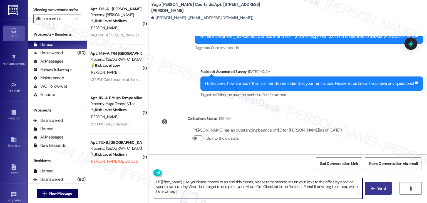
type textarea "Hi {{first_name}}, As your lease comes to an end this month, please remember to…"
click at [376, 189] on span "Send" at bounding box center [381, 189] width 11 height 6
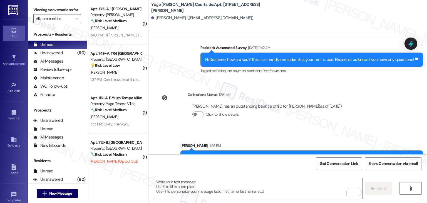
scroll to position [532, 0]
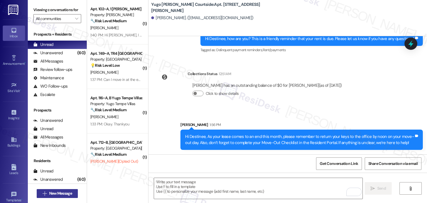
click at [68, 191] on span "New Message" at bounding box center [60, 194] width 23 height 6
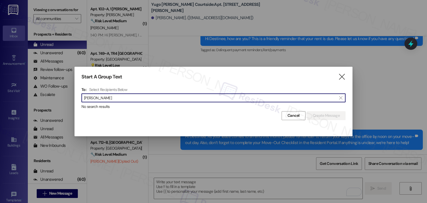
click at [96, 95] on input "Sofia Ocana-Daza" at bounding box center [210, 98] width 253 height 8
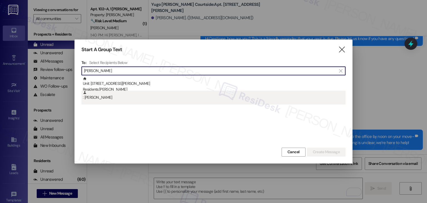
type input "Sofia Ocana-Daza"
click at [103, 100] on div ": Sofia Ocana-Daza" at bounding box center [214, 98] width 264 height 14
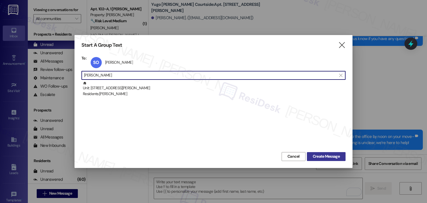
click at [323, 157] on span "Create Message" at bounding box center [326, 157] width 27 height 6
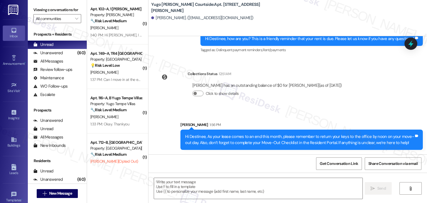
type textarea "Fetching suggested responses. Please feel free to read through the conversation…"
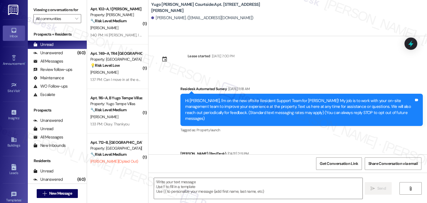
type textarea "Fetching suggested responses. Please feel free to read through the conversation…"
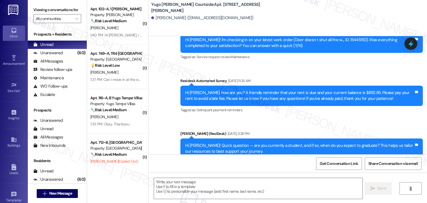
scroll to position [587, 0]
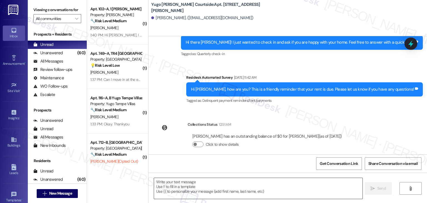
click at [214, 184] on textarea at bounding box center [258, 188] width 208 height 21
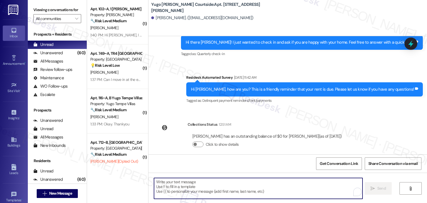
paste textarea "Hi {{first_name}}, As your lease comes to an end this month, please remember to…"
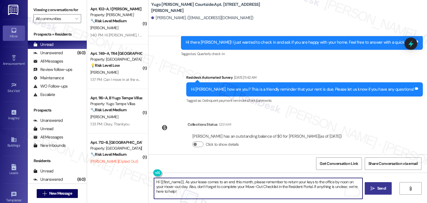
type textarea "Hi {{first_name}}, As your lease comes to an end this month, please remember to…"
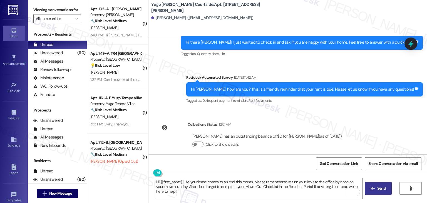
click at [378, 188] on span "Send" at bounding box center [382, 189] width 9 height 6
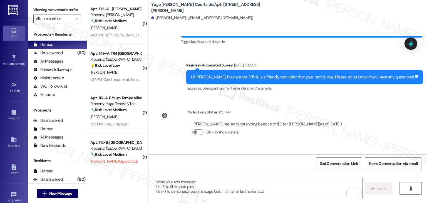
scroll to position [632, 0]
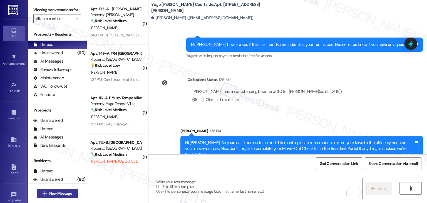
click at [65, 192] on span "New Message" at bounding box center [60, 194] width 23 height 6
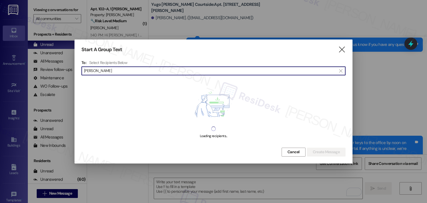
click at [96, 72] on input "[PERSON_NAME]" at bounding box center [210, 71] width 253 height 8
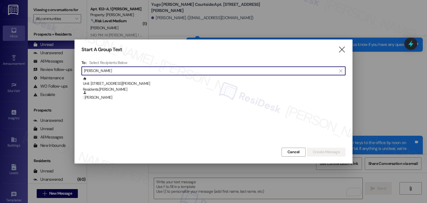
type input "[PERSON_NAME]"
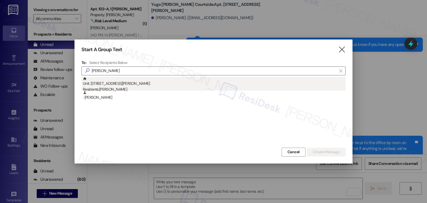
click at [128, 87] on div "Residents: [PERSON_NAME]" at bounding box center [214, 90] width 263 height 6
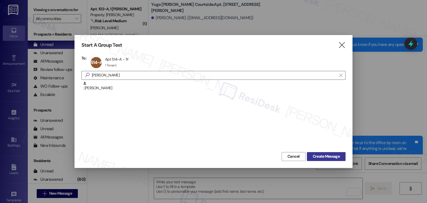
click at [325, 156] on span "Create Message" at bounding box center [326, 157] width 27 height 6
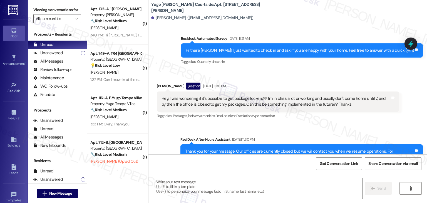
type textarea "Fetching suggested responses. Please feel free to read through the conversation…"
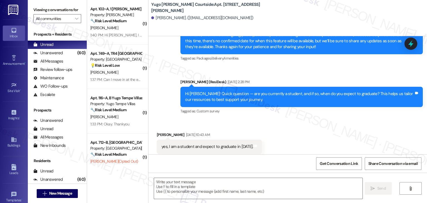
scroll to position [653, 0]
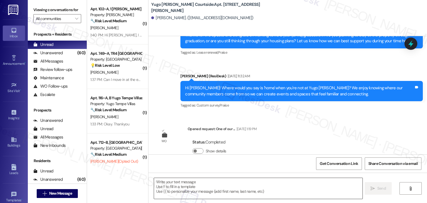
click at [218, 187] on textarea at bounding box center [258, 188] width 208 height 21
paste textarea "Hi {{first_name}}, As your lease comes to an end this month, please remember to…"
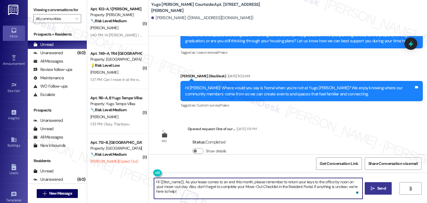
type textarea "Hi {{first_name}}, As your lease comes to an end this month, please remember to…"
click at [381, 189] on span "Send" at bounding box center [382, 189] width 9 height 6
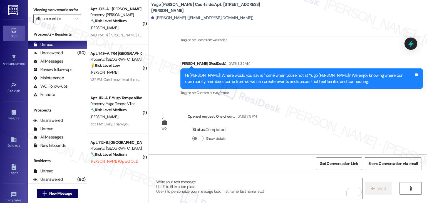
scroll to position [698, 0]
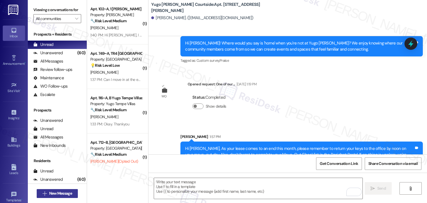
click at [63, 195] on span "New Message" at bounding box center [60, 194] width 23 height 6
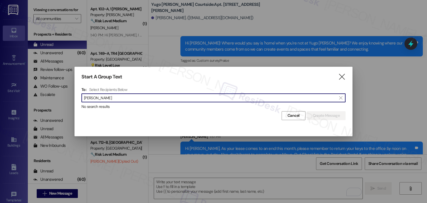
click at [97, 97] on input "Sofia Ocana-Daza" at bounding box center [210, 98] width 253 height 8
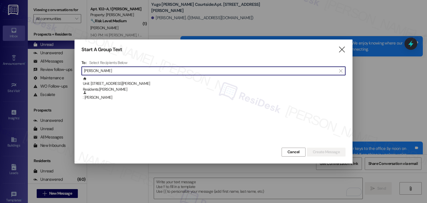
type input "Sofia Ocana-Daza"
click at [97, 97] on div ": Sofia Ocana-Daza" at bounding box center [214, 96] width 263 height 10
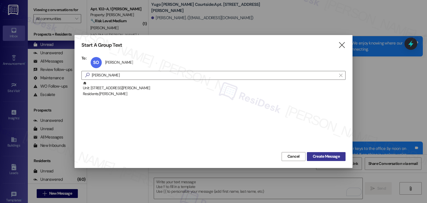
click at [322, 154] on span "Create Message" at bounding box center [326, 157] width 27 height 6
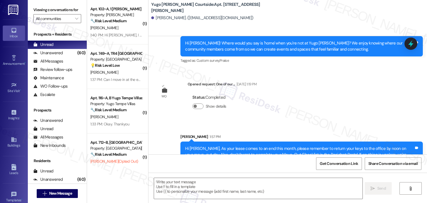
type textarea "Fetching suggested responses. Please feel free to read through the conversation…"
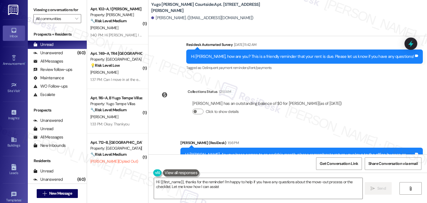
type textarea "Hi {{first_name}}, thanks for the reminder! I'm happy to help if you have any q…"
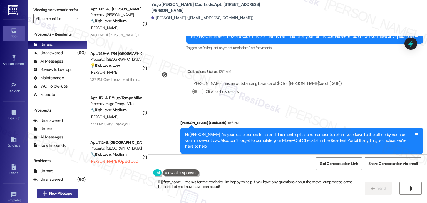
click at [60, 194] on span "New Message" at bounding box center [60, 194] width 23 height 6
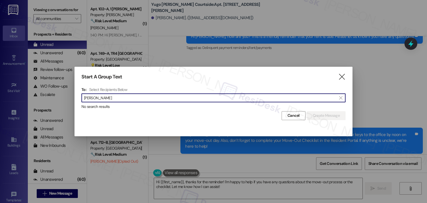
click at [97, 97] on input "Audrey Boeschoten" at bounding box center [210, 98] width 253 height 8
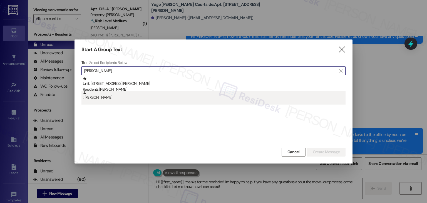
type input "Audrey Boeschoten"
click at [103, 101] on div ": Audrey Boeschoten" at bounding box center [214, 98] width 264 height 14
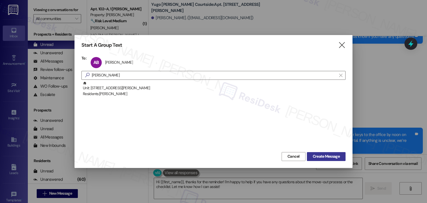
click at [319, 155] on span "Create Message" at bounding box center [326, 157] width 27 height 6
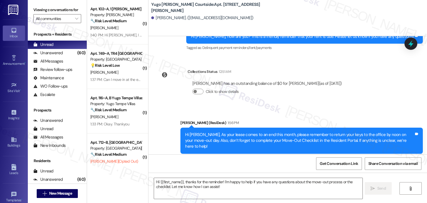
type textarea "Fetching suggested responses. Please feel free to read through the conversation…"
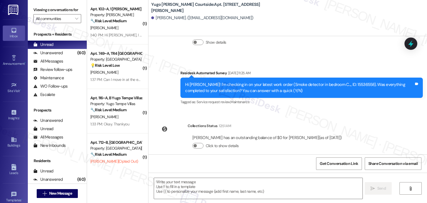
scroll to position [700, 0]
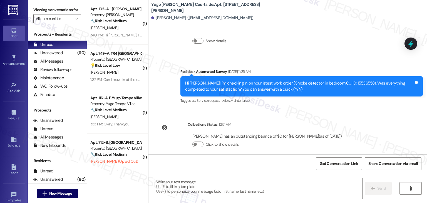
click at [373, 100] on div "Survey, sent via SMS Residesk Automated Survey Jul 10, 2025 at 11:25 AM Hi Audr…" at bounding box center [301, 87] width 251 height 45
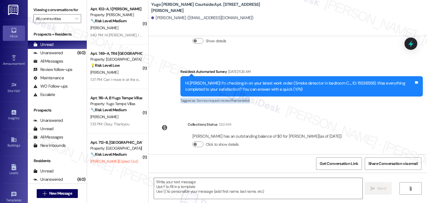
click at [373, 100] on div "Survey, sent via SMS Residesk Automated Survey Jul 10, 2025 at 11:25 AM Hi Audr…" at bounding box center [301, 87] width 251 height 45
click at [233, 160] on div "Get Conversation Link Share Conversation via email" at bounding box center [288, 163] width 279 height 18
click at [235, 186] on textarea at bounding box center [258, 188] width 208 height 21
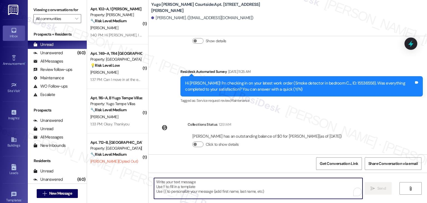
paste textarea "Hi {{first_name}}, As your lease comes to an end this month, please remember to…"
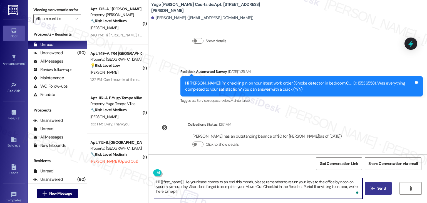
type textarea "Hi {{first_name}}, As your lease comes to an end this month, please remember to…"
click at [386, 188] on span "Send" at bounding box center [381, 189] width 11 height 6
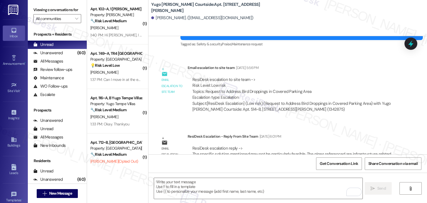
scroll to position [745, 0]
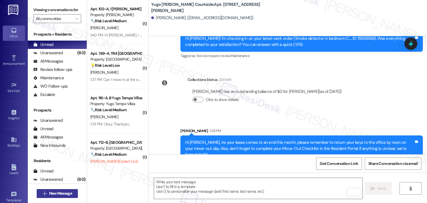
click at [65, 193] on span "New Message" at bounding box center [60, 194] width 23 height 6
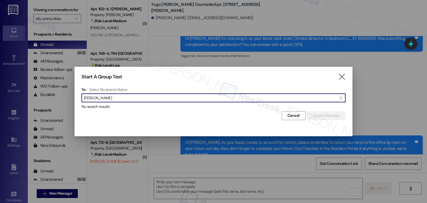
click at [102, 99] on input "Victoria Castillo" at bounding box center [210, 98] width 253 height 8
click at [101, 97] on input "Victoria Castillo" at bounding box center [210, 98] width 253 height 8
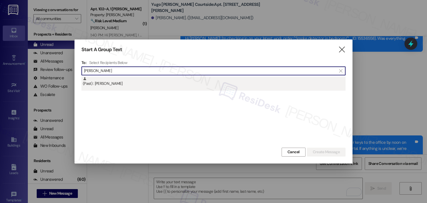
type input "Victoria Castillo"
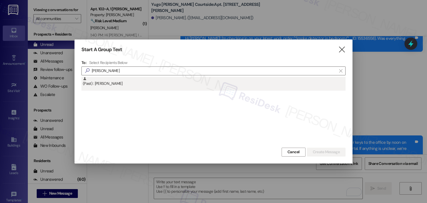
click at [110, 86] on div "(Past) : Victoria Castillo" at bounding box center [214, 82] width 263 height 10
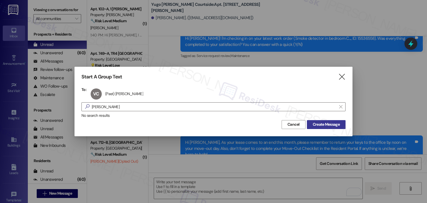
click at [326, 123] on span "Create Message" at bounding box center [326, 125] width 27 height 6
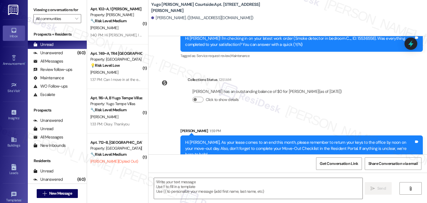
type textarea "Fetching suggested responses. Please feel free to read through the conversation…"
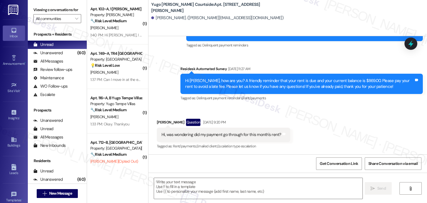
scroll to position [432, 0]
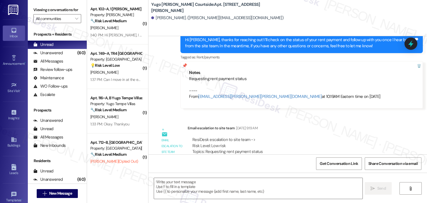
click at [338, 125] on div "Email escalation to site team Jun 09, 2025 at 9:19 AM" at bounding box center [294, 129] width 212 height 8
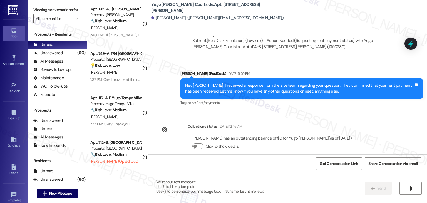
scroll to position [563, 0]
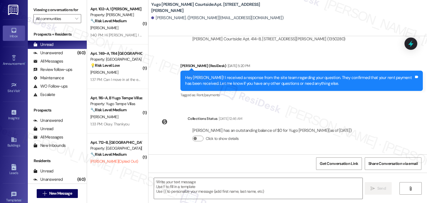
click at [374, 109] on div "Lease started Sep 18, 2024 at 7:00 PM Announcement, sent via SMS Sarah (ResiDes…" at bounding box center [288, 95] width 279 height 118
click at [231, 163] on div "Get Conversation Link Share Conversation via email" at bounding box center [288, 163] width 279 height 18
click at [220, 187] on textarea at bounding box center [258, 188] width 208 height 21
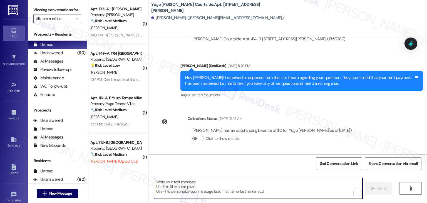
paste textarea "Hi {{first_name}}, As your lease comes to an end this month, please remember to…"
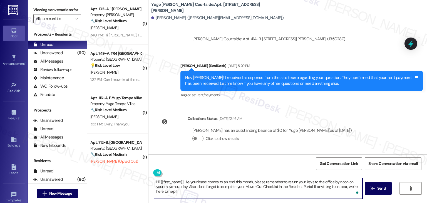
type textarea "Hi {{first_name}}, As your lease comes to an end this month, please remember to…"
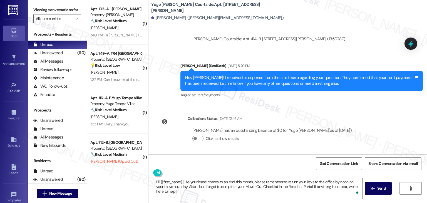
click at [376, 188] on span "Send" at bounding box center [381, 189] width 11 height 6
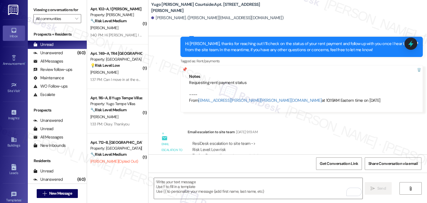
scroll to position [608, 0]
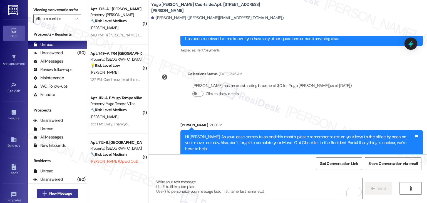
click at [66, 193] on span "New Message" at bounding box center [60, 194] width 23 height 6
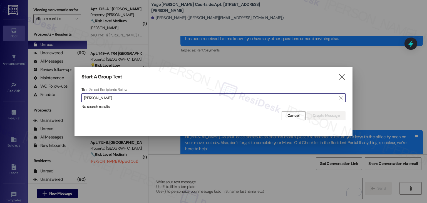
click at [97, 97] on input "Jimena Castaneda Ramirez" at bounding box center [210, 98] width 253 height 8
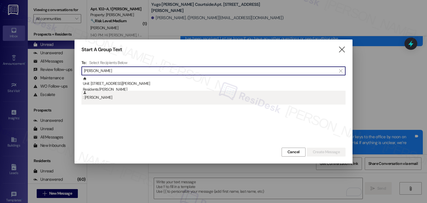
type input "Jimena Castaneda Ramirez"
click at [99, 98] on div ": Jimena Castaneda Ramirez" at bounding box center [214, 96] width 263 height 10
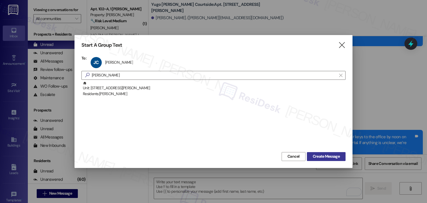
click at [336, 155] on span "Create Message" at bounding box center [326, 157] width 27 height 6
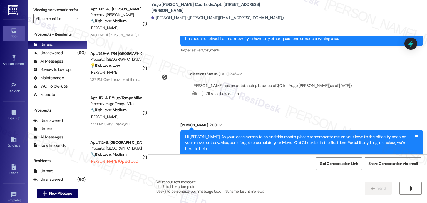
type textarea "Fetching suggested responses. Please feel free to read through the conversation…"
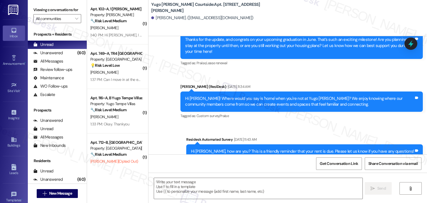
scroll to position [679, 0]
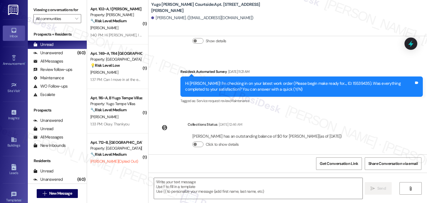
click at [228, 168] on div "Get Conversation Link Share Conversation via email" at bounding box center [288, 163] width 279 height 18
click at [223, 188] on textarea at bounding box center [258, 188] width 208 height 21
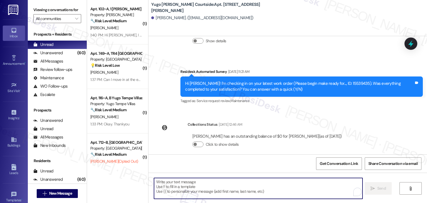
paste textarea "Hi {{first_name}}, As your lease comes to an end this month, please remember to…"
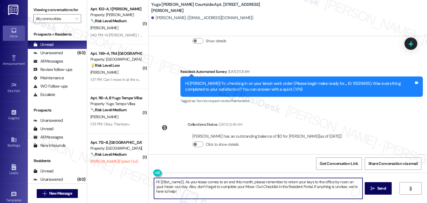
type textarea "Hi {{first_name}}, As your lease comes to an end this month, please remember to…"
click at [378, 189] on span "Send" at bounding box center [382, 189] width 9 height 6
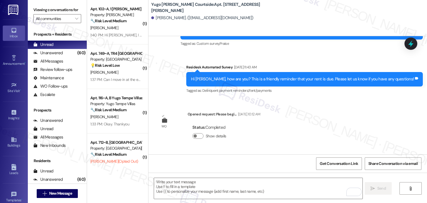
scroll to position [724, 0]
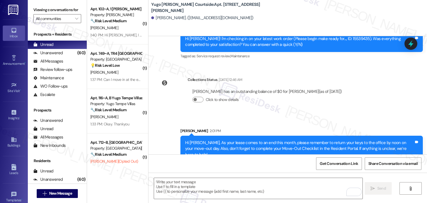
click at [319, 115] on div "Sent via SMS Sarah 2:01 PM Hi Jimena, As your lease comes to an end this month,…" at bounding box center [288, 140] width 279 height 51
click at [71, 193] on span "New Message" at bounding box center [60, 194] width 25 height 6
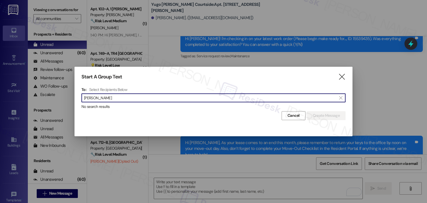
click at [95, 98] on input "Sayuri Payne" at bounding box center [210, 98] width 253 height 8
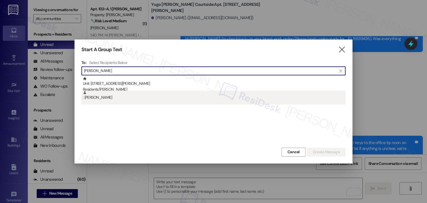
type input "Sayuri Payne"
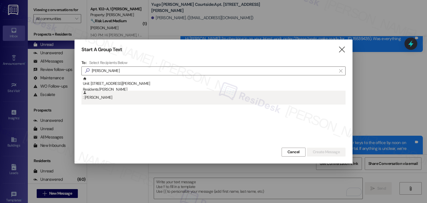
click at [101, 101] on div ": Sayuri Payne" at bounding box center [214, 98] width 264 height 14
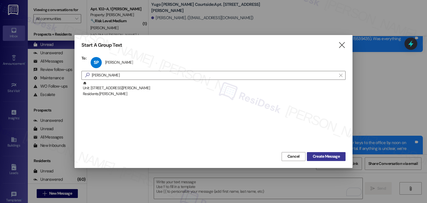
click at [326, 155] on span "Create Message" at bounding box center [326, 157] width 27 height 6
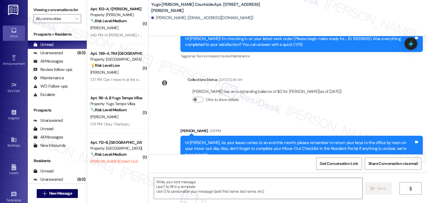
type textarea "Fetching suggested responses. Please feel free to read through the conversation…"
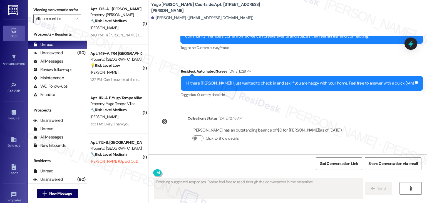
scroll to position [282, 0]
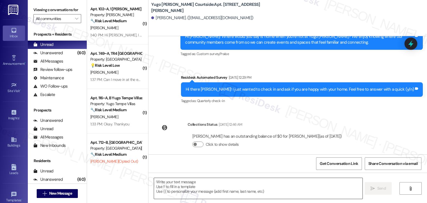
click at [213, 186] on textarea at bounding box center [258, 188] width 208 height 21
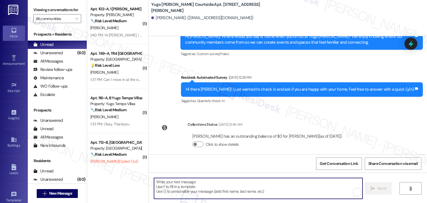
paste textarea "Hi {{first_name}}, As your lease comes to an end this month, please remember to…"
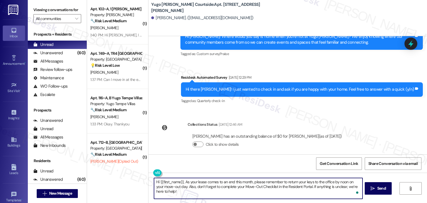
type textarea "Hi {{first_name}}, As your lease comes to an end this month, please remember to…"
click at [382, 187] on span "Send" at bounding box center [382, 189] width 9 height 6
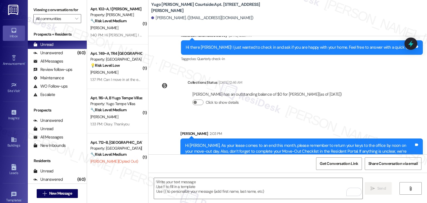
scroll to position [327, 0]
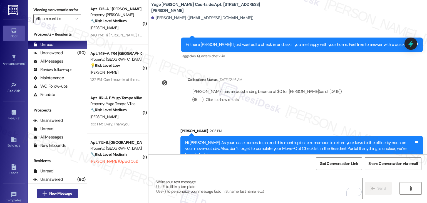
click at [62, 195] on span "New Message" at bounding box center [60, 194] width 23 height 6
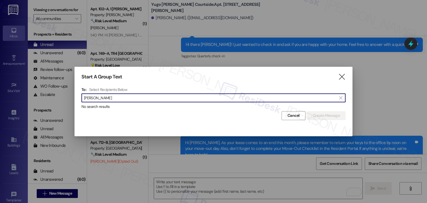
click at [100, 100] on input "[PERSON_NAME]" at bounding box center [210, 98] width 253 height 8
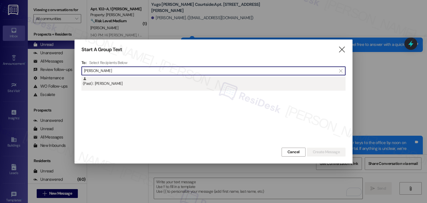
type input "[PERSON_NAME]"
click at [108, 84] on div "(Past) : [PERSON_NAME]" at bounding box center [214, 82] width 263 height 10
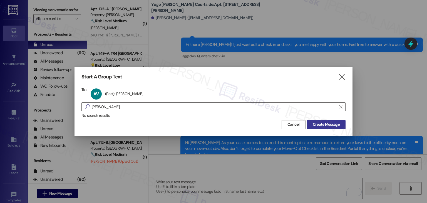
click at [325, 126] on span "Create Message" at bounding box center [326, 125] width 27 height 6
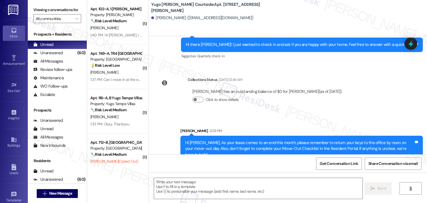
type textarea "Fetching suggested responses. Please feel free to read through the conversation…"
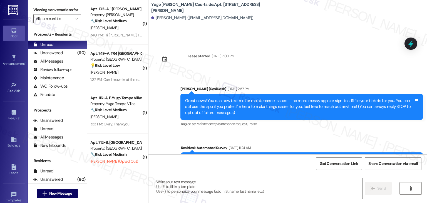
type textarea "Fetching suggested responses. Please feel free to read through the conversation…"
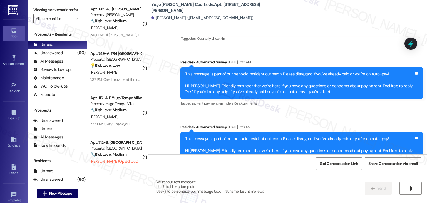
scroll to position [253, 0]
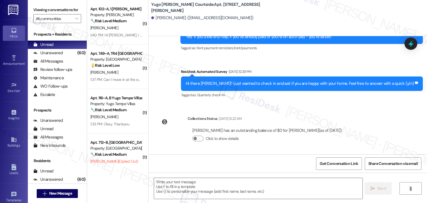
click at [231, 167] on div "Get Conversation Link Share Conversation via email" at bounding box center [288, 163] width 279 height 18
click at [231, 186] on textarea at bounding box center [258, 188] width 208 height 21
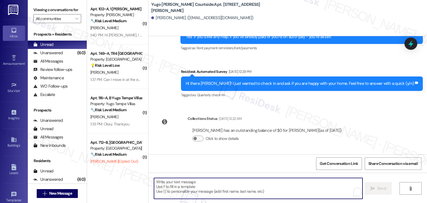
paste textarea "Hi {{first_name}}, As your lease comes to an end this month, please remember to…"
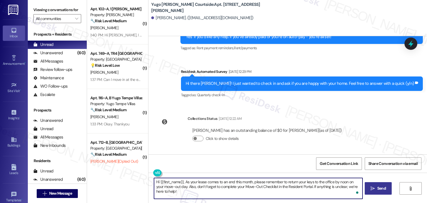
type textarea "Hi {{first_name}}, As your lease comes to an end this month, please remember to…"
click at [382, 187] on span "Send" at bounding box center [382, 189] width 9 height 6
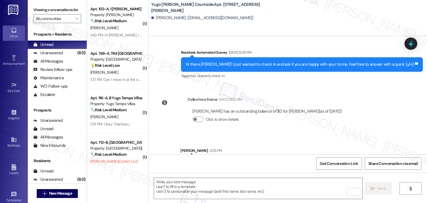
scroll to position [297, 0]
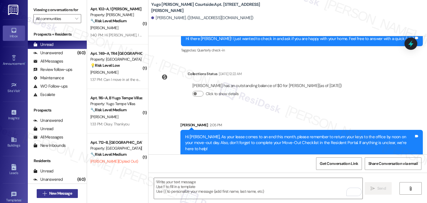
click at [55, 197] on button " New Message" at bounding box center [57, 193] width 41 height 9
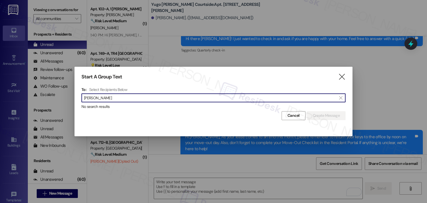
click at [98, 97] on input "[PERSON_NAME]" at bounding box center [210, 98] width 253 height 8
click at [97, 97] on input "[PERSON_NAME]" at bounding box center [210, 98] width 253 height 8
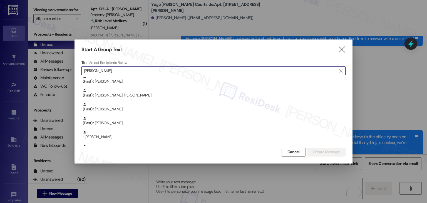
scroll to position [153, 0]
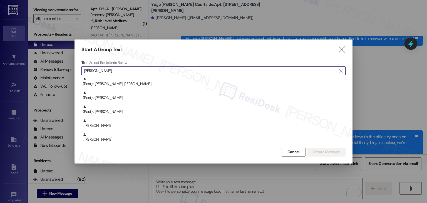
drag, startPoint x: 96, startPoint y: 72, endPoint x: 80, endPoint y: 73, distance: 16.7
click at [80, 73] on div "Start A Group Text  To: Select Recipients Below  [PERSON_NAME]  (Past) : [PE…" at bounding box center [214, 102] width 278 height 124
paste input "[PERSON_NAME]"
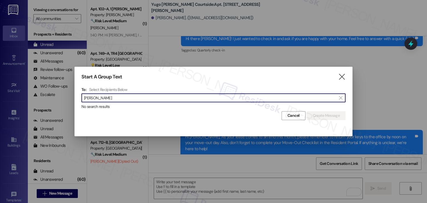
click at [93, 96] on input "[PERSON_NAME]" at bounding box center [210, 98] width 253 height 8
click at [92, 96] on input "[PERSON_NAME]" at bounding box center [210, 98] width 253 height 8
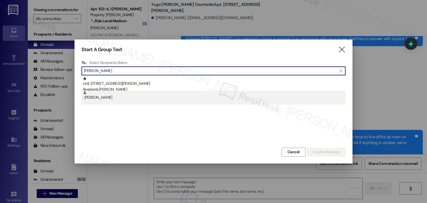
type input "[PERSON_NAME]"
click at [94, 97] on div ": [PERSON_NAME]" at bounding box center [214, 96] width 263 height 10
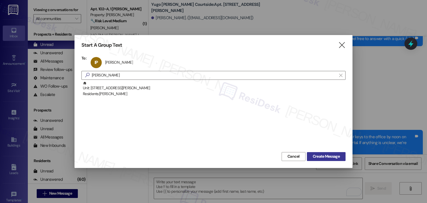
click at [316, 157] on span "Create Message" at bounding box center [326, 157] width 27 height 6
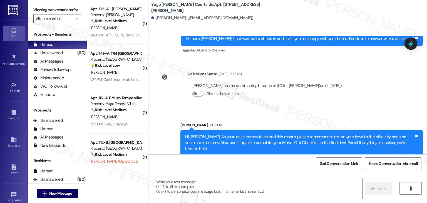
type textarea "Fetching suggested responses. Please feel free to read through the conversation…"
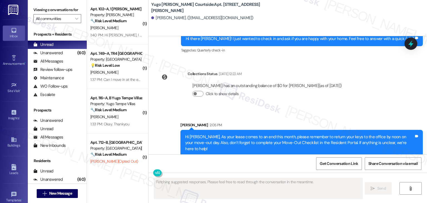
scroll to position [282, 0]
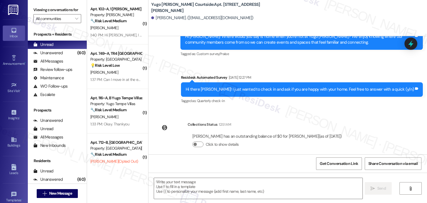
click at [226, 165] on div "Get Conversation Link Share Conversation via email" at bounding box center [288, 163] width 279 height 18
click at [221, 193] on textarea at bounding box center [258, 188] width 208 height 21
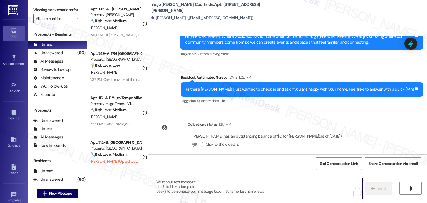
paste textarea "Hi {{first_name}}, As your lease comes to an end this month, please remember to…"
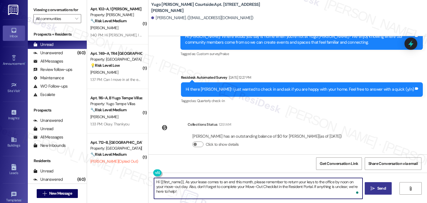
type textarea "Hi {{first_name}}, As your lease comes to an end this month, please remember to…"
click at [378, 187] on span "Send" at bounding box center [382, 189] width 9 height 6
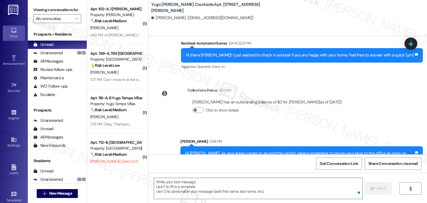
scroll to position [327, 0]
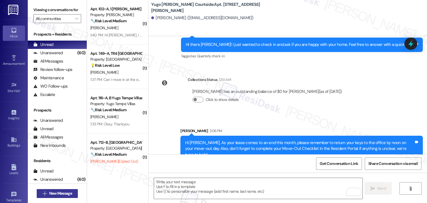
click at [60, 193] on span "New Message" at bounding box center [60, 194] width 23 height 6
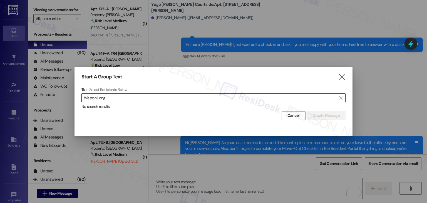
click at [98, 100] on input "Weston Long" at bounding box center [210, 98] width 253 height 8
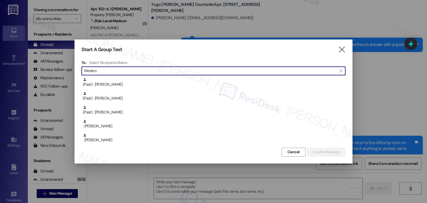
scroll to position [125, 0]
drag, startPoint x: 107, startPoint y: 70, endPoint x: 77, endPoint y: 70, distance: 30.3
click at [77, 70] on div "Start A Group Text  To: Select Recipients Below  Weston  (Past) : Rachel Wes…" at bounding box center [214, 102] width 278 height 124
paste input "Eric Hanse"
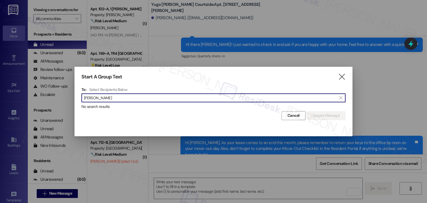
click at [93, 97] on input "Eric Hansen" at bounding box center [210, 98] width 253 height 8
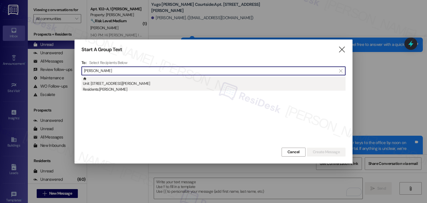
type input "Eric Hansen"
click at [112, 91] on div "Residents: Eric Hansen" at bounding box center [214, 90] width 263 height 6
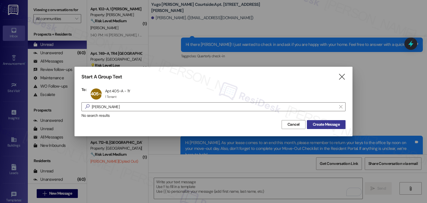
click at [326, 125] on span "Create Message" at bounding box center [326, 125] width 27 height 6
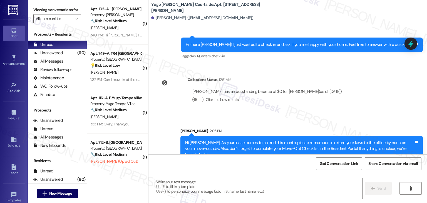
type textarea "Fetching suggested responses. Please feel free to read through the conversation…"
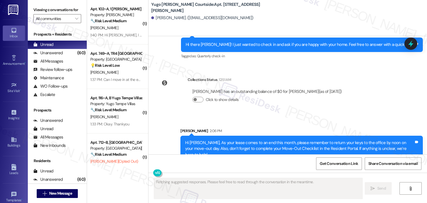
scroll to position [0, 0]
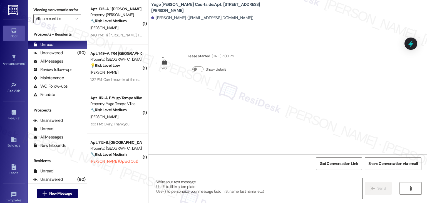
click at [249, 184] on textarea at bounding box center [258, 188] width 208 height 21
click at [218, 188] on textarea "To enrich screen reader interactions, please activate Accessibility in Grammarl…" at bounding box center [258, 188] width 208 height 21
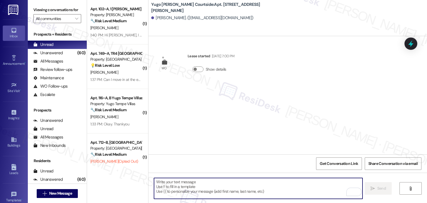
paste textarea "Hi {{first_name}}, As your lease comes to an end this month, please remember to…"
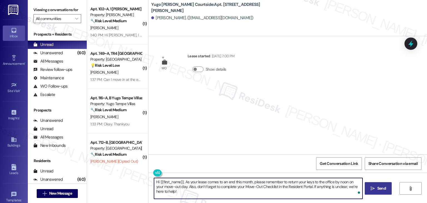
type textarea "Hi {{first_name}}, As your lease comes to an end this month, please remember to…"
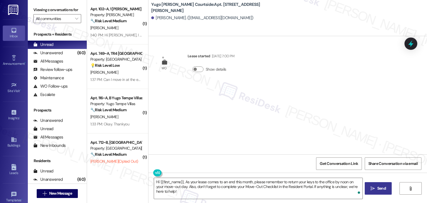
click at [376, 187] on span "Send" at bounding box center [381, 189] width 11 height 6
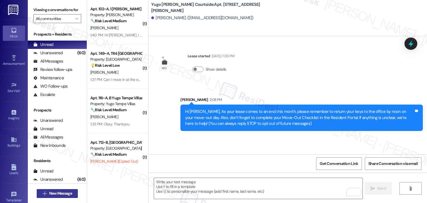
click at [66, 191] on span "New Message" at bounding box center [60, 194] width 23 height 6
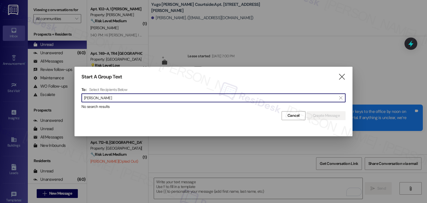
click at [96, 97] on input "Aiden Rinehart" at bounding box center [210, 98] width 253 height 8
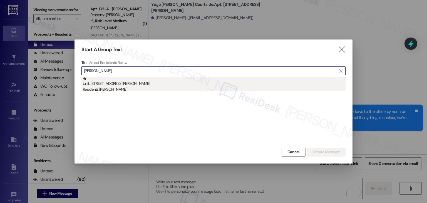
type input "Aiden Rinehart"
click at [107, 90] on div "Residents: Aiden Rinehart" at bounding box center [214, 90] width 263 height 6
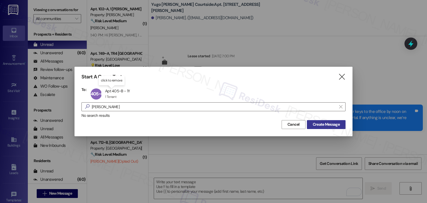
click at [330, 124] on span "Create Message" at bounding box center [326, 125] width 27 height 6
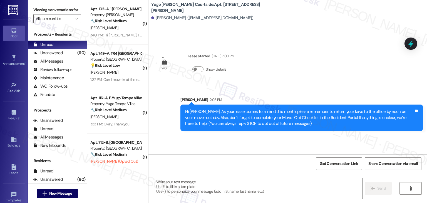
type textarea "Fetching suggested responses. Please feel free to read through the conversation…"
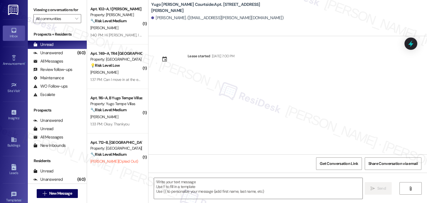
click at [229, 147] on div "Lease started Sep 18, 2024 at 7:00 PM" at bounding box center [288, 95] width 279 height 118
click at [240, 189] on textarea at bounding box center [258, 188] width 208 height 21
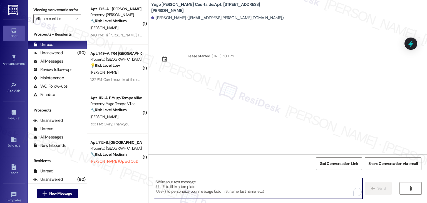
paste textarea "Hi {{first_name}}, As your lease comes to an end this month, please remember to…"
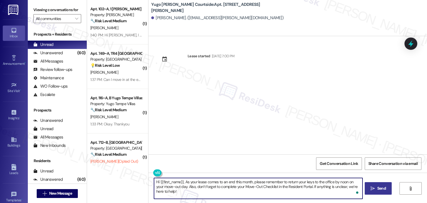
type textarea "Hi {{first_name}}, As your lease comes to an end this month, please remember to…"
click at [383, 189] on span "Send" at bounding box center [382, 189] width 9 height 6
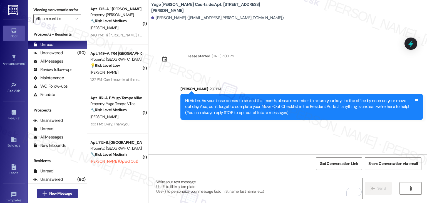
click at [67, 193] on span "New Message" at bounding box center [60, 194] width 23 height 6
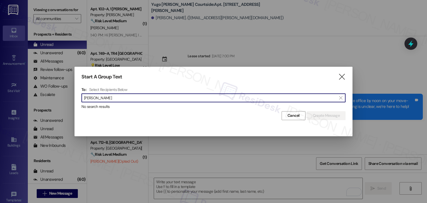
click at [97, 98] on input "Ronan Santaniello" at bounding box center [210, 98] width 253 height 8
drag, startPoint x: 103, startPoint y: 99, endPoint x: 76, endPoint y: 98, distance: 27.8
click at [76, 98] on div "Start A Group Text  To: Select Recipients Below  Santaniello  No search resu…" at bounding box center [214, 97] width 278 height 60
paste input "Kaitlin McKay"
click at [95, 100] on input "Kaitlin McKay" at bounding box center [210, 98] width 253 height 8
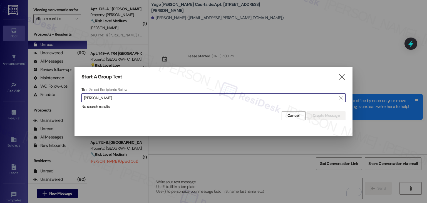
click at [96, 98] on input "Kaitlin McKay" at bounding box center [210, 98] width 253 height 8
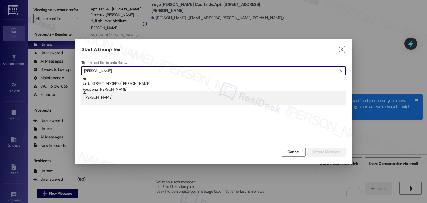
type input "Kaitlin McKay"
click at [103, 101] on div ": Kaitlin Mckay" at bounding box center [214, 98] width 264 height 14
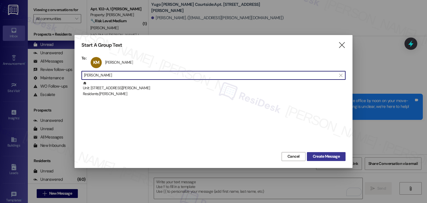
click at [327, 158] on span "Create Message" at bounding box center [326, 157] width 27 height 6
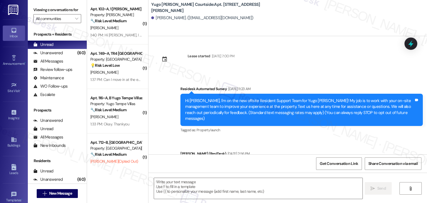
type textarea "Fetching suggested responses. Please feel free to read through the conversation…"
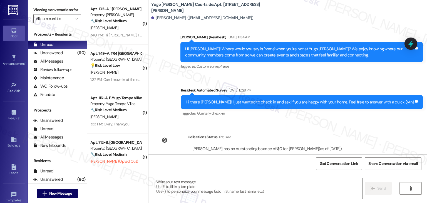
scroll to position [365, 0]
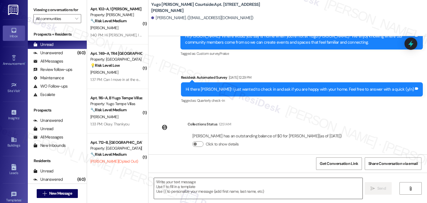
click at [234, 189] on textarea at bounding box center [258, 188] width 208 height 21
paste textarea "Hi {{first_name}}, As your lease comes to an end this month, please remember to…"
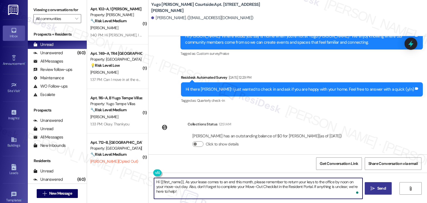
type textarea "Hi {{first_name}}, As your lease comes to an end this month, please remember to…"
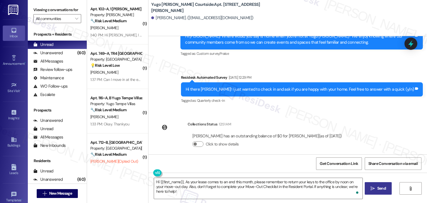
click at [379, 189] on span "Send" at bounding box center [382, 189] width 9 height 6
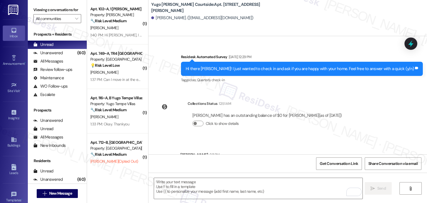
scroll to position [410, 0]
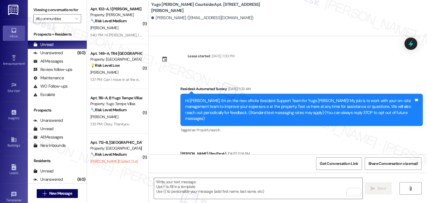
scroll to position [410, 0]
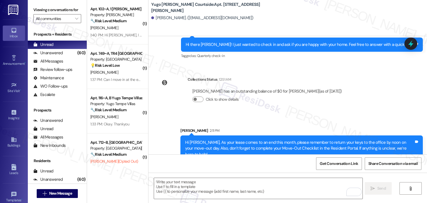
click at [366, 115] on div "Sent via SMS [PERSON_NAME] 2:11 PM Hi [PERSON_NAME], As your lease comes to an …" at bounding box center [288, 140] width 279 height 51
click at [66, 192] on span "New Message" at bounding box center [60, 194] width 23 height 6
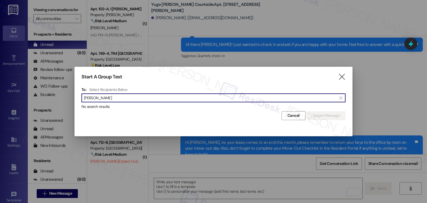
click at [96, 100] on input "[PERSON_NAME]" at bounding box center [210, 98] width 253 height 8
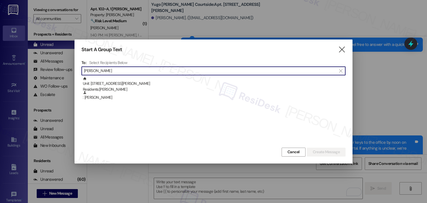
type input "Bailey Clark"
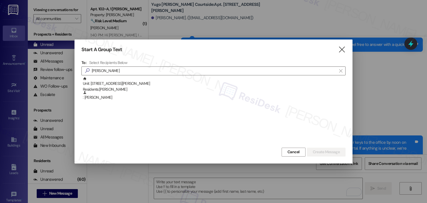
click at [96, 100] on div ": Bailey Clark" at bounding box center [214, 96] width 263 height 10
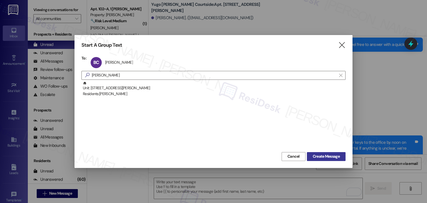
click at [317, 154] on span "Create Message" at bounding box center [326, 157] width 27 height 6
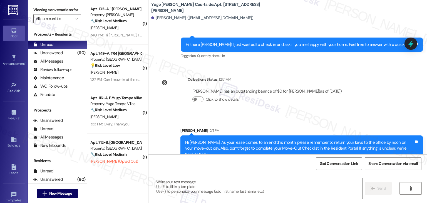
type textarea "Fetching suggested responses. Please feel free to read through the conversation…"
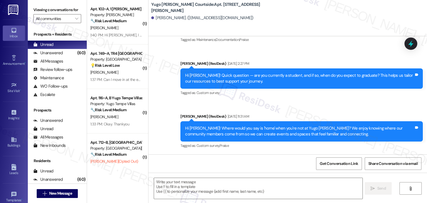
scroll to position [540, 0]
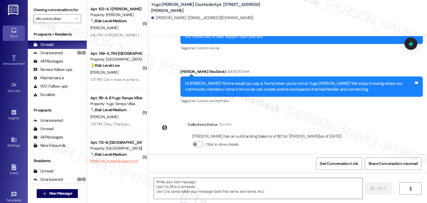
click at [235, 102] on div "Announcement, sent via SMS Sarah (ResiDesk) May 27, 2025 at 11:31 AM Hi Bailey!…" at bounding box center [301, 87] width 251 height 45
click at [245, 183] on textarea at bounding box center [258, 188] width 208 height 21
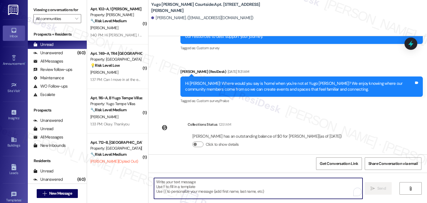
paste textarea "Hi {{first_name}}, As your lease comes to an end this month, please remember to…"
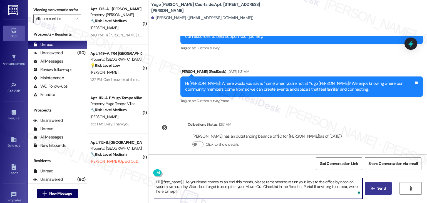
type textarea "Hi {{first_name}}, As your lease comes to an end this month, please remember to…"
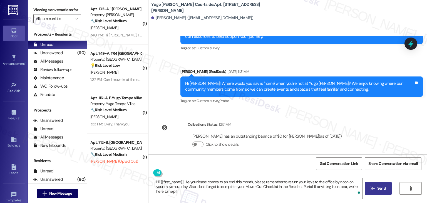
click at [383, 186] on span "Send" at bounding box center [382, 189] width 9 height 6
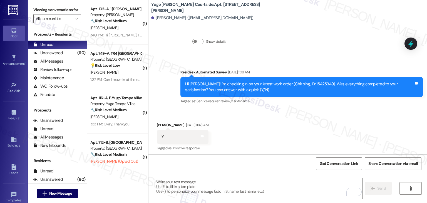
scroll to position [330, 0]
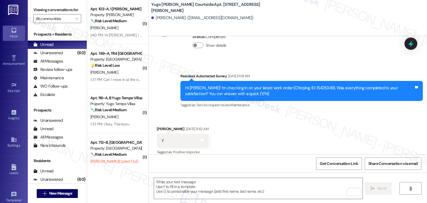
click at [376, 115] on div "Received via SMS Bailey Clark Mar 19, 2025 at 11:43 AM Y Tags and notes Tagged …" at bounding box center [288, 137] width 279 height 47
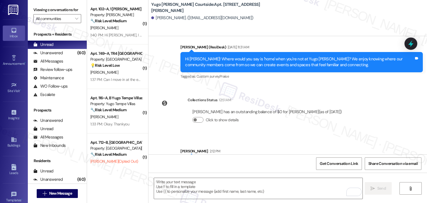
scroll to position [585, 0]
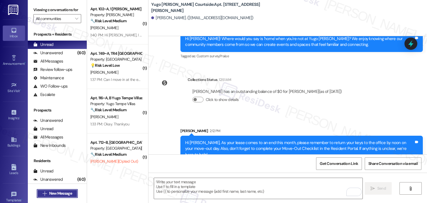
click at [62, 191] on span "New Message" at bounding box center [60, 194] width 23 height 6
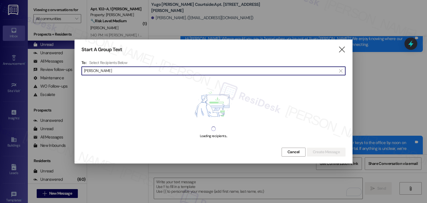
click at [97, 72] on input "Emma Keller" at bounding box center [210, 71] width 253 height 8
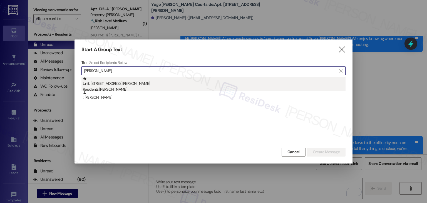
type input "Emma Keller"
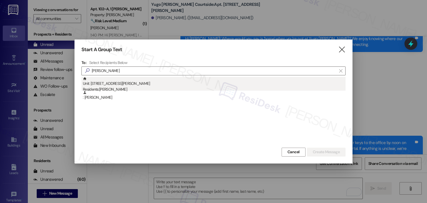
click at [108, 90] on div "Residents: Emma Keller" at bounding box center [214, 90] width 263 height 6
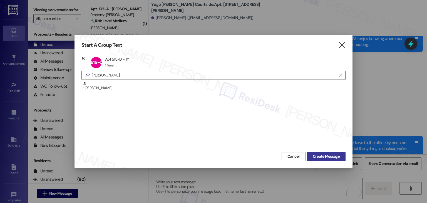
click at [323, 155] on span "Create Message" at bounding box center [326, 157] width 27 height 6
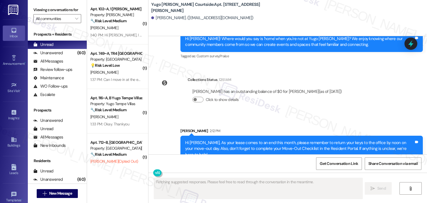
type textarea "Fetching suggested responses. Please feel free to read through the conversation…"
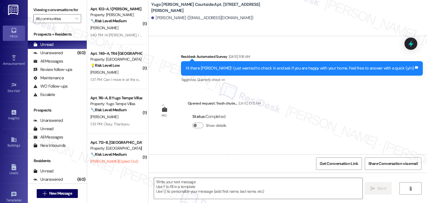
type textarea "Fetching suggested responses. Please feel free to read through the conversation…"
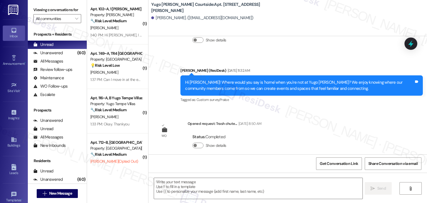
scroll to position [550, 0]
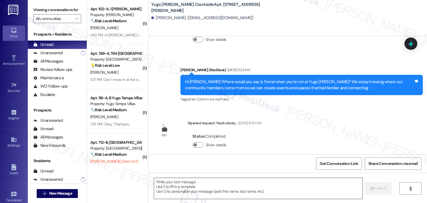
click at [196, 185] on textarea at bounding box center [258, 188] width 208 height 21
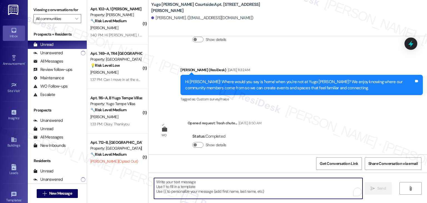
paste textarea "Hi {{first_name}}, As your lease comes to an end this month, please remember to…"
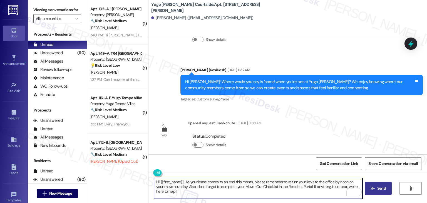
type textarea "Hi {{first_name}}, As your lease comes to an end this month, please remember to…"
click at [379, 190] on span "Send" at bounding box center [382, 189] width 9 height 6
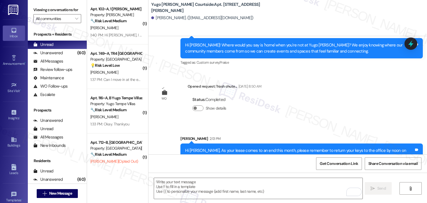
scroll to position [595, 0]
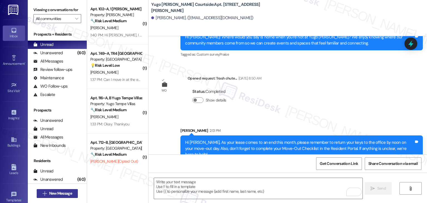
click at [67, 195] on span "New Message" at bounding box center [60, 194] width 23 height 6
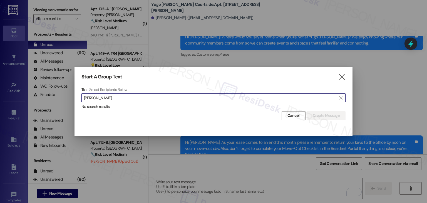
click at [98, 100] on input "Victor Ferrell" at bounding box center [210, 98] width 253 height 8
click at [97, 98] on input "Victor Ferrell" at bounding box center [210, 98] width 253 height 8
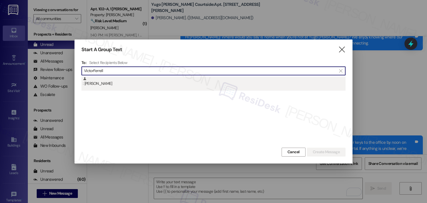
type input "VictorFerrell"
click at [100, 78] on div ": Victor Ferrell" at bounding box center [214, 82] width 263 height 10
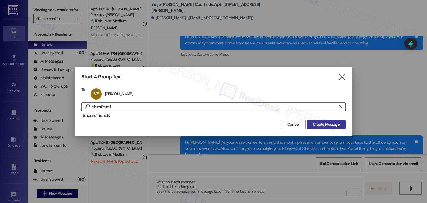
click at [321, 124] on span "Create Message" at bounding box center [326, 125] width 27 height 6
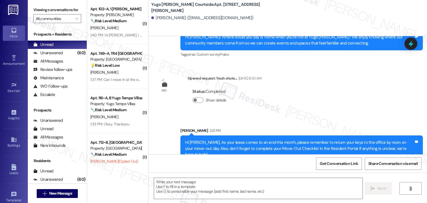
type textarea "Fetching suggested responses. Please feel free to read through the conversation…"
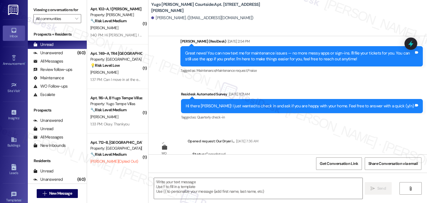
type textarea "Fetching suggested responses. Please feel free to read through the conversation…"
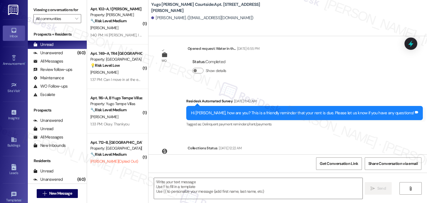
scroll to position [915, 0]
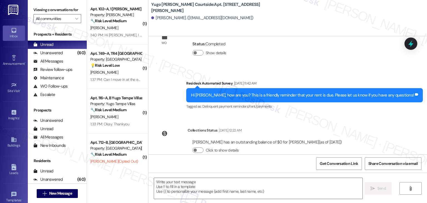
click at [224, 164] on div "Get Conversation Link Share Conversation via email" at bounding box center [288, 163] width 279 height 18
click at [216, 187] on textarea at bounding box center [258, 188] width 208 height 21
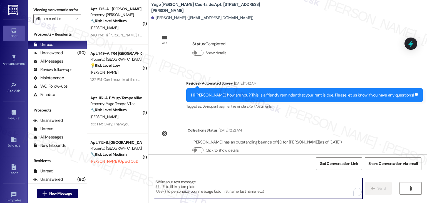
paste textarea "Hi {{first_name}}, As your lease comes to an end this month, please remember to…"
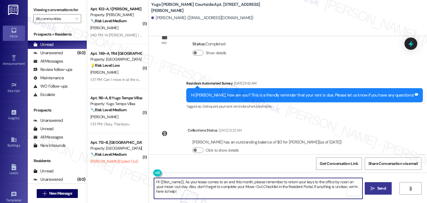
type textarea "Hi {{first_name}}, As your lease comes to an end this month, please remember to…"
click at [384, 188] on span "Send" at bounding box center [382, 189] width 9 height 6
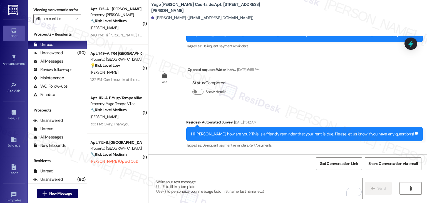
scroll to position [959, 0]
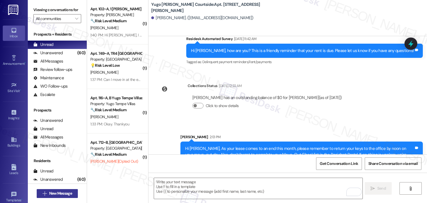
click at [70, 194] on span "New Message" at bounding box center [60, 194] width 23 height 6
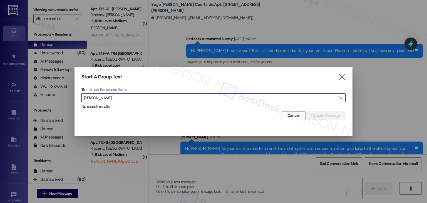
click at [96, 96] on input "Miguel Moreno" at bounding box center [210, 98] width 253 height 8
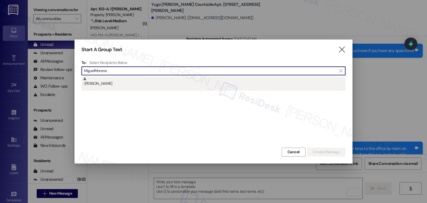
type input "MiguelMoreno"
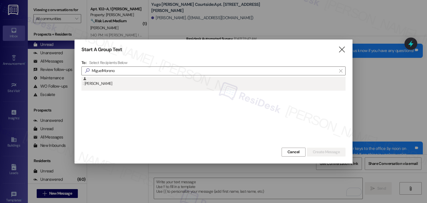
click at [102, 89] on div ": Miguel Moreno" at bounding box center [214, 84] width 264 height 14
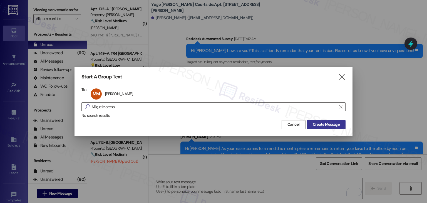
click at [339, 125] on span "Create Message" at bounding box center [326, 125] width 27 height 6
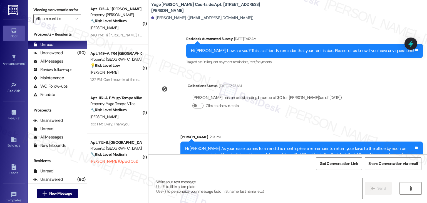
type textarea "Fetching suggested responses. Please feel free to read through the conversation…"
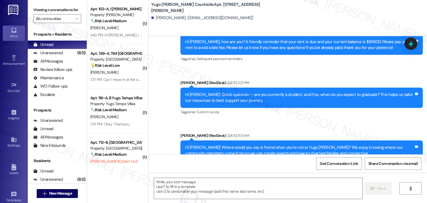
scroll to position [963, 0]
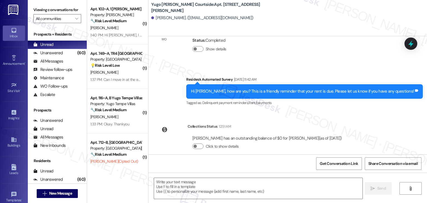
click at [384, 134] on div "Lease started Sep 18, 2024 at 7:00 PM Survey, sent via SMS Residesk Automated S…" at bounding box center [288, 95] width 279 height 118
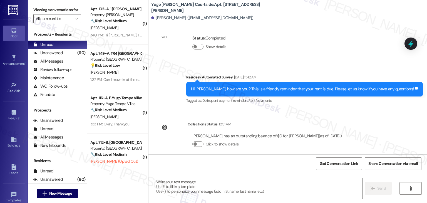
click at [236, 160] on div "Get Conversation Link Share Conversation via email" at bounding box center [288, 163] width 279 height 18
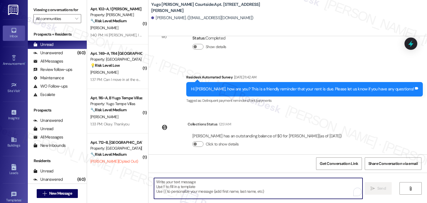
click at [238, 184] on textarea "To enrich screen reader interactions, please activate Accessibility in Grammarl…" at bounding box center [258, 188] width 208 height 21
paste textarea "Hi {{first_name}}, As your lease comes to an end this month, please remember to…"
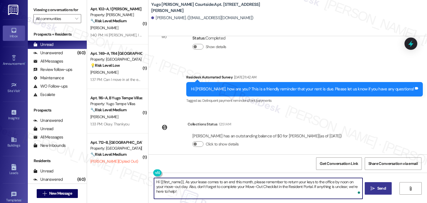
type textarea "Hi {{first_name}}, As your lease comes to an end this month, please remember to…"
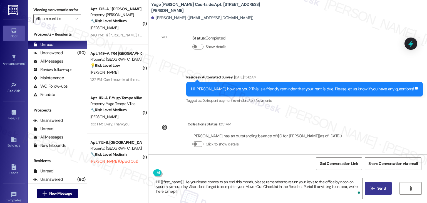
click at [379, 189] on span "Send" at bounding box center [382, 189] width 9 height 6
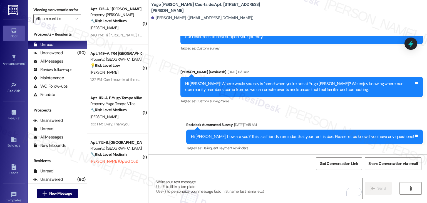
scroll to position [1009, 0]
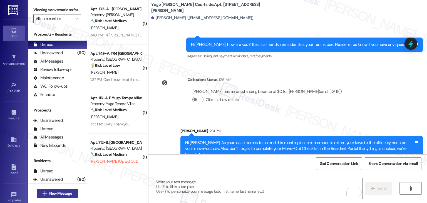
click at [70, 193] on span "New Message" at bounding box center [60, 194] width 23 height 6
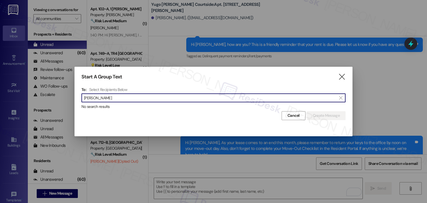
click at [95, 99] on input "Mason Burbey" at bounding box center [210, 98] width 253 height 8
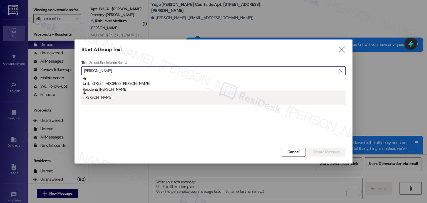
type input "Mason Burbey"
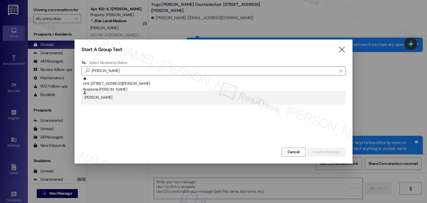
click at [101, 98] on div ": Mason Burbey" at bounding box center [214, 96] width 263 height 10
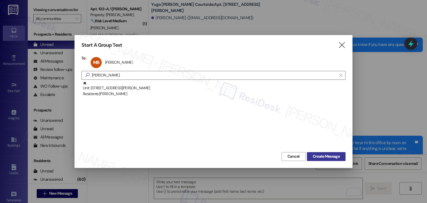
click at [323, 156] on span "Create Message" at bounding box center [326, 157] width 27 height 6
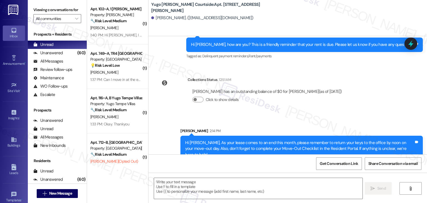
type textarea "Fetching suggested responses. Please feel free to read through the conversation…"
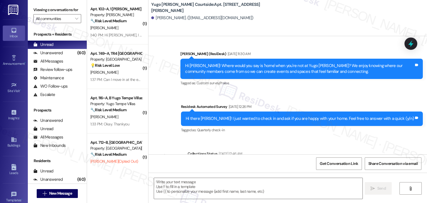
scroll to position [282, 0]
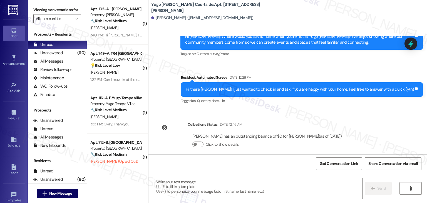
drag, startPoint x: 225, startPoint y: 159, endPoint x: 225, endPoint y: 164, distance: 5.3
click at [225, 159] on div "Get Conversation Link Share Conversation via email" at bounding box center [288, 163] width 279 height 18
click at [221, 184] on textarea at bounding box center [258, 188] width 208 height 21
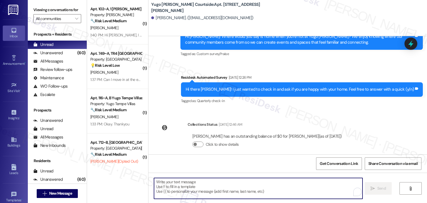
paste textarea "Hi {{first_name}}, As your lease comes to an end this month, please remember to…"
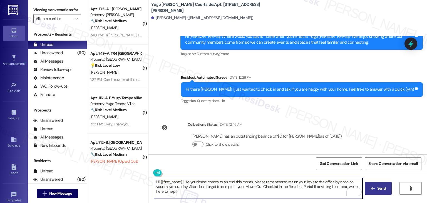
type textarea "Hi {{first_name}}, As your lease comes to an end this month, please remember to…"
click at [376, 188] on span " Send" at bounding box center [379, 189] width 18 height 6
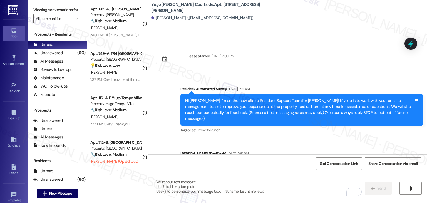
scroll to position [327, 0]
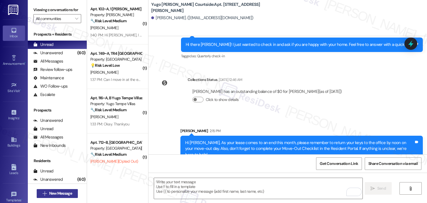
click at [67, 196] on span "New Message" at bounding box center [60, 194] width 23 height 6
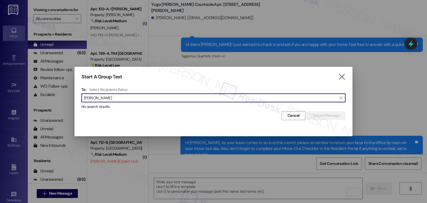
drag, startPoint x: 100, startPoint y: 98, endPoint x: 100, endPoint y: 102, distance: 3.4
click at [100, 100] on input "[PERSON_NAME]" at bounding box center [210, 98] width 253 height 8
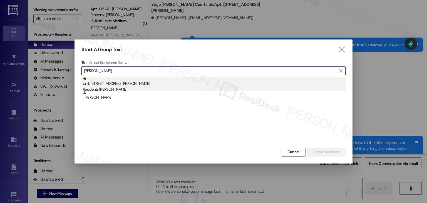
type input "[PERSON_NAME]"
click at [122, 88] on div "Residents: [PERSON_NAME]" at bounding box center [214, 90] width 263 height 6
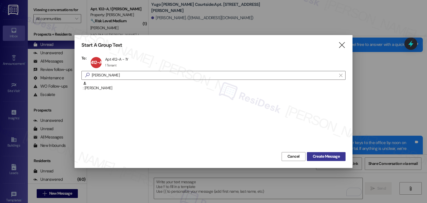
click at [322, 154] on span "Create Message" at bounding box center [326, 157] width 27 height 6
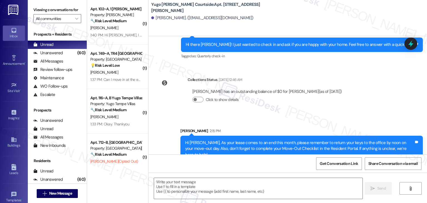
type textarea "Fetching suggested responses. Please feel free to read through the conversation…"
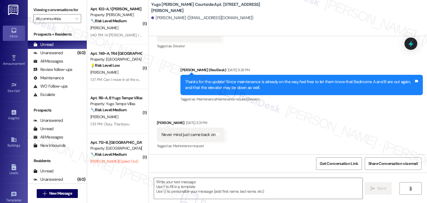
scroll to position [2262, 0]
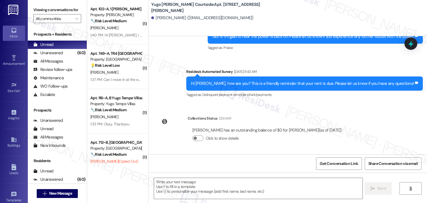
click at [177, 96] on div "Sent via SMS [PERSON_NAME] (ResiDesk) [DATE] 4:22 PM Got it! I'm glad to hear t…" at bounding box center [288, 56] width 279 height 94
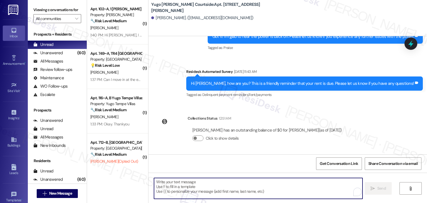
click at [236, 186] on textarea "To enrich screen reader interactions, please activate Accessibility in Grammarl…" at bounding box center [258, 188] width 208 height 21
paste textarea "Hi {{first_name}}, As your lease comes to an end this month, please remember to…"
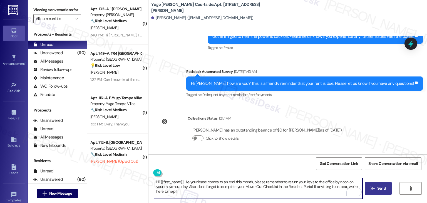
type textarea "Hi {{first_name}}, As your lease comes to an end this month, please remember to…"
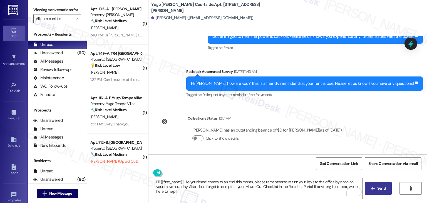
click at [385, 187] on span "Send" at bounding box center [382, 189] width 9 height 6
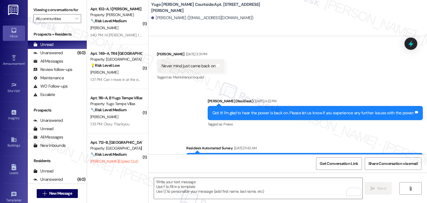
scroll to position [2306, 0]
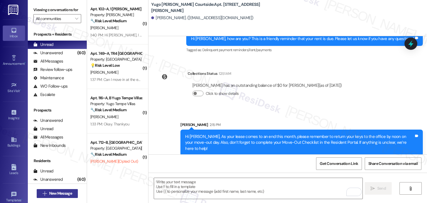
click at [69, 193] on span "New Message" at bounding box center [60, 194] width 23 height 6
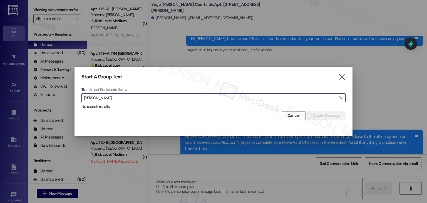
click at [97, 94] on input "[PERSON_NAME]" at bounding box center [210, 98] width 253 height 8
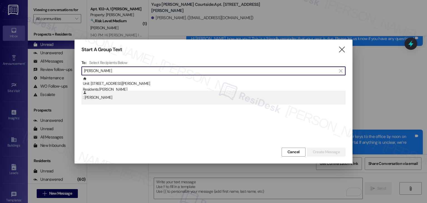
type input "[PERSON_NAME]"
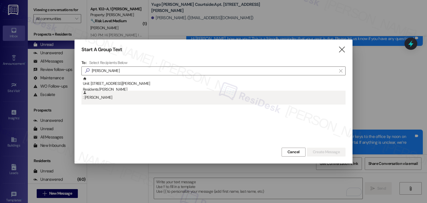
click at [100, 98] on div ": [PERSON_NAME]" at bounding box center [214, 96] width 263 height 10
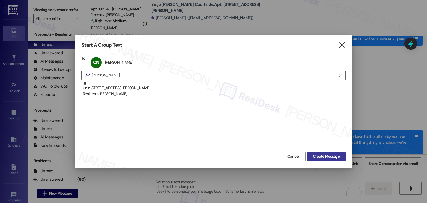
click at [322, 158] on span "Create Message" at bounding box center [326, 157] width 27 height 6
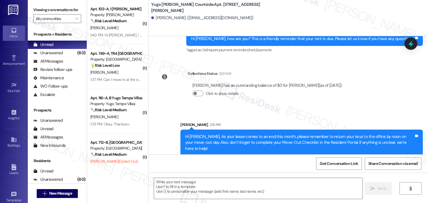
type textarea "Fetching suggested responses. Please feel free to read through the conversation…"
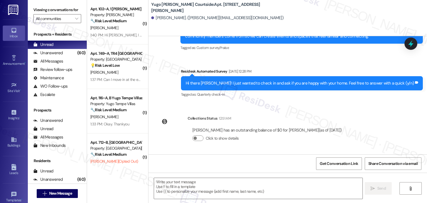
scroll to position [529, 0]
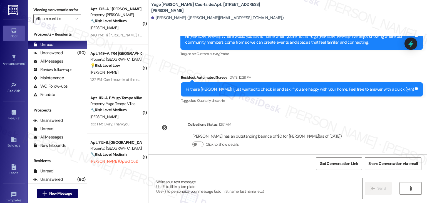
click at [230, 164] on div "Get Conversation Link Share Conversation via email" at bounding box center [288, 163] width 279 height 18
click at [237, 193] on textarea at bounding box center [258, 188] width 208 height 21
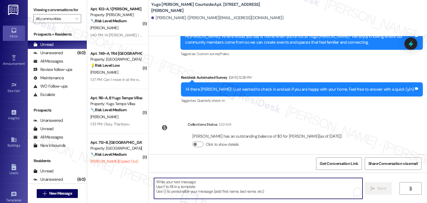
paste textarea "Hi {{first_name}}, As your lease comes to an end this month, please remember to…"
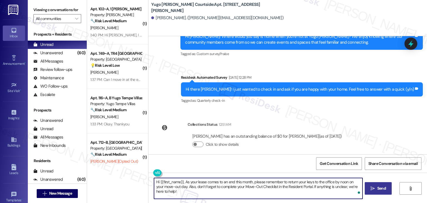
type textarea "Hi {{first_name}}, As your lease comes to an end this month, please remember to…"
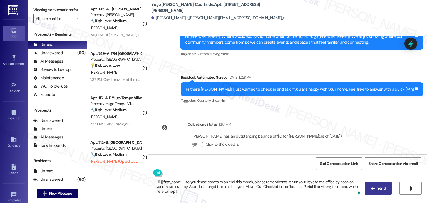
click at [379, 190] on span "Send" at bounding box center [382, 189] width 9 height 6
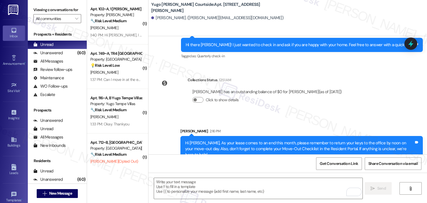
scroll to position [574, 0]
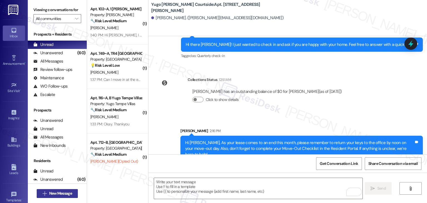
click at [69, 193] on span "New Message" at bounding box center [60, 194] width 23 height 6
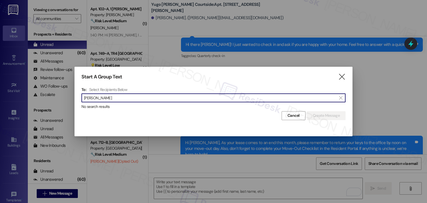
click at [95, 96] on input "[PERSON_NAME]" at bounding box center [210, 98] width 253 height 8
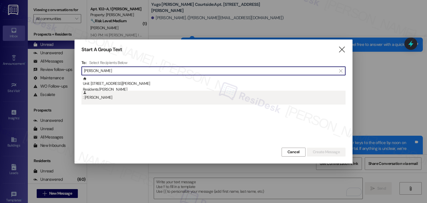
type input "[PERSON_NAME]"
click at [101, 100] on div ": [PERSON_NAME]" at bounding box center [214, 96] width 263 height 10
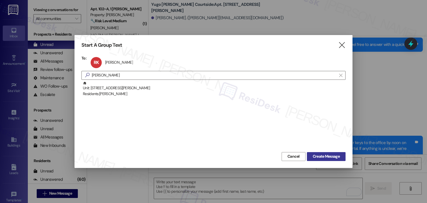
click at [334, 158] on span "Create Message" at bounding box center [326, 157] width 27 height 6
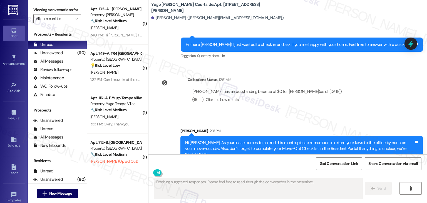
type textarea "Fetching suggested responses. Please feel free to read through the conversation…"
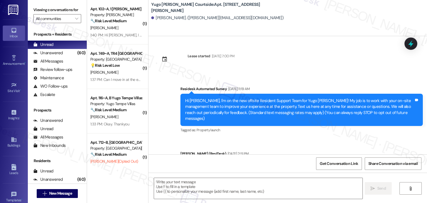
type textarea "Fetching suggested responses. Please feel free to read through the conversation…"
click at [366, 132] on div "Survey, sent via SMS Residesk Automated Survey [DATE] 11:19 AM Hi [PERSON_NAME]…" at bounding box center [301, 110] width 251 height 56
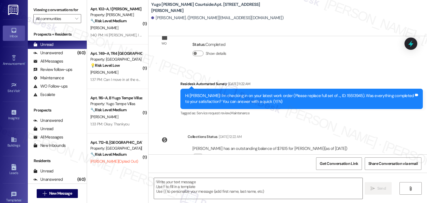
scroll to position [535, 0]
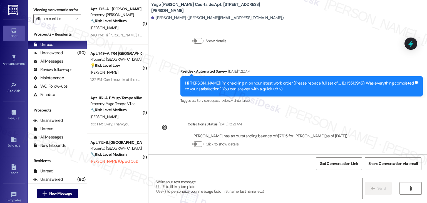
click at [238, 164] on div "Get Conversation Link Share Conversation via email" at bounding box center [288, 163] width 279 height 18
click at [224, 181] on textarea at bounding box center [258, 188] width 208 height 21
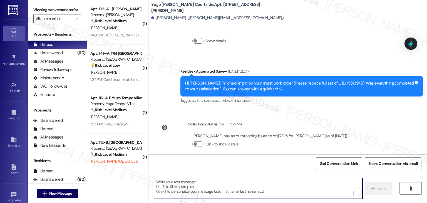
paste textarea "Hi {{first_name}}, As your lease comes to an end this month, please remember to…"
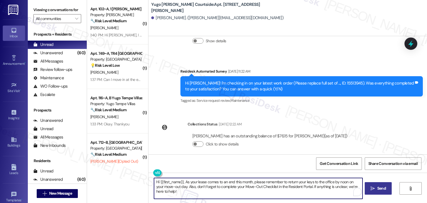
type textarea "Hi {{first_name}}, As your lease comes to an end this month, please remember to…"
click at [382, 186] on span "Send" at bounding box center [382, 189] width 9 height 6
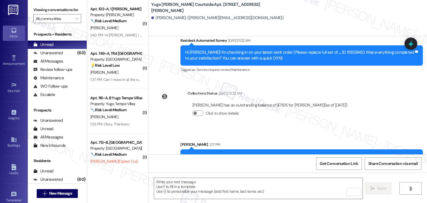
scroll to position [580, 0]
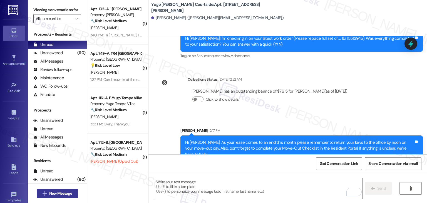
click at [67, 193] on span "New Message" at bounding box center [60, 194] width 23 height 6
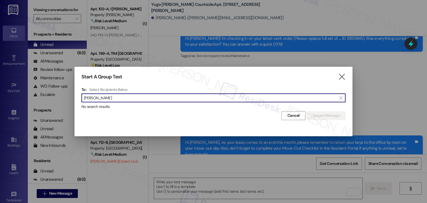
click at [98, 97] on input "[PERSON_NAME]" at bounding box center [210, 98] width 253 height 8
click at [97, 96] on input "[PERSON_NAME]" at bounding box center [210, 98] width 253 height 8
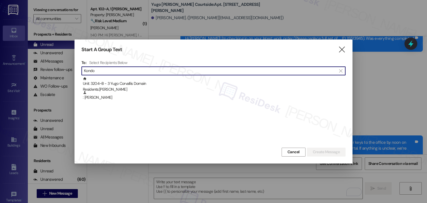
type input "Kondo"
click at [296, 153] on span "Cancel" at bounding box center [294, 152] width 12 height 6
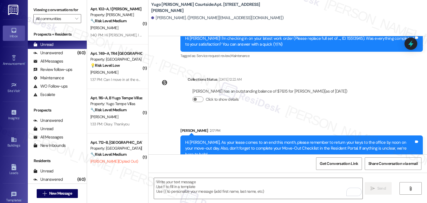
click at [273, 115] on div "Sent via SMS [PERSON_NAME] 2:17 PM Hi [PERSON_NAME], As your lease comes to an …" at bounding box center [288, 140] width 279 height 51
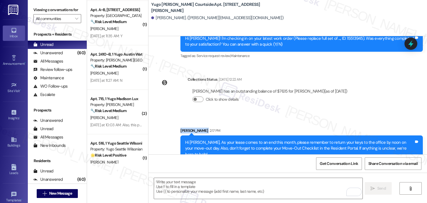
scroll to position [2062, 0]
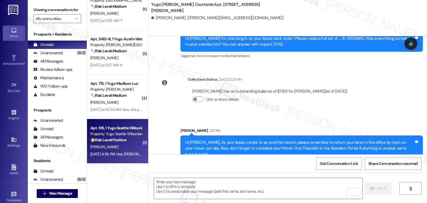
click at [119, 159] on div "Apt. 516, 1 Yugo Seattle Wilsonian Property: Yugo Seattle Wilsonian 🌟 Risk Leve…" at bounding box center [117, 141] width 61 height 45
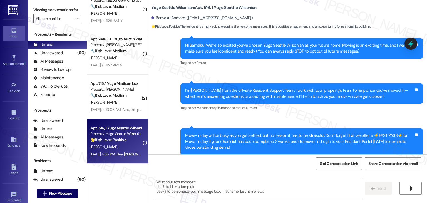
scroll to position [74, 0]
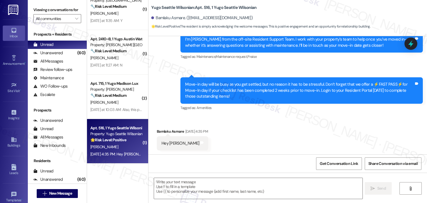
type textarea "Fetching suggested responses. Please feel free to read through the conversation…"
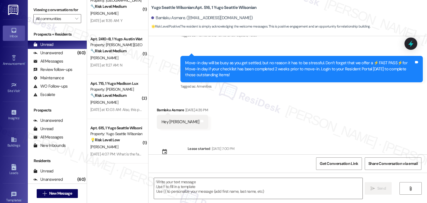
scroll to position [107, 0]
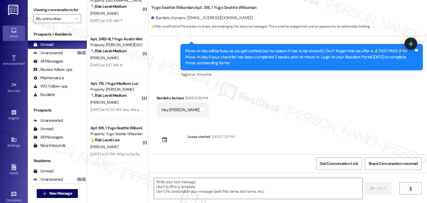
click at [290, 110] on div "Received via SMS Bamlaku Asmare [DATE] 4:35 PM Hey [PERSON_NAME] and notes" at bounding box center [288, 102] width 279 height 39
click at [253, 63] on div "Move-in day will be busy as you get settled, but no reason it has to be stressf…" at bounding box center [299, 57] width 229 height 18
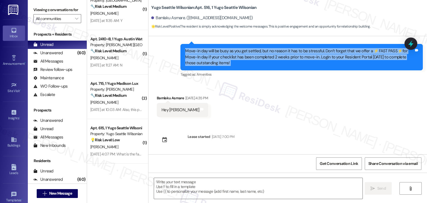
click at [253, 63] on div "Move-in day will be busy as you get settled, but no reason it has to be stressf…" at bounding box center [299, 57] width 229 height 18
copy div "Move-in day will be busy as you get settled, but no reason it has to be stressf…"
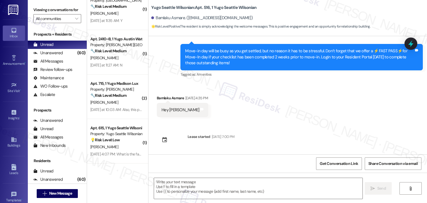
click at [163, 112] on div "Hey [PERSON_NAME]" at bounding box center [181, 110] width 38 height 6
copy div "Hey Sarah Tags and notes"
click at [160, 98] on div "Bamlaku Asmare Aug 15, 2025 at 4:35 PM" at bounding box center [182, 99] width 51 height 8
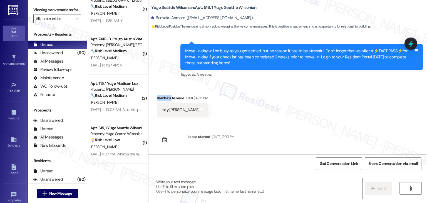
click at [160, 98] on div "Bamlaku Asmare Aug 15, 2025 at 4:35 PM" at bounding box center [182, 99] width 51 height 8
copy div "Bamlaku"
click at [215, 187] on textarea at bounding box center [258, 188] width 208 height 21
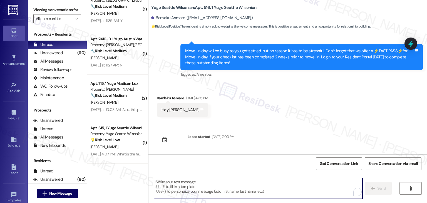
paste textarea "Hi Bamlaku! 😊 Thanks for reaching out. How can I help you today?"
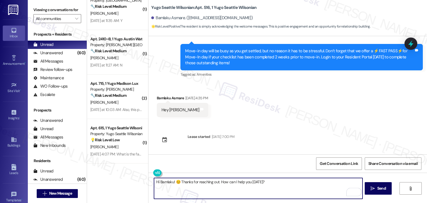
click at [289, 186] on textarea "Hi Bamlaku! 😊 Thanks for reaching out. How can I help you today?" at bounding box center [258, 188] width 208 height 21
type textarea "Hi Bamlaku! 😊 Thanks for reaching out. How can I help you today?"
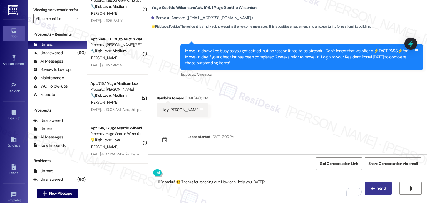
click at [381, 186] on span "Send" at bounding box center [382, 189] width 9 height 6
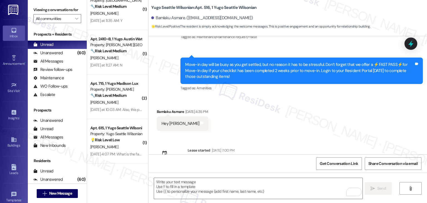
scroll to position [146, 0]
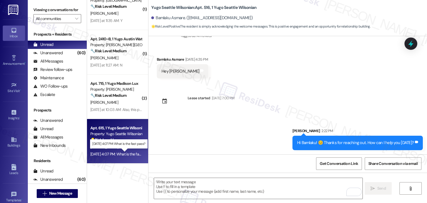
click at [114, 155] on div "Aug 15, 2025 at 4:07 PM: What is the fast pass? Aug 15, 2025 at 4:07 PM: What i…" at bounding box center [121, 154] width 62 height 5
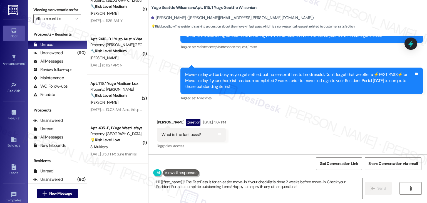
scroll to position [117, 0]
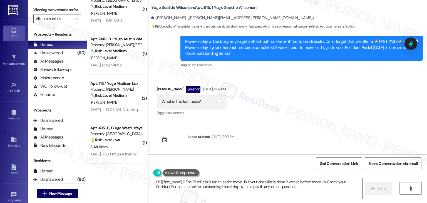
click at [222, 190] on textarea "Hi {{first_name}}! The Fast Pass is for an easier move-in if your checklist is …" at bounding box center [258, 188] width 208 height 21
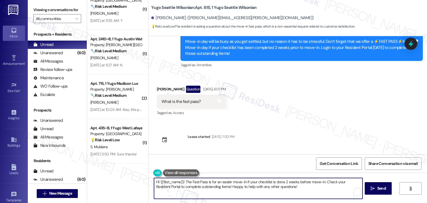
drag, startPoint x: 283, startPoint y: 187, endPoint x: 230, endPoint y: 188, distance: 52.3
click at [230, 188] on textarea "Hi {{first_name}}! The Fast Pass is for an easier move-in if your checklist is …" at bounding box center [258, 188] width 208 height 21
type textarea "Hi {{first_name}}! The Fast Pass is for an easier move-in if your checklist is …"
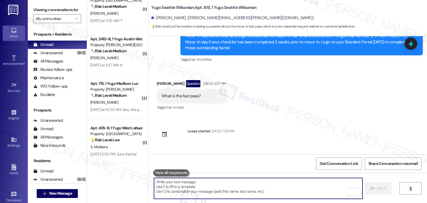
scroll to position [161, 0]
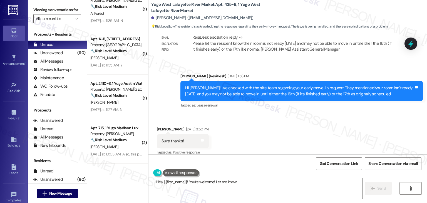
scroll to position [2018, 0]
click at [290, 124] on div "Received via SMS [PERSON_NAME] [DATE] 3:50 PM Sure thanks! Tags and notes Tagge…" at bounding box center [288, 137] width 279 height 47
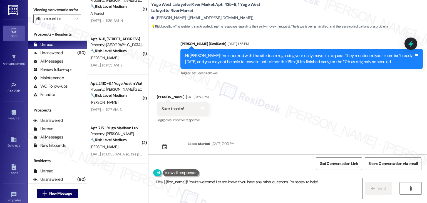
scroll to position [1063, 0]
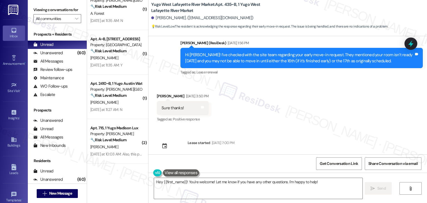
click at [298, 116] on div "Received via SMS [PERSON_NAME] [DATE] 3:50 PM Sure thanks! Tags and notes Tagge…" at bounding box center [288, 104] width 279 height 47
click at [296, 122] on div "Sent via SMS [PERSON_NAME] (ResiDesk) [DATE] 4:19 PM Hi [PERSON_NAME]! We’re so…" at bounding box center [288, 95] width 279 height 118
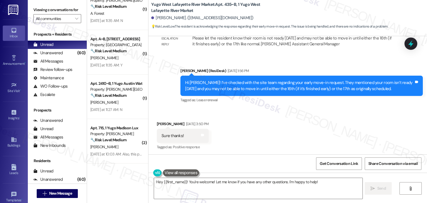
click at [299, 86] on div "Hi [PERSON_NAME]! I’ve checked with the site team regarding your early move-in …" at bounding box center [302, 86] width 243 height 20
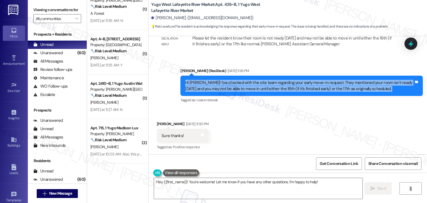
click at [299, 86] on div "Hi [PERSON_NAME]! I’ve checked with the site team regarding your early move-in …" at bounding box center [302, 86] width 243 height 20
copy div "Hi [PERSON_NAME]! I’ve checked with the site team regarding your early move-in …"
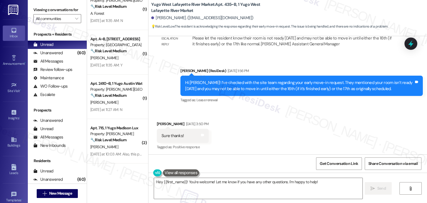
click at [169, 133] on div "Sure thanks!" at bounding box center [173, 136] width 22 height 6
copy div "Sure thanks! Tags and notes"
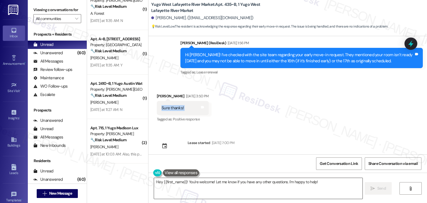
click at [219, 180] on textarea "Hey {{first_name}}! You're welcome! Let me know if you have any other questions…" at bounding box center [258, 188] width 208 height 21
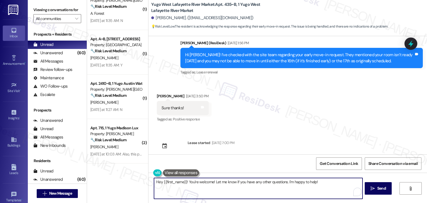
paste textarea "i Sai Shashank! You’re welcome 😊 Were you already able to move in? How are thin…"
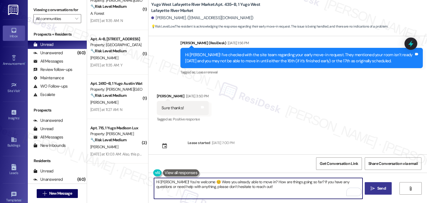
type textarea "Hi Sai Shashank! You’re welcome 😊 Were you already able to move in? How are thi…"
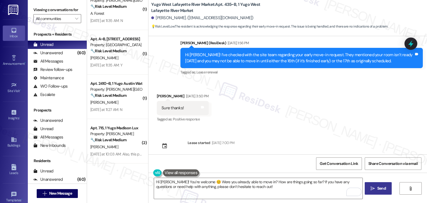
click at [385, 192] on button " Send" at bounding box center [378, 188] width 27 height 13
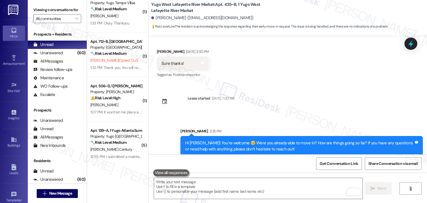
scroll to position [80, 0]
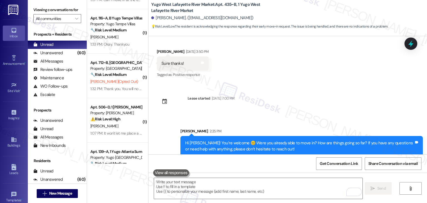
drag, startPoint x: 147, startPoint y: 6, endPoint x: 147, endPoint y: 1, distance: 5.3
click at [149, 1] on div "Yugo West Lafayette River Market: Apt. 435~B, 1 Yugo West Lafayette River Marke…" at bounding box center [288, 18] width 279 height 36
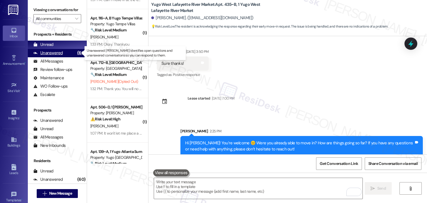
click at [50, 55] on div "Unanswered" at bounding box center [47, 53] width 29 height 6
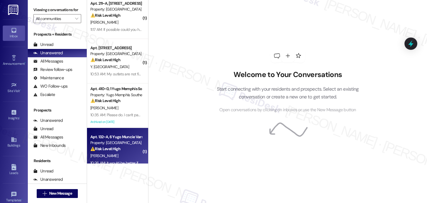
scroll to position [167, 0]
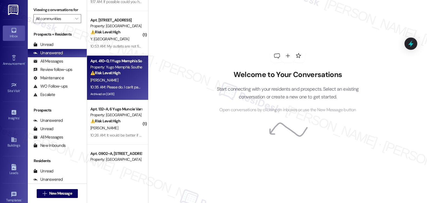
click at [129, 90] on div "10:35 AM: Please do. I can't pay an incorrect electric bill. 10:35 AM: Please d…" at bounding box center [116, 87] width 53 height 7
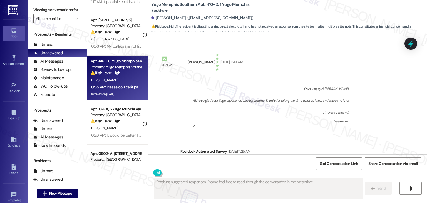
scroll to position [8875, 0]
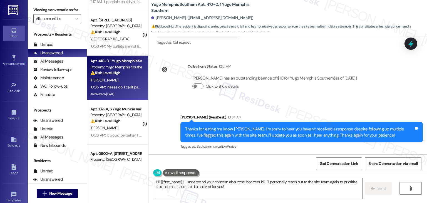
click at [285, 155] on div "Received via SMS Avishek Biswas 10:35 AM Please do. I can't pay an incorrect el…" at bounding box center [288, 178] width 279 height 47
click at [268, 126] on div "Thanks for letting me know, [PERSON_NAME]. I’m sorry to hear you haven’t receiv…" at bounding box center [299, 132] width 229 height 12
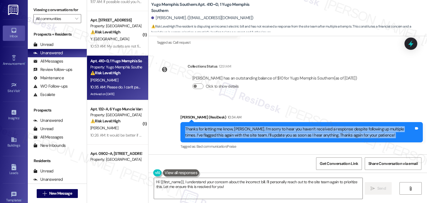
click at [268, 126] on div "Thanks for letting me know, [PERSON_NAME]. I’m sorry to hear you haven’t receiv…" at bounding box center [299, 132] width 229 height 12
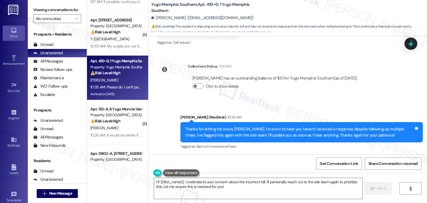
click at [268, 126] on div "Thanks for letting me know, [PERSON_NAME]. I’m sorry to hear you haven’t receiv…" at bounding box center [299, 132] width 229 height 12
click at [268, 126] on div "Thanks for letting me know, Avishek. I’m sorry to hear you haven’t received a r…" at bounding box center [299, 132] width 229 height 12
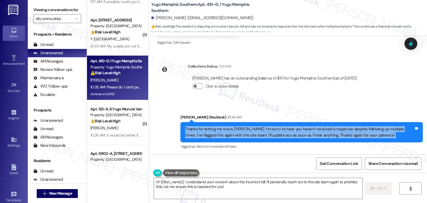
click at [268, 126] on div "Thanks for letting me know, Avishek. I’m sorry to hear you haven’t received a r…" at bounding box center [299, 132] width 229 height 12
copy div "Thanks for letting me know, Avishek. I’m sorry to hear you haven’t received a r…"
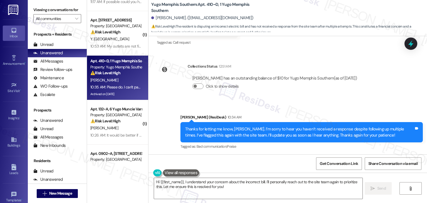
click at [215, 179] on div "Please do. I can't pay an incorrect electric bill." at bounding box center [201, 182] width 79 height 6
copy div "Please do. I can't pay an incorrect electric bill. Tags and notes"
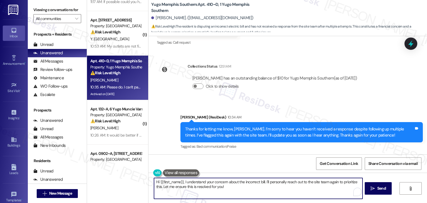
drag, startPoint x: 230, startPoint y: 187, endPoint x: 204, endPoint y: 180, distance: 27.5
click at [204, 180] on textarea "Hi {{first_name}}, I understand your concern about the incorrect bill. I'll per…" at bounding box center [258, 188] width 208 height 21
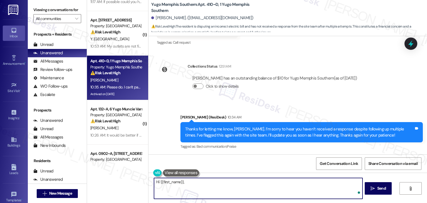
paste textarea "I’ve already escalated your concern to the site team and I’m just waiting on th…"
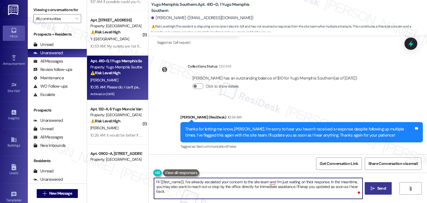
type textarea "Hi {{first_name}}, I’ve already escalated your concern to the site team and I’m…"
click at [379, 188] on span "Send" at bounding box center [382, 189] width 9 height 6
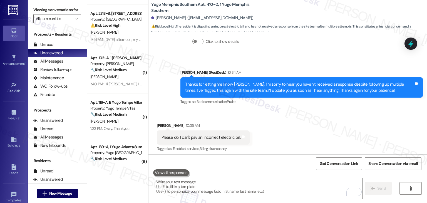
scroll to position [362, 0]
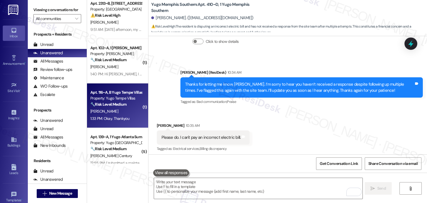
click at [125, 104] on strong "🔧 Risk Level: Medium" at bounding box center [108, 104] width 36 height 5
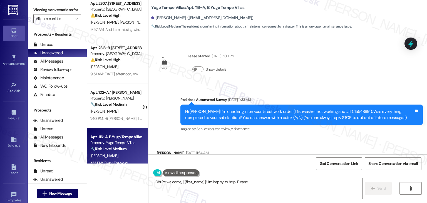
scroll to position [524, 0]
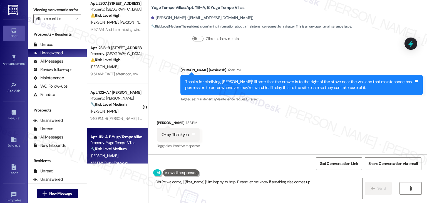
type textarea "You're welcome, {{first_name}}! I'm happy to help. Please let me know if anythi…"
click at [268, 141] on div "Received via SMS Sai Amulya Yellapragada 1:33 PM Okay. Thankyou Tags and notes …" at bounding box center [288, 130] width 279 height 47
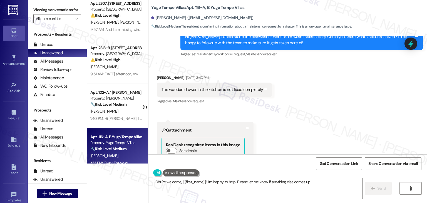
scroll to position [162, 0]
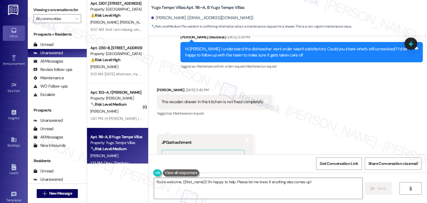
click at [209, 104] on div "The wooden drawer in the kitchen is not fixed completely." at bounding box center [213, 102] width 102 height 6
copy div "The wooden drawer in the kitchen is not fixed completely. Tags and notes"
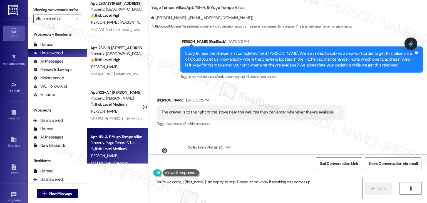
scroll to position [413, 0]
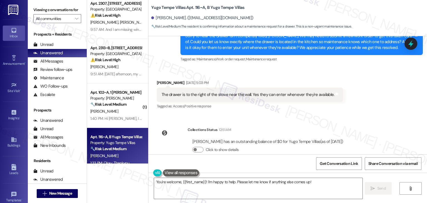
click at [220, 97] on div "The drawer is to the right of the stove near the wall. Yes they can enter whene…" at bounding box center [248, 95] width 173 height 6
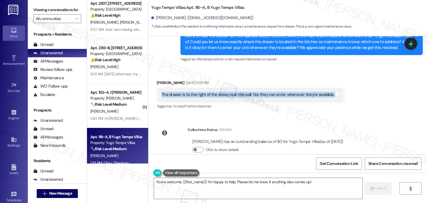
click at [220, 97] on div "The drawer is to the right of the stove near the wall. Yes they can enter whene…" at bounding box center [248, 95] width 173 height 6
copy div "The drawer is to the right of the stove near the wall. Yes they can enter whene…"
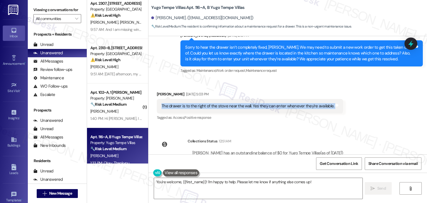
scroll to position [524, 0]
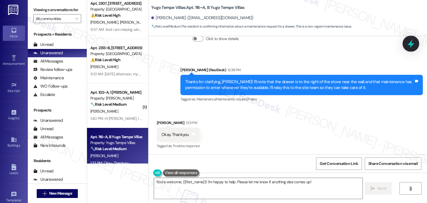
click at [411, 43] on icon at bounding box center [411, 44] width 7 height 9
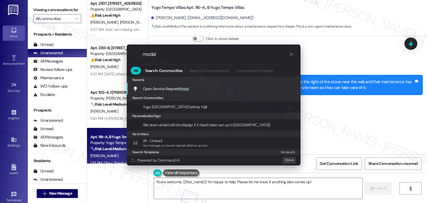
type input "modal"
click at [193, 89] on div "Open Service Request Modal Add shortcut" at bounding box center [214, 89] width 163 height 6
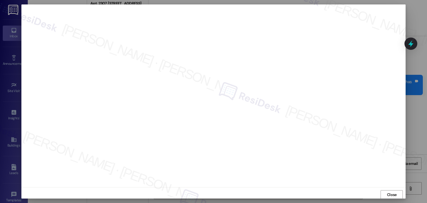
scroll to position [0, 0]
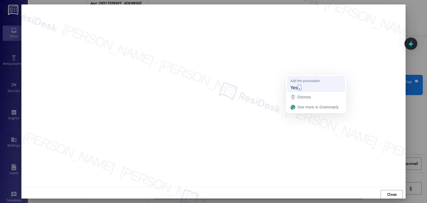
click at [295, 87] on span "Yes" at bounding box center [294, 88] width 7 height 6
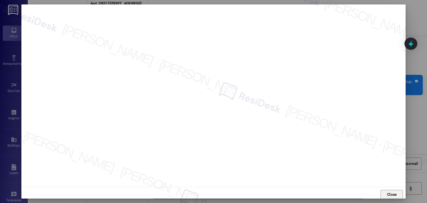
click at [396, 194] on span "Close" at bounding box center [392, 195] width 12 height 6
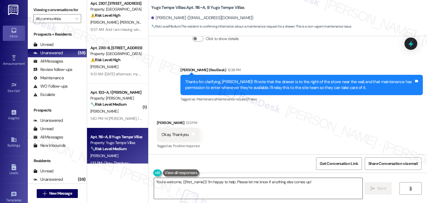
click at [290, 179] on textarea "You're welcome, {{first_name}}! I'm happy to help. Please let me know if anythi…" at bounding box center [258, 188] width 208 height 21
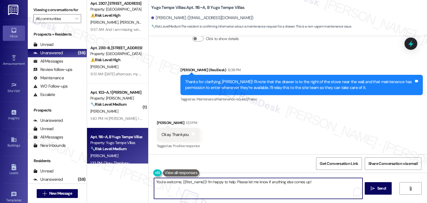
click at [290, 179] on textarea "You're welcome, {{first_name}}! I'm happy to help. Please let me know if anythi…" at bounding box center [258, 188] width 208 height 21
click at [329, 127] on div "Received via SMS Sai Amulya Yellapragada 1:33 PM Okay. Thankyou Tags and notes …" at bounding box center [288, 130] width 279 height 47
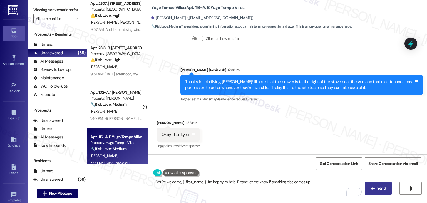
click at [385, 188] on span "Send" at bounding box center [382, 189] width 9 height 6
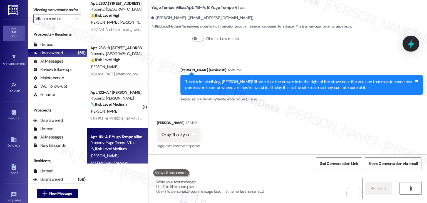
scroll to position [524, 0]
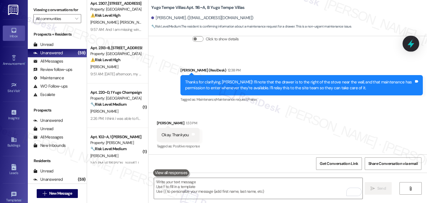
click at [414, 45] on icon at bounding box center [410, 43] width 9 height 9
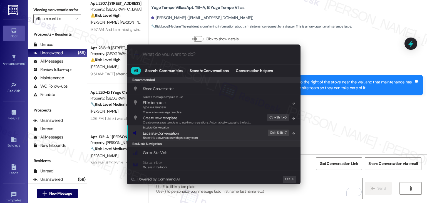
click at [174, 135] on div "Share this conversation with property team" at bounding box center [170, 137] width 55 height 5
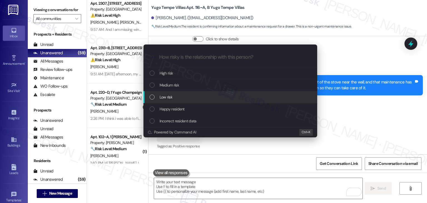
click at [153, 98] on div "List of options" at bounding box center [152, 97] width 5 height 5
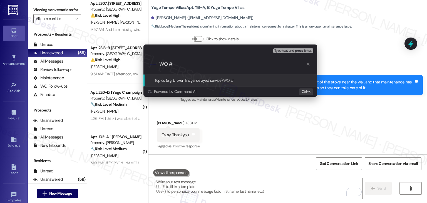
paste input "15556128"
type input "WO #15556128 - Fix Kitchen Drawer"
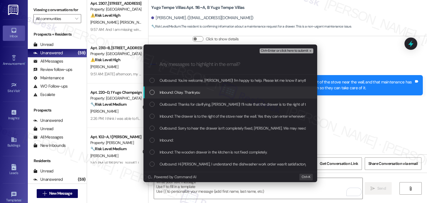
click at [152, 90] on div "List of options" at bounding box center [152, 92] width 5 height 5
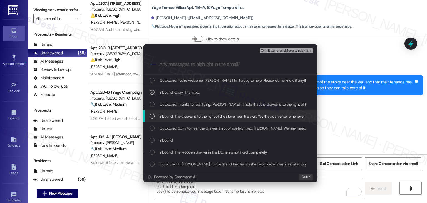
click at [152, 114] on div "List of options" at bounding box center [152, 116] width 5 height 5
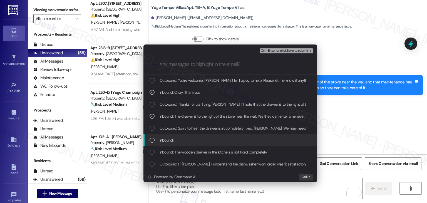
click at [151, 139] on div "List of options" at bounding box center [152, 140] width 5 height 5
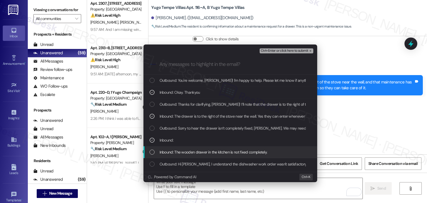
click at [152, 151] on div "List of options" at bounding box center [152, 152] width 5 height 5
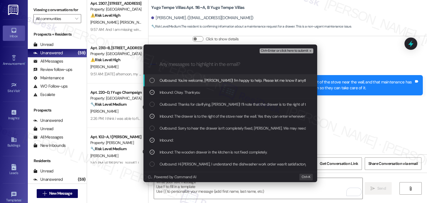
click at [287, 49] on span "Ctrl+Enter or click here to submit" at bounding box center [285, 51] width 48 height 4
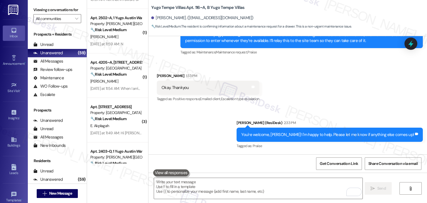
scroll to position [1214, 0]
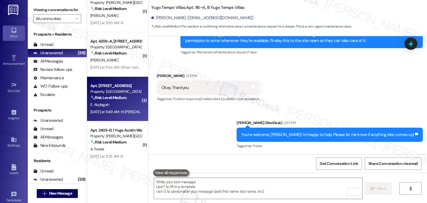
click at [120, 94] on div "Property: Yugo Lexington Campus Court" at bounding box center [115, 92] width 51 height 6
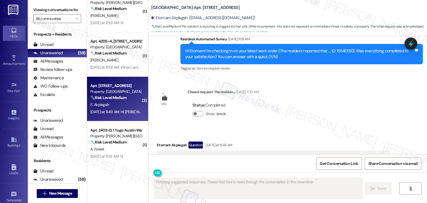
scroll to position [2383, 0]
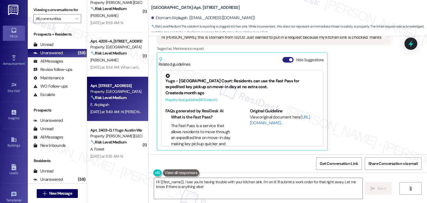
click at [285, 59] on button "Hide Suggestions" at bounding box center [288, 60] width 11 height 6
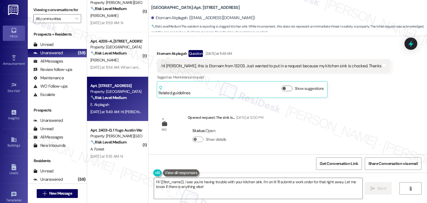
click at [362, 98] on div "Received via SMS Etornam Akplagah Question Yesterday at 11:49 AM Hi Sara, this …" at bounding box center [274, 74] width 242 height 56
click at [363, 112] on div "Survey, sent via SMS Residesk Automated Survey Mar 17, 2025 at 11:32 AM Hi Etor…" at bounding box center [288, 95] width 279 height 118
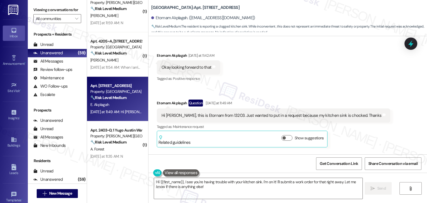
scroll to position [2271, 0]
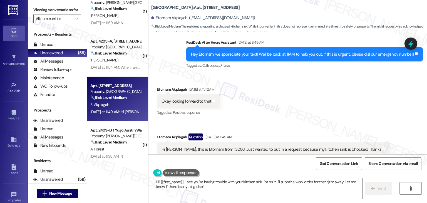
click at [347, 117] on div "Received via SMS Etornam Akplagah Yesterday at 11:42 AM Okay looking forward to…" at bounding box center [288, 130] width 279 height 112
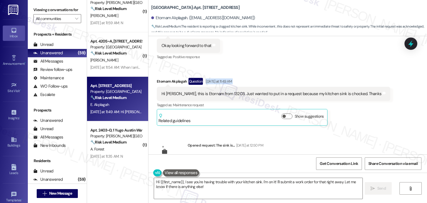
scroll to position [2355, 0]
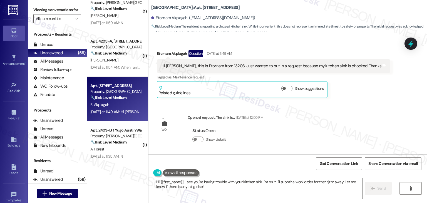
click at [347, 118] on div "Survey, sent via SMS Residesk Automated Survey Mar 17, 2025 at 11:32 AM Hi Etor…" at bounding box center [288, 95] width 279 height 118
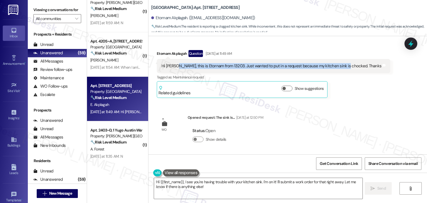
drag, startPoint x: 171, startPoint y: 64, endPoint x: 337, endPoint y: 65, distance: 165.5
click at [337, 65] on div "Hi Sara, this is Etornam from 13203. Just wanted to put in a request because my…" at bounding box center [272, 66] width 220 height 6
copy div "this is Etornam from 13203. Just wanted to put in a request because my kitchen …"
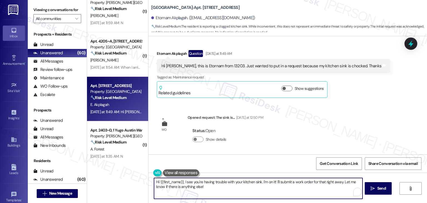
drag, startPoint x: 260, startPoint y: 183, endPoint x: 182, endPoint y: 183, distance: 78.5
click at [182, 183] on textarea "Hi {{first_name}}, I see you're having trouble with your kitchen sink. I'm on i…" at bounding box center [258, 188] width 208 height 21
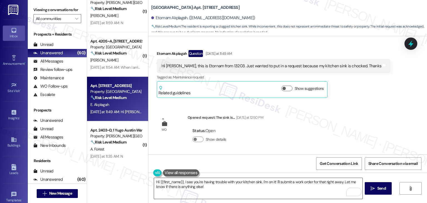
click at [262, 184] on textarea "Hi {{first_name}}, I see you're having trouble with your kitchen sink. I'm on i…" at bounding box center [258, 188] width 208 height 21
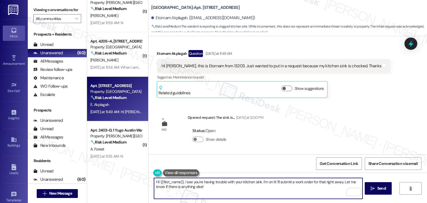
paste textarea "Etornam, thanks for letting me know about your kitchen sink. Could you share a …"
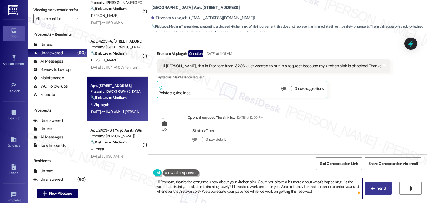
type textarea "Hi Etornam, thanks for letting me know about your kitchen sink. Could you share…"
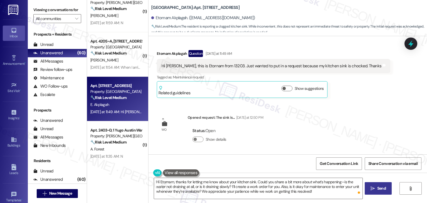
click at [378, 188] on span "Send" at bounding box center [382, 189] width 9 height 6
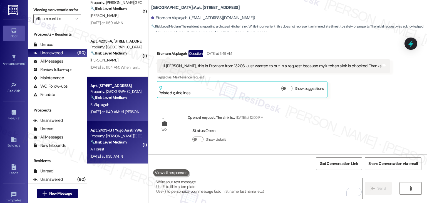
click at [130, 160] on div "Yesterday at 11:35 AM: N Yesterday at 11:35 AM: N" at bounding box center [116, 156] width 53 height 7
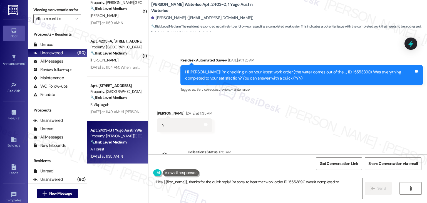
scroll to position [1037, 0]
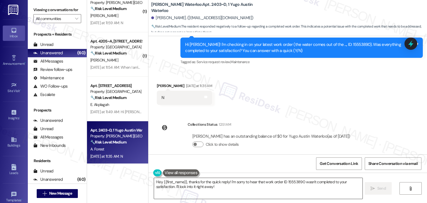
click at [268, 185] on textarea "Hey {{first_name}}, thanks for the quick reply! I'm sorry to hear that work ord…" at bounding box center [258, 188] width 208 height 21
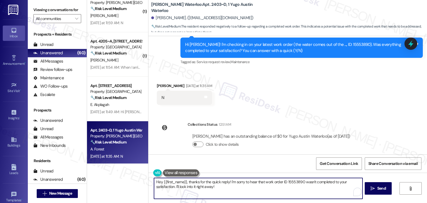
paste textarea "i {{first_name}}! I understand the work order wasn't completed to your satisfac…"
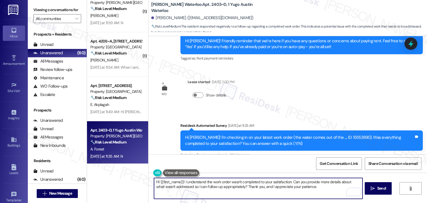
scroll to position [953, 0]
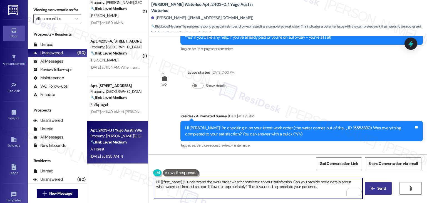
type textarea "Hi {{first_name}}! I understand the work order wasn't completed to your satisfa…"
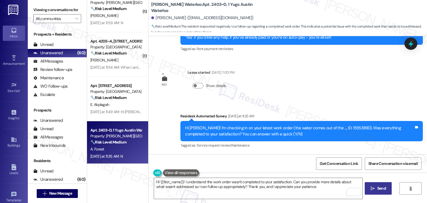
click at [381, 191] on span "Send" at bounding box center [382, 189] width 9 height 6
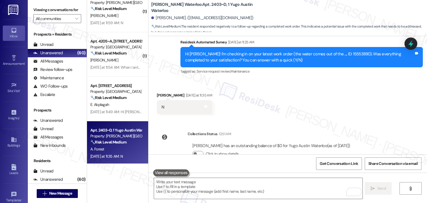
scroll to position [1037, 0]
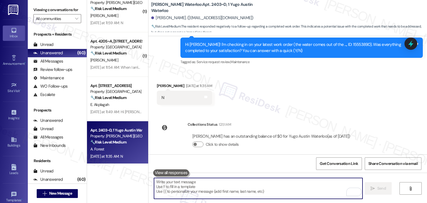
click at [225, 184] on textarea "To enrich screen reader interactions, please activate Accessibility in Grammarl…" at bounding box center [258, 188] width 208 height 21
paste textarea "Hi {{first_name}}! I understand the work order wasn't completed to your satisfa…"
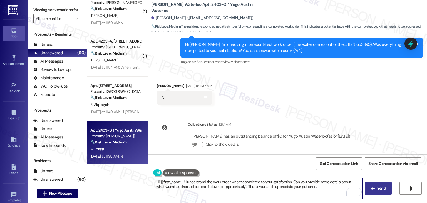
type textarea "Hi {{first_name}}! I understand the work order wasn't completed to your satisfa…"
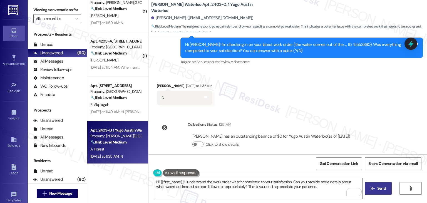
click at [268, 155] on div "Get Conversation Link Share Conversation via email" at bounding box center [288, 163] width 279 height 18
click at [384, 188] on span "Send" at bounding box center [382, 189] width 9 height 6
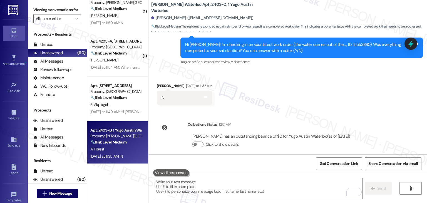
scroll to position [985, 0]
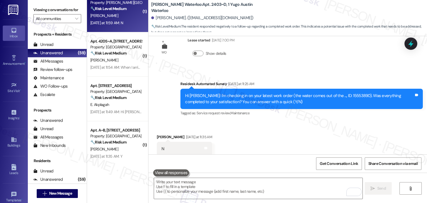
click at [117, 13] on div "F. Goldman" at bounding box center [116, 15] width 53 height 7
type textarea "Fetching suggested responses. Please feel free to read through the conversation…"
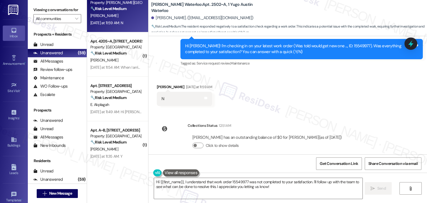
scroll to position [1094, 0]
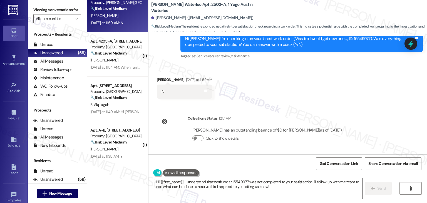
click at [213, 185] on textarea "Hi {{first_name}}, I understand that work order 15549977 was not completed to y…" at bounding box center [258, 188] width 208 height 21
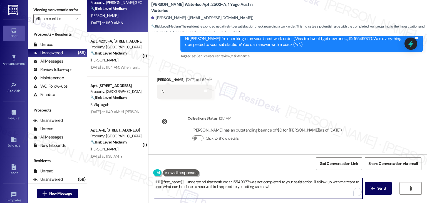
click at [213, 185] on textarea "Hi {{first_name}}, I understand that work order 15549977 was not completed to y…" at bounding box center [258, 188] width 208 height 21
paste textarea "! I understand the work order wasn't completed to your satisfaction. Can you pr…"
type textarea "Hi {{first_name}}! I understand the work order wasn't completed to your satisfa…"
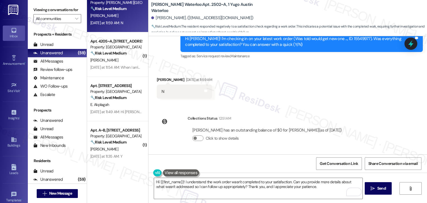
click at [376, 126] on div "Announcement, sent via SMS Sarah (ResiDesk) Feb 24, 2025 at 2:34 PM Hi Farah, I…" at bounding box center [288, 95] width 279 height 118
click at [381, 188] on span "Send" at bounding box center [382, 189] width 9 height 6
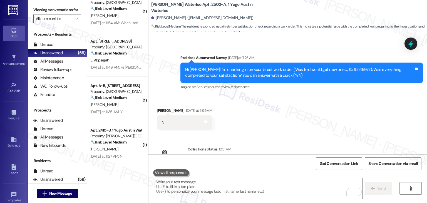
scroll to position [1138, 0]
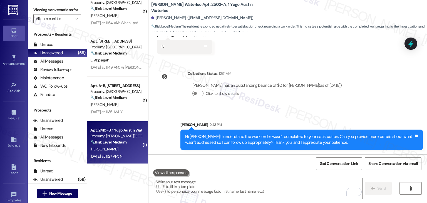
click at [127, 157] on div "Yesterday at 11:27 AM: N Yesterday at 11:27 AM: N" at bounding box center [116, 156] width 53 height 7
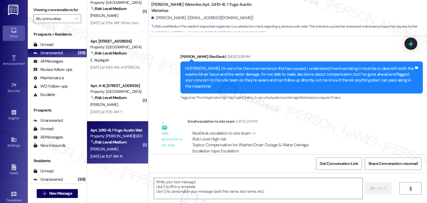
type textarea "Fetching suggested responses. Please feel free to read through the conversation…"
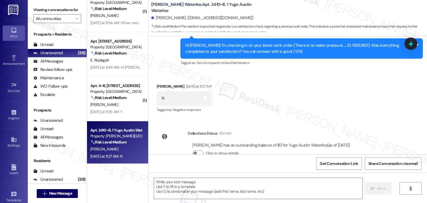
scroll to position [848, 0]
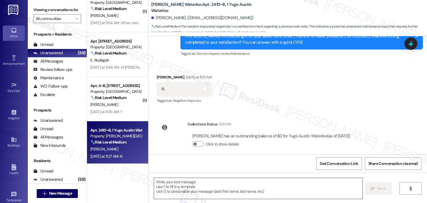
click at [220, 189] on textarea at bounding box center [258, 188] width 208 height 21
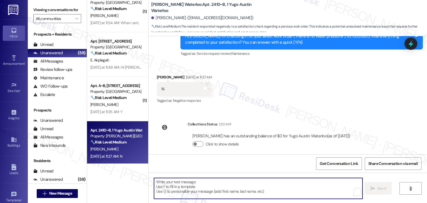
paste textarea "Hi {{first_name}}! I understand the work order wasn't completed to your satisfa…"
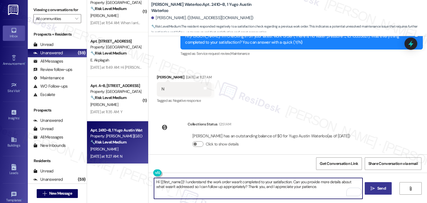
type textarea "Hi {{first_name}}! I understand the work order wasn't completed to your satisfa…"
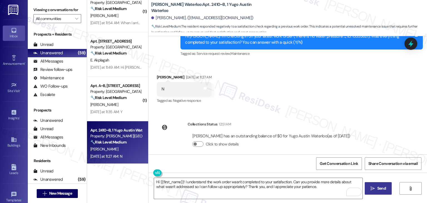
click at [383, 187] on span "Send" at bounding box center [382, 189] width 9 height 6
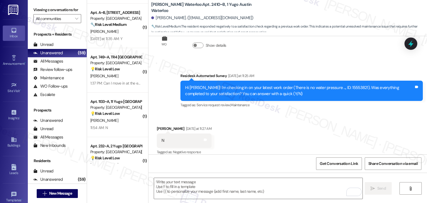
scroll to position [1283, 0]
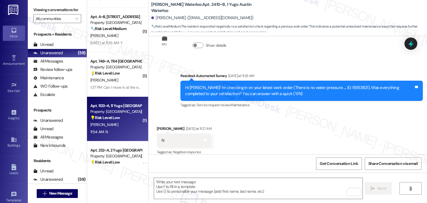
click at [131, 130] on div "11:54 AM: N 11:54 AM: N" at bounding box center [116, 132] width 53 height 7
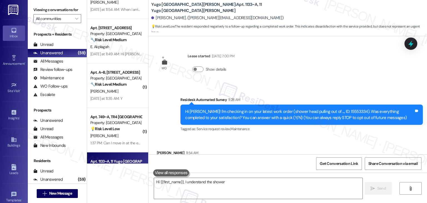
scroll to position [30, 0]
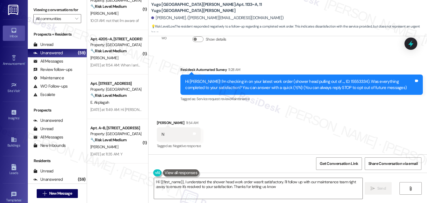
type textarea "Hi {{first_name}}, I understand the shower head work order wasn't satisfactory.…"
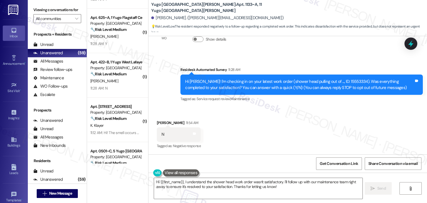
scroll to position [1005, 0]
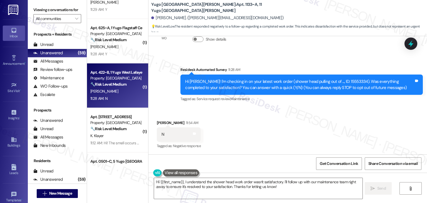
click at [127, 98] on div "11:28 AM: N 11:28 AM: N" at bounding box center [116, 98] width 53 height 7
type textarea "Hi {{first_name}}, I understand the shower head work order wasn't satisfactory.…"
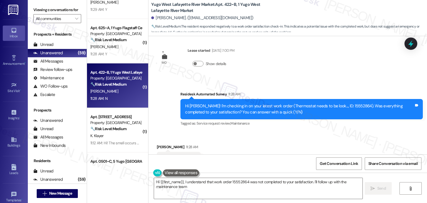
scroll to position [231, 0]
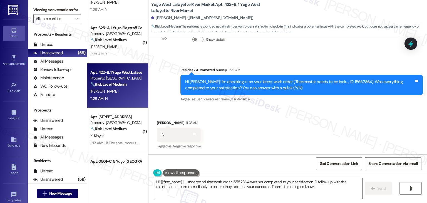
click at [260, 184] on textarea "Hi {{first_name}}, I understand that work order 15552864 was not completed to y…" at bounding box center [258, 188] width 208 height 21
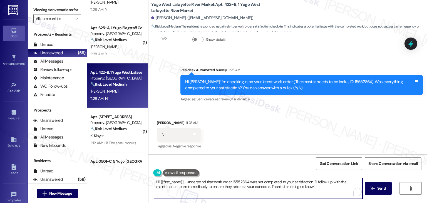
click at [260, 184] on textarea "Hi {{first_name}}, I understand that work order 15552864 was not completed to y…" at bounding box center [258, 188] width 208 height 21
paste textarea "! I understand the work order wasn't completed to your satisfaction. Can you pr…"
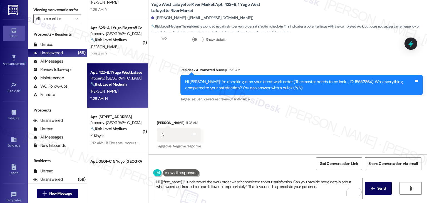
click at [289, 134] on div "Received via SMS Aviral Rastogi 11:28 AM N Tags and notes Tagged as: Negative r…" at bounding box center [288, 130] width 279 height 47
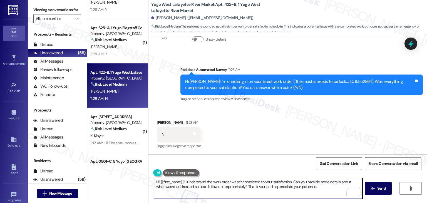
click at [315, 187] on textarea "Hi {{first_name}}! I understand the work order wasn't completed to your satisfa…" at bounding box center [258, 188] width 208 height 21
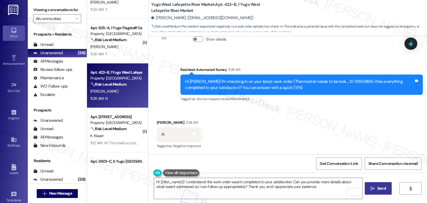
click at [382, 187] on span "Send" at bounding box center [382, 189] width 9 height 6
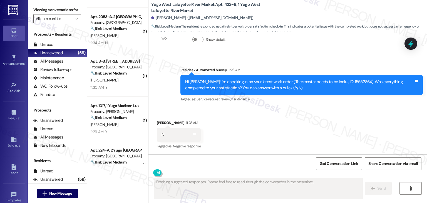
scroll to position [810, 0]
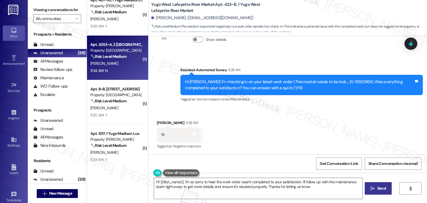
type textarea "Hi {{first_name}}, I'm so sorry to hear the work order wasn't completed to your…"
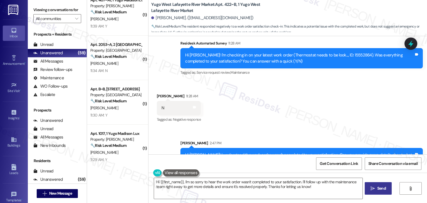
scroll to position [277, 0]
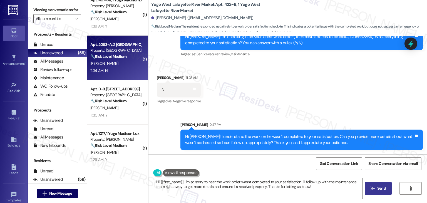
click at [117, 68] on div "11:34 AM: N 11:34 AM: N" at bounding box center [116, 70] width 53 height 7
type textarea "Fetching suggested responses. Please feel free to read through the conversation…"
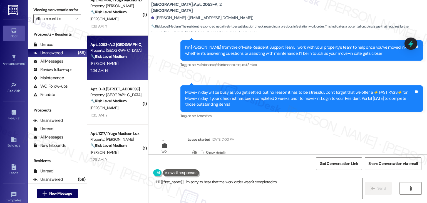
scroll to position [179, 0]
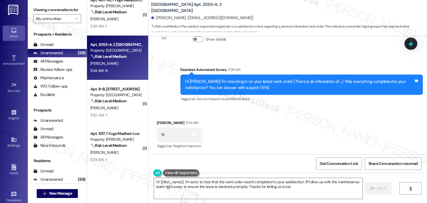
type textarea "Hi {{first_name}}, I'm sorry to hear that the work order wasn't completed to yo…"
click at [74, 21] on span "" at bounding box center [76, 18] width 5 height 9
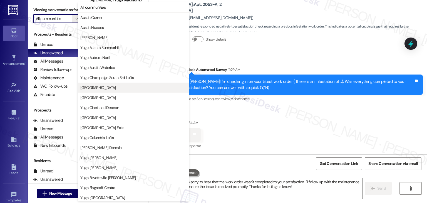
click at [116, 88] on span "Yugo Charleston Campus" at bounding box center [97, 88] width 35 height 6
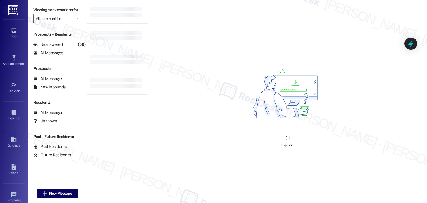
type input "Yugo Charleston Campus"
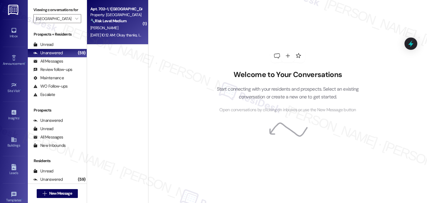
click at [117, 29] on div "C. Biesecker" at bounding box center [116, 27] width 53 height 7
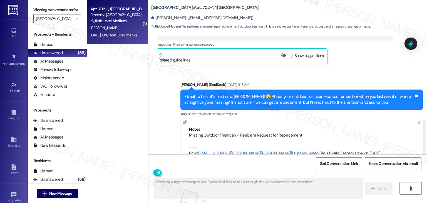
scroll to position [3748, 0]
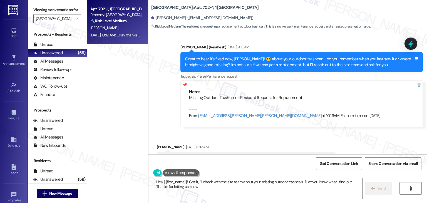
type textarea "Hey {{first_name}}! Got it, I'll check with the site team about your missing ou…"
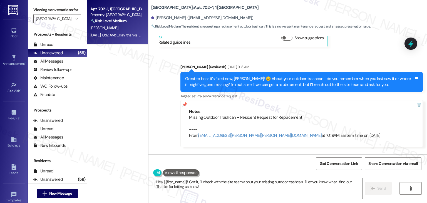
scroll to position [3716, 0]
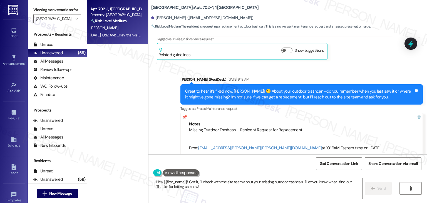
click at [317, 88] on div "Great to hear it’s fixed now, Calvin! 😊 About your outdoor trashcan—do you reme…" at bounding box center [299, 94] width 229 height 12
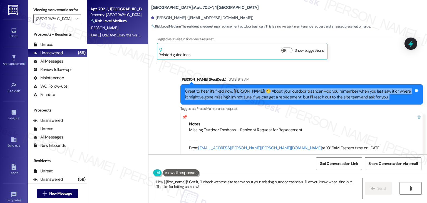
click at [317, 88] on div "Great to hear it’s fixed now, Calvin! 😊 About your outdoor trashcan—do you reme…" at bounding box center [299, 94] width 229 height 12
copy div "Great to hear it’s fixed now, Calvin! 😊 About your outdoor trashcan—do you reme…"
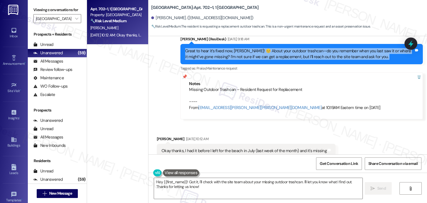
scroll to position [3772, 0]
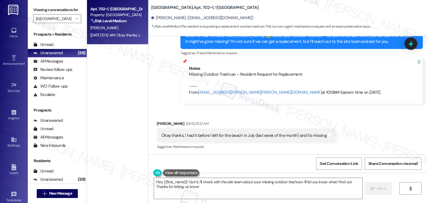
click at [213, 133] on div "Okay thanks, I had it before I left for the beach in July (last week of the mon…" at bounding box center [244, 136] width 165 height 6
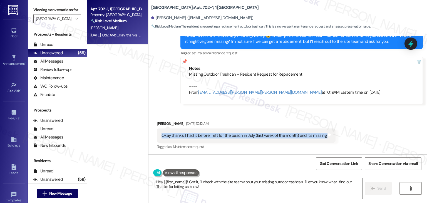
click at [213, 133] on div "Okay thanks, I had it before I left for the beach in July (last week of the mon…" at bounding box center [244, 136] width 165 height 6
copy div "Okay thanks, I had it before I left for the beach in July (last week of the mon…"
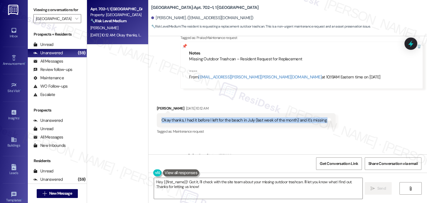
scroll to position [3799, 0]
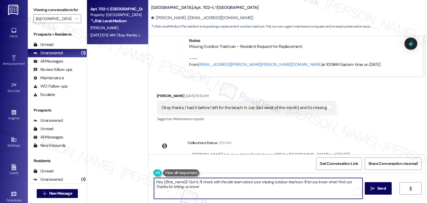
click at [210, 186] on textarea "Hey {{first_name}}! Got it, I'll check with the site team about your missing ou…" at bounding box center [258, 188] width 208 height 21
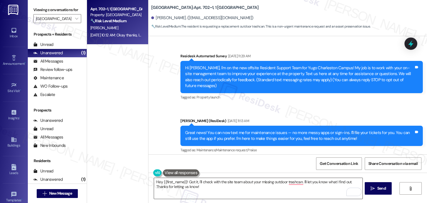
scroll to position [3799, 0]
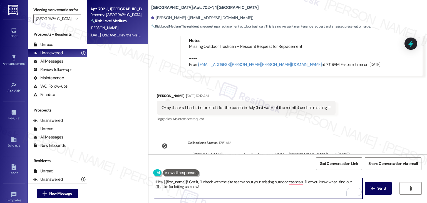
click at [197, 190] on textarea "Hey {{first_name}}! Got it, I'll check with the site team about your missing ou…" at bounding box center [258, 188] width 208 height 21
drag, startPoint x: 201, startPoint y: 188, endPoint x: 193, endPoint y: 182, distance: 9.6
click at [193, 182] on textarea "Hey {{first_name}}! Got it, I'll check with the site team about your missing ou…" at bounding box center [258, 188] width 208 height 21
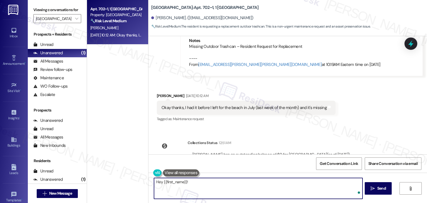
paste textarea "thanks for letting me know the last time you saw the trashcan. I’ll share this …"
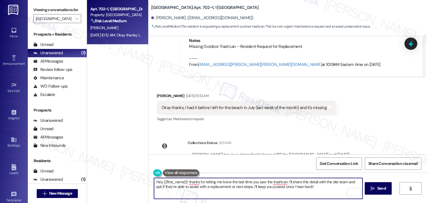
click at [216, 181] on textarea "Hey {{first_name}}! thanks for letting me know the last time you saw the trashc…" at bounding box center [258, 188] width 208 height 21
click at [319, 187] on textarea "Hey {{first_name}}! Thanks for letting us know the last time you saw the trash …" at bounding box center [258, 188] width 208 height 21
drag, startPoint x: 242, startPoint y: 186, endPoint x: 224, endPoint y: 186, distance: 18.4
click at [224, 186] on textarea "Hey {{first_name}}! Thanks for letting us know the last time you saw the trash …" at bounding box center [258, 188] width 208 height 21
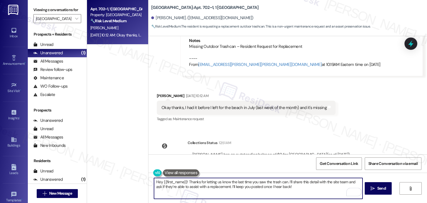
click at [295, 189] on textarea "Hey {{first_name}}! Thanks for letting us know the last time you saw the trash …" at bounding box center [258, 188] width 208 height 21
type textarea "Hey {{first_name}}! Thanks for letting us know the last time you saw the trash …"
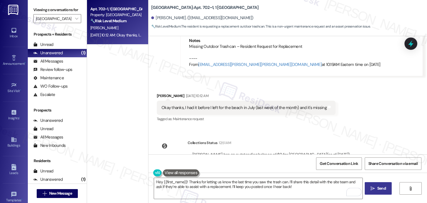
click at [381, 191] on span "Send" at bounding box center [382, 189] width 9 height 6
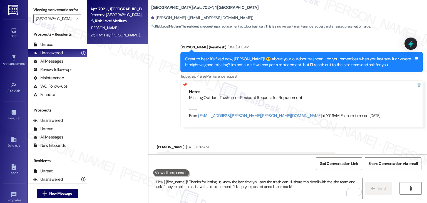
scroll to position [3844, 0]
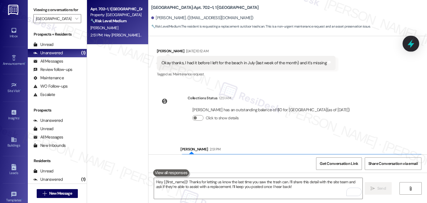
click at [411, 41] on icon at bounding box center [411, 44] width 7 height 9
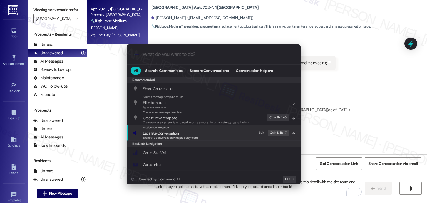
click at [170, 136] on span "Share this conversation with property team" at bounding box center [170, 138] width 55 height 4
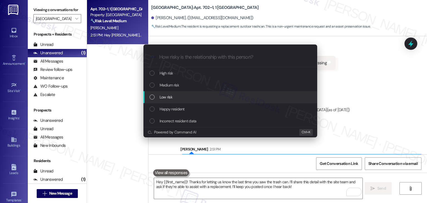
click at [151, 98] on div "List of options" at bounding box center [152, 97] width 5 height 5
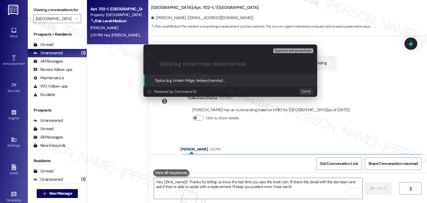
paste input "Missing Outdoor Trashcan"
type input "Missing Outdoor Trashcan"
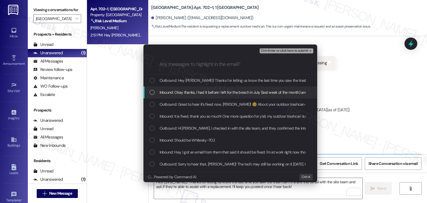
click at [152, 93] on div "List of options" at bounding box center [152, 92] width 5 height 5
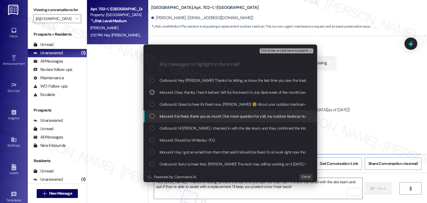
click at [152, 115] on div "List of options" at bounding box center [152, 116] width 5 height 5
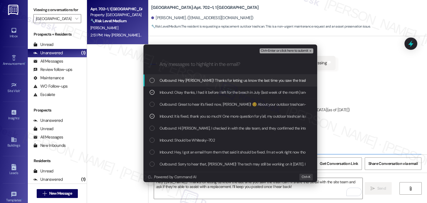
click at [277, 51] on span "Ctrl+Enter or click here to submit" at bounding box center [285, 51] width 48 height 4
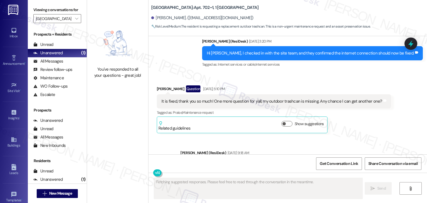
scroll to position [3748, 0]
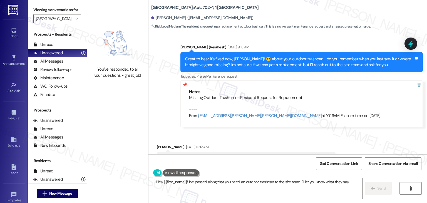
type textarea "Hey {{first_name}}! I've passed along that you need an outdoor trashcan to the …"
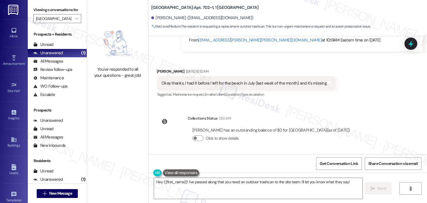
scroll to position [3852, 0]
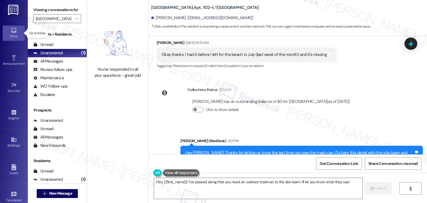
click at [14, 30] on icon at bounding box center [14, 30] width 6 height 6
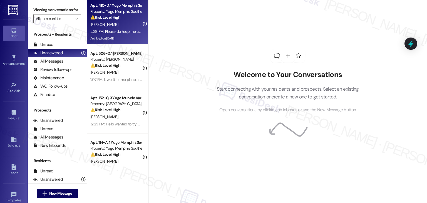
click at [106, 35] on div "Archived on [DATE]" at bounding box center [116, 38] width 53 height 7
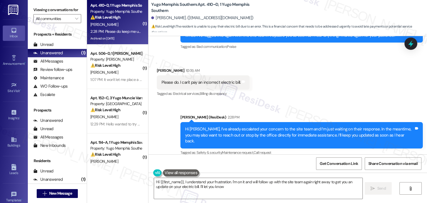
scroll to position [8975, 0]
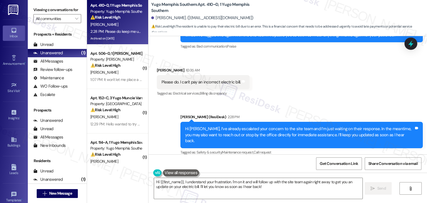
click at [392, 126] on div "Hi Avishek, I’ve already escalated your concern to the site team and I’m just w…" at bounding box center [299, 135] width 229 height 18
click at [189, 185] on div "Please do keep me updated" at bounding box center [186, 188] width 49 height 6
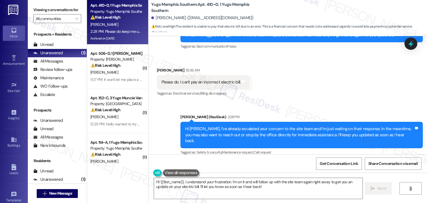
copy div "Please do keep me updated Tags and notes"
click at [254, 126] on div "Hi Avishek, I’ve already escalated your concern to the site team and I’m just w…" at bounding box center [299, 135] width 229 height 18
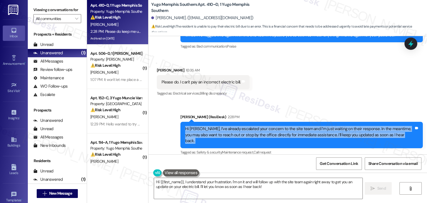
click at [254, 126] on div "Hi Avishek, I’ve already escalated your concern to the site team and I’m just w…" at bounding box center [299, 135] width 229 height 18
copy div "Hi Avishek, I’ve already escalated your concern to the site team and I’m just w…"
click at [213, 180] on textarea "Hi {{first_name}}, I understand your frustration. I'm on it and will follow up …" at bounding box center [258, 188] width 208 height 21
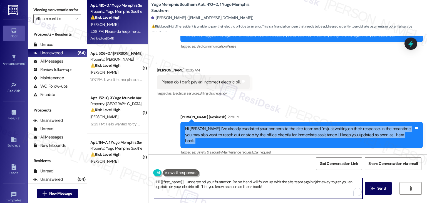
click at [213, 180] on textarea "Hi {{first_name}}, I understand your frustration. I'm on it and will follow up …" at bounding box center [258, 188] width 208 height 21
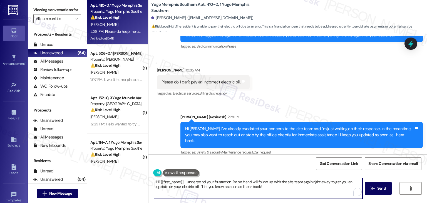
paste textarea "I’ll keep you updated as soon as I hear back from the site team. You should als…"
type textarea "I’ll keep you updated as soon as I hear back from the site team. You should als…"
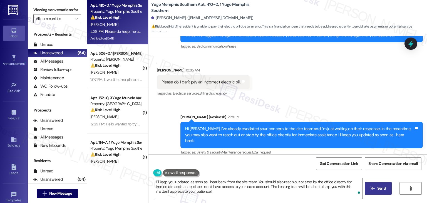
click at [378, 184] on button " Send" at bounding box center [378, 188] width 27 height 13
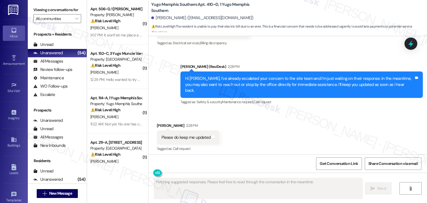
scroll to position [9026, 0]
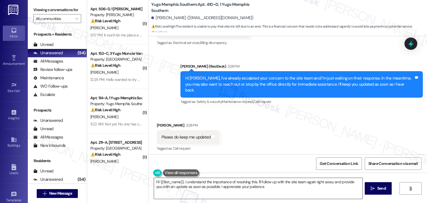
click at [201, 183] on textarea "Hi {{first_name}}, I understand the importance of resolving this. I'll follow u…" at bounding box center [258, 188] width 208 height 21
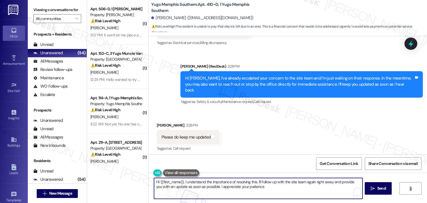
click at [201, 183] on textarea "Hi {{first_name}}, I understand the importance of resolving this. I'll follow u…" at bounding box center [258, 188] width 208 height 21
paste textarea "I’ll keep you updated as soon as I hear back from the site team. You should als…"
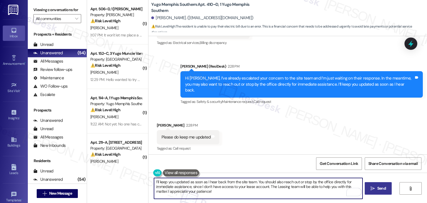
type textarea "I’ll keep you updated as soon as I hear back from the site team. You should als…"
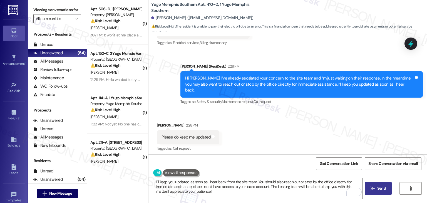
click at [375, 188] on span " Send" at bounding box center [379, 189] width 18 height 6
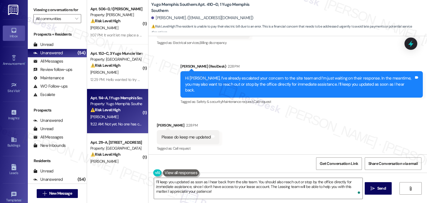
click at [130, 121] on div "11:22 AM: Not yet. No one has contacted me yet. I will be on the plane. My phon…" at bounding box center [116, 124] width 53 height 7
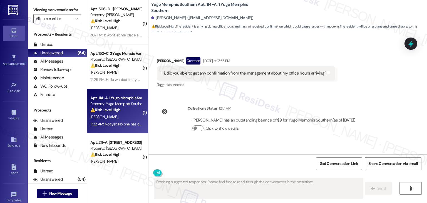
scroll to position [1381, 0]
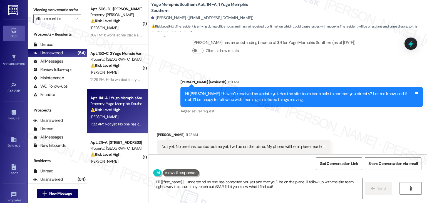
click at [241, 91] on div "Hi Ruhan, I haven’t received an update yet. Has the site team been able to cont…" at bounding box center [299, 97] width 229 height 12
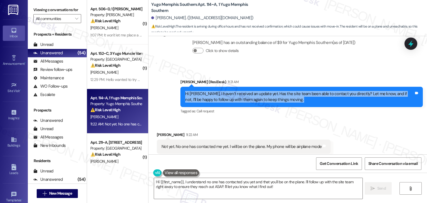
click at [241, 91] on div "Hi Ruhan, I haven’t received an update yet. Has the site team been able to cont…" at bounding box center [299, 97] width 229 height 12
copy div "Hi Ruhan, I haven’t received an update yet. Has the site team been able to cont…"
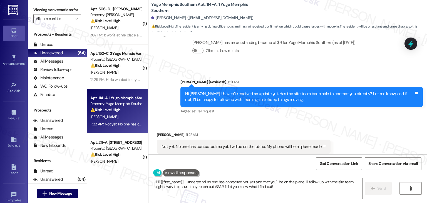
click at [220, 144] on div "Not yet. No one has contacted me yet. I will be on the plane. My phone will be …" at bounding box center [242, 147] width 160 height 6
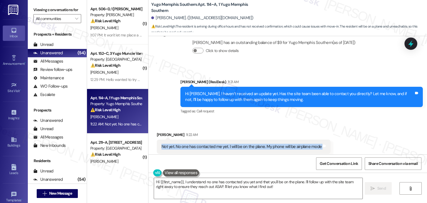
click at [220, 144] on div "Not yet. No one has contacted me yet. I will be on the plane. My phone will be …" at bounding box center [242, 147] width 160 height 6
copy div "Not yet. No one has contacted me yet. I will be on the plane. My phone will be …"
click at [221, 184] on textarea "Hi {{first_name}}, I understand no one has contacted you yet and that you'll be…" at bounding box center [258, 188] width 208 height 21
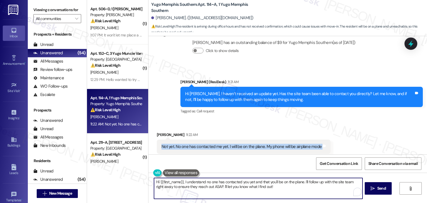
click at [221, 184] on textarea "Hi {{first_name}}, I understand no one has contacted you yet and that you'll be…" at bounding box center [258, 188] width 208 height 21
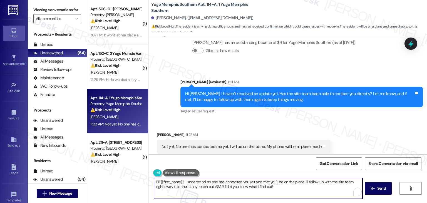
click at [221, 184] on textarea "Hi {{first_name}}, I understand no one has contacted you yet and that you'll be…" at bounding box center [258, 188] width 208 height 21
paste textarea "Thanks for letting me know, Ruhan. I’ll follow up with the site team on your be…"
type textarea "Thanks for letting me know, Ruhan. I’ll follow up with the site team on your be…"
click at [382, 187] on span "Send" at bounding box center [382, 189] width 9 height 6
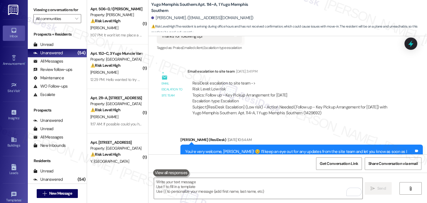
scroll to position [1093, 0]
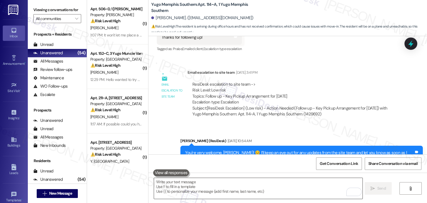
click at [226, 192] on textarea "To enrich screen reader interactions, please activate Accessibility in Grammarl…" at bounding box center [258, 188] width 208 height 21
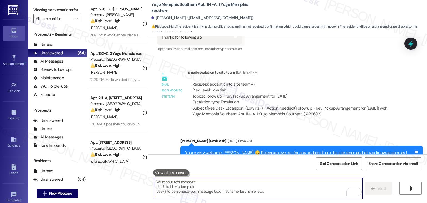
click at [225, 188] on textarea "To enrich screen reader interactions, please activate Accessibility in Grammarl…" at bounding box center [258, 188] width 208 height 21
paste textarea "No Site Team Contact Yet"
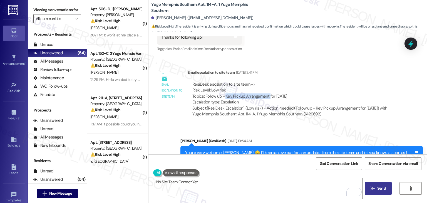
drag, startPoint x: 265, startPoint y: 83, endPoint x: 223, endPoint y: 84, distance: 42.8
click at [223, 84] on div "ResiDesk escalation to site team -> Risk Level: Low risk Topics: Follow up - Ke…" at bounding box center [294, 94] width 202 height 24
copy div "Key Pickup Arrangement"
click at [207, 180] on textarea "No Site Team Contact Yet" at bounding box center [258, 188] width 208 height 21
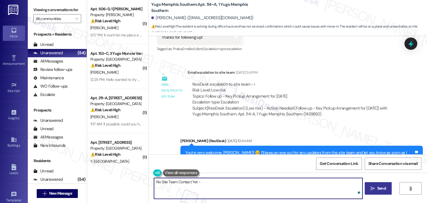
paste textarea "Key Pickup Arrangement"
type textarea "No Site Team Contact Yet - Key Pickup Arrangement"
click at [215, 184] on textarea "No Site Team Contact Yet - Key Pickup Arrangement" at bounding box center [258, 188] width 208 height 21
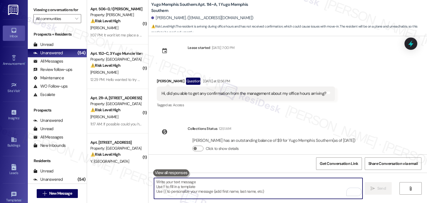
scroll to position [1426, 0]
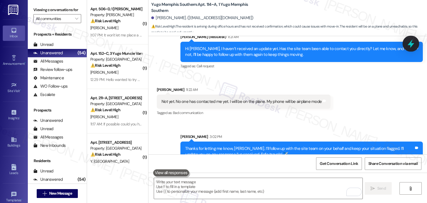
click at [412, 43] on icon at bounding box center [410, 43] width 9 height 9
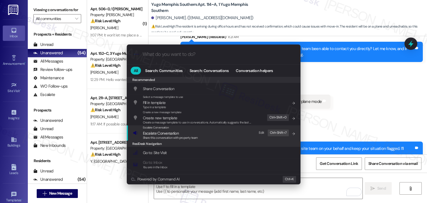
click at [169, 134] on span "Escalate Conversation" at bounding box center [161, 133] width 36 height 5
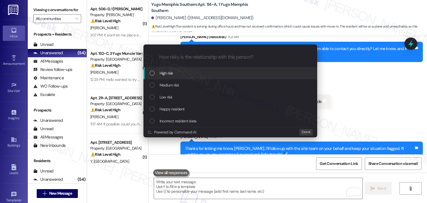
click at [153, 71] on div "List of options" at bounding box center [152, 73] width 5 height 5
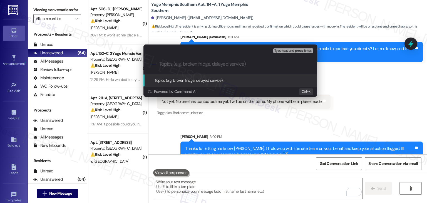
paste input "No Site Team Contact Yet - Key Pickup Arrangement"
type input "No Site Team Contact Yet - Key Pickup Arrangement"
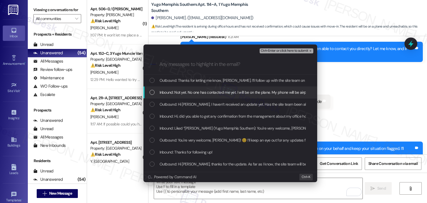
click at [152, 91] on div "List of options" at bounding box center [152, 92] width 5 height 5
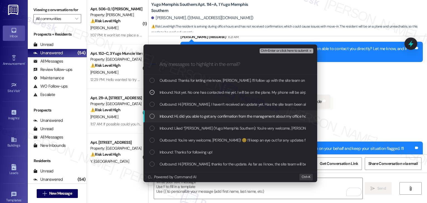
click at [154, 116] on div "List of options" at bounding box center [152, 116] width 5 height 5
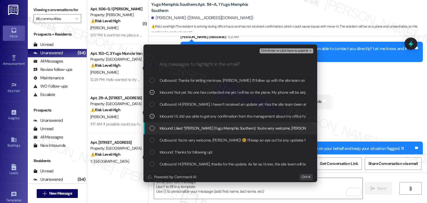
click at [154, 127] on div "List of options" at bounding box center [152, 128] width 5 height 5
click at [154, 127] on icon "List of options" at bounding box center [152, 128] width 4 height 4
click at [154, 127] on div "List of options" at bounding box center [152, 128] width 5 height 5
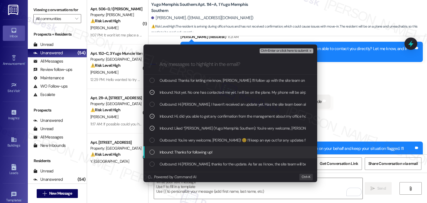
click at [153, 152] on div "List of options" at bounding box center [152, 152] width 5 height 5
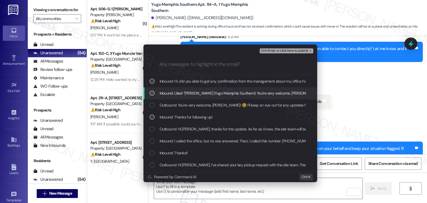
scroll to position [56, 0]
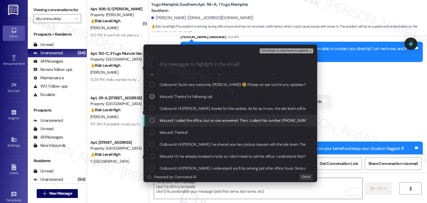
click at [151, 120] on div "List of options" at bounding box center [152, 120] width 5 height 5
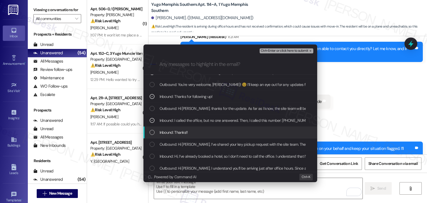
click at [152, 132] on div "List of options" at bounding box center [152, 132] width 5 height 5
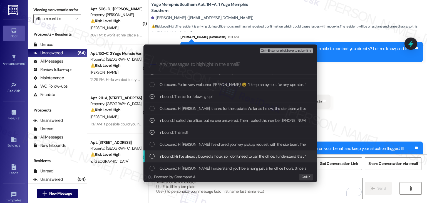
click at [151, 156] on div "List of options" at bounding box center [152, 156] width 5 height 5
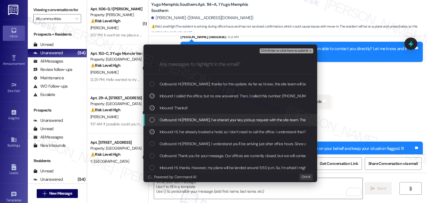
scroll to position [83, 0]
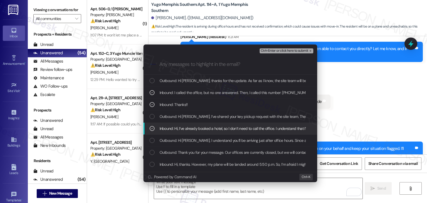
click at [154, 130] on icon "List of options" at bounding box center [152, 129] width 4 height 4
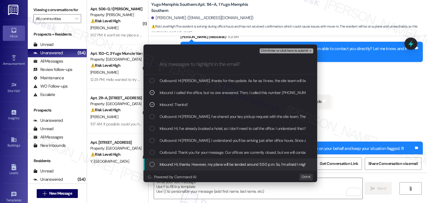
click at [156, 164] on div "Inbound: Hi, thanks. However, my plane will be landed around 5:50 p.m. So, I’m …" at bounding box center [231, 164] width 163 height 6
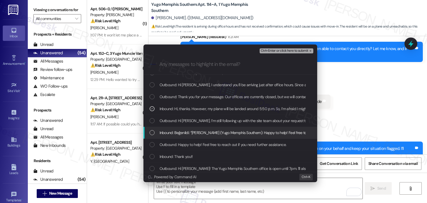
scroll to position [167, 0]
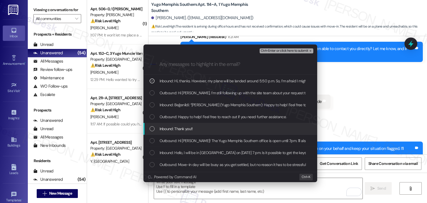
click at [154, 129] on div "List of options" at bounding box center [152, 128] width 5 height 5
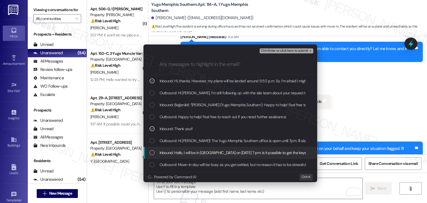
click at [155, 152] on div "Inbound: Hello, I will be in Memphis on August 19th at 7 pm. Is it possible to …" at bounding box center [231, 153] width 163 height 6
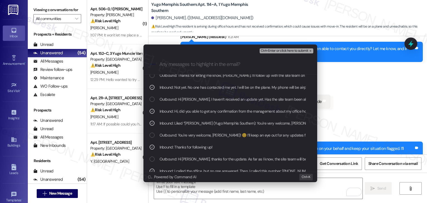
scroll to position [0, 0]
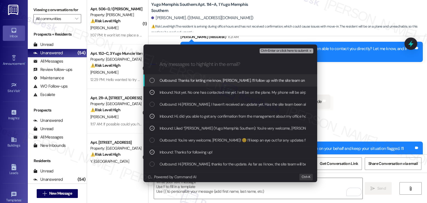
click at [285, 49] on span "Ctrl+Enter or click here to submit" at bounding box center [285, 51] width 48 height 4
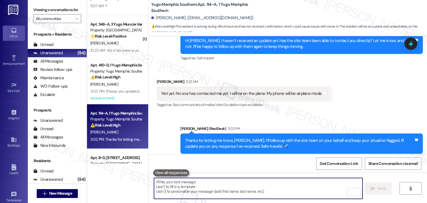
scroll to position [2018, 0]
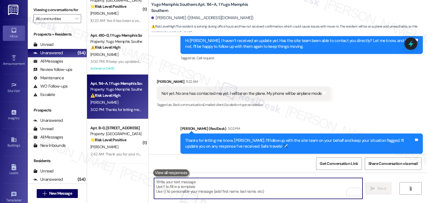
click at [115, 173] on div "( 1 ) Apt. 111~A, Chamberlain Yugo Raleigh Logan Property: Yugo Raleigh Logan 🌟…" at bounding box center [117, 101] width 61 height 203
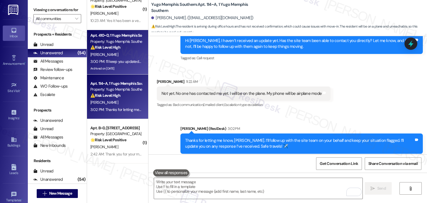
click at [119, 61] on div "3:00 PM: I’ll keep you updated as soon as I hear back from the site team. You s…" at bounding box center [322, 61] width 464 height 5
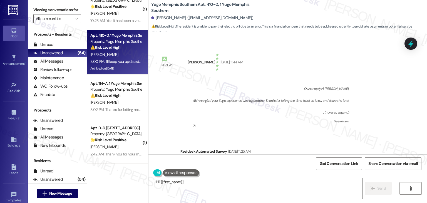
scroll to position [8975, 0]
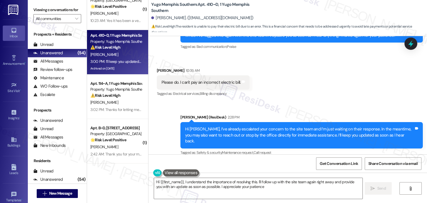
type textarea "Hi {{first_name}}, I understand the importance of resolving this. I'll follow u…"
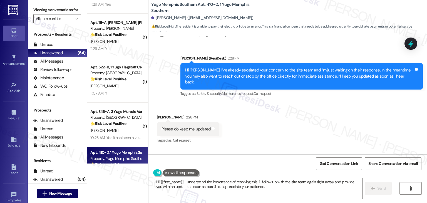
scroll to position [1879, 0]
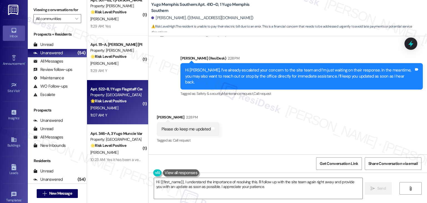
click at [112, 113] on div "11:07 AM: Y 11:07 AM: Y" at bounding box center [116, 115] width 53 height 7
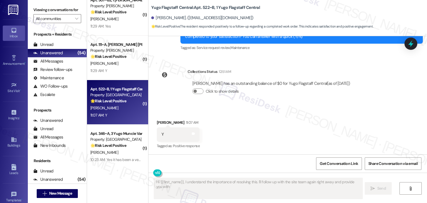
scroll to position [739, 0]
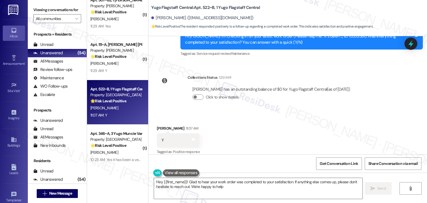
type textarea "Hey {{first_name}}! Glad to hear your work order was completed to your satisfac…"
click at [328, 189] on textarea "Hey {{first_name}}! Glad to hear your work order was completed to your satisfac…" at bounding box center [258, 188] width 208 height 21
click at [373, 184] on button " Send" at bounding box center [378, 188] width 27 height 13
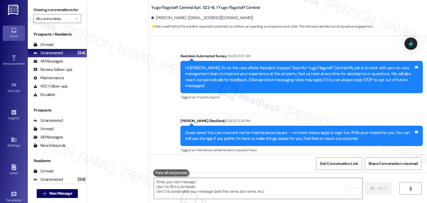
scroll to position [739, 0]
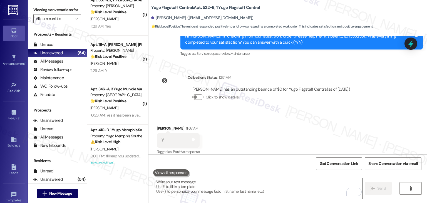
click at [302, 185] on textarea "To enrich screen reader interactions, please activate Accessibility in Grammarl…" at bounding box center [258, 188] width 208 height 21
click at [290, 190] on textarea "To enrich screen reader interactions, please activate Accessibility in Grammarl…" at bounding box center [258, 188] width 208 height 21
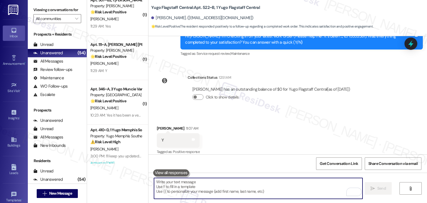
click at [295, 188] on textarea "To enrich screen reader interactions, please activate Accessibility in Grammarl…" at bounding box center [258, 188] width 208 height 21
paste textarea "We’d love it if you could share your experience in a review, it helps us improv…"
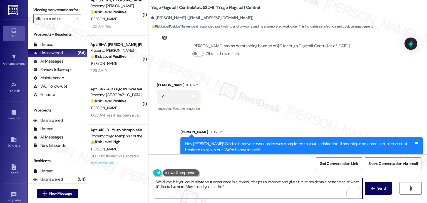
scroll to position [783, 0]
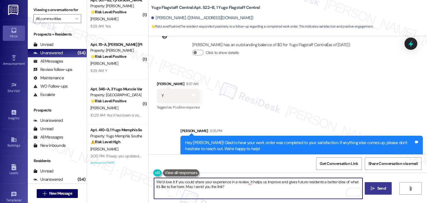
type textarea "We’d love it if you could share your experience in a review, it helps us improv…"
click at [374, 190] on icon "" at bounding box center [373, 188] width 4 height 4
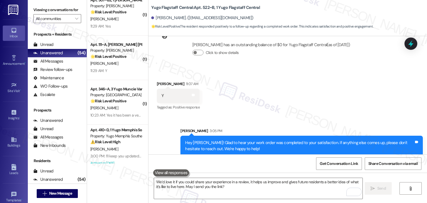
click at [385, 82] on div "Received via SMS [PERSON_NAME] 11:07 AM Y Tags and notes Tagged as: Positive re…" at bounding box center [288, 91] width 279 height 47
